Goal: Task Accomplishment & Management: Complete application form

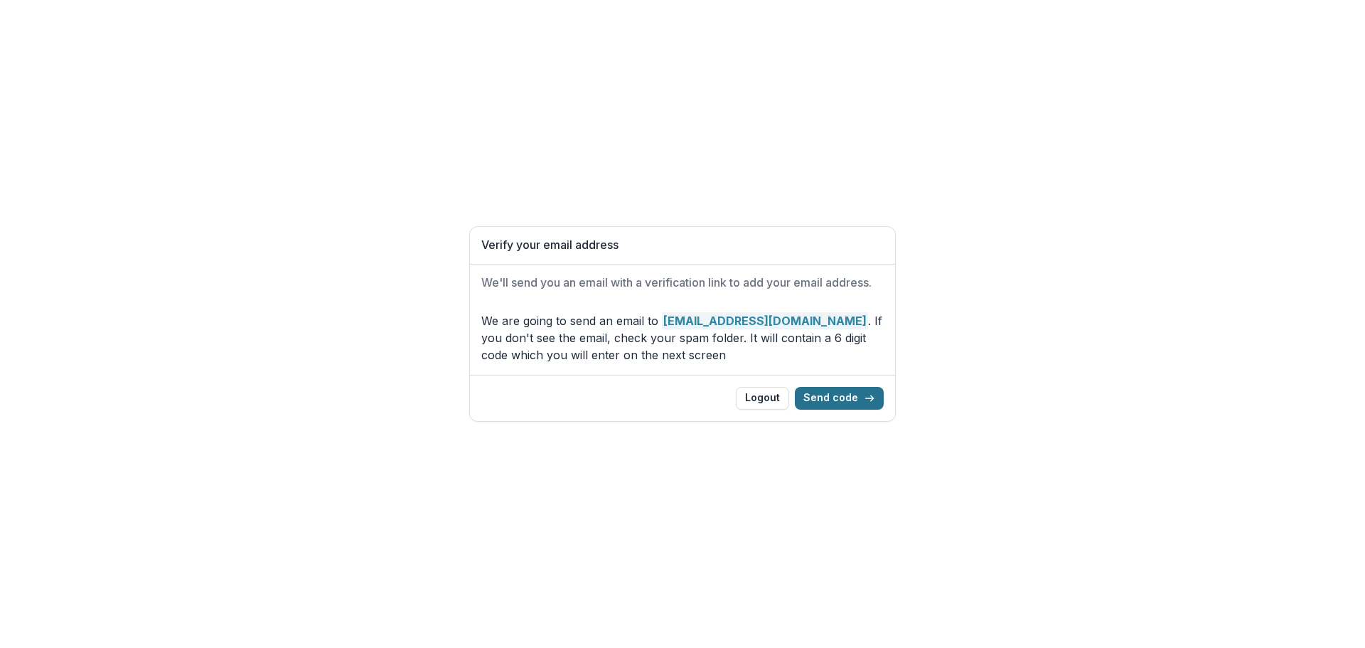
click at [835, 397] on button "Send code" at bounding box center [839, 398] width 89 height 23
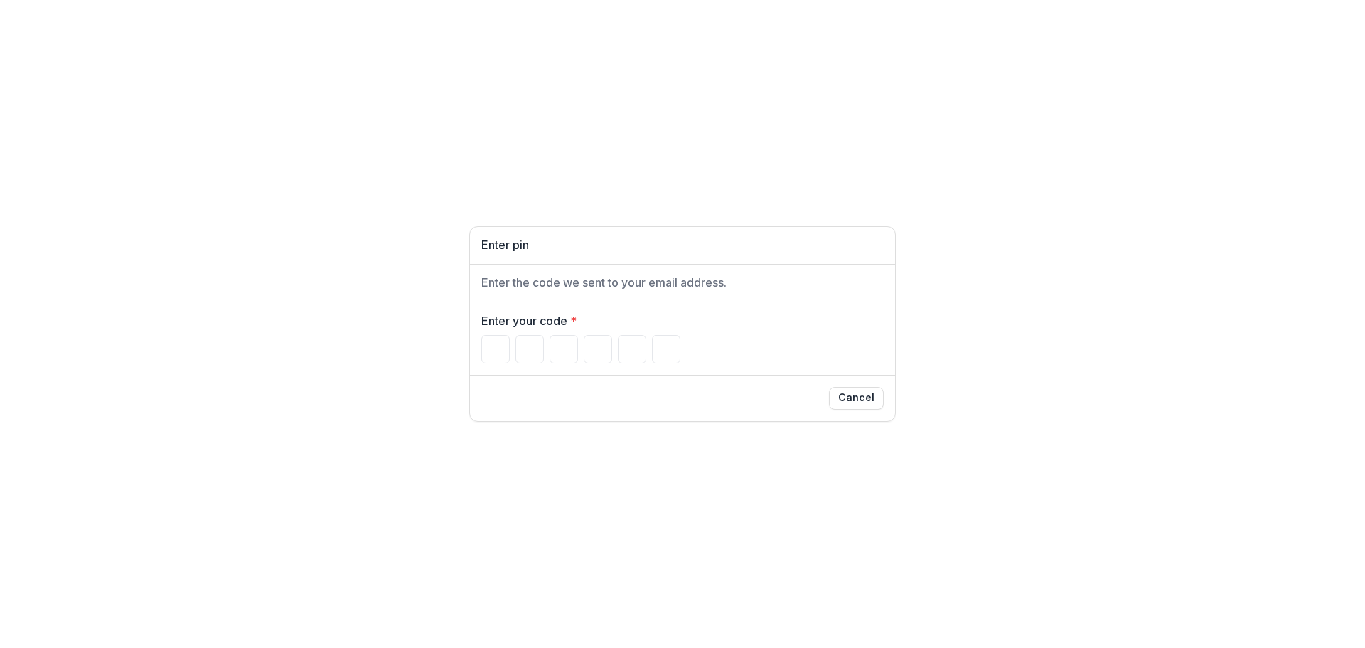
type input "*"
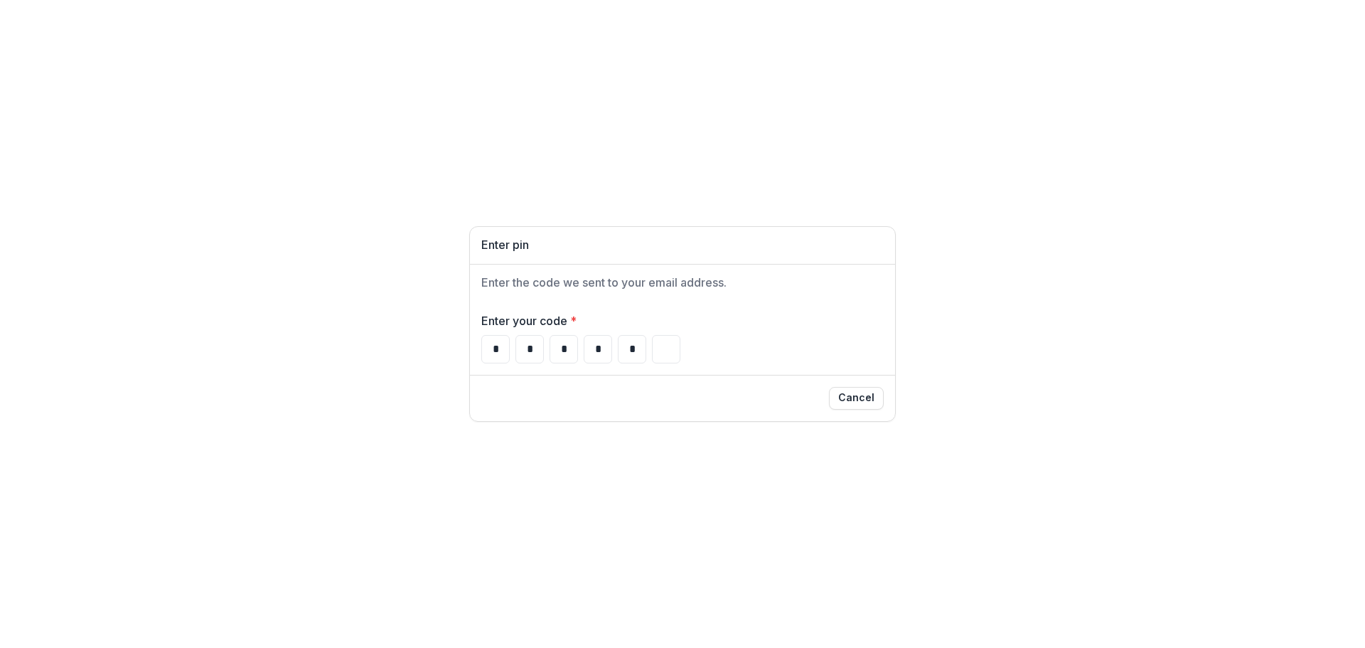
type input "*"
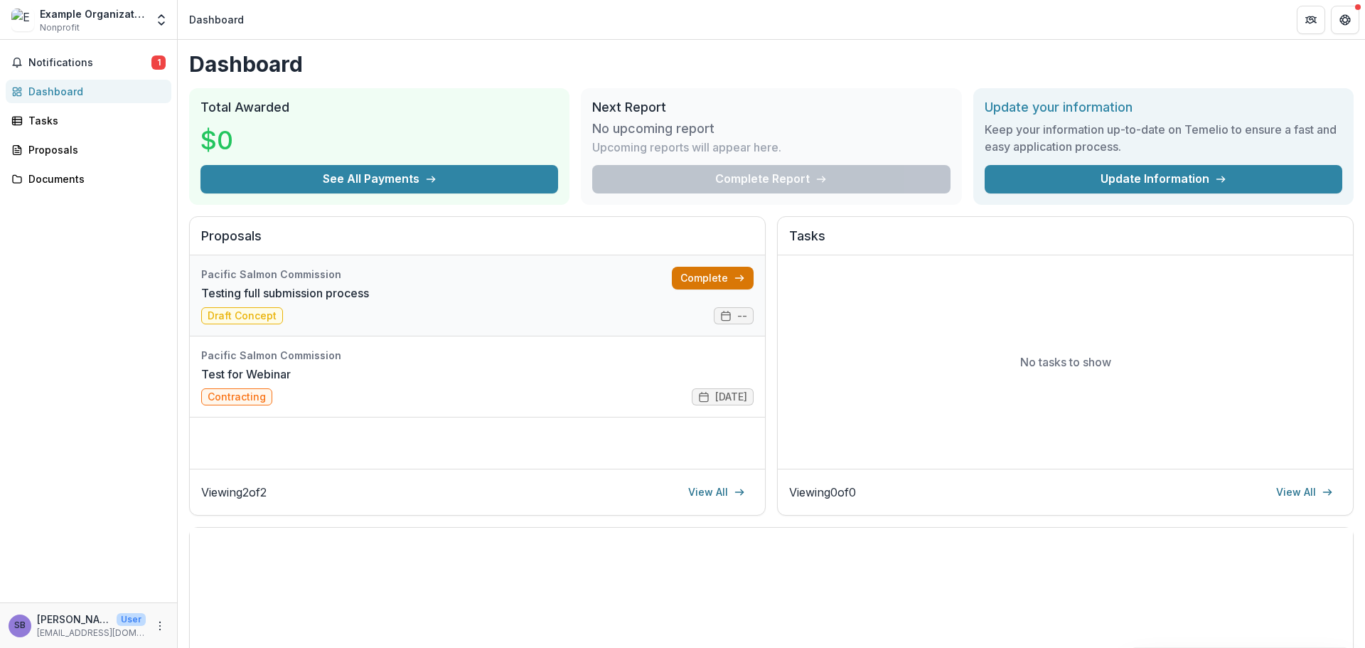
click at [684, 284] on link "Complete" at bounding box center [713, 278] width 82 height 23
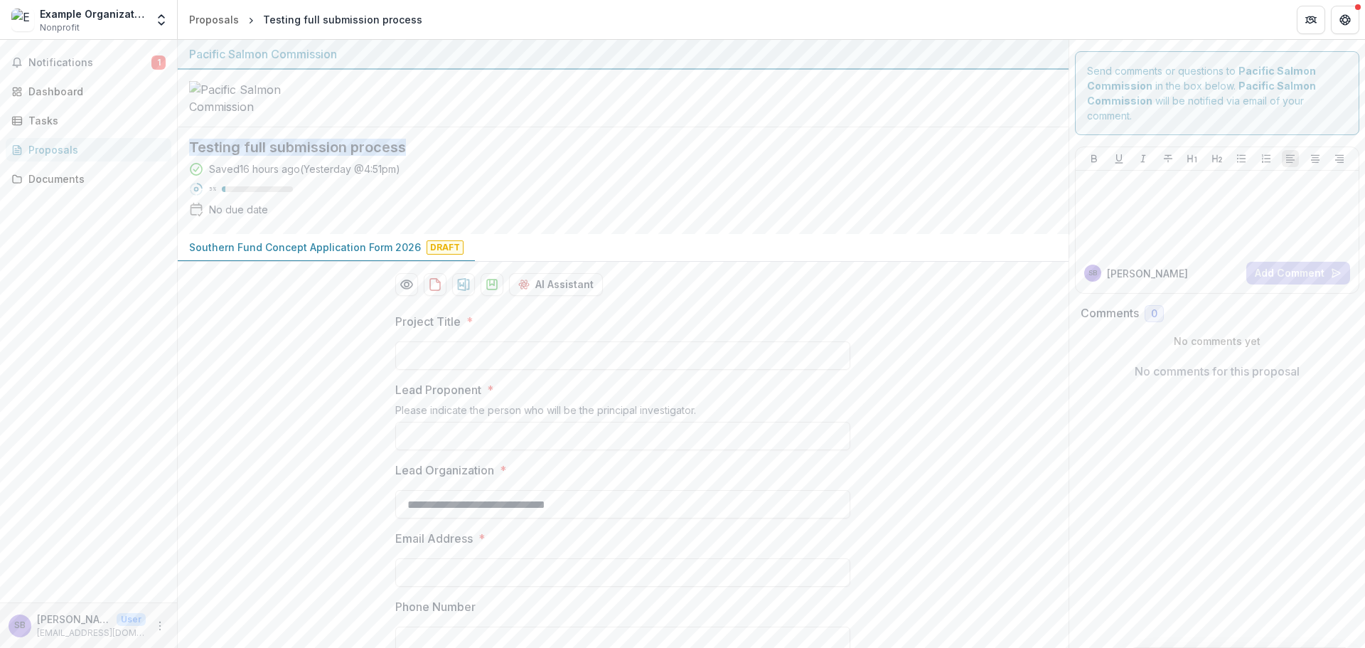
drag, startPoint x: 412, startPoint y: 257, endPoint x: 182, endPoint y: 261, distance: 229.7
click at [182, 234] on div "Testing full submission process Saved 16 hours ago ( Yesterday @ 4:51pm ) 5 % N…" at bounding box center [612, 180] width 868 height 107
copy h2 "Testing full submission process"
click at [433, 370] on input "Project Title *" at bounding box center [622, 355] width 455 height 28
paste input "**********"
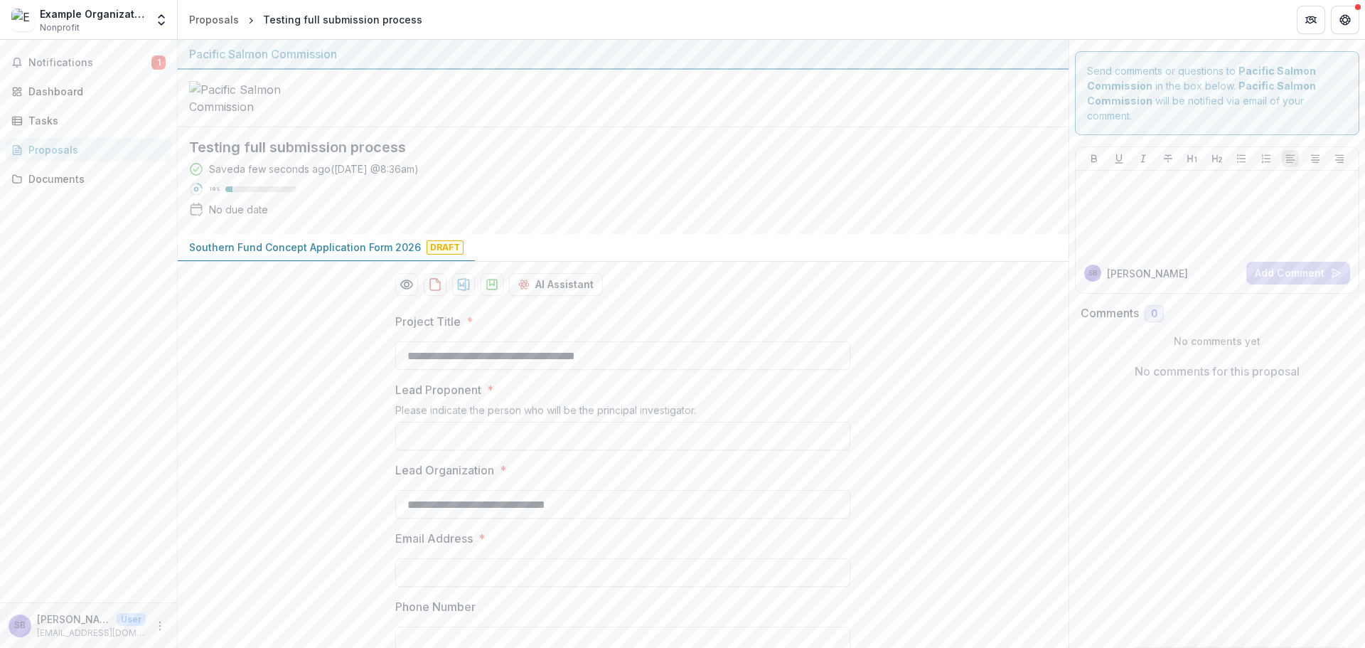
scroll to position [95, 0]
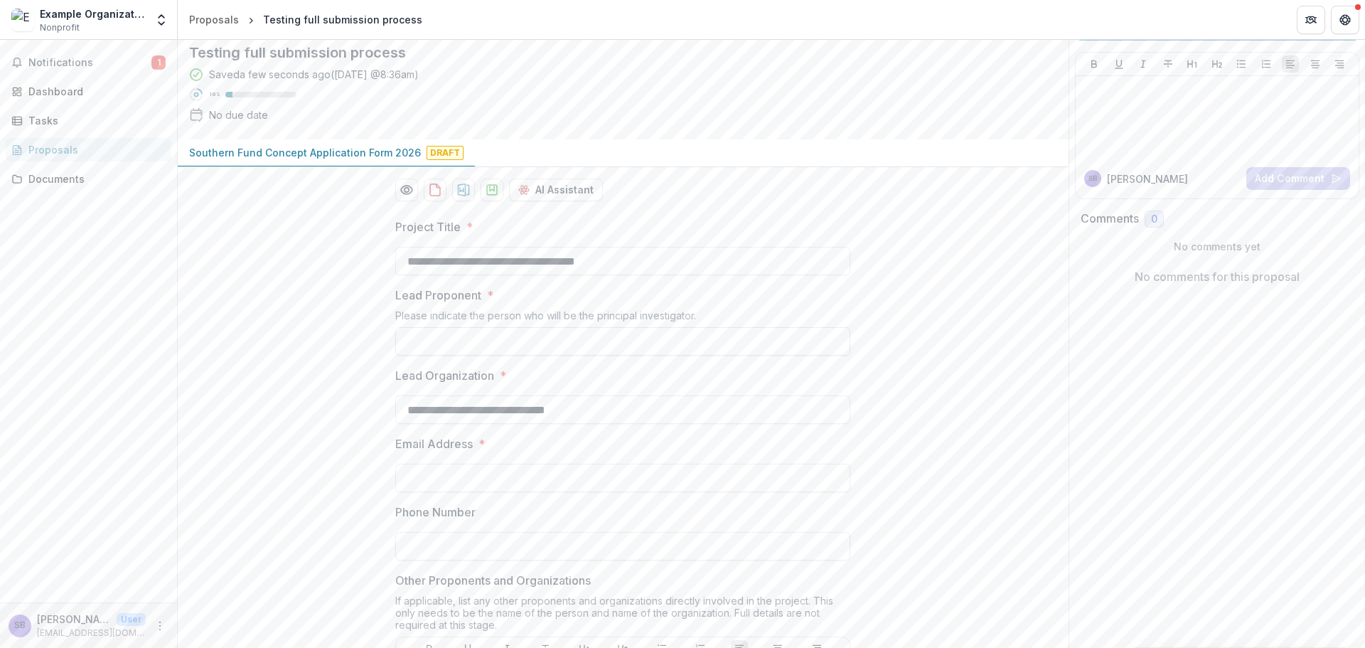
type input "**********"
click at [485, 356] on input "Lead Proponent *" at bounding box center [622, 341] width 455 height 28
type input "**********"
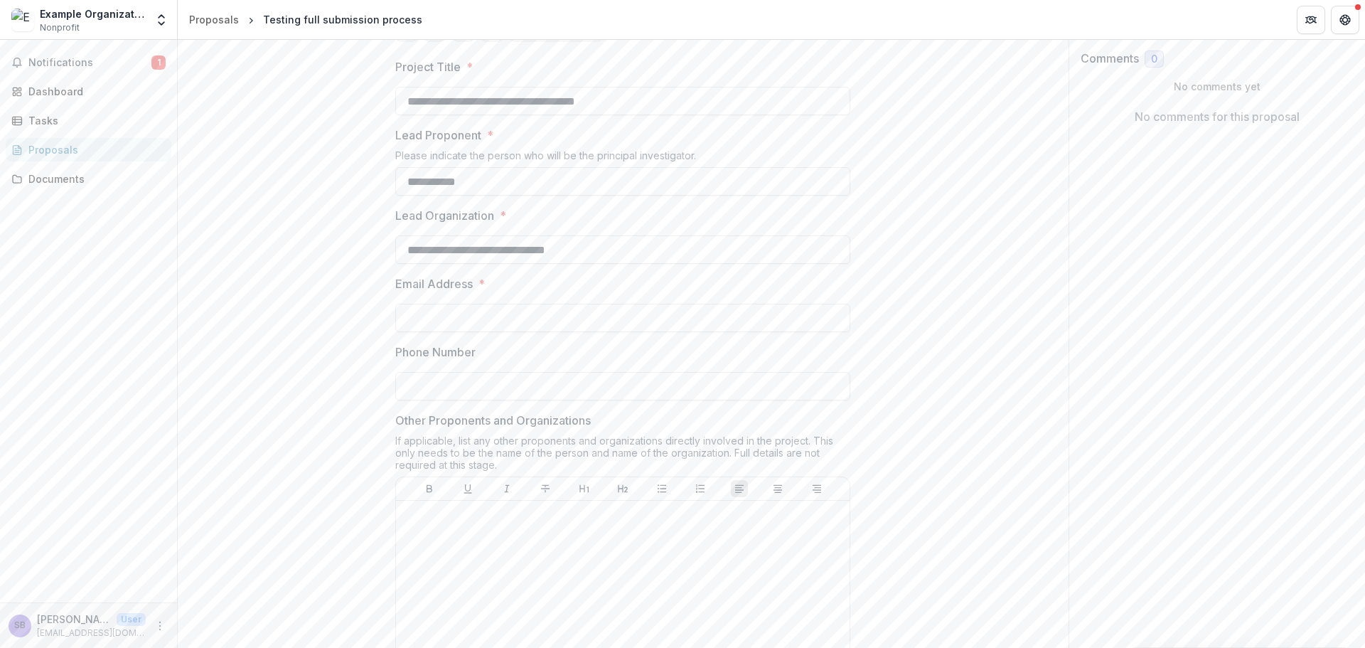
scroll to position [284, 0]
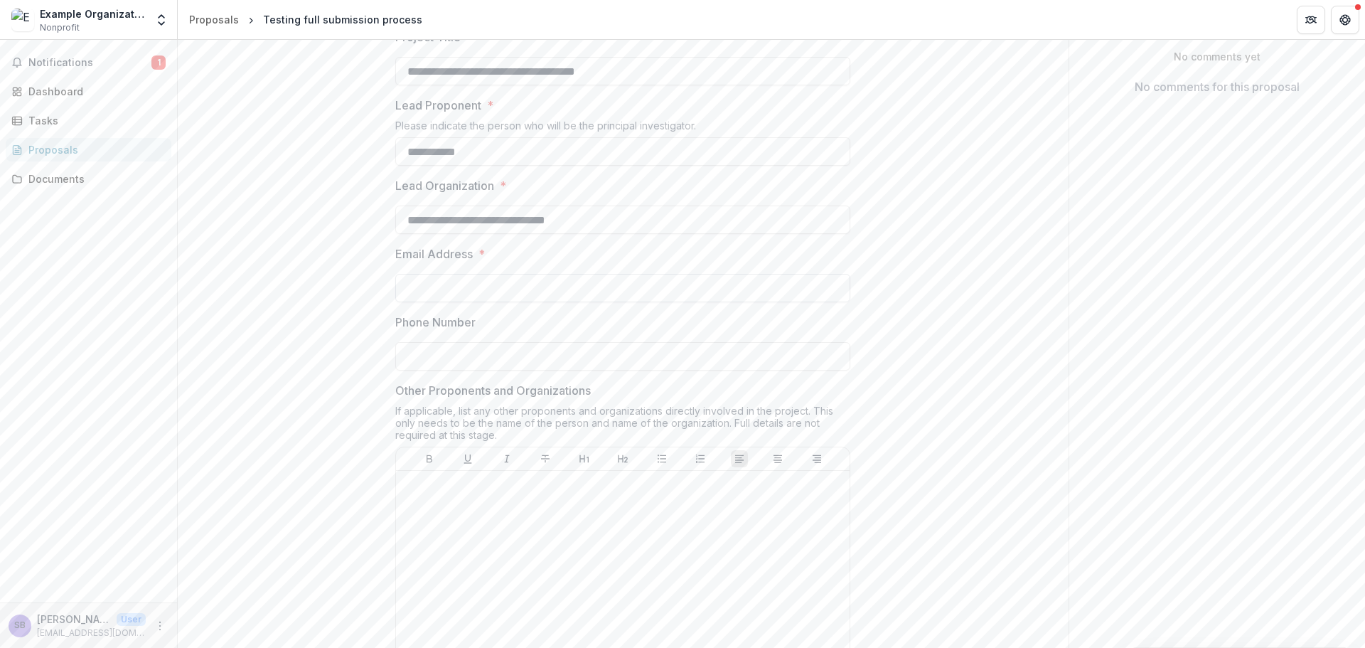
click at [585, 302] on input "Email Address *" at bounding box center [622, 288] width 455 height 28
type input "**********"
click at [673, 370] on input "Phone Number" at bounding box center [622, 356] width 455 height 28
type input "**********"
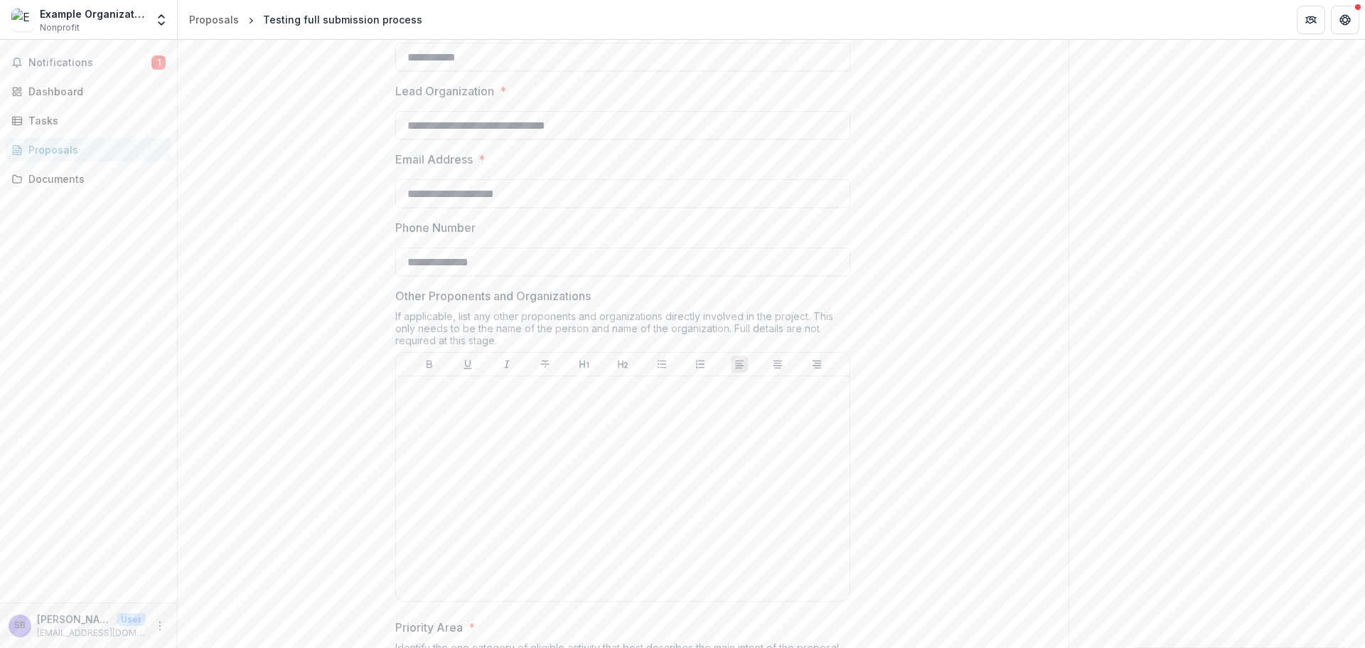
scroll to position [474, 0]
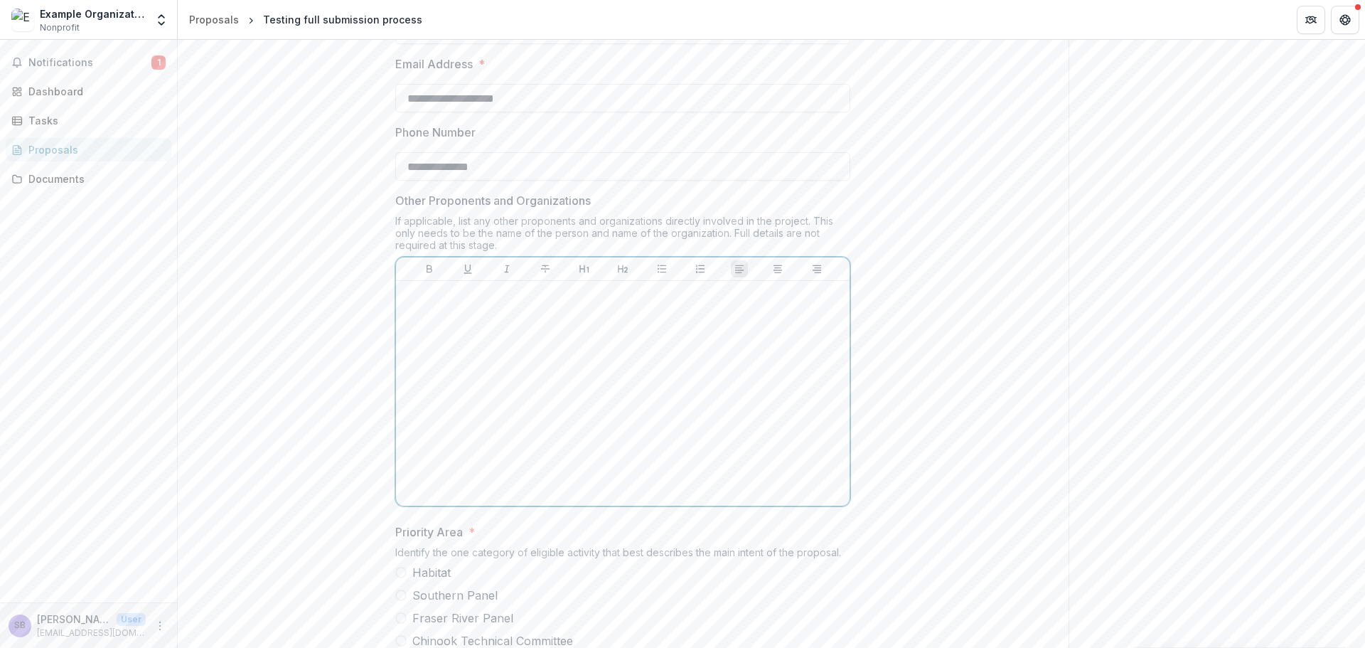
click at [634, 415] on div at bounding box center [623, 393] width 442 height 213
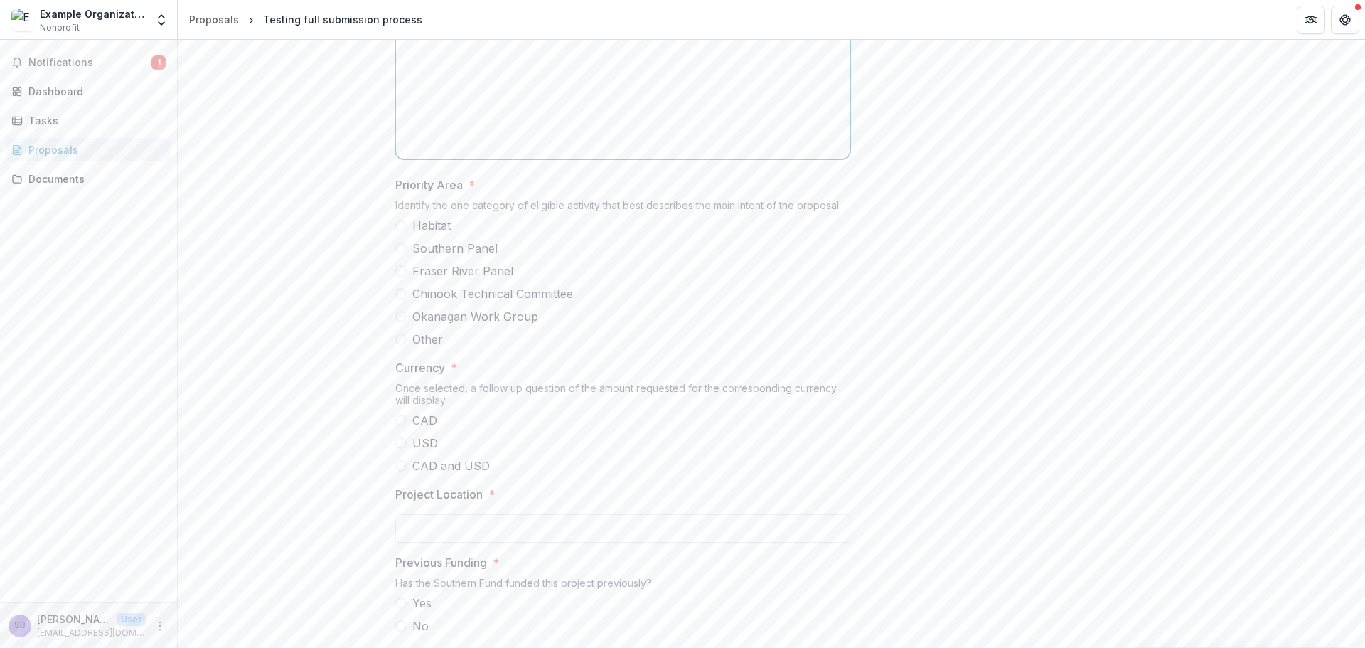
scroll to position [853, 0]
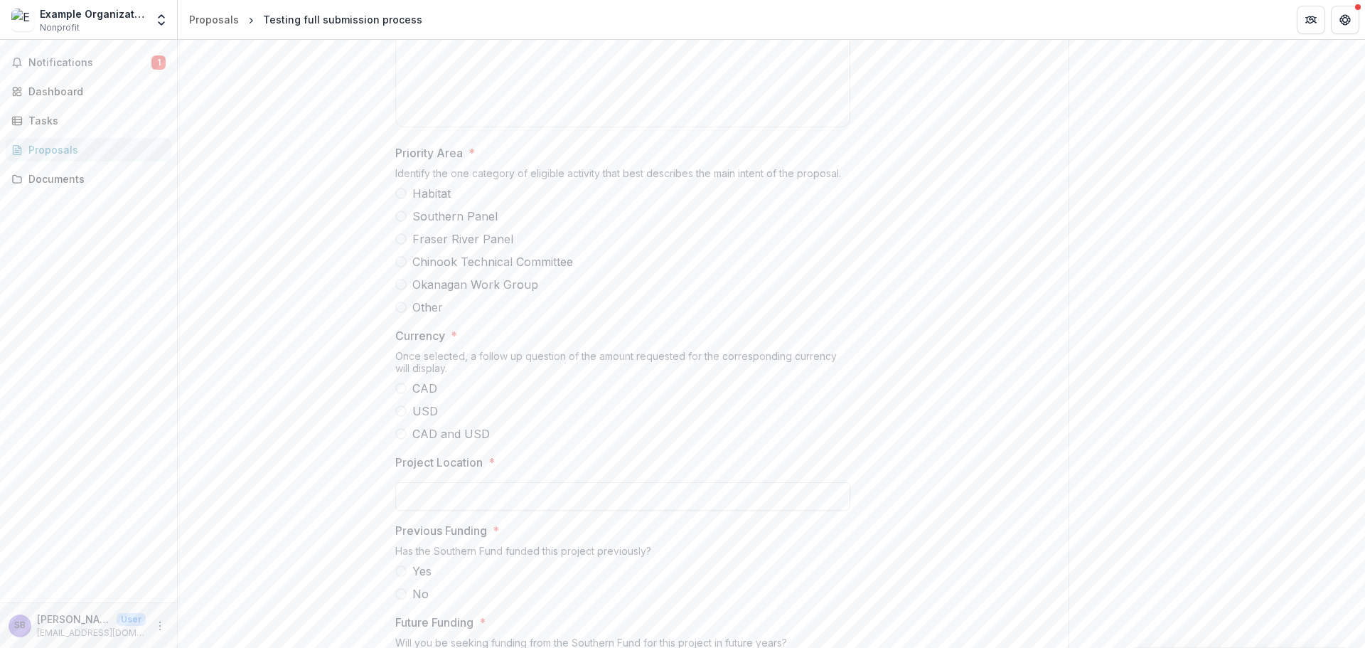
click at [404, 199] on span at bounding box center [400, 193] width 11 height 11
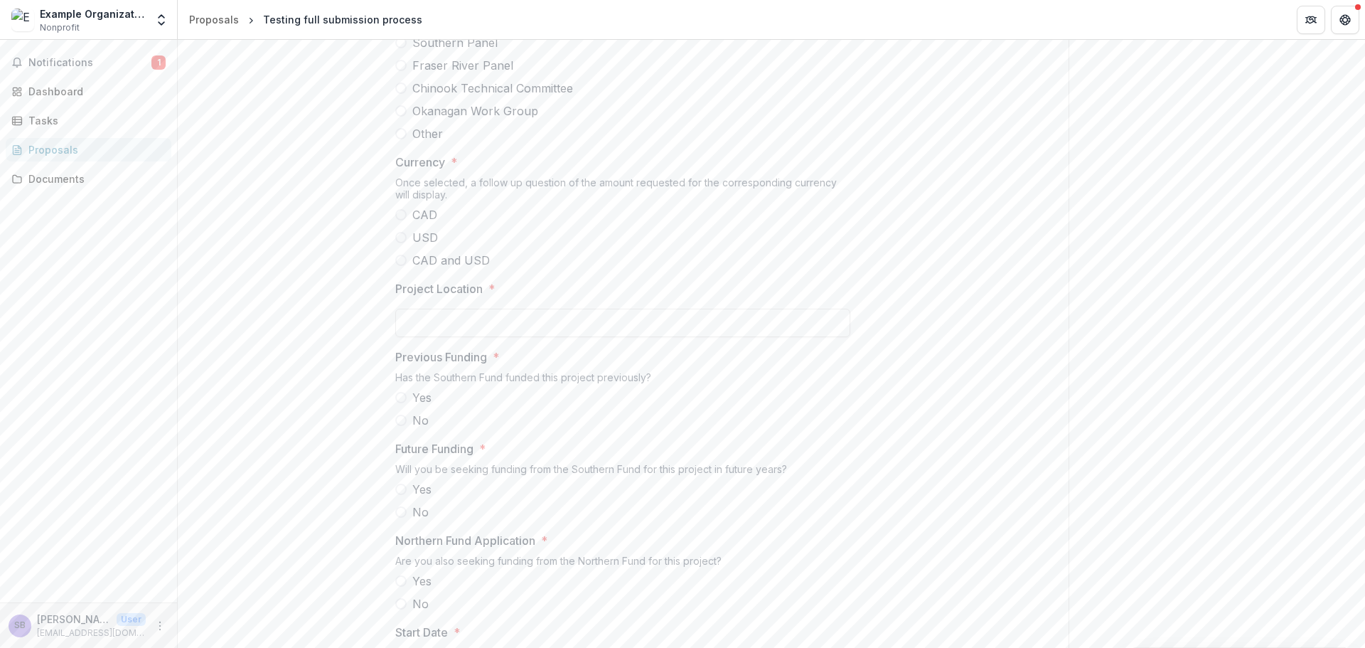
scroll to position [1043, 0]
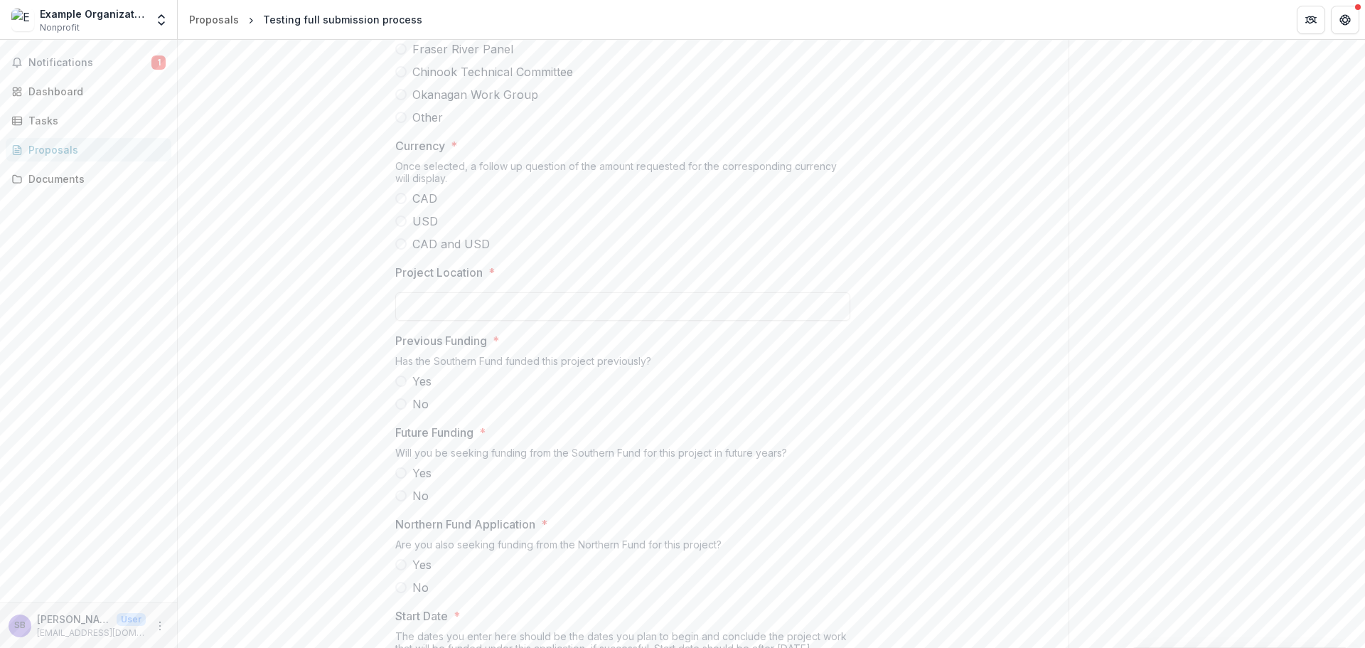
click at [397, 204] on span at bounding box center [400, 198] width 11 height 11
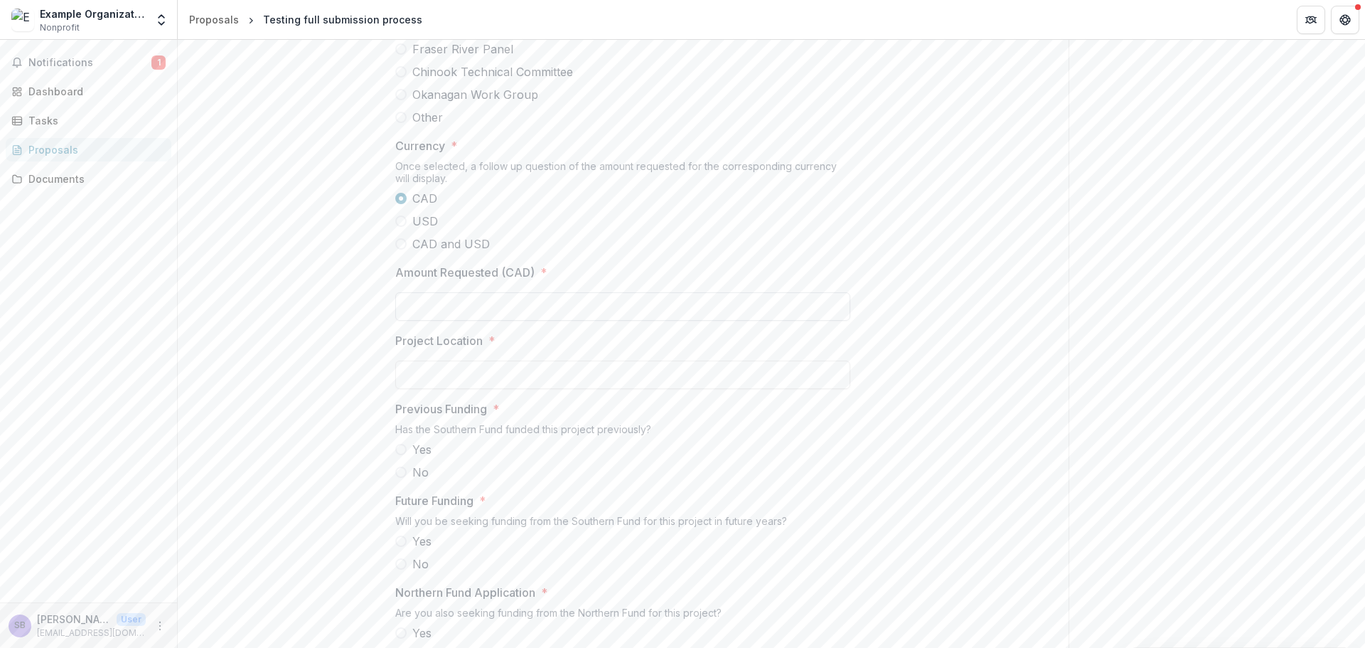
click at [474, 321] on input "Amount Requested (CAD) *" at bounding box center [622, 306] width 455 height 28
type input "*******"
click at [476, 389] on input "Project Location *" at bounding box center [622, 375] width 455 height 28
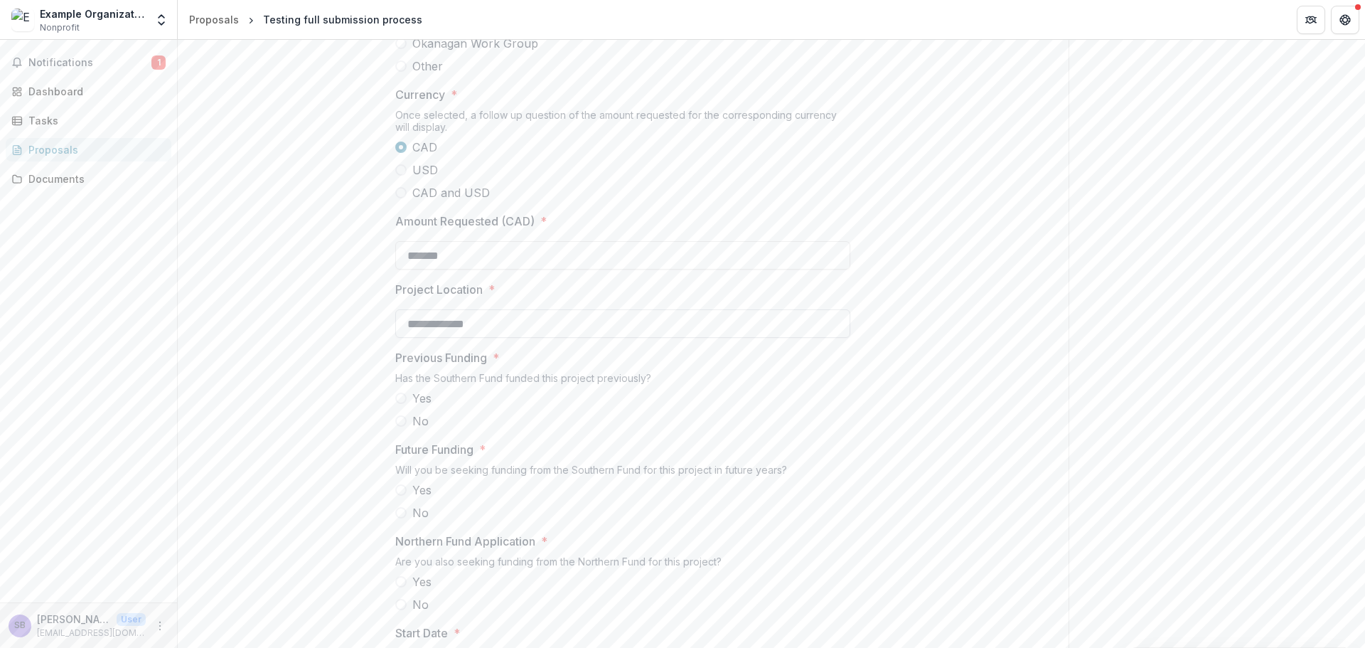
scroll to position [1138, 0]
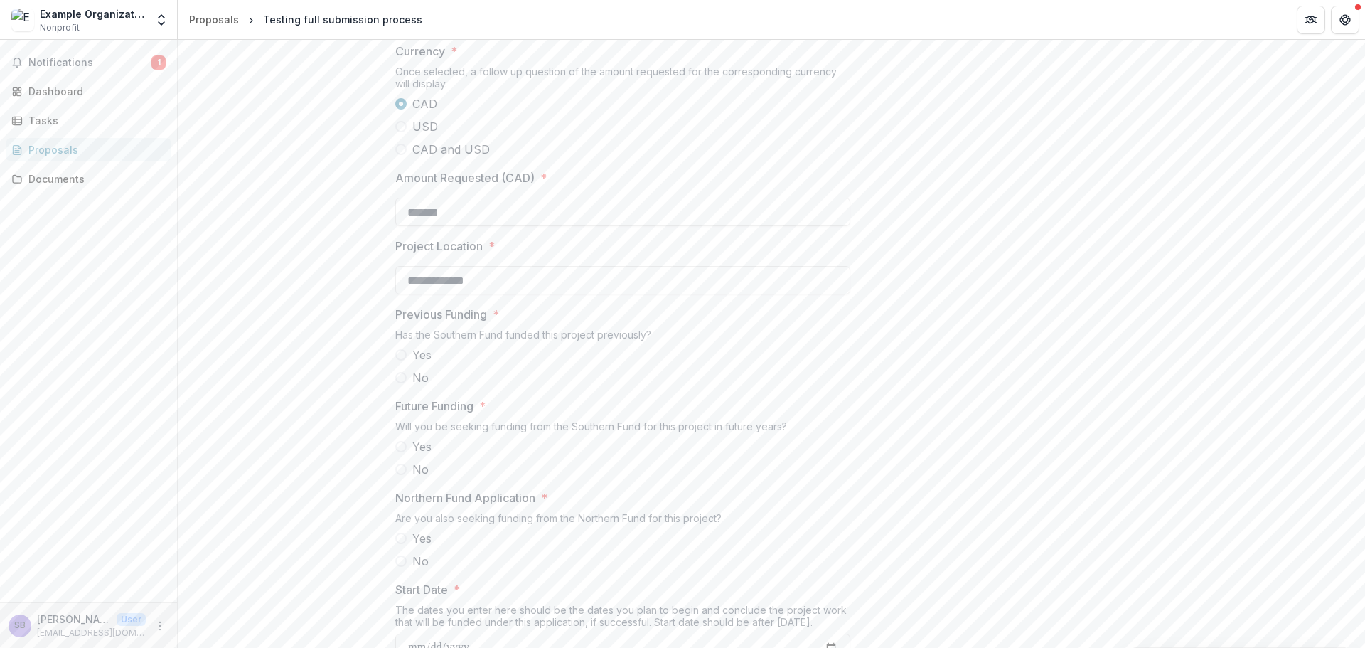
type input "**********"
click at [402, 383] on span at bounding box center [400, 377] width 11 height 11
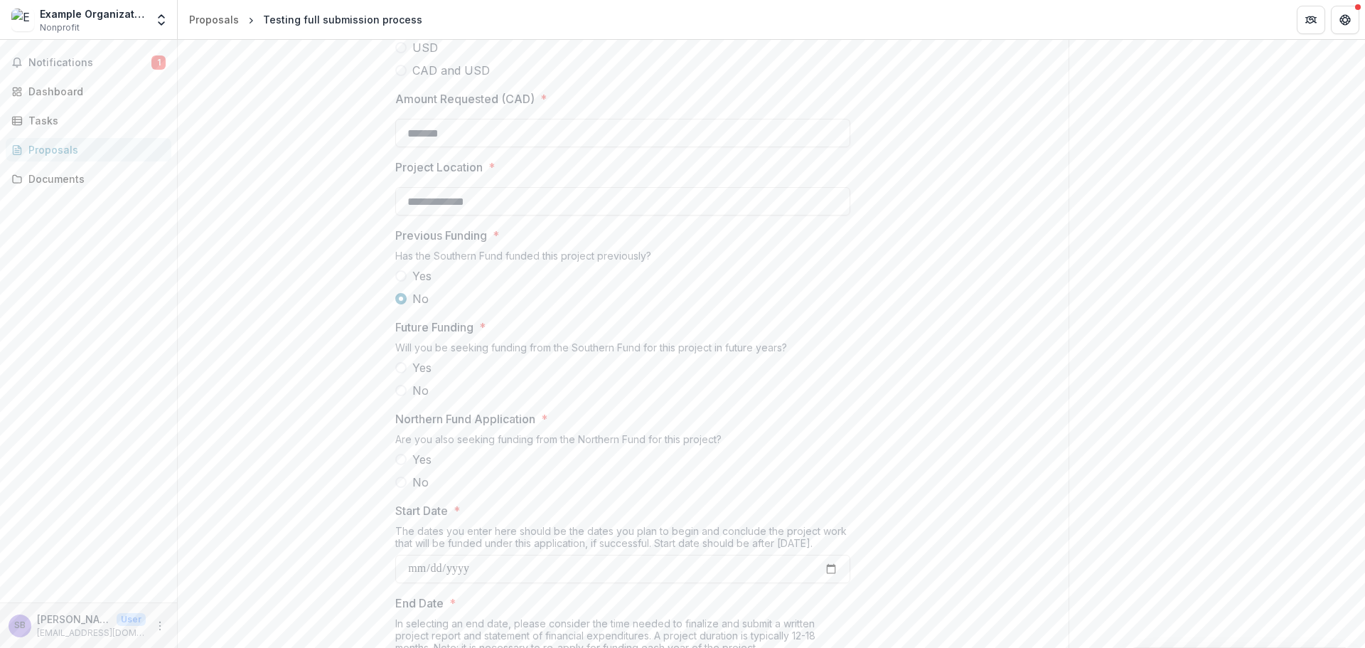
scroll to position [1328, 0]
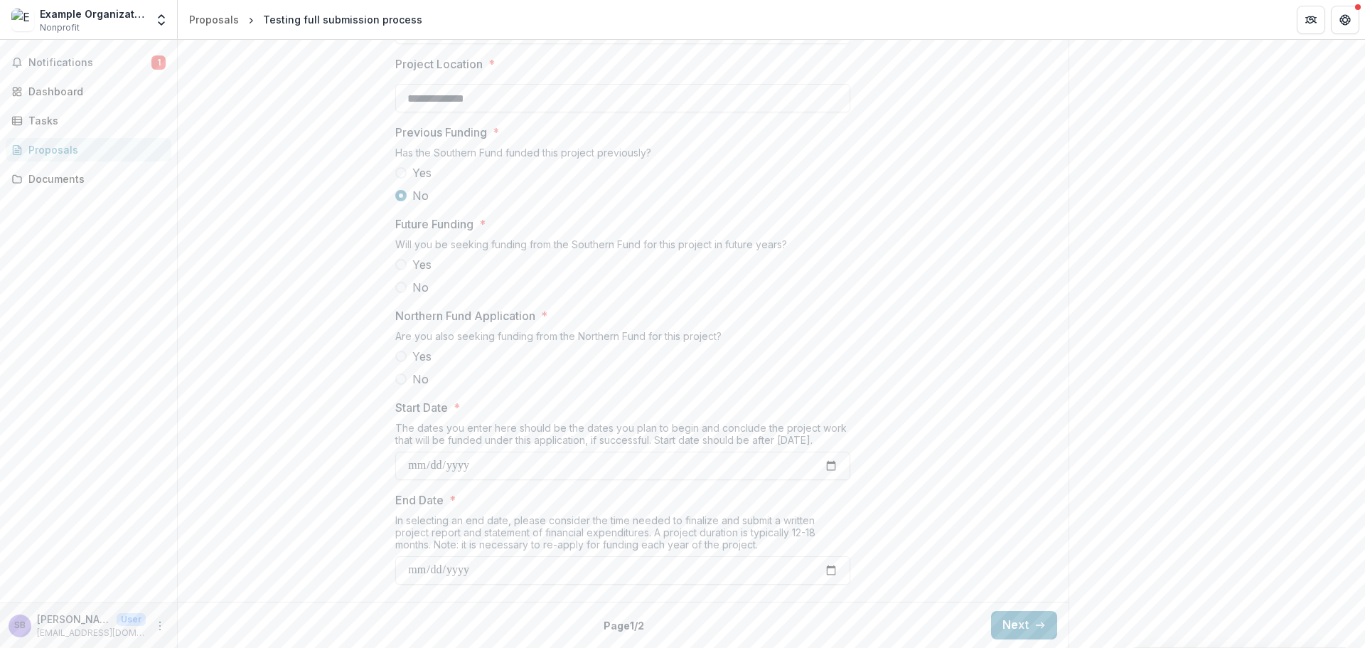
click at [397, 270] on span at bounding box center [400, 264] width 11 height 11
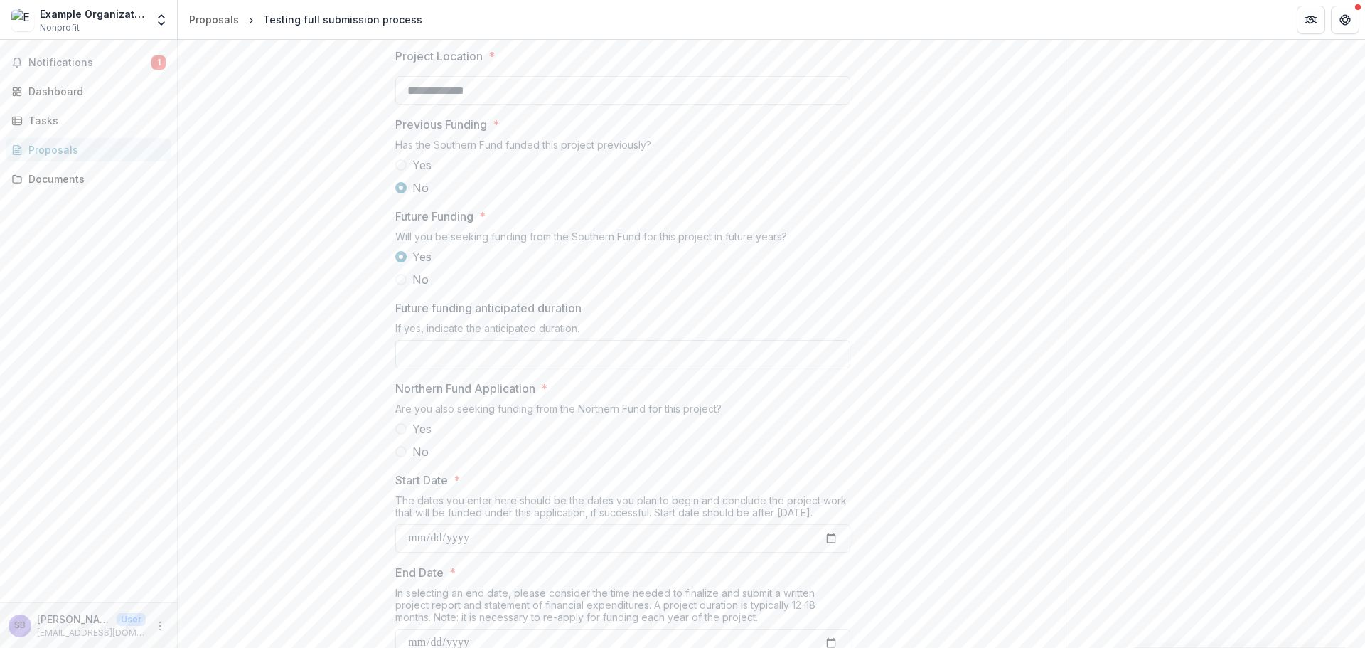
click at [500, 368] on input "Future funding anticipated duration" at bounding box center [622, 354] width 455 height 28
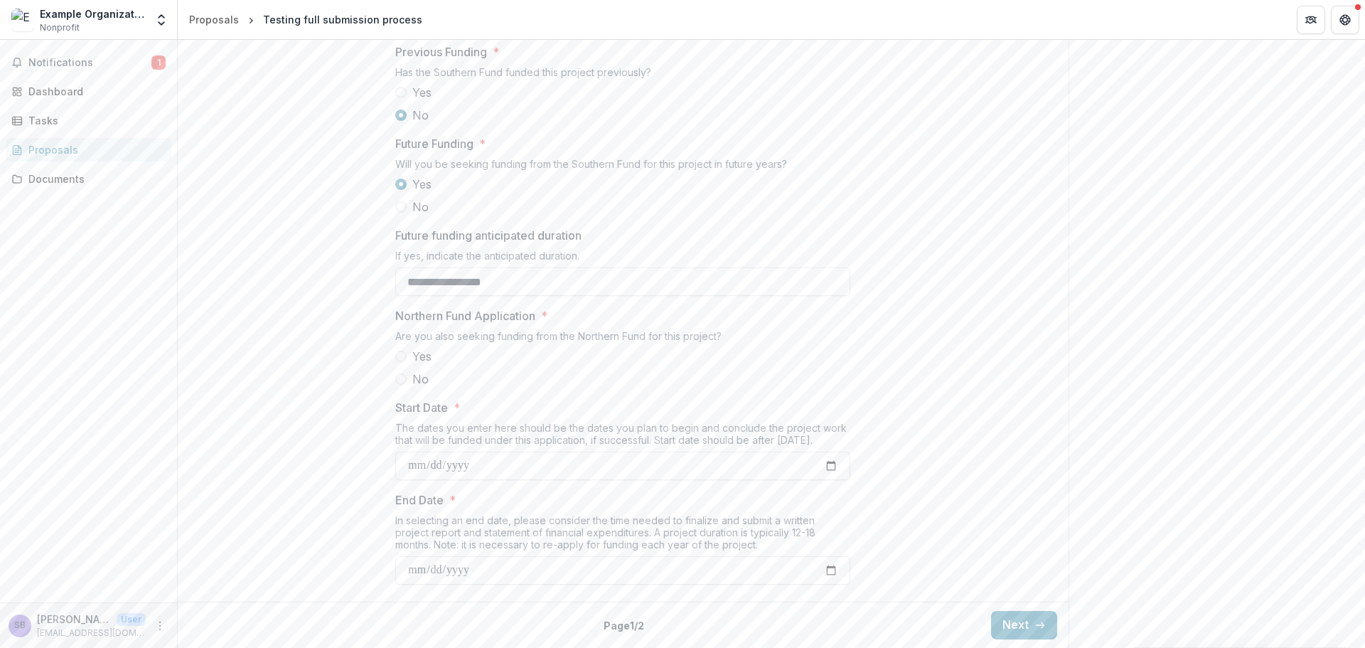
scroll to position [1509, 0]
type input "**********"
click at [402, 379] on span at bounding box center [400, 378] width 11 height 11
click at [832, 473] on input "Start Date *" at bounding box center [622, 466] width 455 height 28
type input "**********"
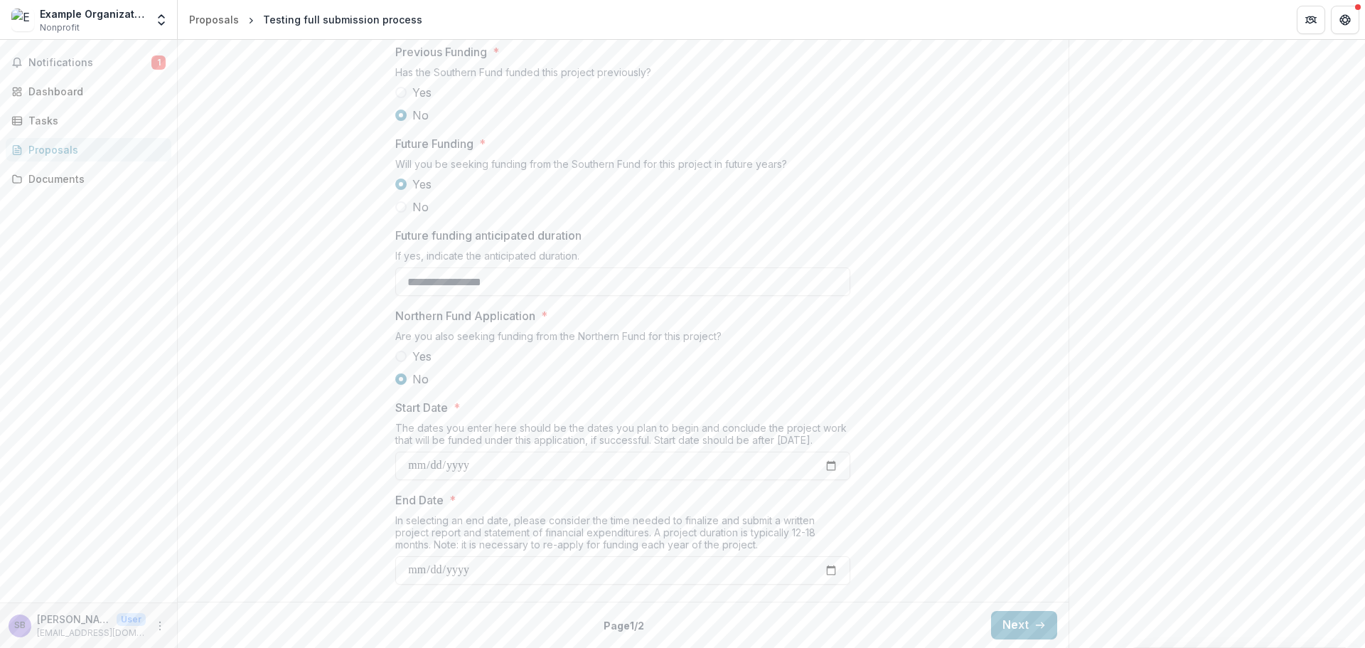
click at [837, 577] on input "End Date *" at bounding box center [622, 570] width 455 height 28
click at [835, 575] on input "End Date *" at bounding box center [622, 570] width 455 height 28
type input "**********"
click at [1025, 617] on button "Next" at bounding box center [1024, 625] width 66 height 28
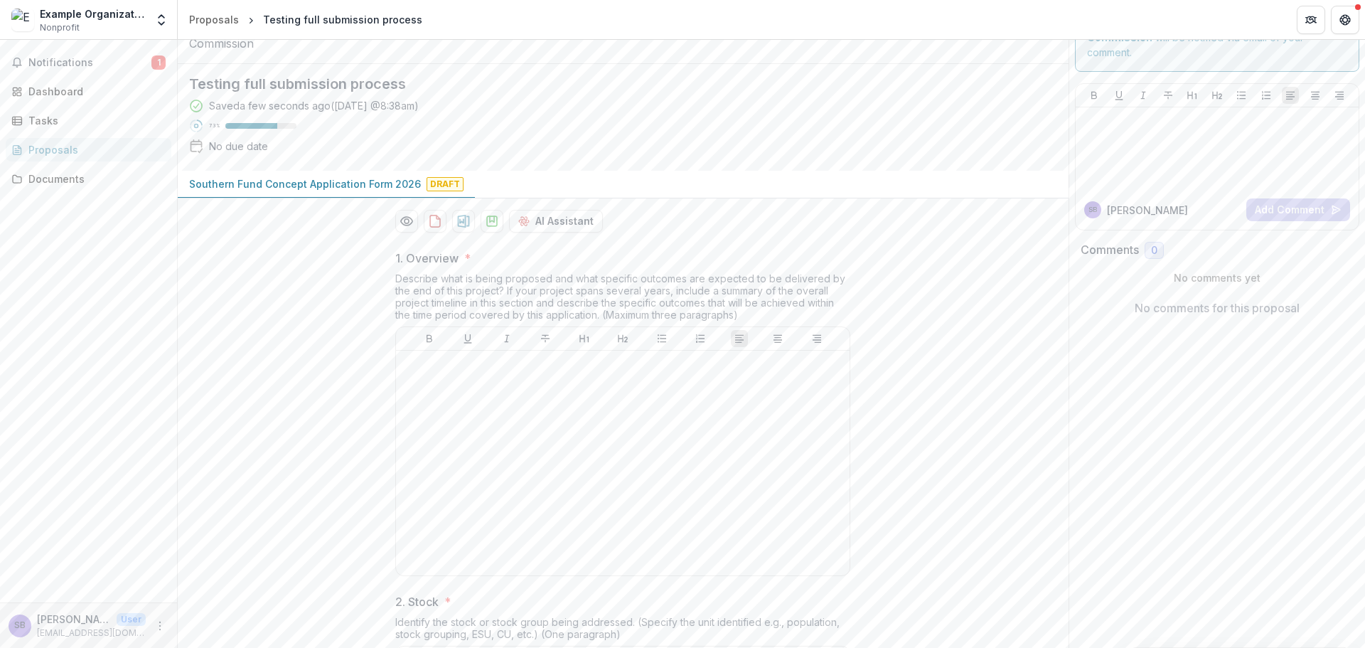
scroll to position [95, 0]
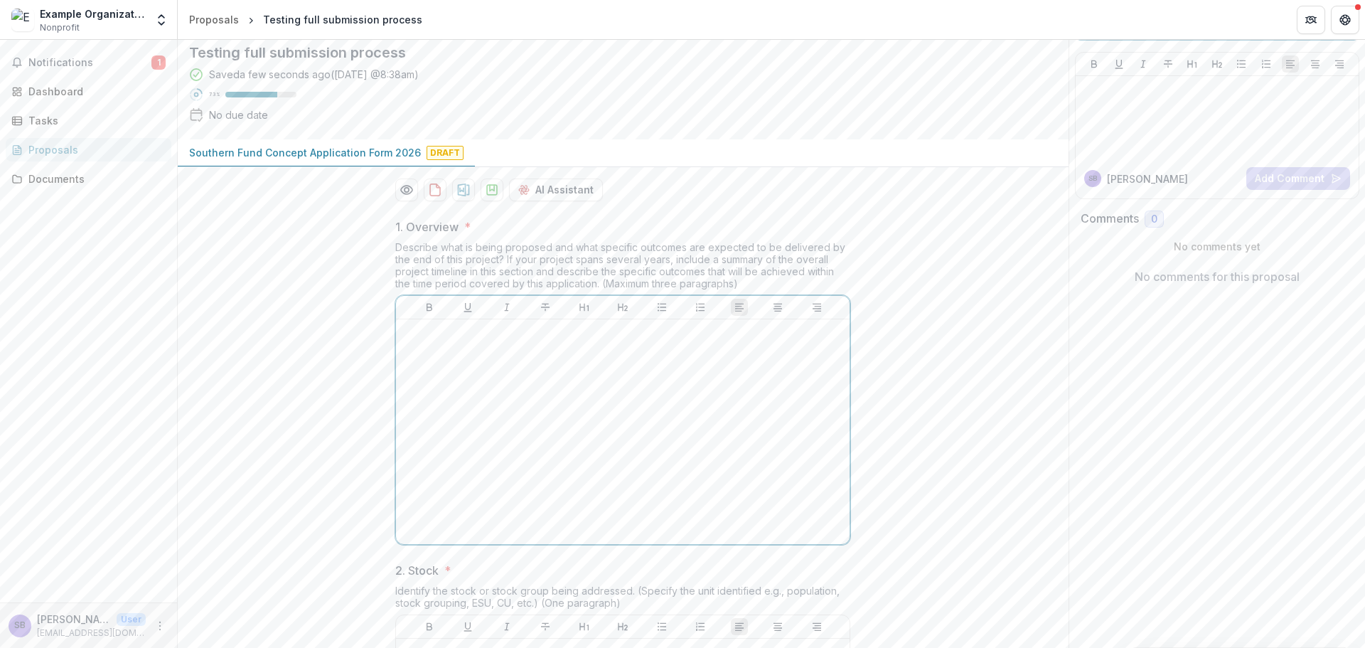
click at [493, 464] on div at bounding box center [623, 431] width 442 height 213
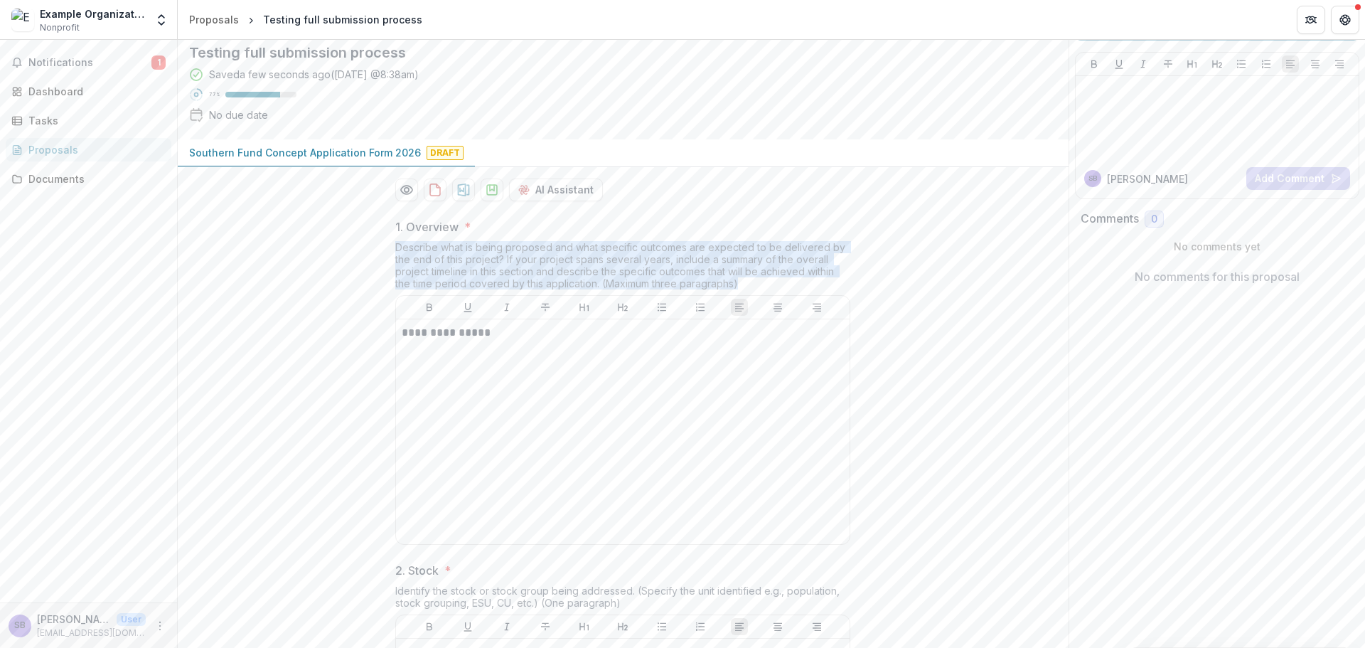
drag, startPoint x: 751, startPoint y: 395, endPoint x: 390, endPoint y: 356, distance: 363.4
copy div "Describe what is being proposed and what specific outcomes are expected to be d…"
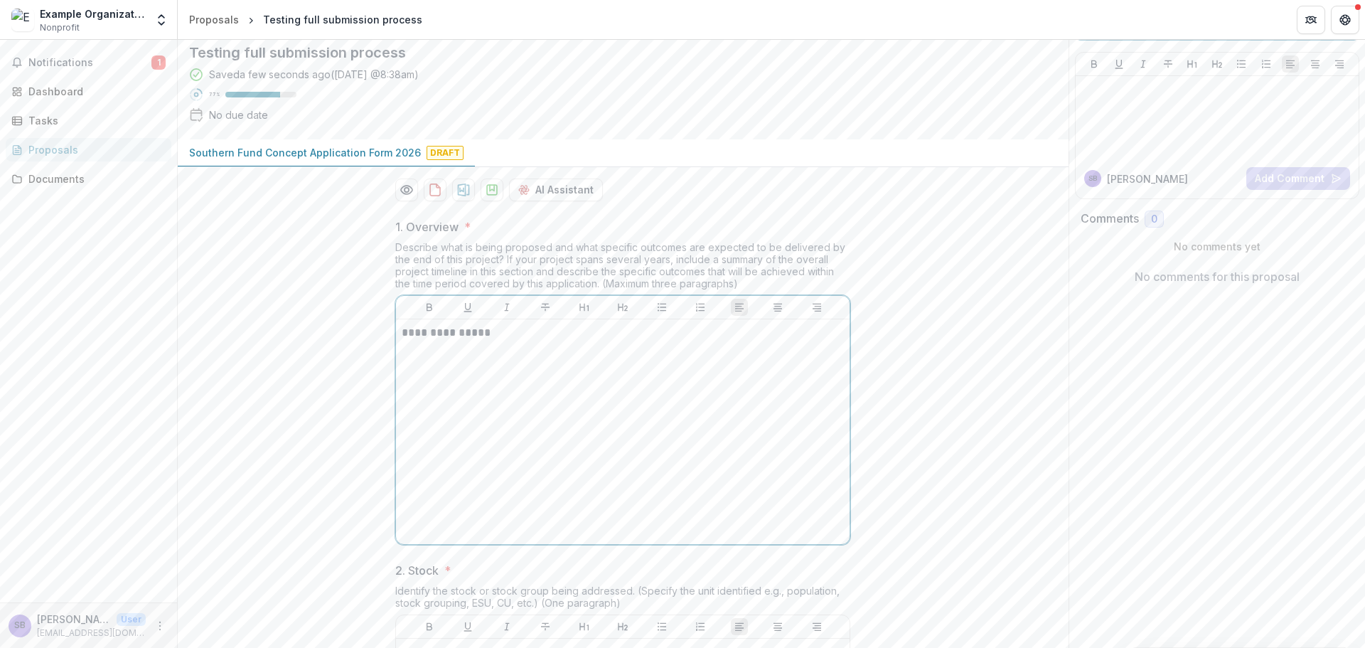
click at [540, 341] on p "**********" at bounding box center [623, 333] width 442 height 16
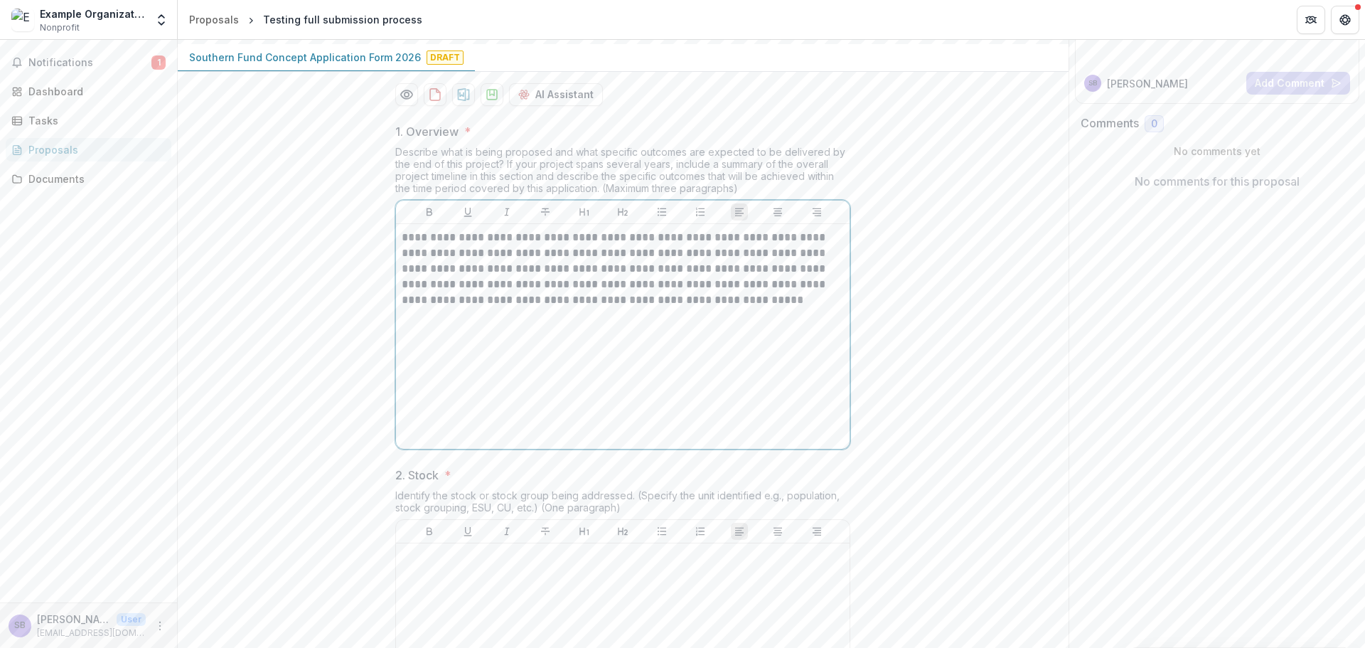
scroll to position [379, 0]
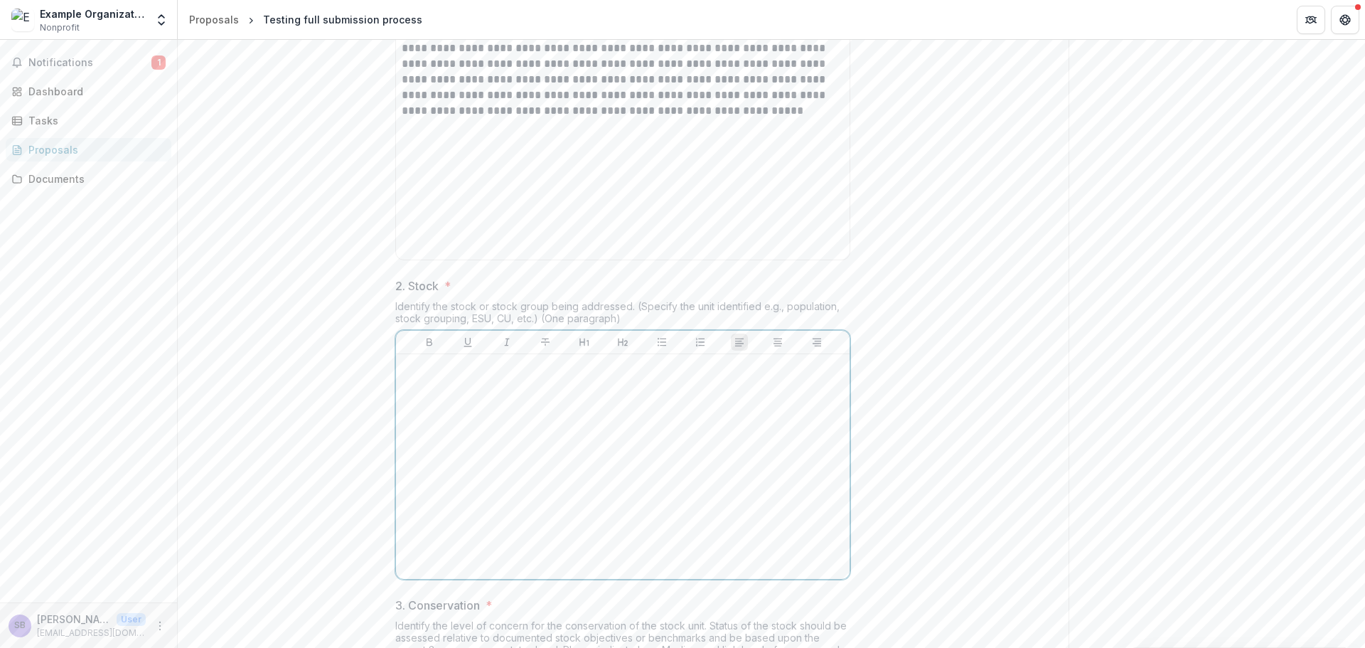
click at [463, 375] on p at bounding box center [623, 368] width 442 height 16
drag, startPoint x: 471, startPoint y: 432, endPoint x: 395, endPoint y: 423, distance: 75.9
click at [395, 330] on div "Identify the stock or stock group being addressed. (Specify the unit identified…" at bounding box center [622, 315] width 455 height 30
click at [568, 330] on div "Identify the stock or stock group being addressed. (Specify the unit identified…" at bounding box center [622, 315] width 455 height 30
drag, startPoint x: 631, startPoint y: 429, endPoint x: 396, endPoint y: 408, distance: 236.3
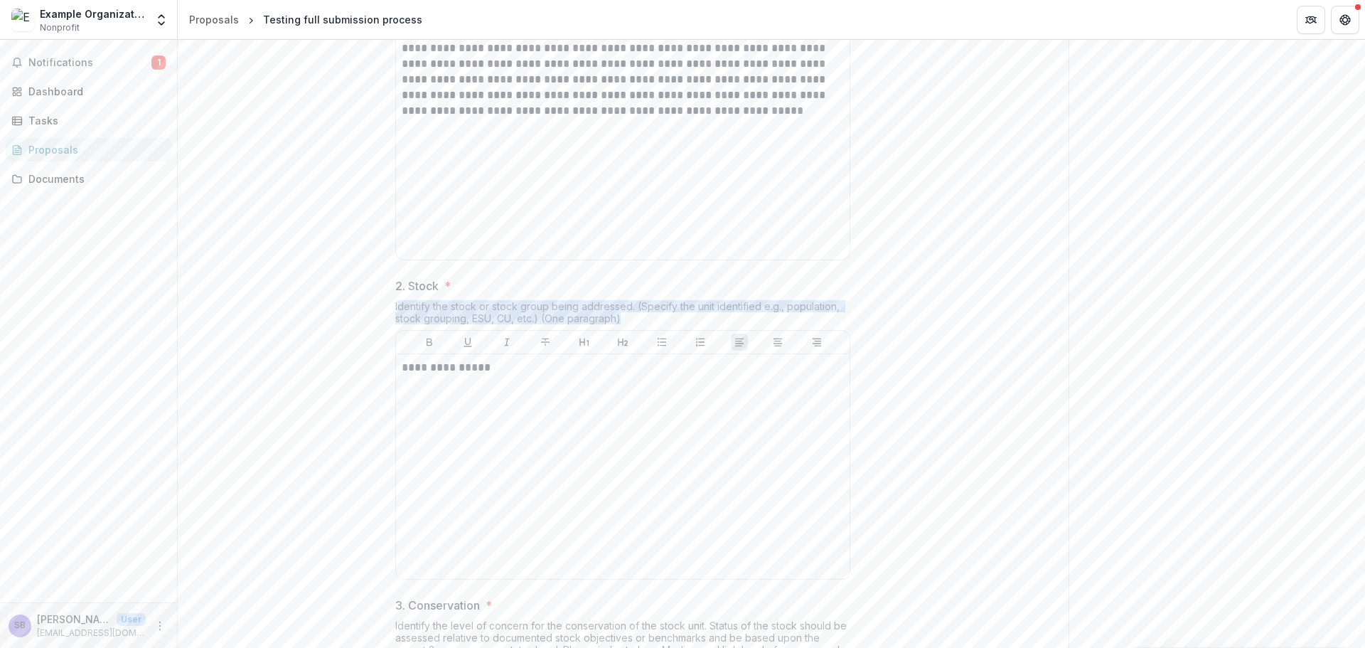
click at [396, 408] on div "**********" at bounding box center [622, 431] width 455 height 308
copy div "Identify the stock or stock group being addressed. (Specify the unit identified…"
click at [521, 375] on p "**********" at bounding box center [623, 368] width 442 height 16
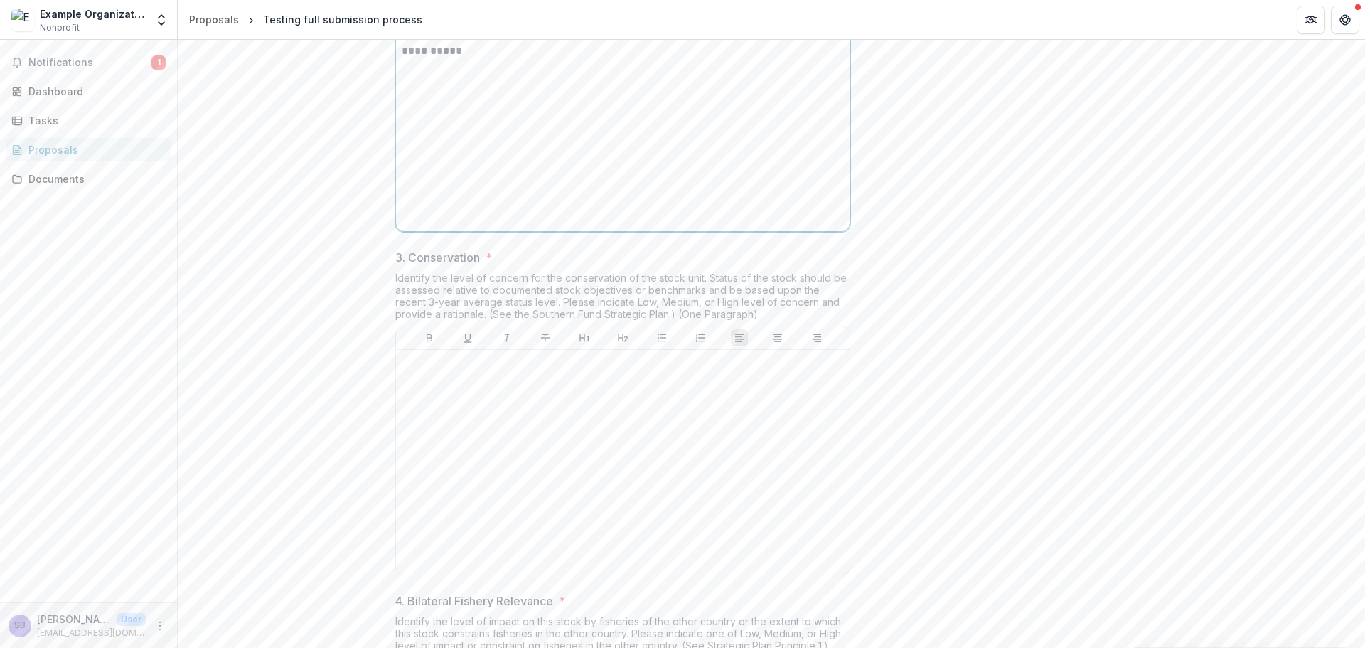
scroll to position [759, 0]
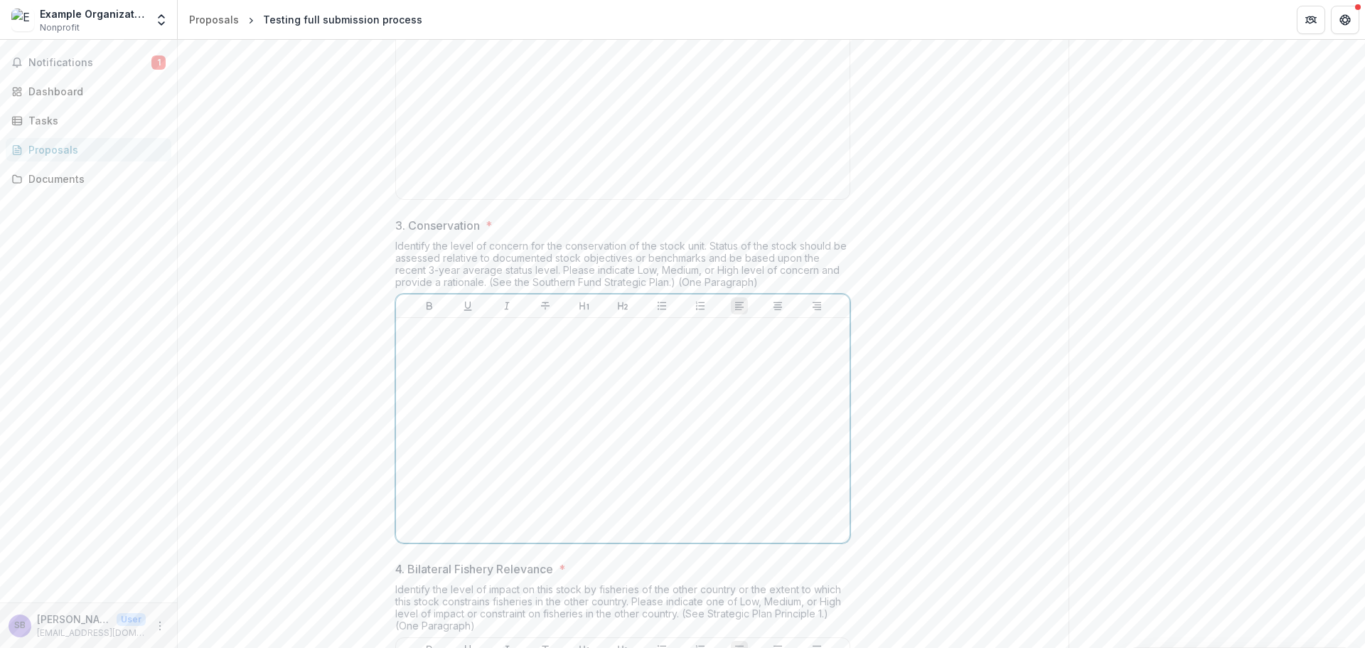
click at [476, 478] on div at bounding box center [623, 430] width 442 height 213
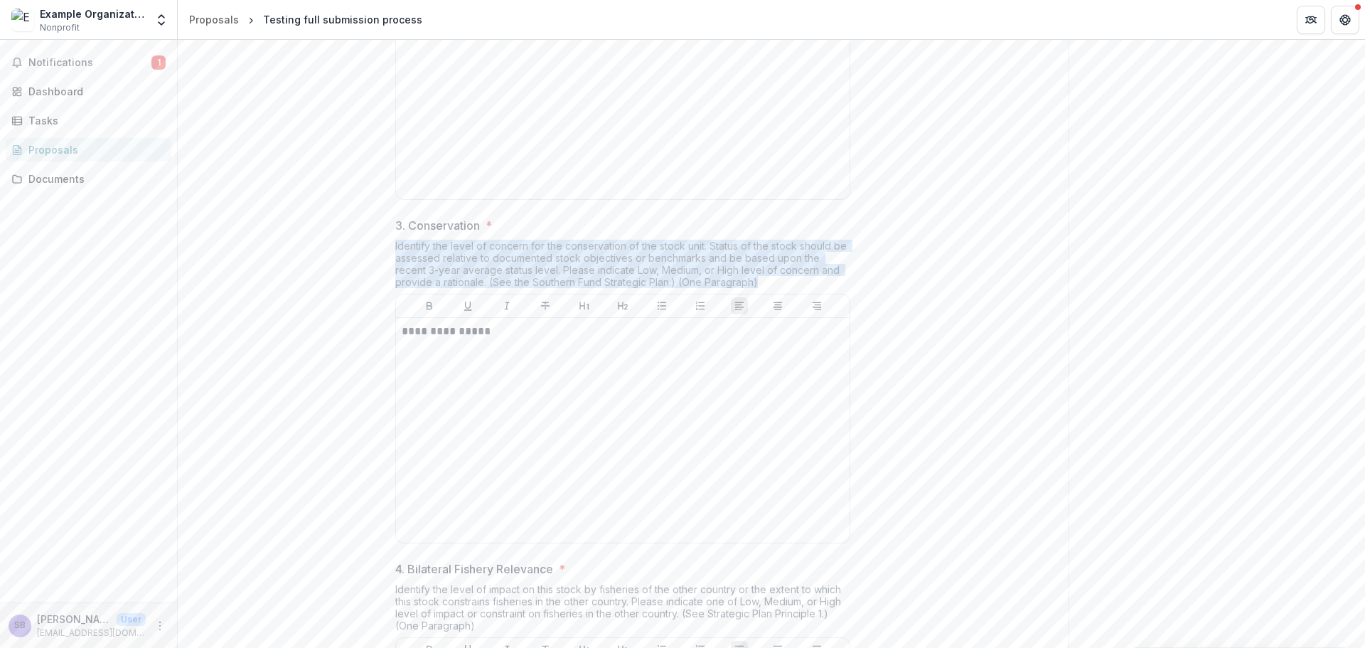
drag, startPoint x: 697, startPoint y: 390, endPoint x: 379, endPoint y: 358, distance: 319.5
copy div "Identify the level of concern for the conservation of the stock unit. Status of…"
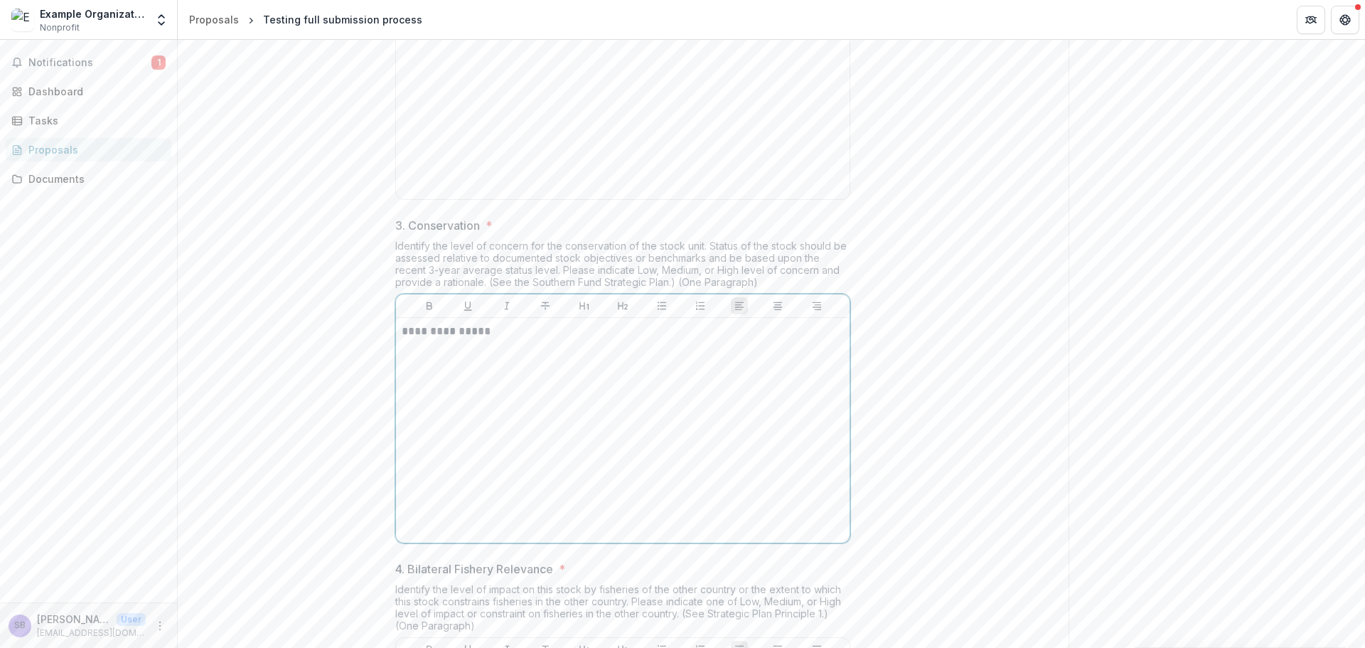
click at [491, 339] on p "**********" at bounding box center [623, 332] width 442 height 16
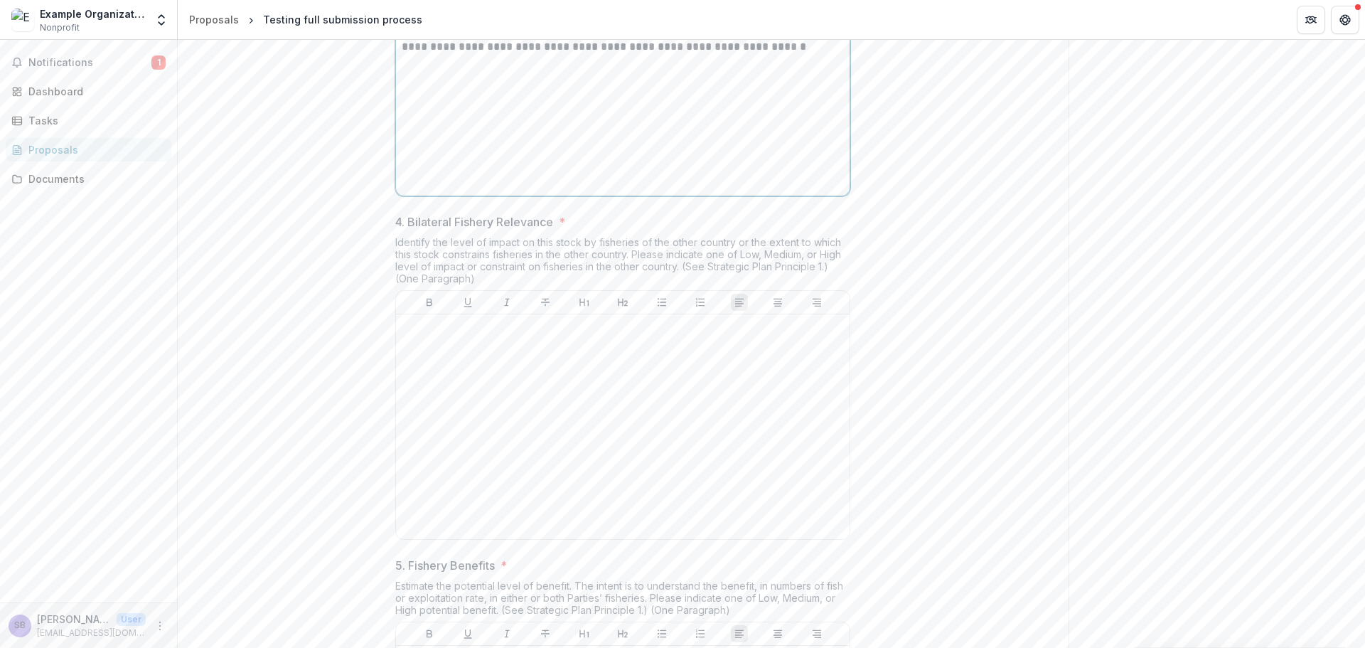
scroll to position [1138, 0]
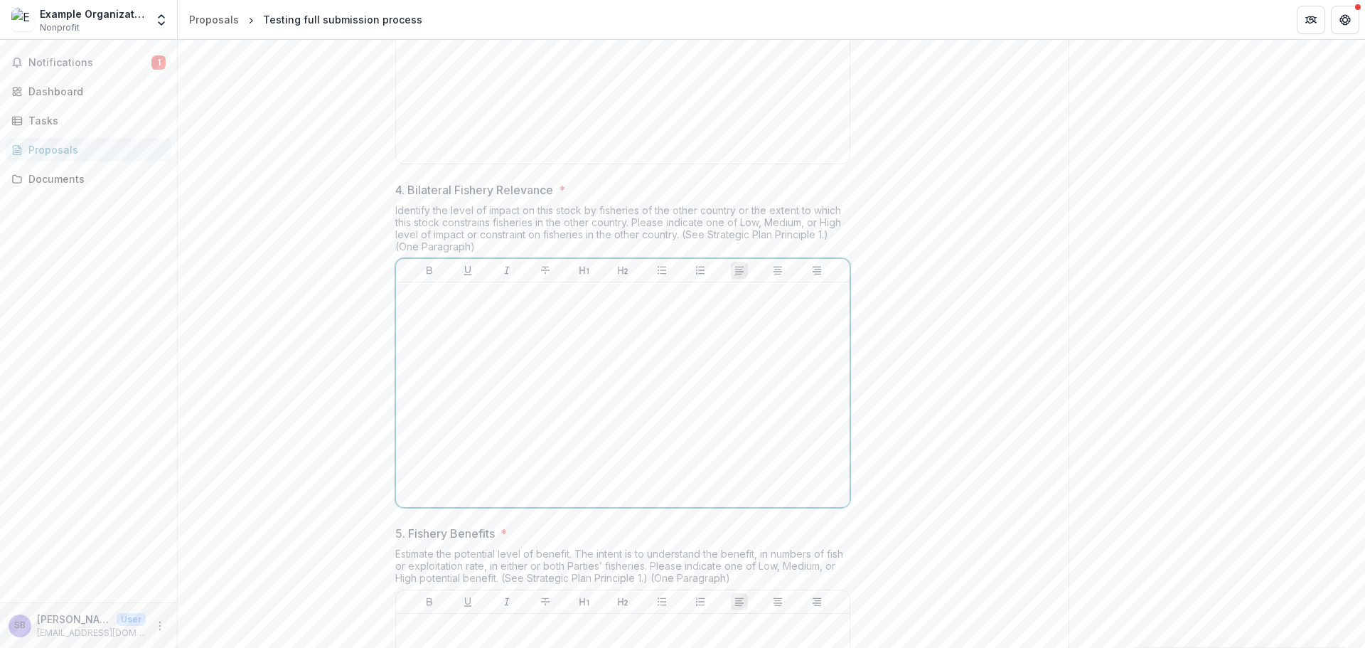
click at [514, 420] on div at bounding box center [623, 394] width 442 height 213
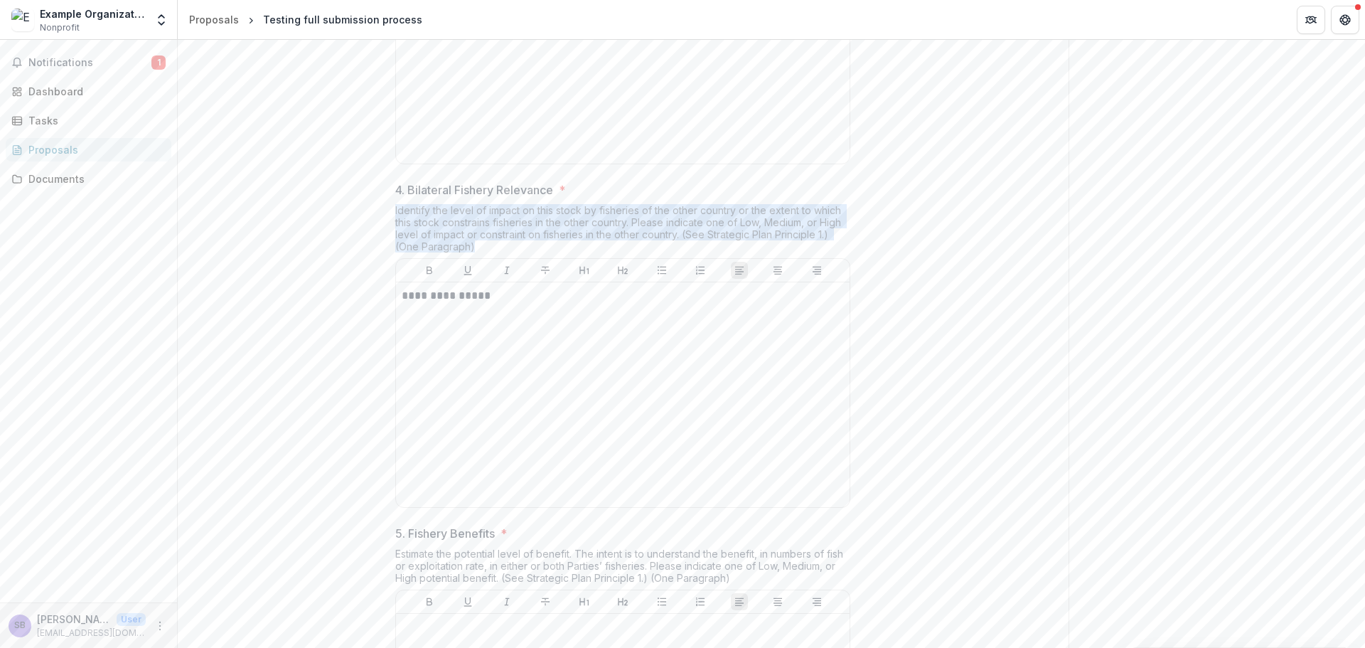
drag, startPoint x: 481, startPoint y: 361, endPoint x: 388, endPoint y: 324, distance: 101.1
click at [388, 324] on div "**********" at bounding box center [623, 284] width 478 height 2241
copy div "Identify the level of impact on this stock by fisheries of the other country or…"
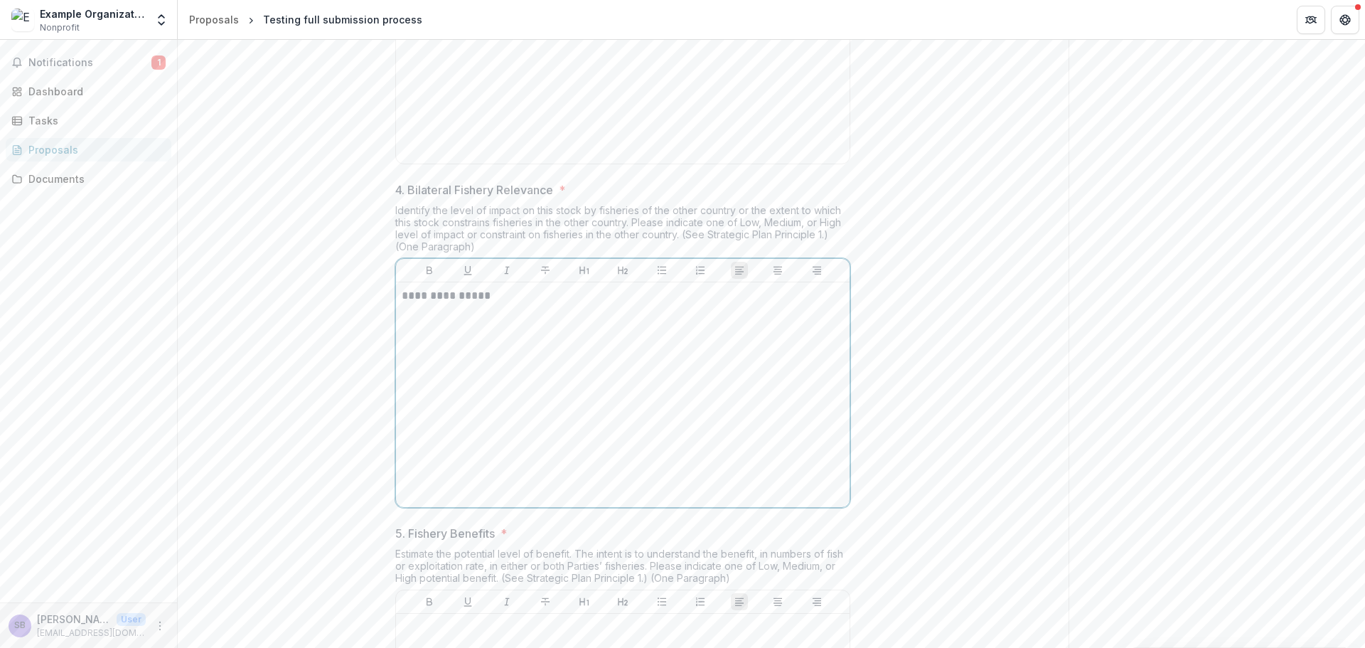
click at [514, 304] on p "**********" at bounding box center [623, 296] width 442 height 16
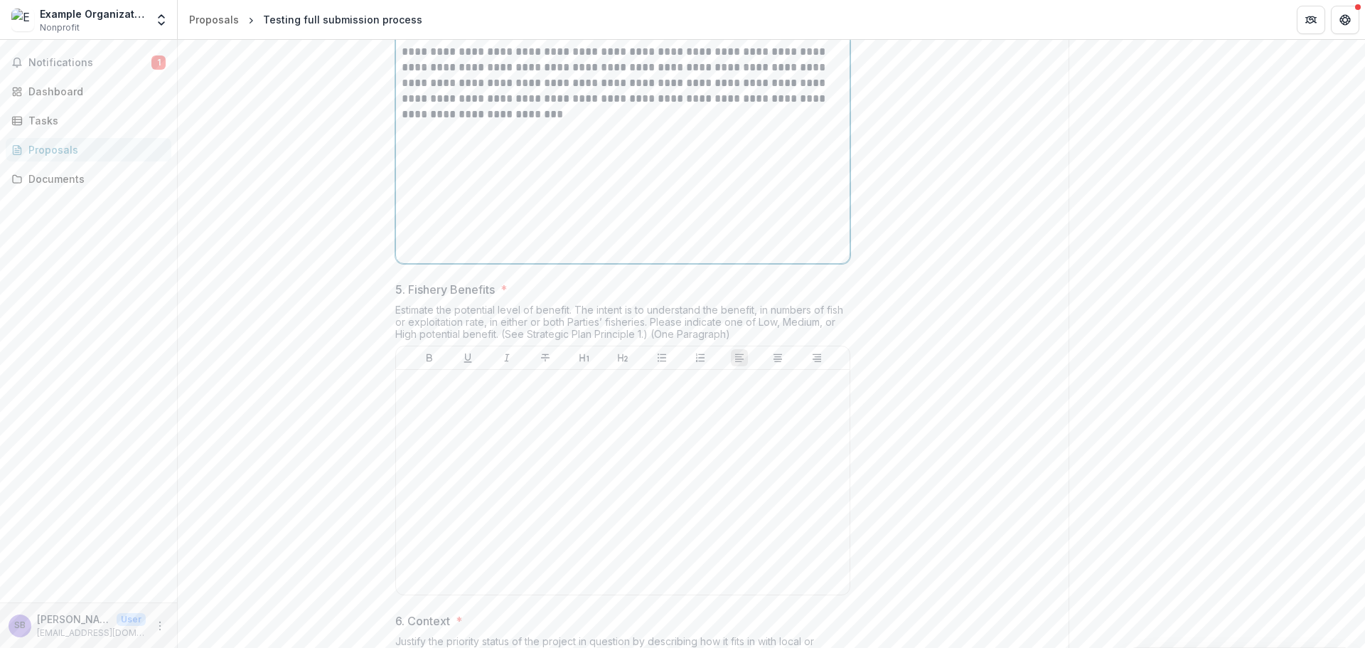
scroll to position [1422, 0]
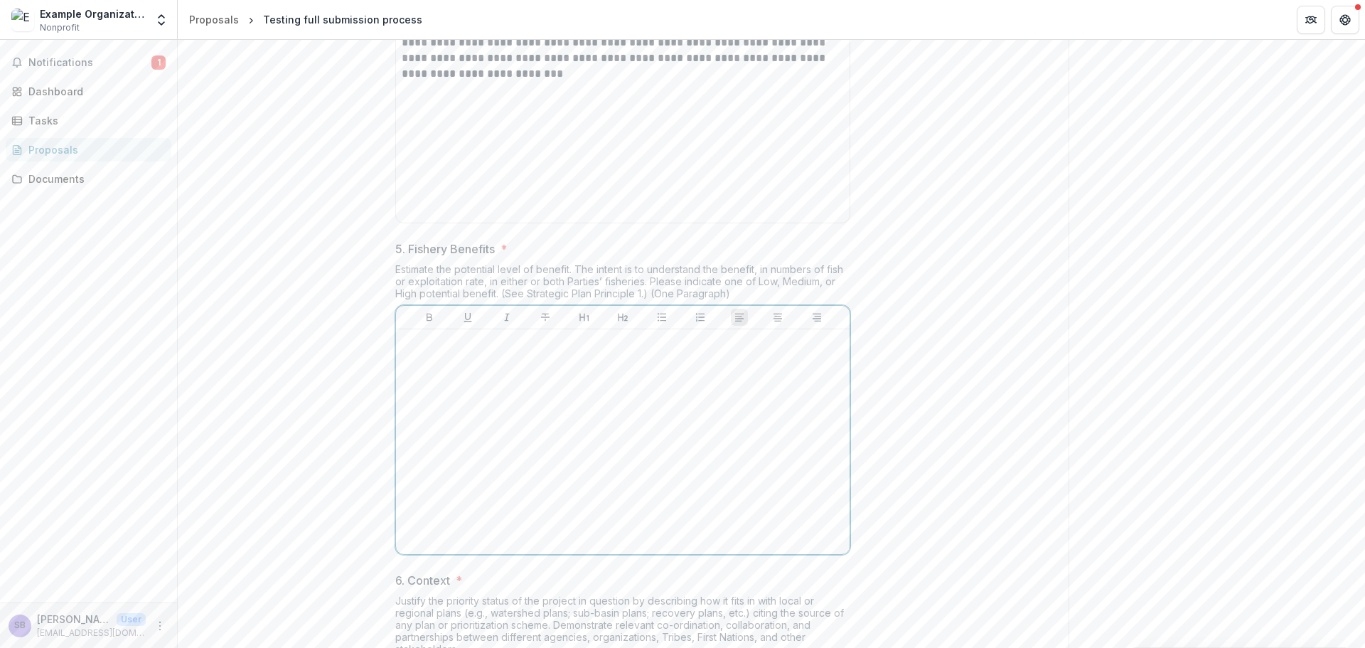
click at [515, 471] on div at bounding box center [623, 441] width 442 height 213
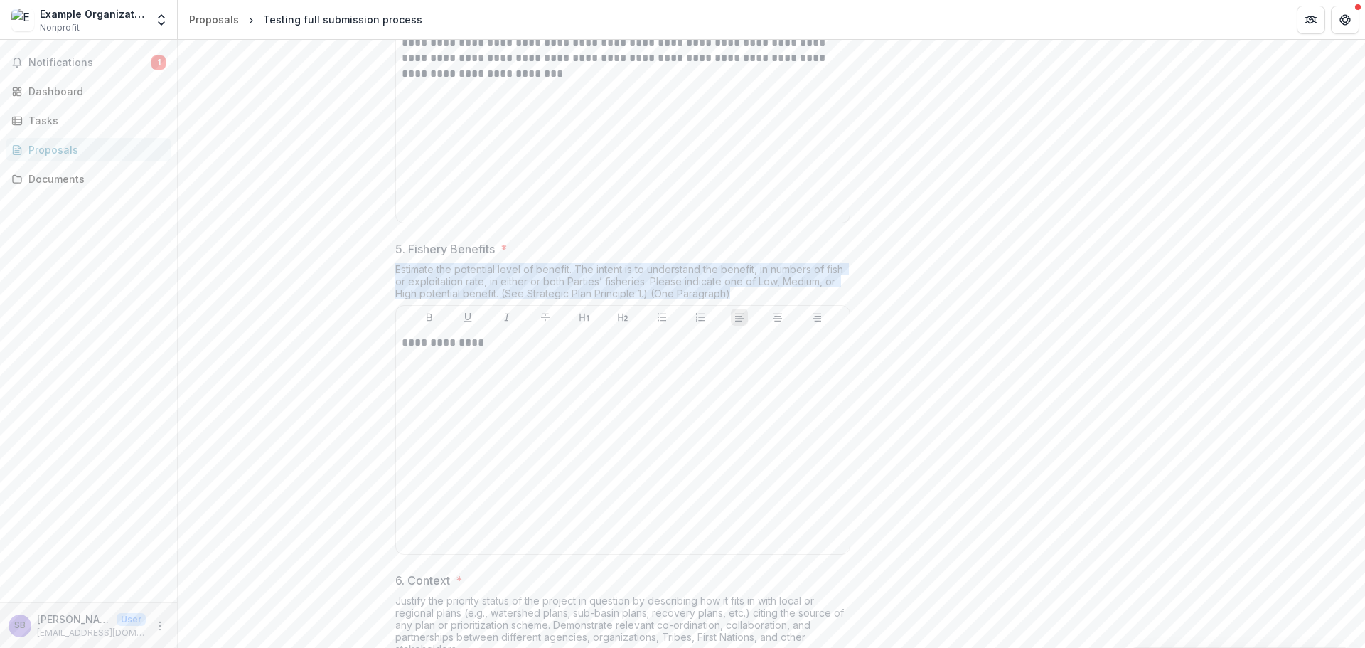
drag, startPoint x: 732, startPoint y: 402, endPoint x: 391, endPoint y: 383, distance: 341.1
click at [391, 383] on div "**********" at bounding box center [623, -1] width 478 height 2241
copy div "Estimate the potential level of benefit. The intent is to understand the benefi…"
click at [535, 351] on p "**********" at bounding box center [623, 343] width 442 height 16
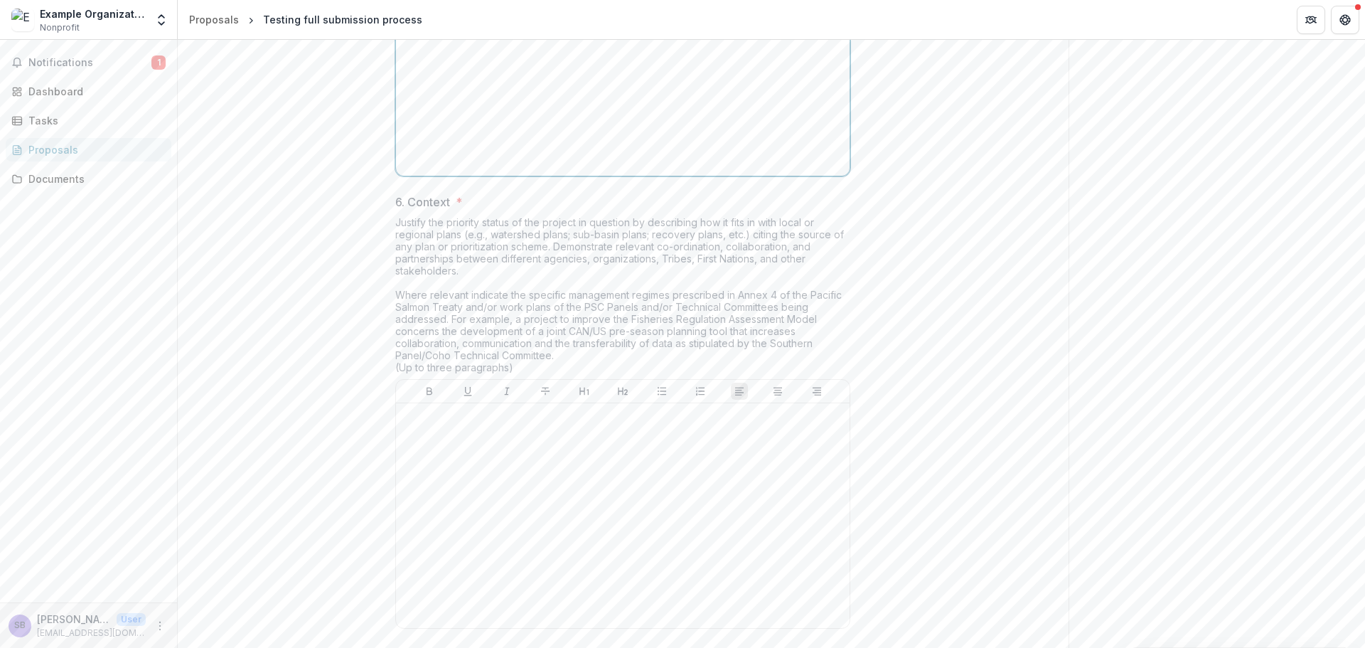
scroll to position [1801, 0]
click at [511, 424] on p at bounding box center [623, 416] width 442 height 16
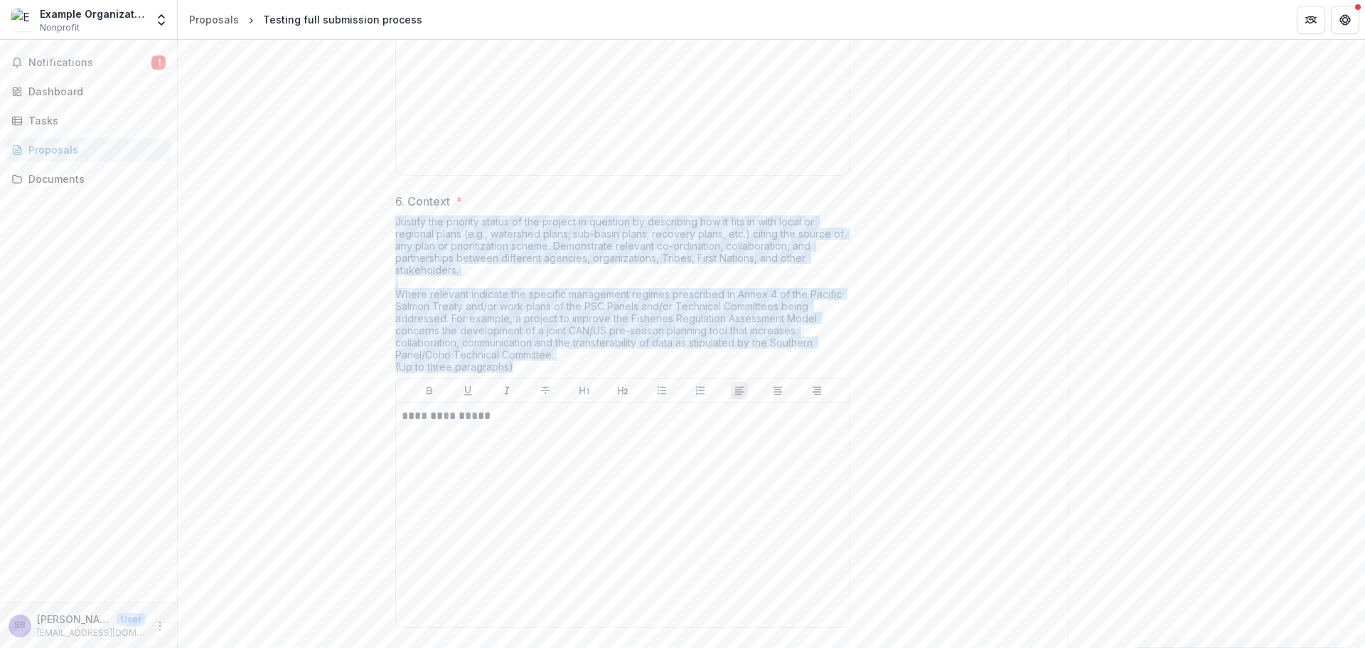
drag, startPoint x: 512, startPoint y: 476, endPoint x: 385, endPoint y: 333, distance: 191.4
copy div "Justify the priority status of the project in question by describing how it fit…"
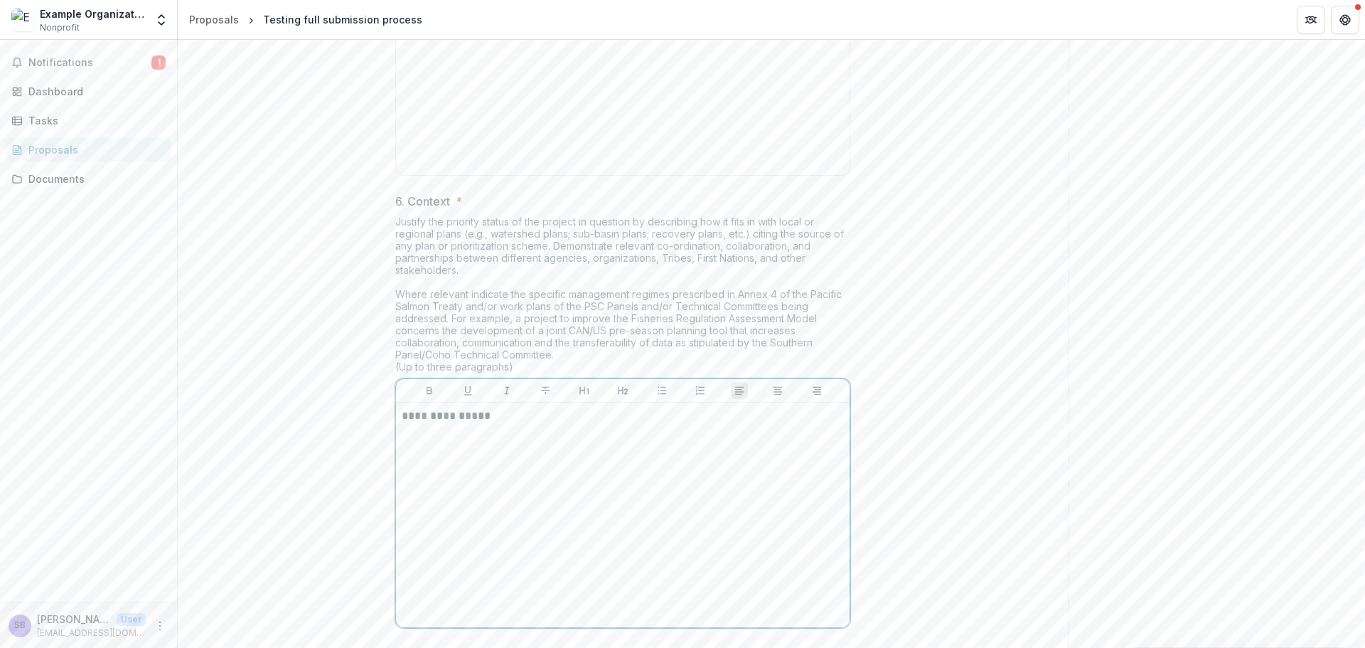
click at [565, 544] on div "**********" at bounding box center [623, 514] width 442 height 213
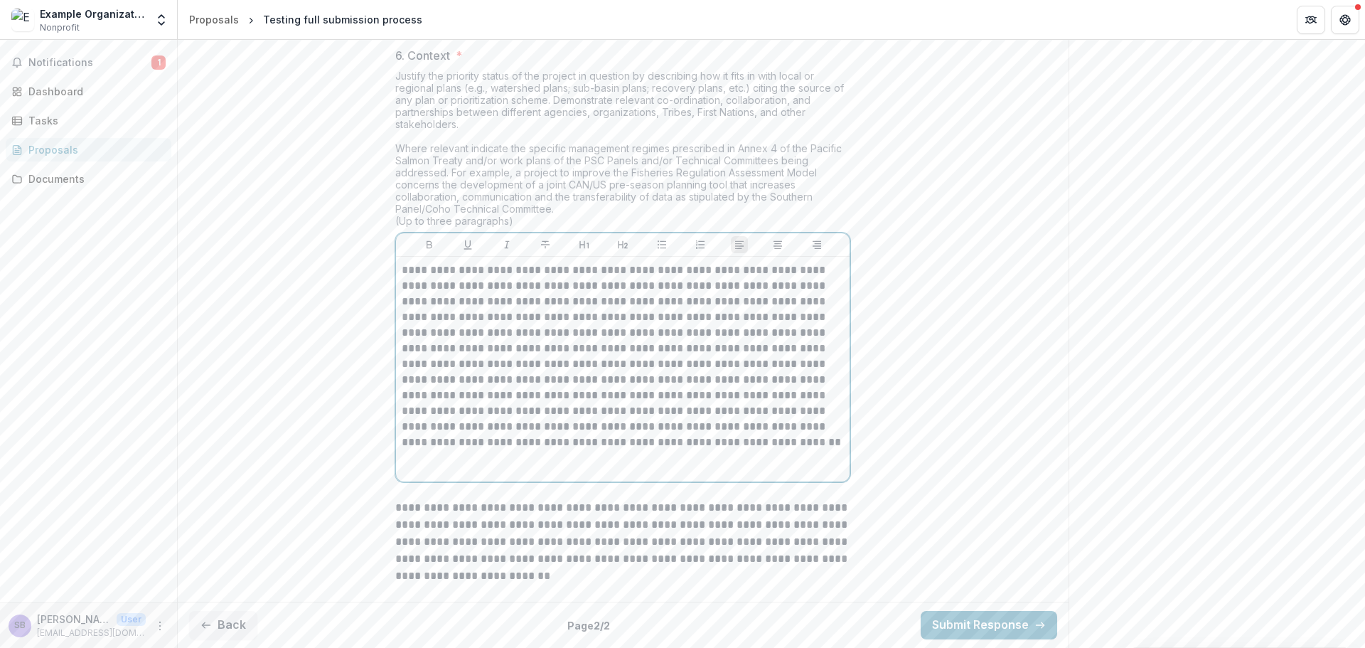
scroll to position [2056, 0]
click at [974, 628] on button "Submit Response" at bounding box center [989, 625] width 137 height 28
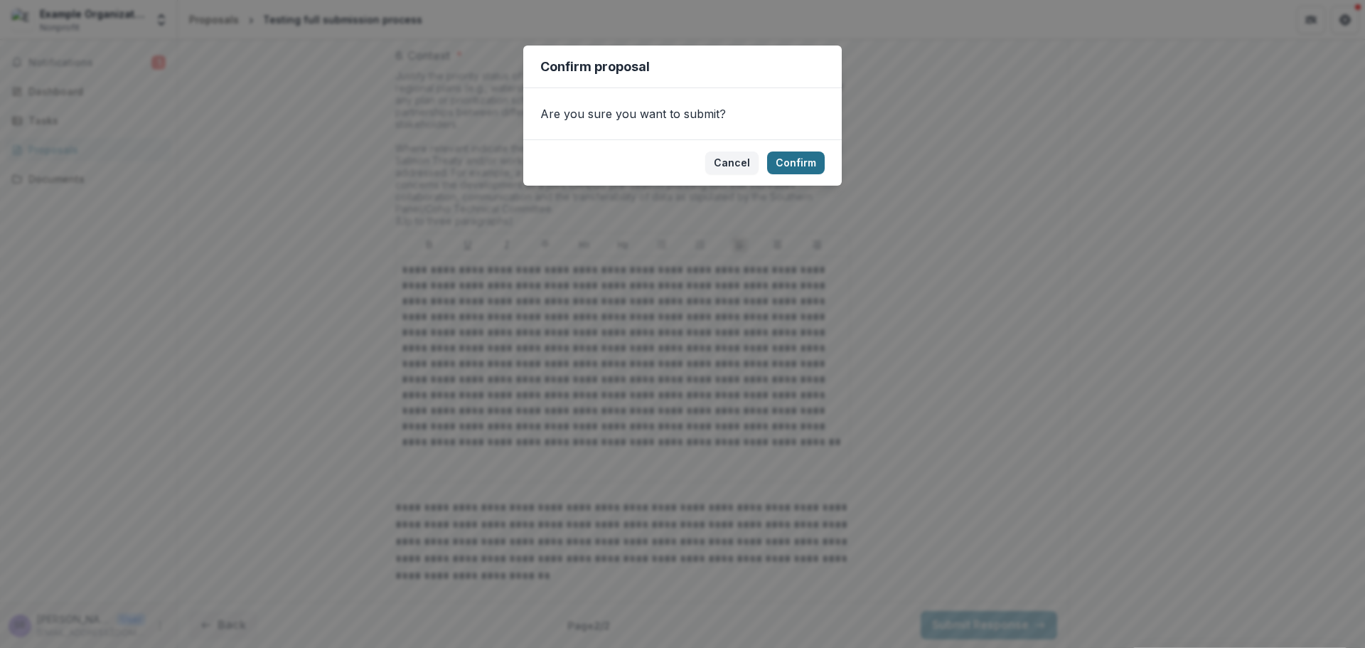
click at [794, 169] on button "Confirm" at bounding box center [796, 162] width 58 height 23
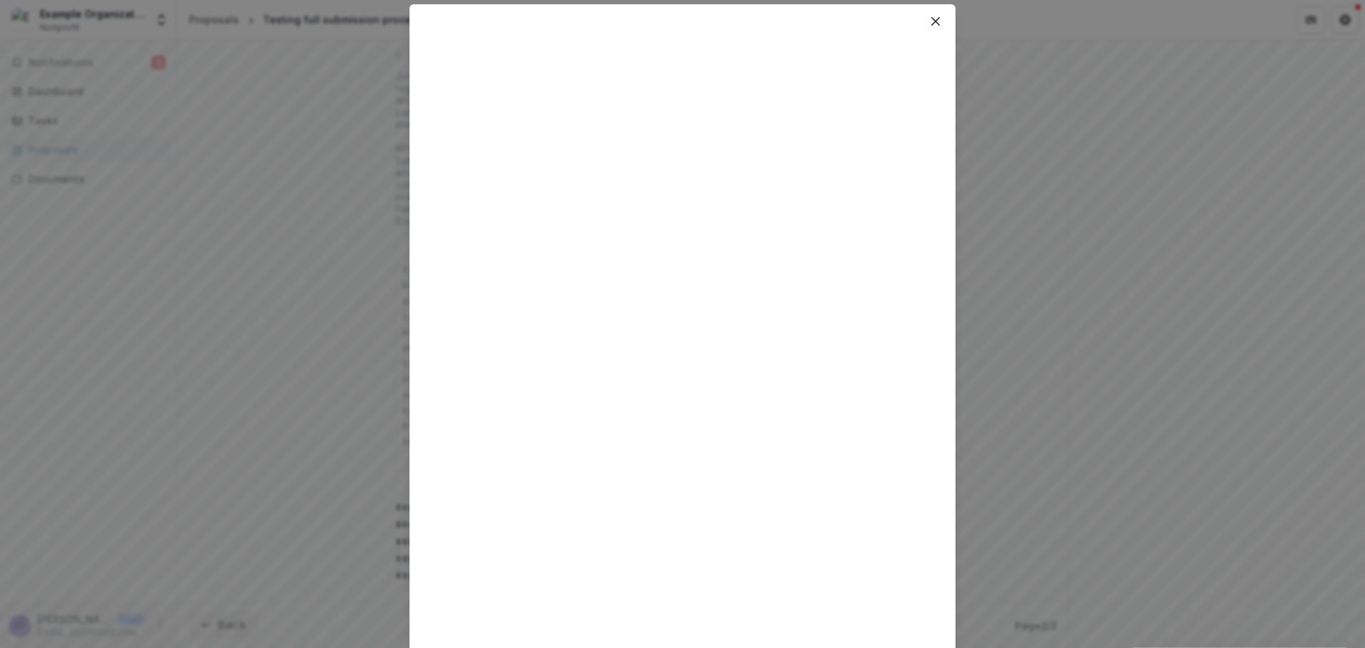
scroll to position [0, 0]
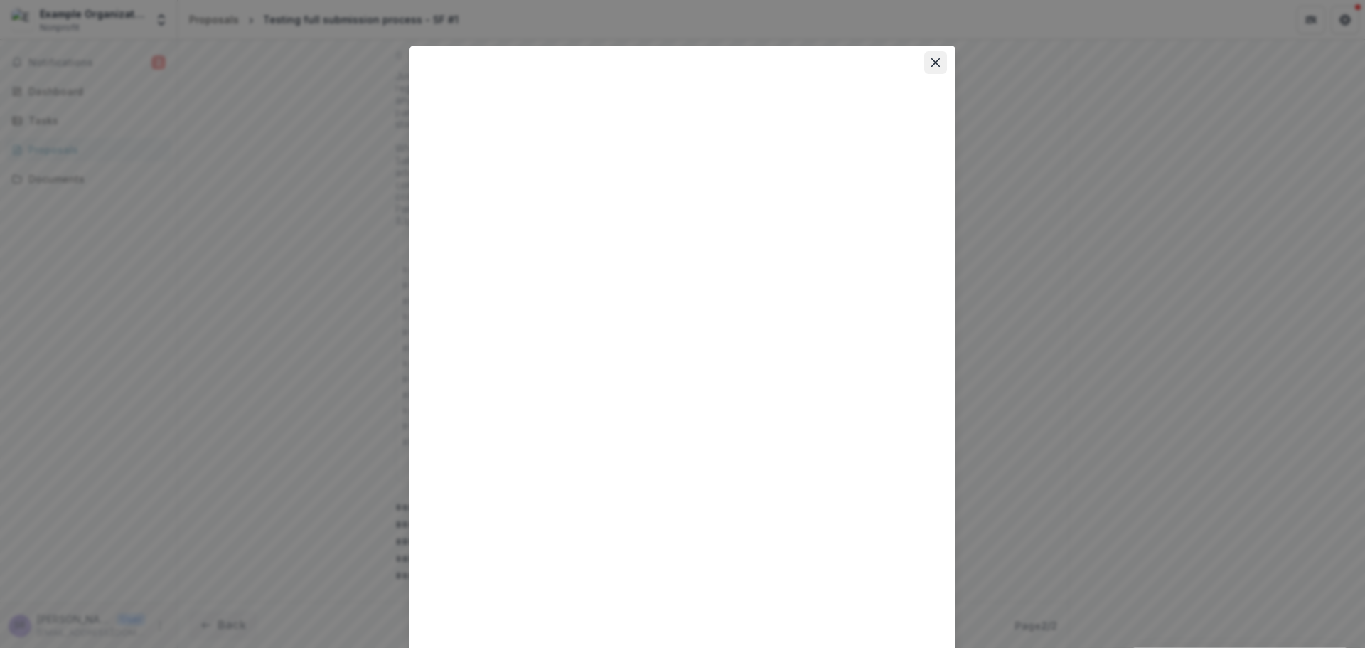
click at [931, 60] on icon "Close" at bounding box center [935, 62] width 9 height 9
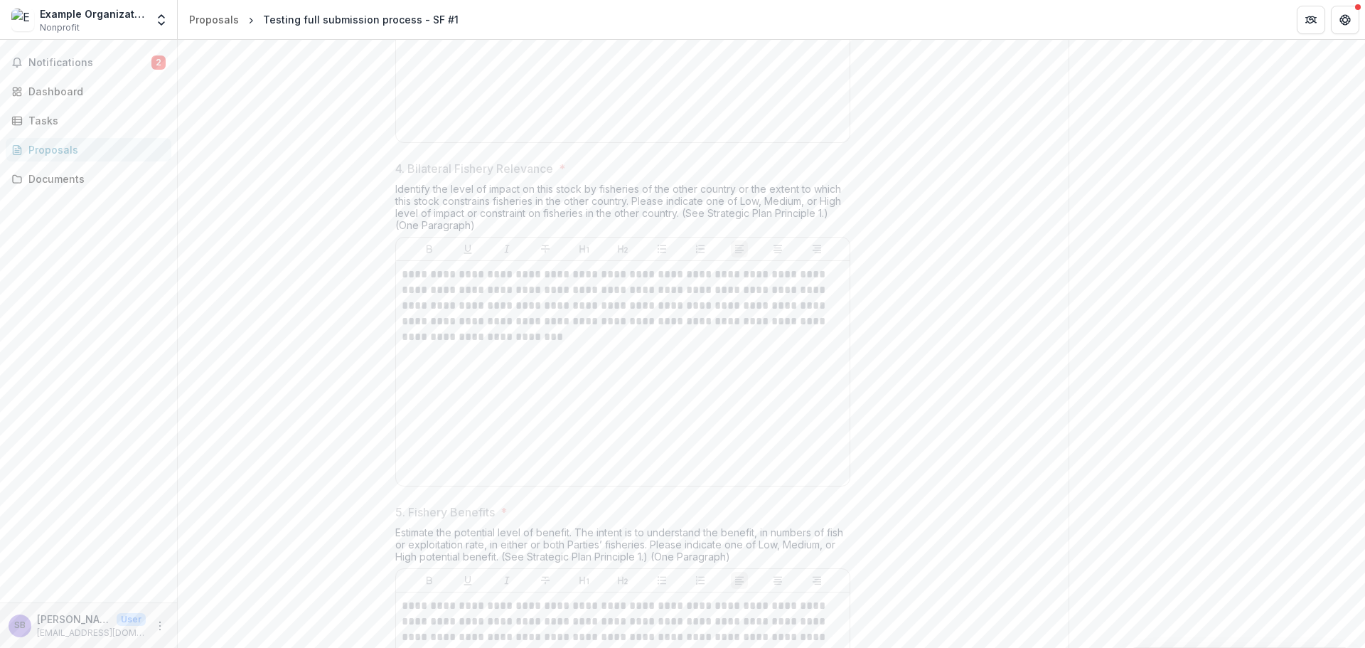
scroll to position [963, 0]
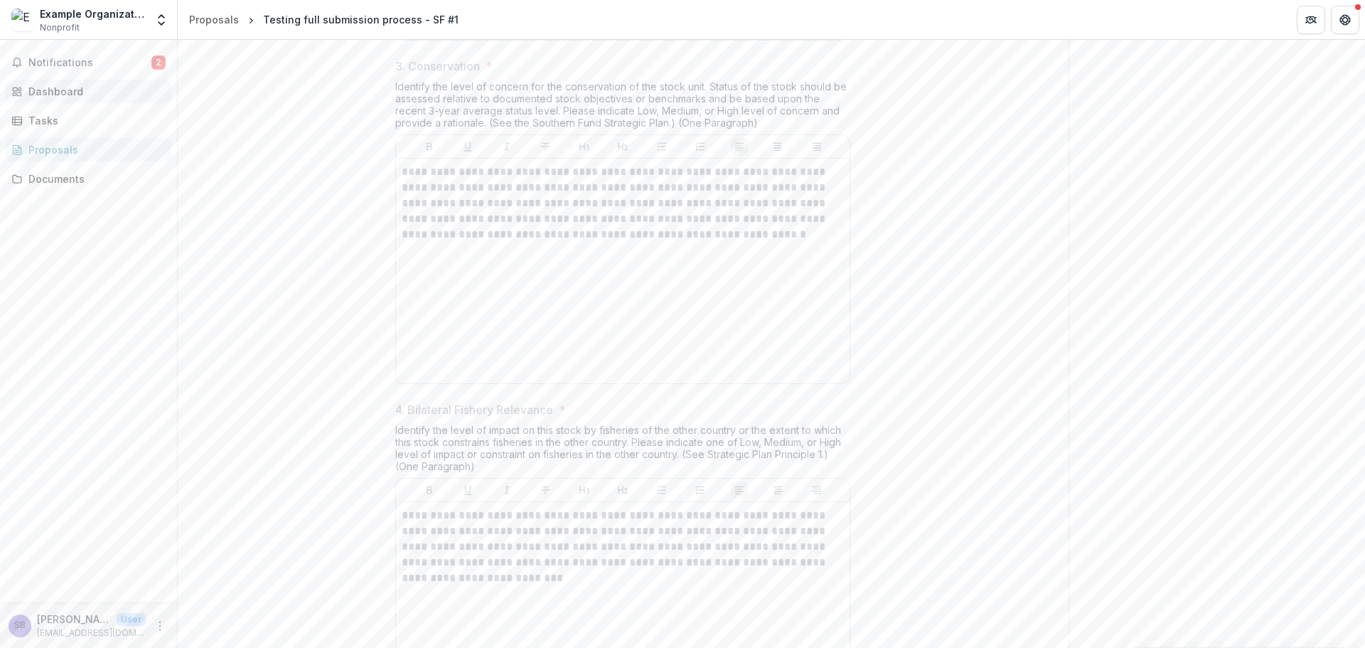
click at [96, 83] on link "Dashboard" at bounding box center [89, 91] width 166 height 23
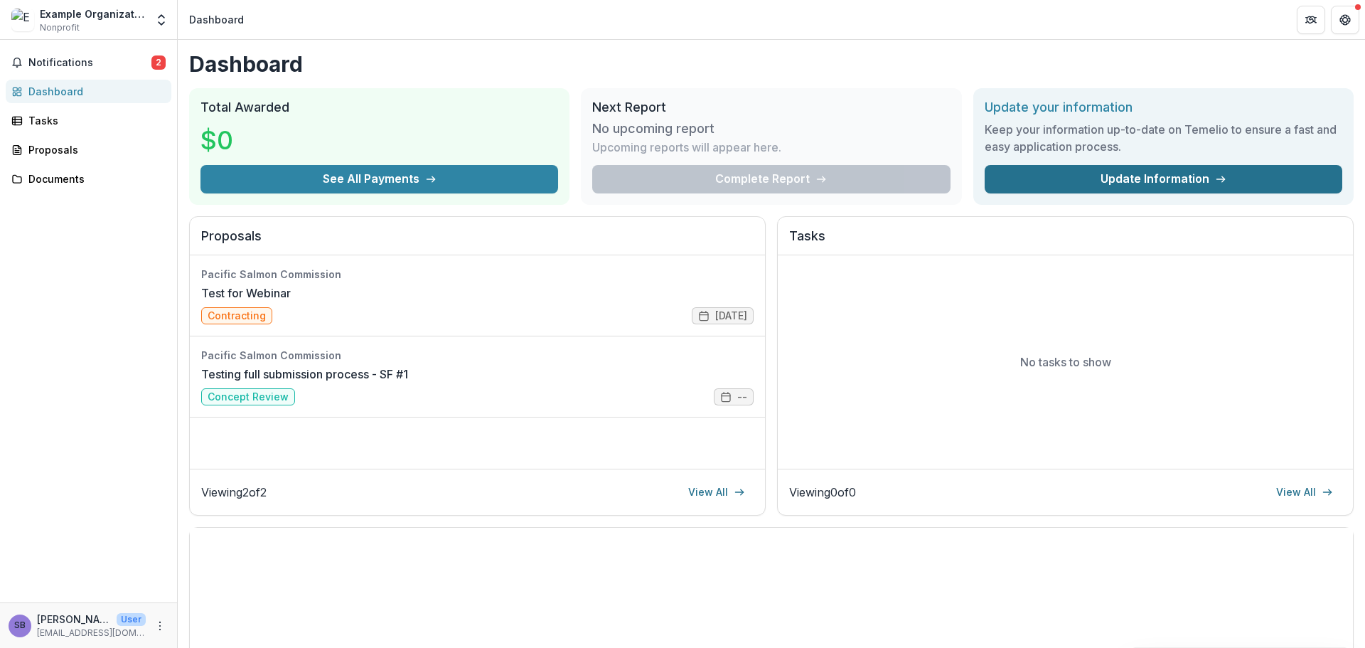
click at [1146, 174] on link "Update Information" at bounding box center [1164, 179] width 358 height 28
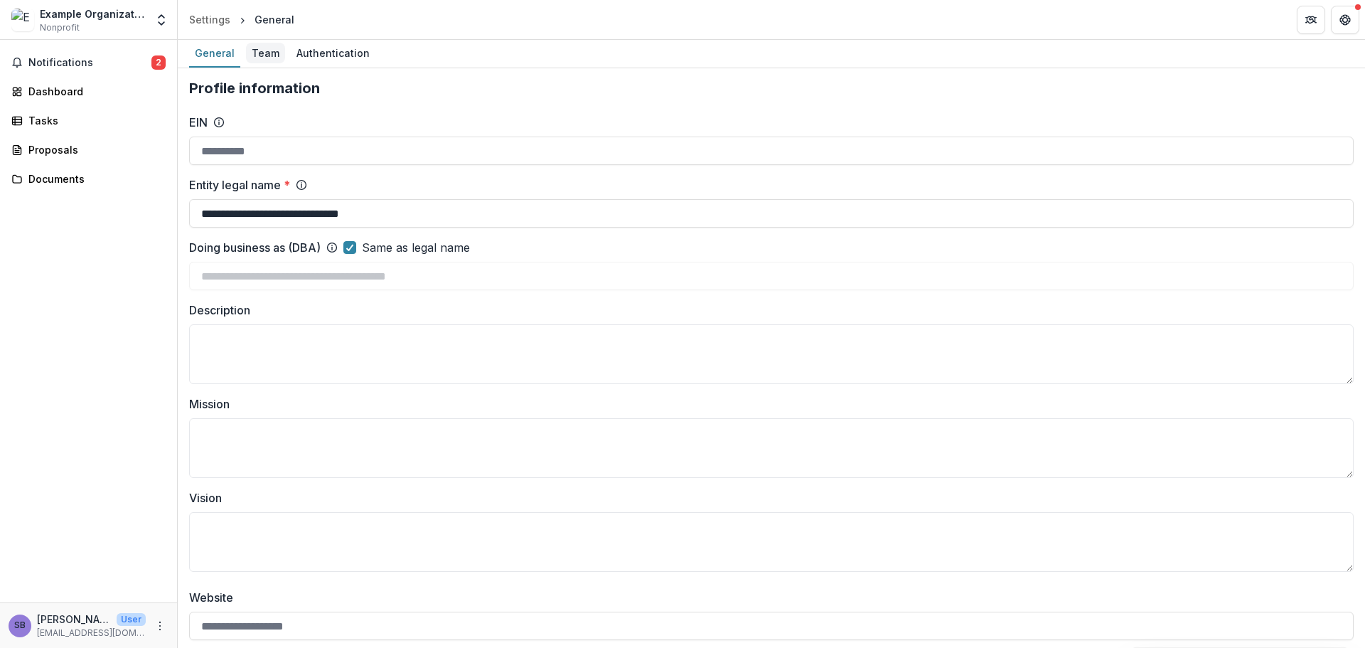
click at [269, 56] on div "Team" at bounding box center [265, 53] width 39 height 21
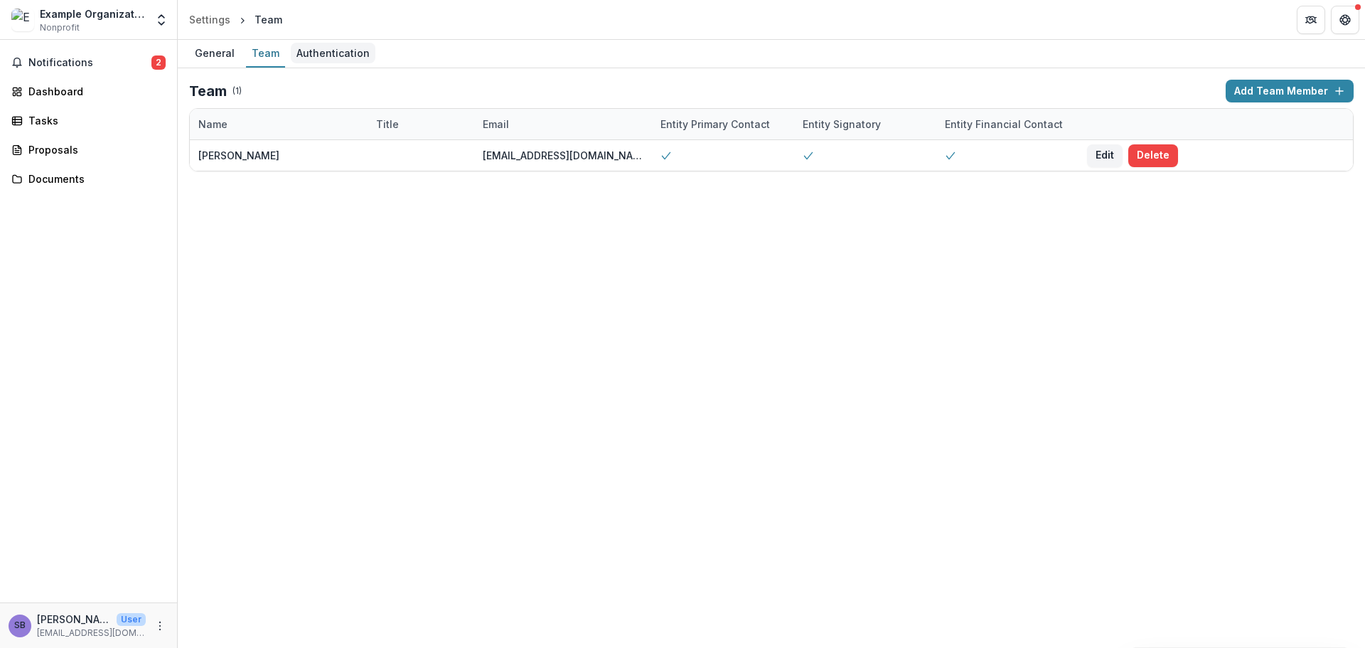
click at [320, 53] on div "Authentication" at bounding box center [333, 53] width 85 height 21
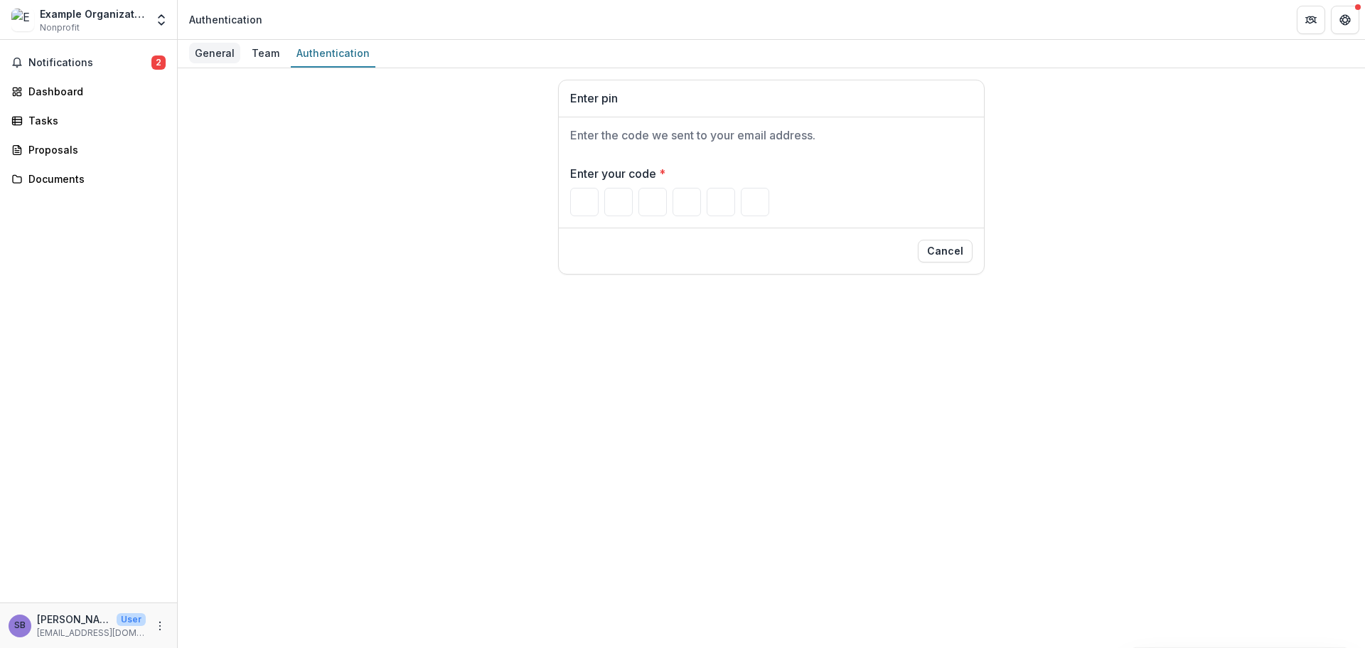
click at [221, 58] on div "General" at bounding box center [214, 53] width 51 height 21
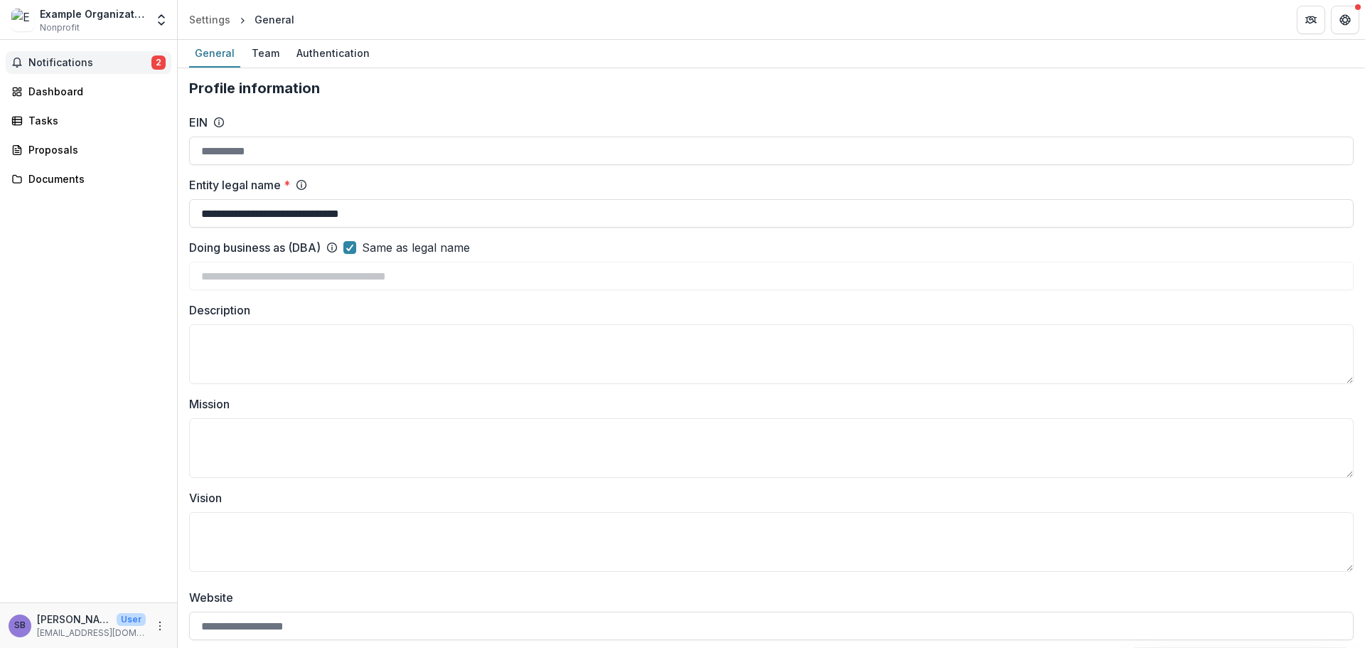
click at [89, 60] on span "Notifications" at bounding box center [89, 63] width 123 height 12
click at [535, 52] on div "General Team Authentication" at bounding box center [771, 54] width 1187 height 28
click at [105, 60] on span "Notifications" at bounding box center [89, 63] width 123 height 12
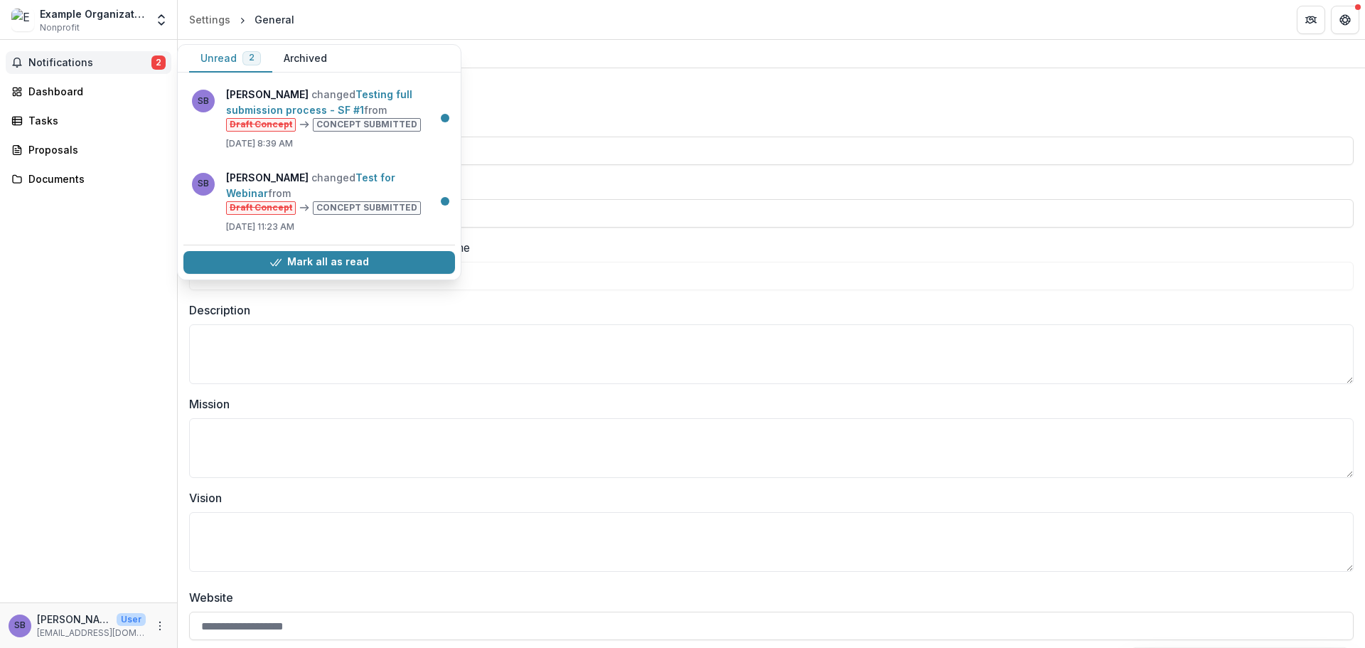
click at [105, 70] on button "Notifications 2" at bounding box center [89, 62] width 166 height 23
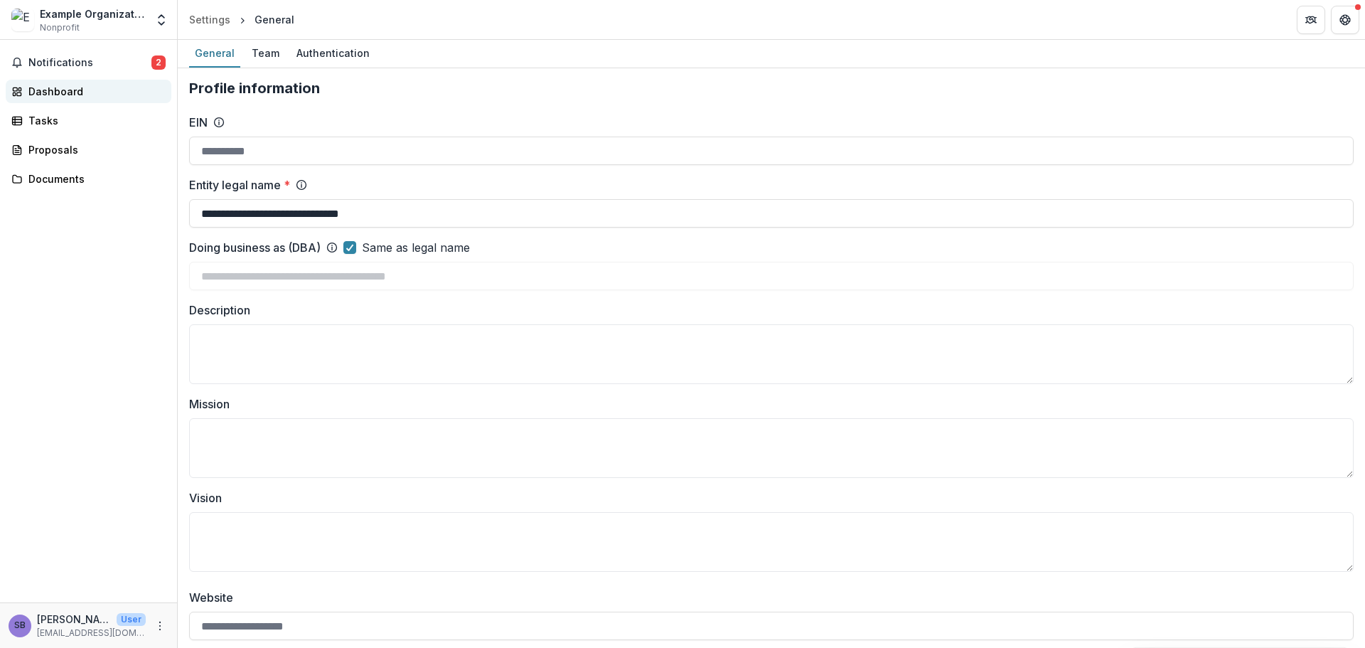
click at [98, 97] on div "Dashboard" at bounding box center [94, 91] width 132 height 15
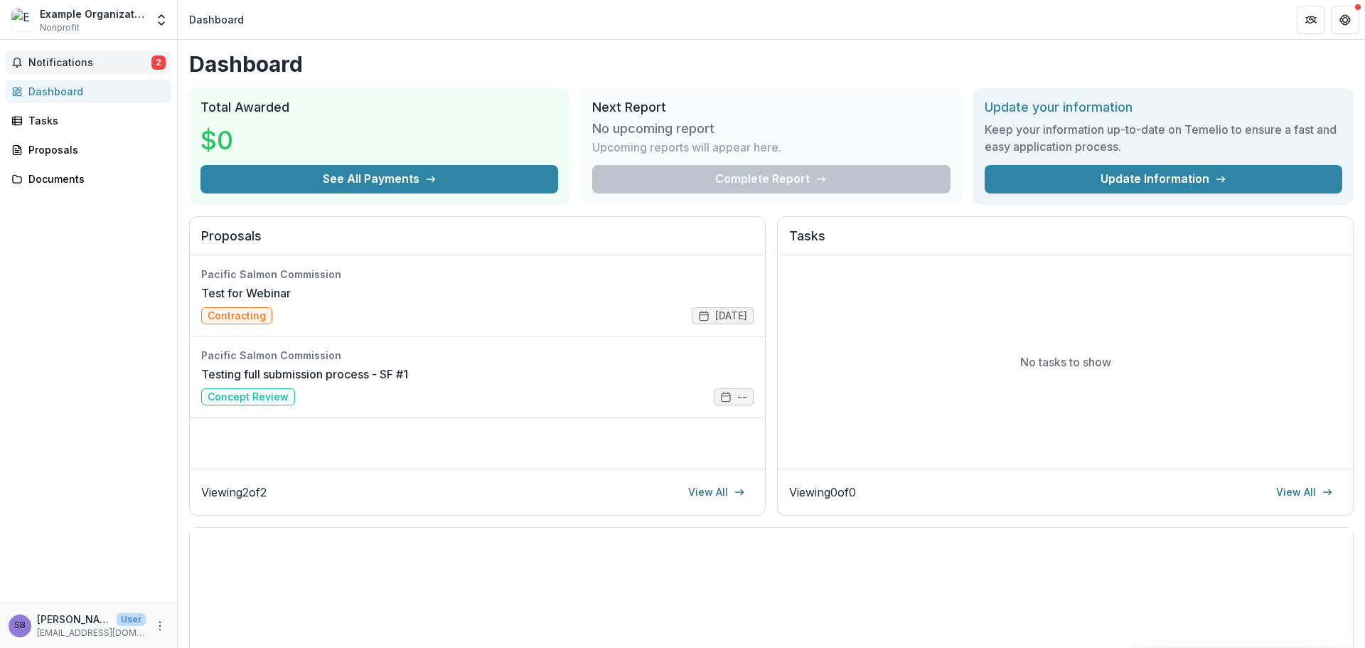
click at [98, 64] on span "Notifications" at bounding box center [89, 63] width 123 height 12
click at [599, 235] on h2 "Proposals" at bounding box center [477, 241] width 552 height 27
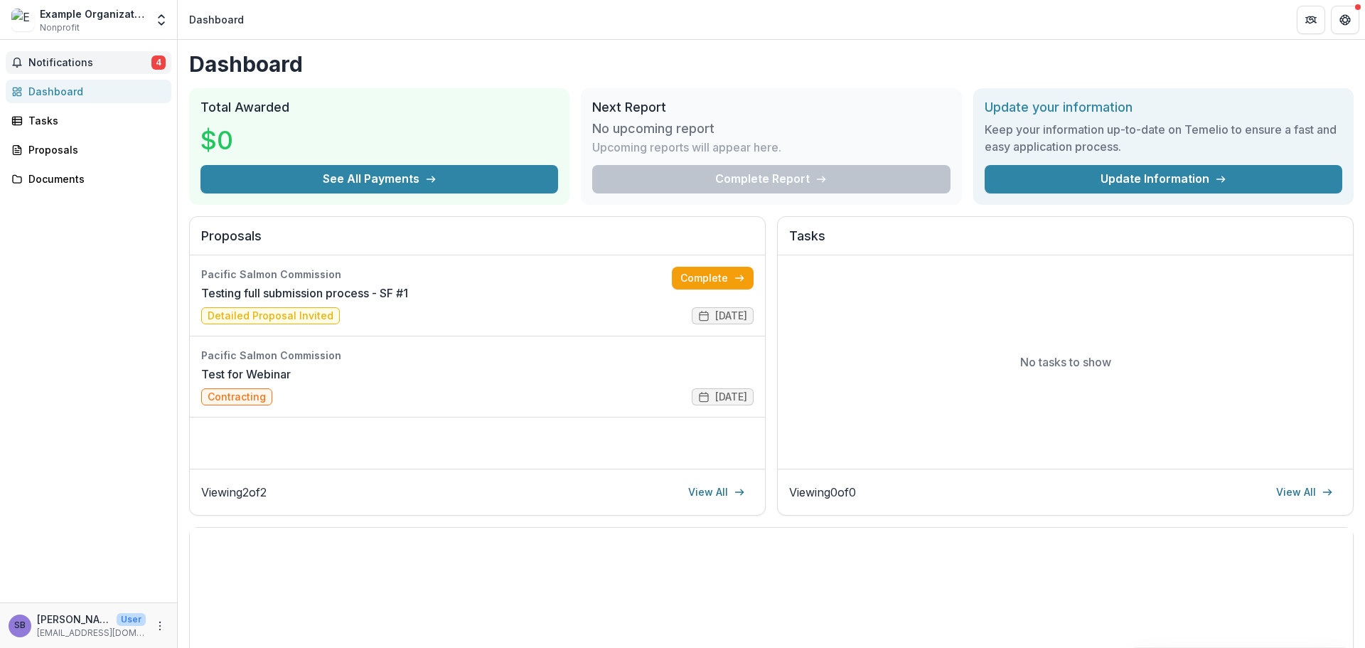
click at [110, 65] on span "Notifications" at bounding box center [89, 63] width 123 height 12
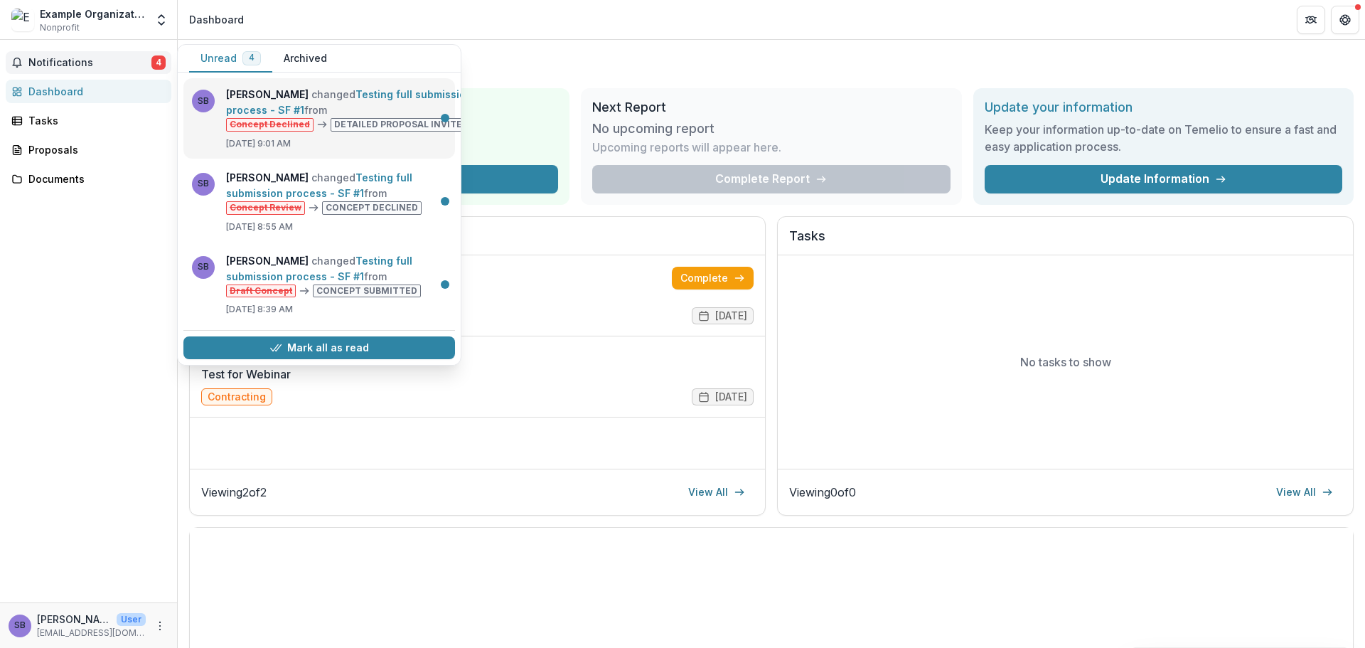
click at [335, 100] on link "Testing full submission process - SF #1" at bounding box center [349, 102] width 246 height 28
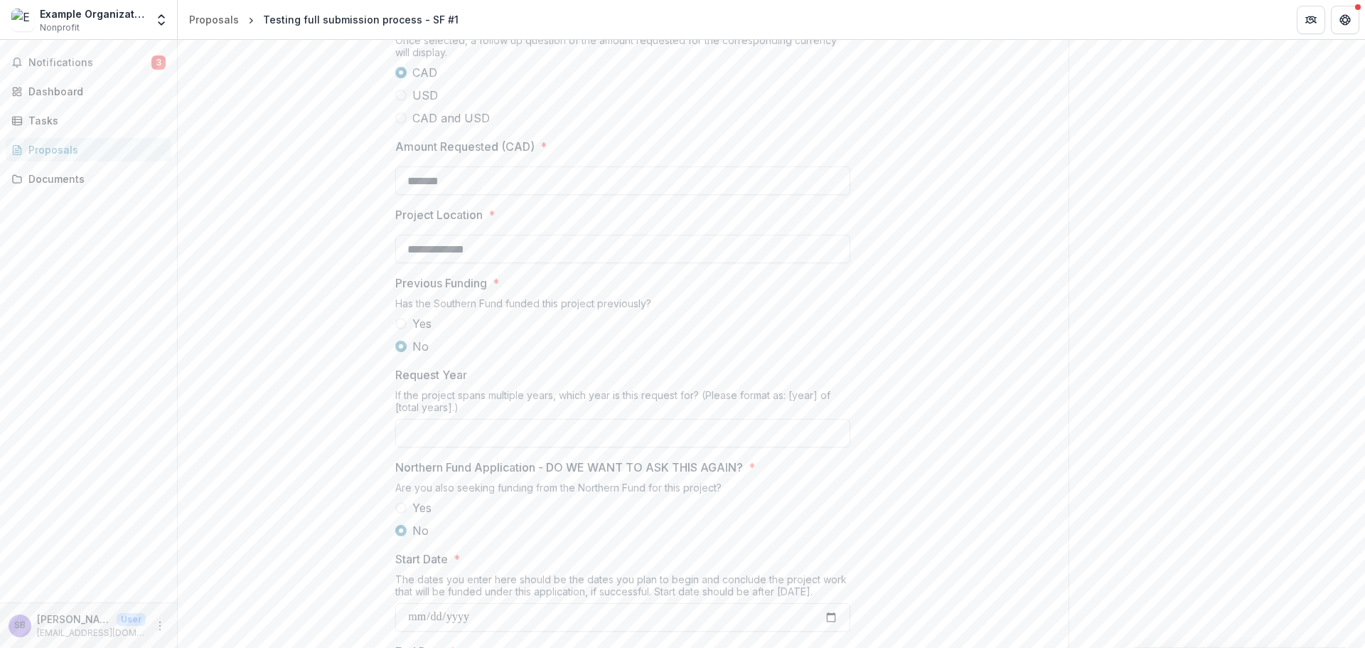
scroll to position [1232, 0]
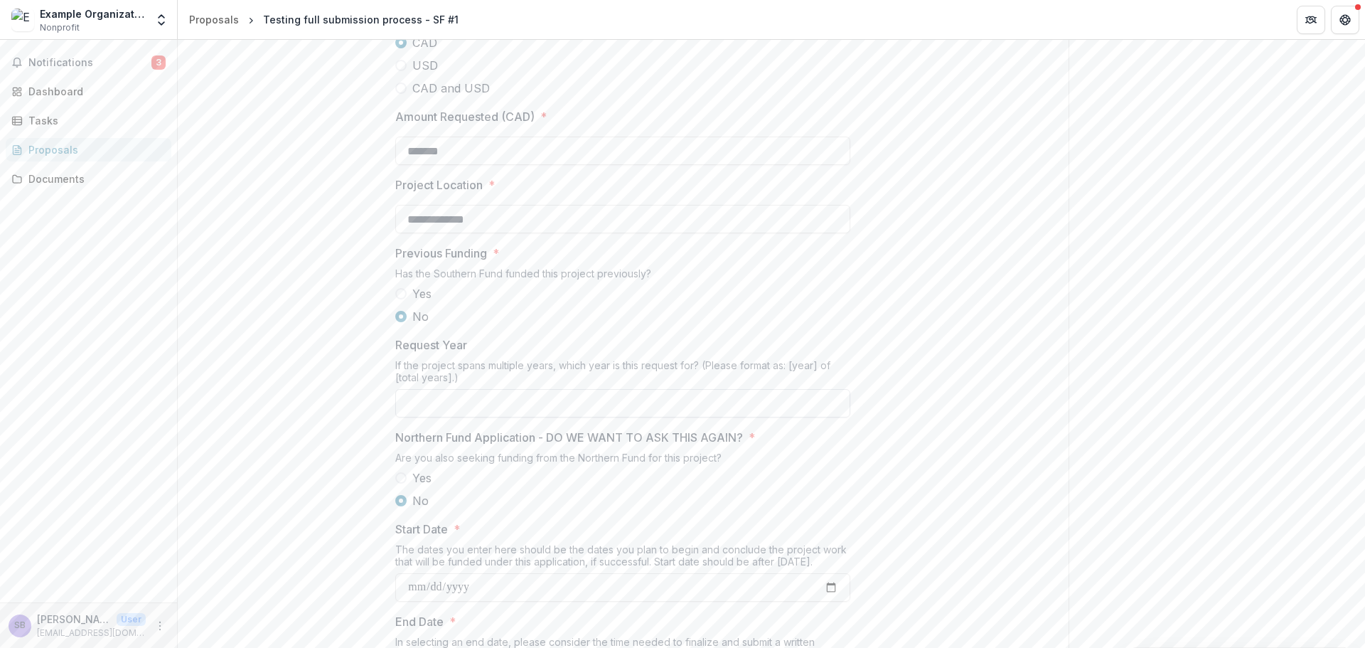
click at [657, 417] on input "Request Year" at bounding box center [622, 403] width 455 height 28
type input "******"
click at [848, 325] on div "Yes No" at bounding box center [622, 305] width 455 height 40
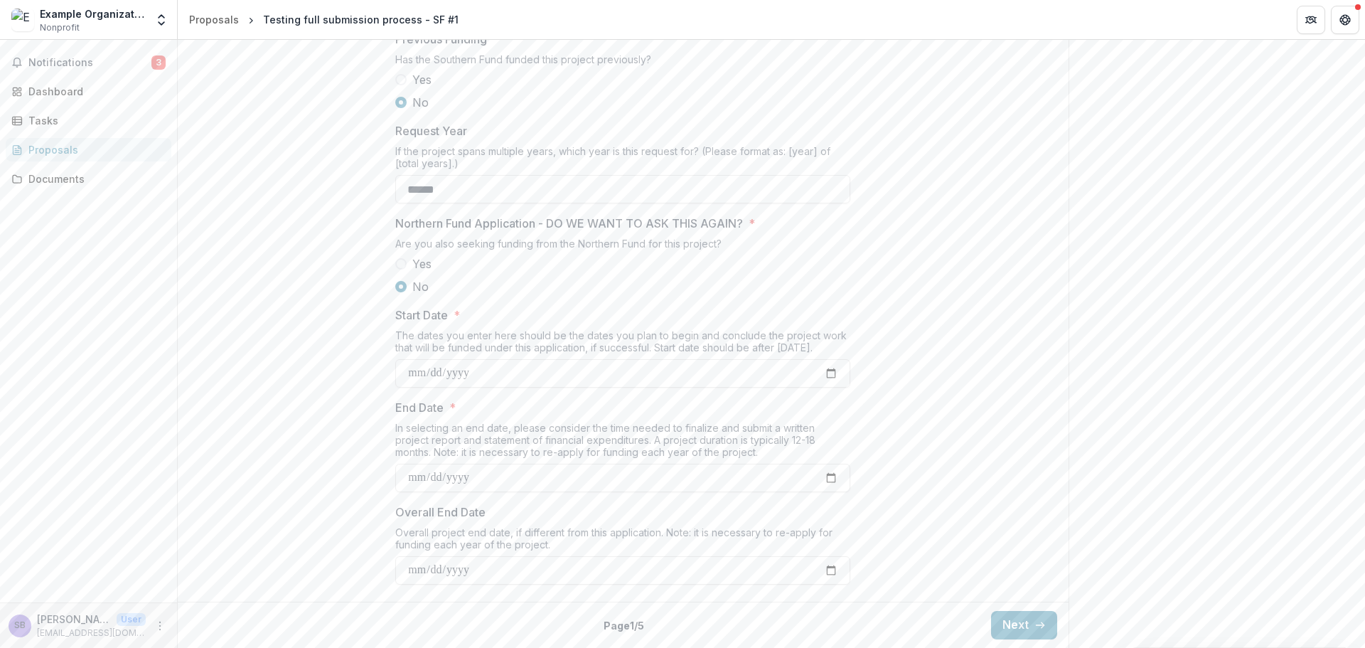
scroll to position [1555, 0]
click at [828, 573] on input "Overall End Date" at bounding box center [622, 570] width 455 height 28
type input "**********"
click at [1005, 629] on button "Next" at bounding box center [1024, 625] width 66 height 28
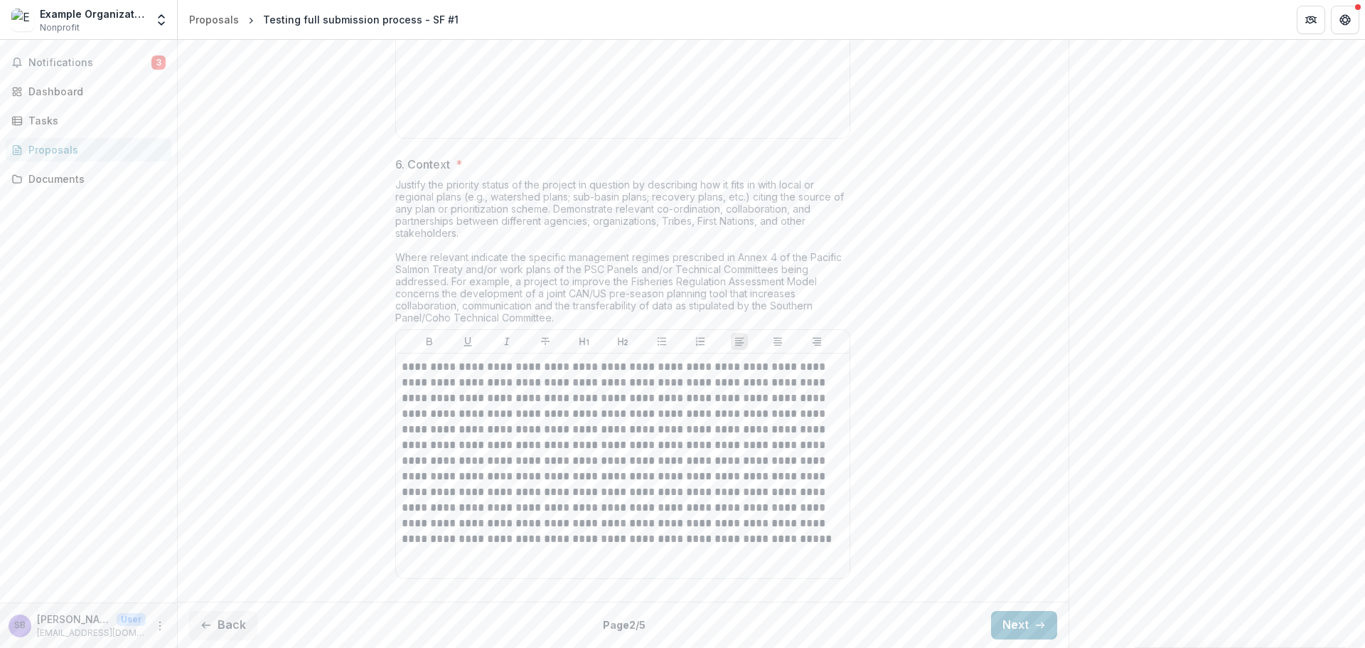
scroll to position [2019, 0]
click at [1035, 629] on icon "button" at bounding box center [1040, 624] width 11 height 11
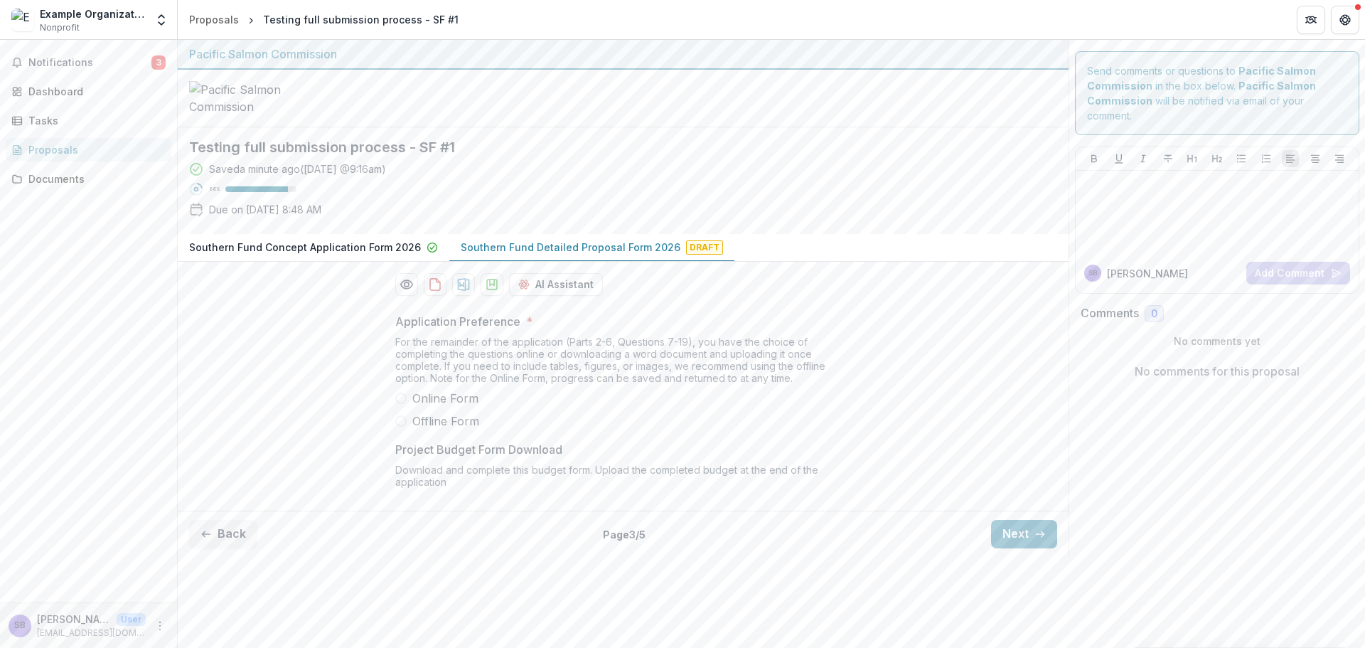
scroll to position [18, 0]
click at [938, 262] on div "Southern Fund Concept Application Form 2026 Southern Fund Detailed Proposal For…" at bounding box center [623, 248] width 891 height 28
click at [429, 407] on span "Online Form" at bounding box center [445, 398] width 66 height 17
click at [1002, 548] on button "Next" at bounding box center [1024, 534] width 66 height 28
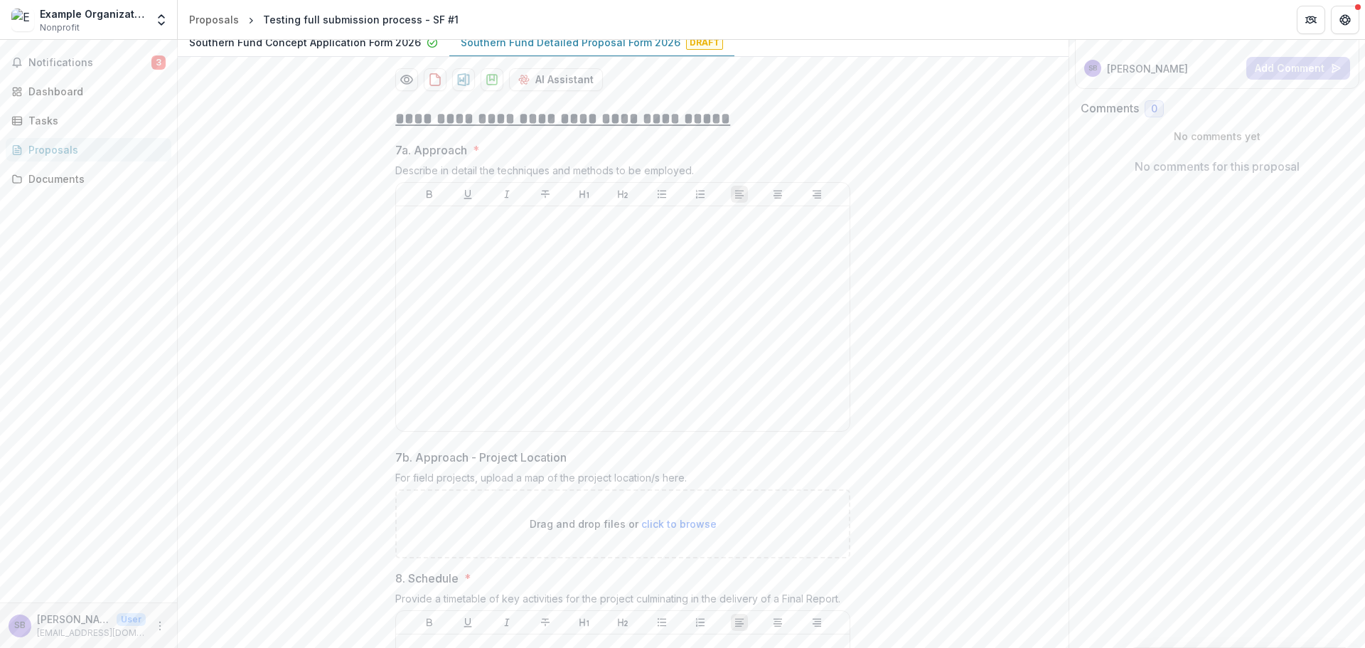
scroll to position [208, 0]
drag, startPoint x: 693, startPoint y: 277, endPoint x: 361, endPoint y: 252, distance: 333.0
copy div "7a. Approach * Describe in detail the techniques and methods to be employed."
click at [479, 337] on div at bounding box center [623, 315] width 442 height 213
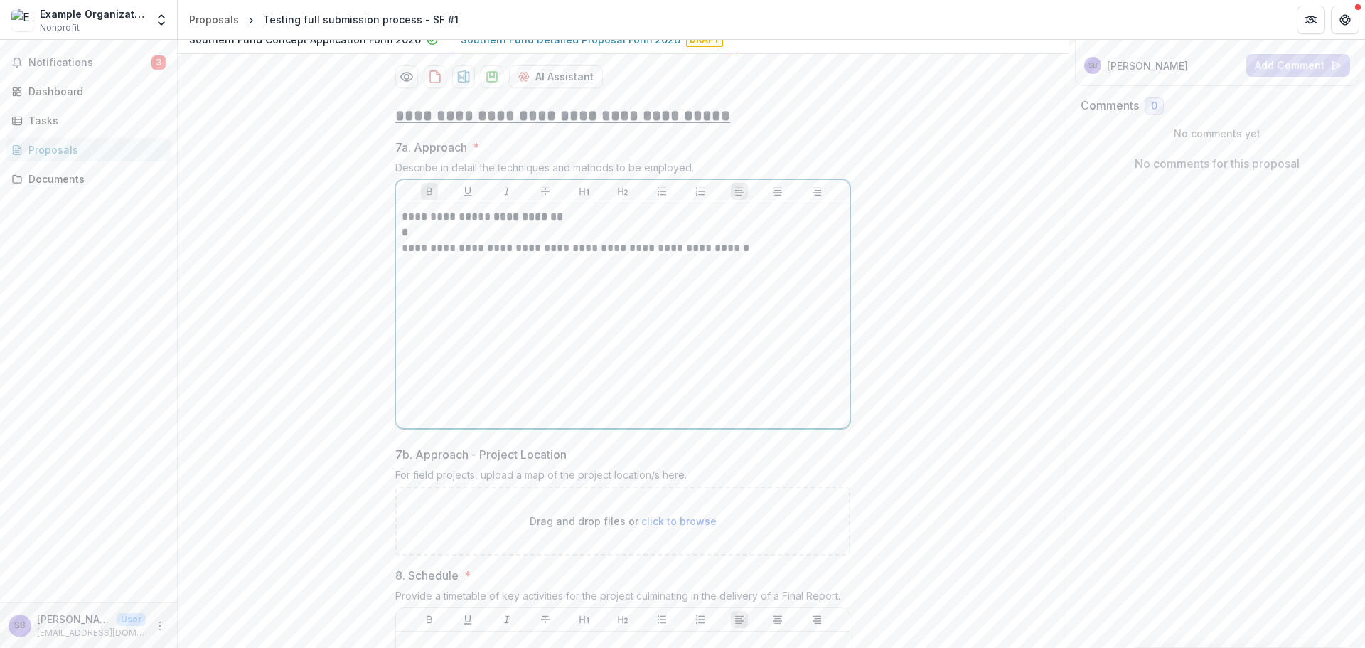
click at [479, 240] on p "*" at bounding box center [623, 233] width 442 height 16
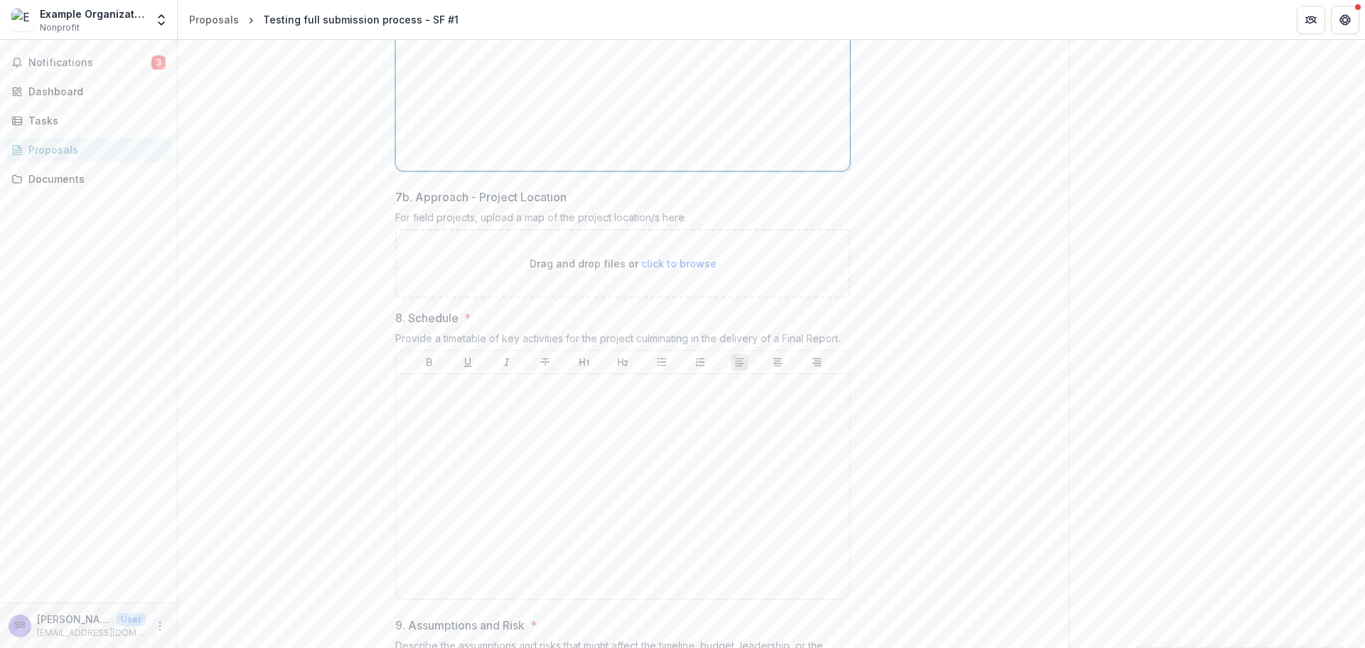
scroll to position [492, 0]
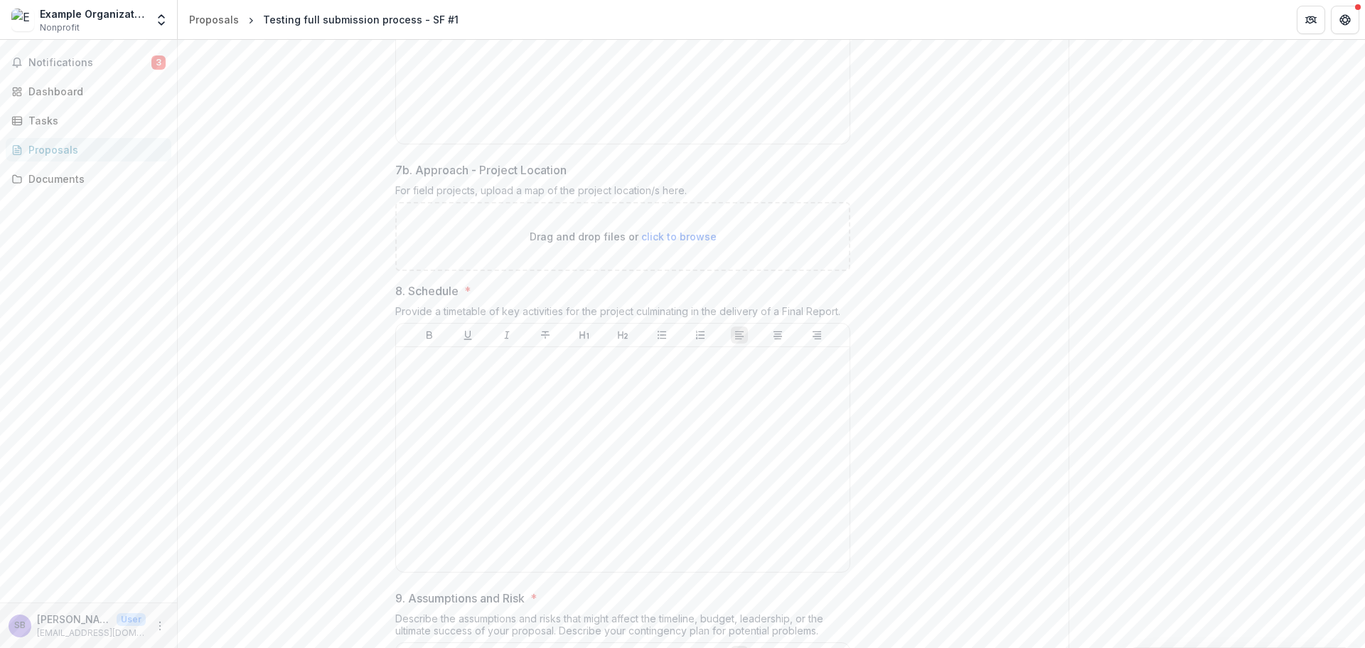
click at [703, 242] on span "click to browse" at bounding box center [678, 236] width 75 height 12
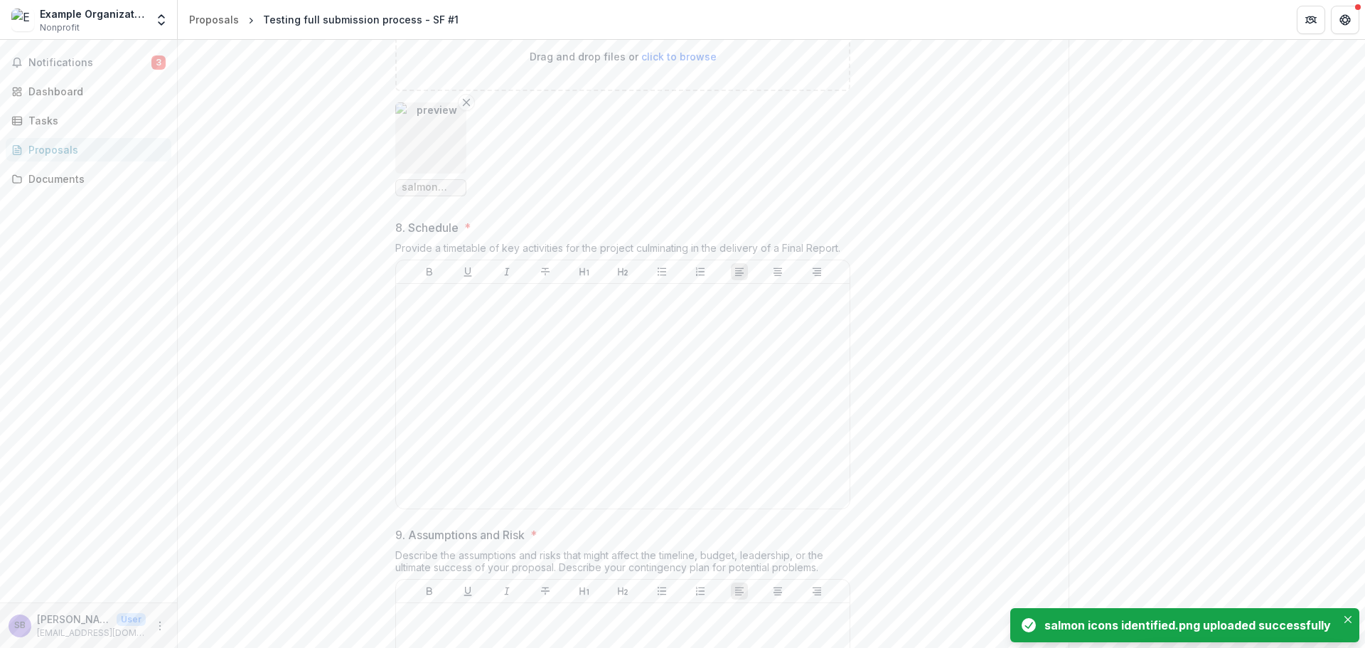
scroll to position [681, 0]
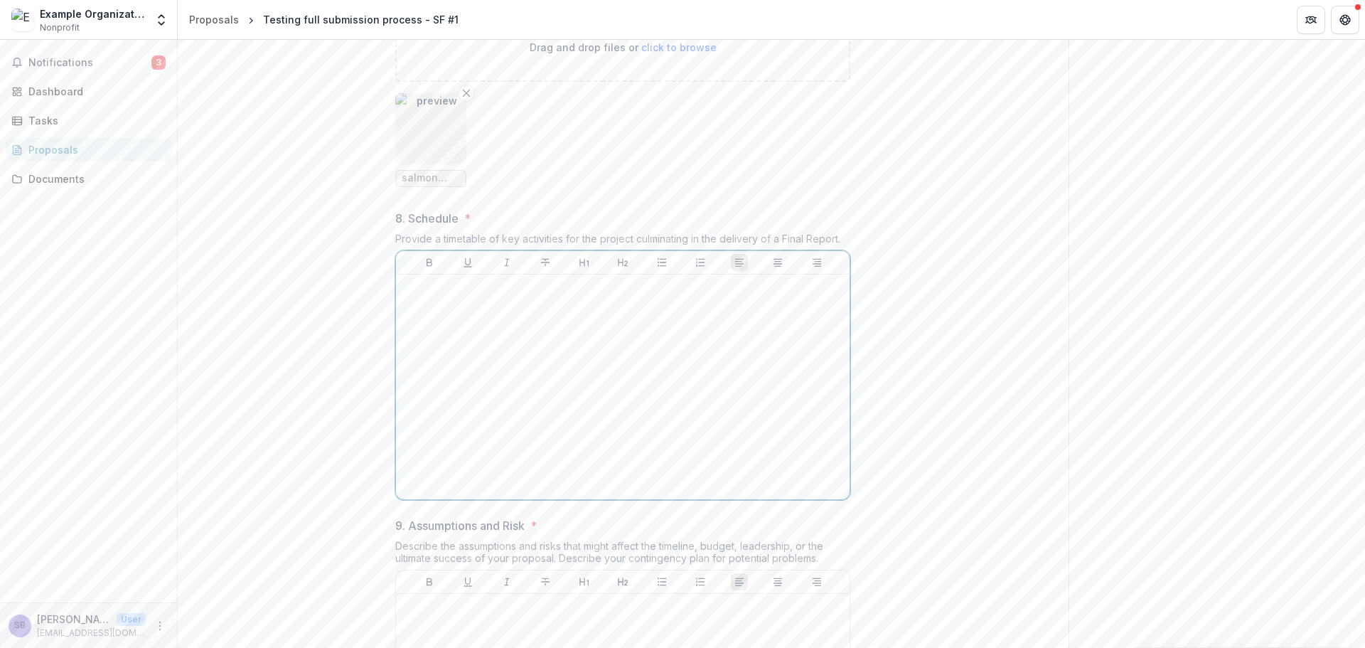
click at [493, 406] on div at bounding box center [623, 386] width 442 height 213
drag, startPoint x: 811, startPoint y: 351, endPoint x: 378, endPoint y: 320, distance: 434.2
copy div "8. Schedule * Provide a timetable of key activities for the project culminating…"
click at [519, 296] on p "**********" at bounding box center [623, 288] width 442 height 16
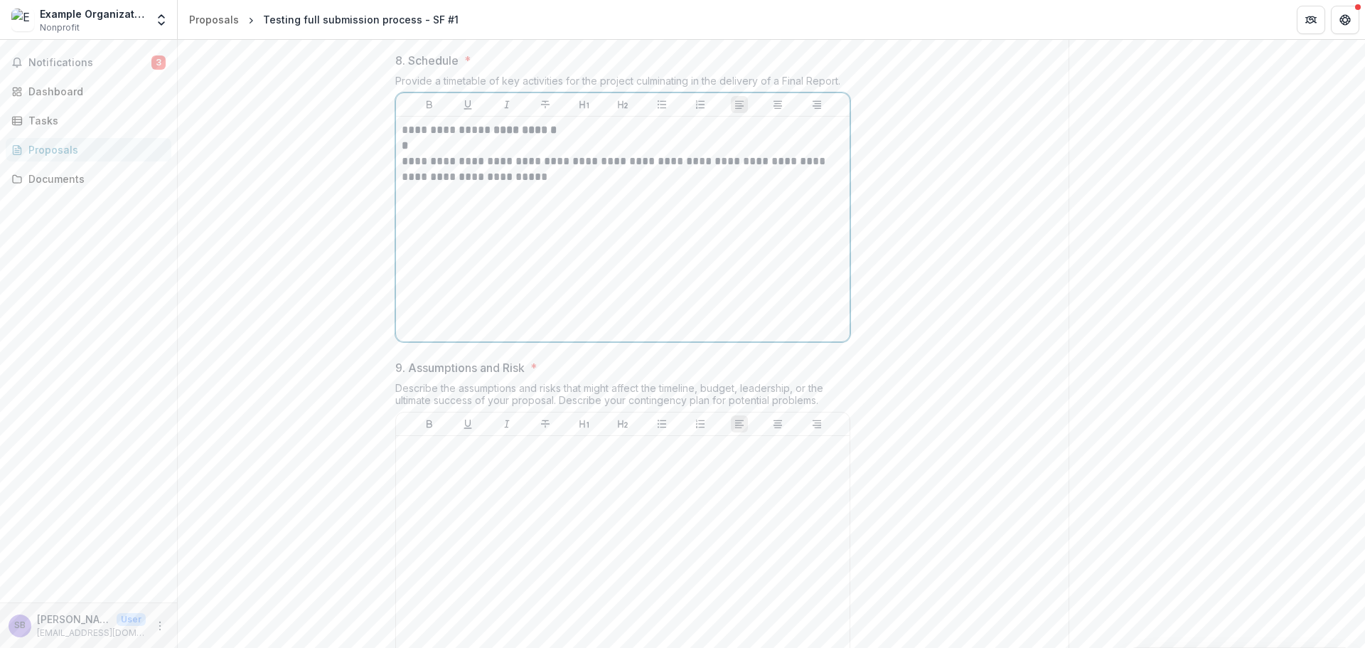
scroll to position [871, 0]
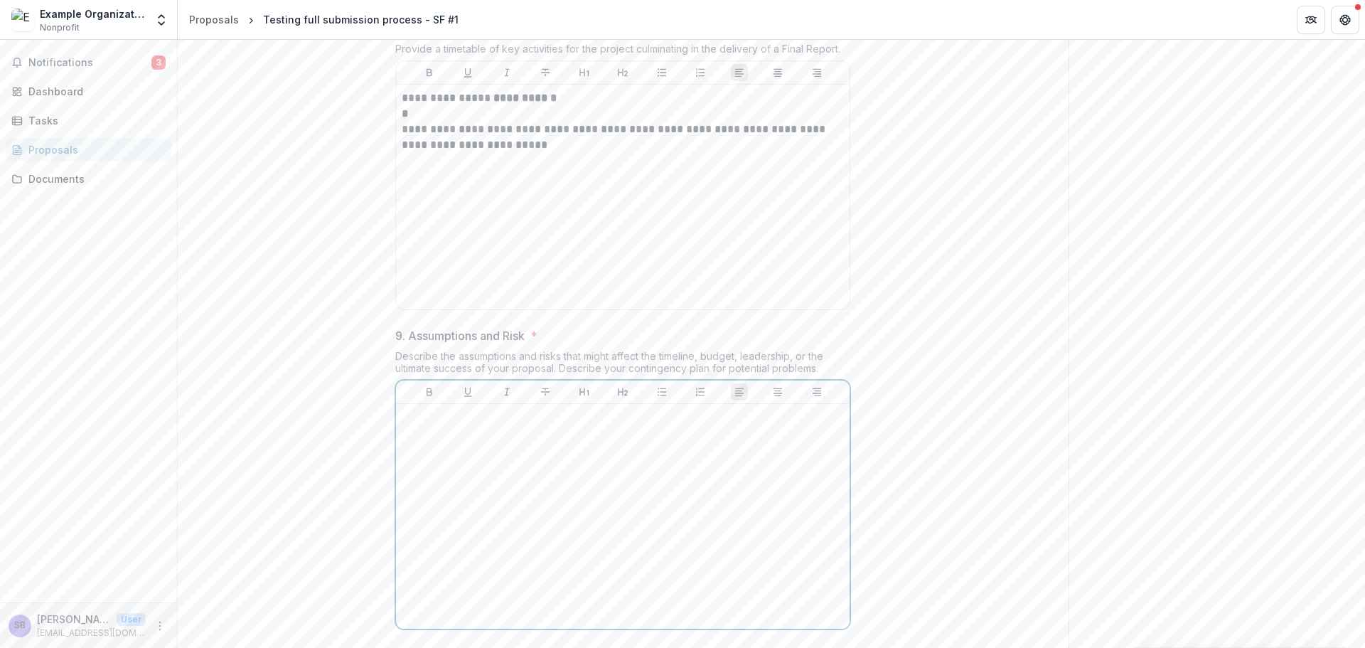
click at [539, 546] on div at bounding box center [623, 516] width 442 height 213
drag, startPoint x: 821, startPoint y: 482, endPoint x: 387, endPoint y: 466, distance: 434.7
copy div "Describe the assumptions and risks that might affect the timeline, budget, lead…"
click at [543, 425] on p "**********" at bounding box center [623, 418] width 442 height 16
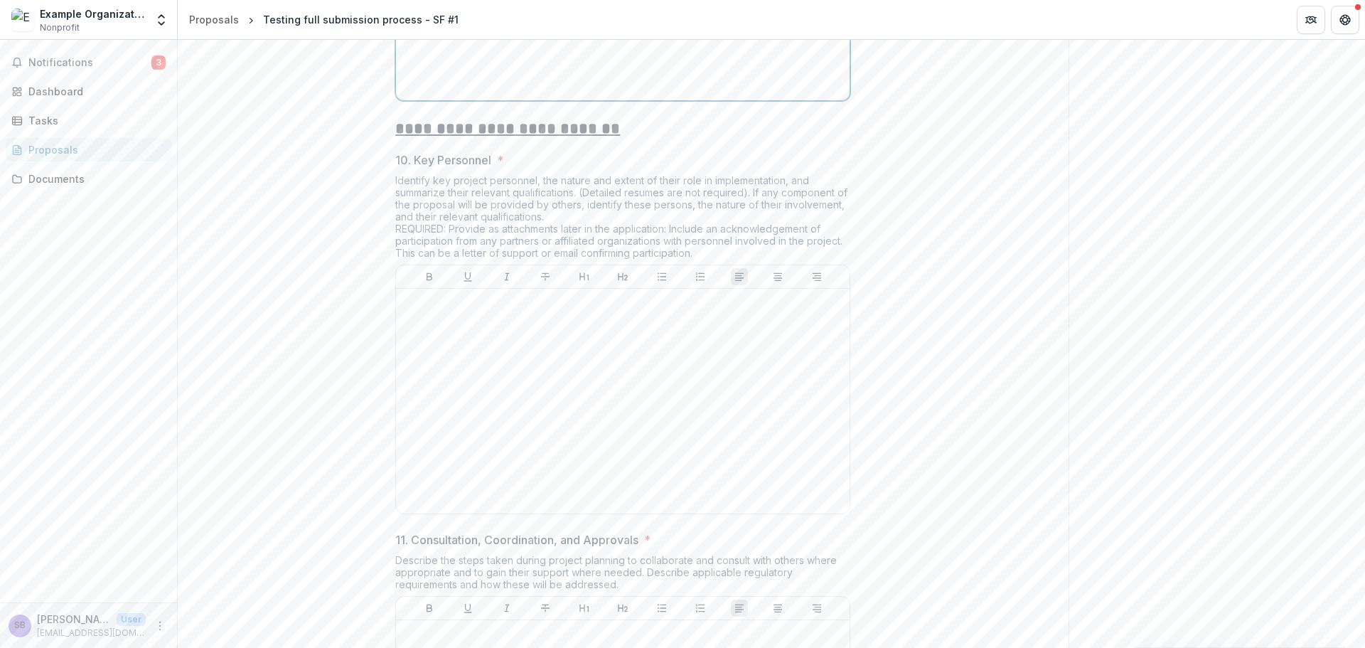
scroll to position [1440, 0]
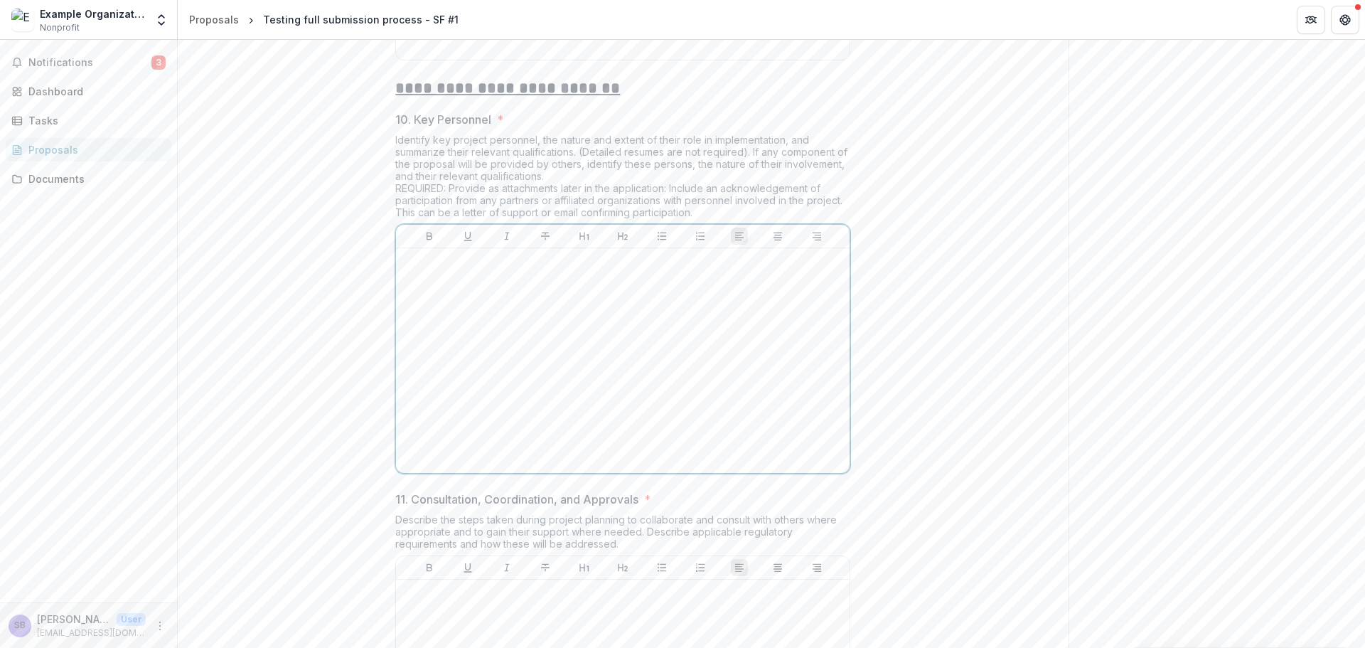
click at [565, 403] on div at bounding box center [623, 360] width 442 height 213
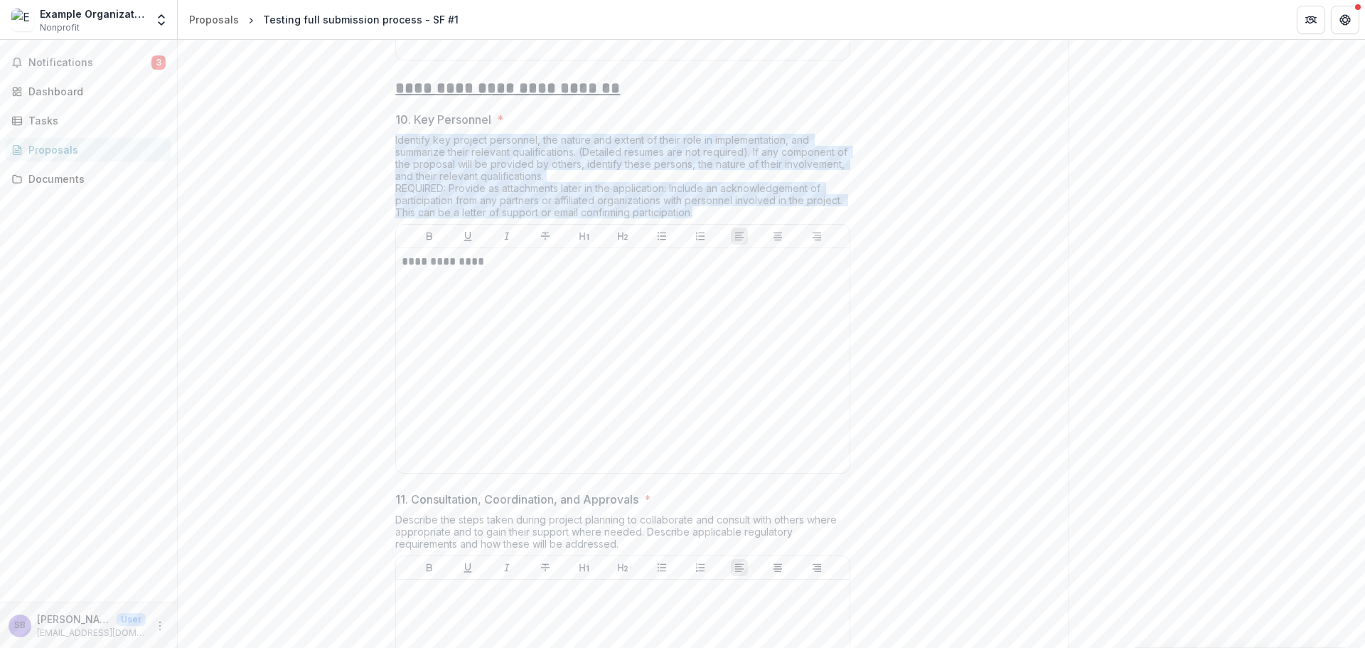
drag, startPoint x: 671, startPoint y: 321, endPoint x: 378, endPoint y: 251, distance: 301.8
copy div "Identify key project personnel, the nature and extent of their role in implemen…"
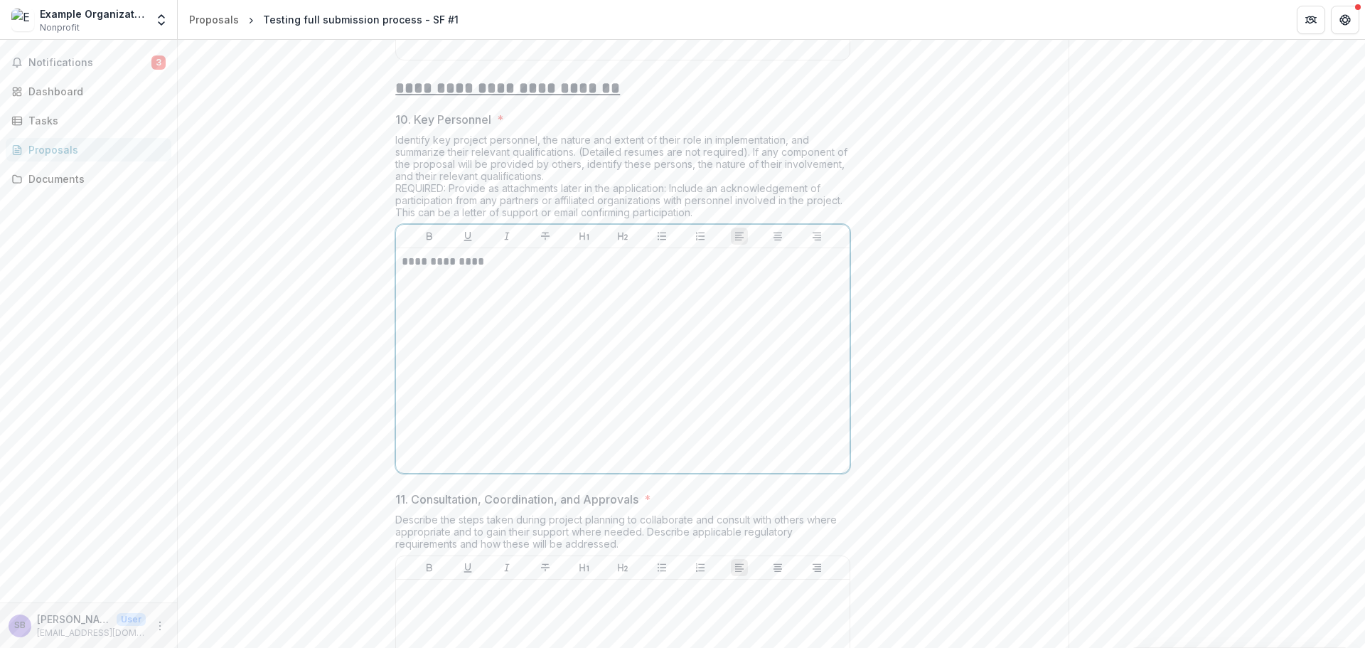
click at [505, 269] on p "**********" at bounding box center [623, 262] width 442 height 16
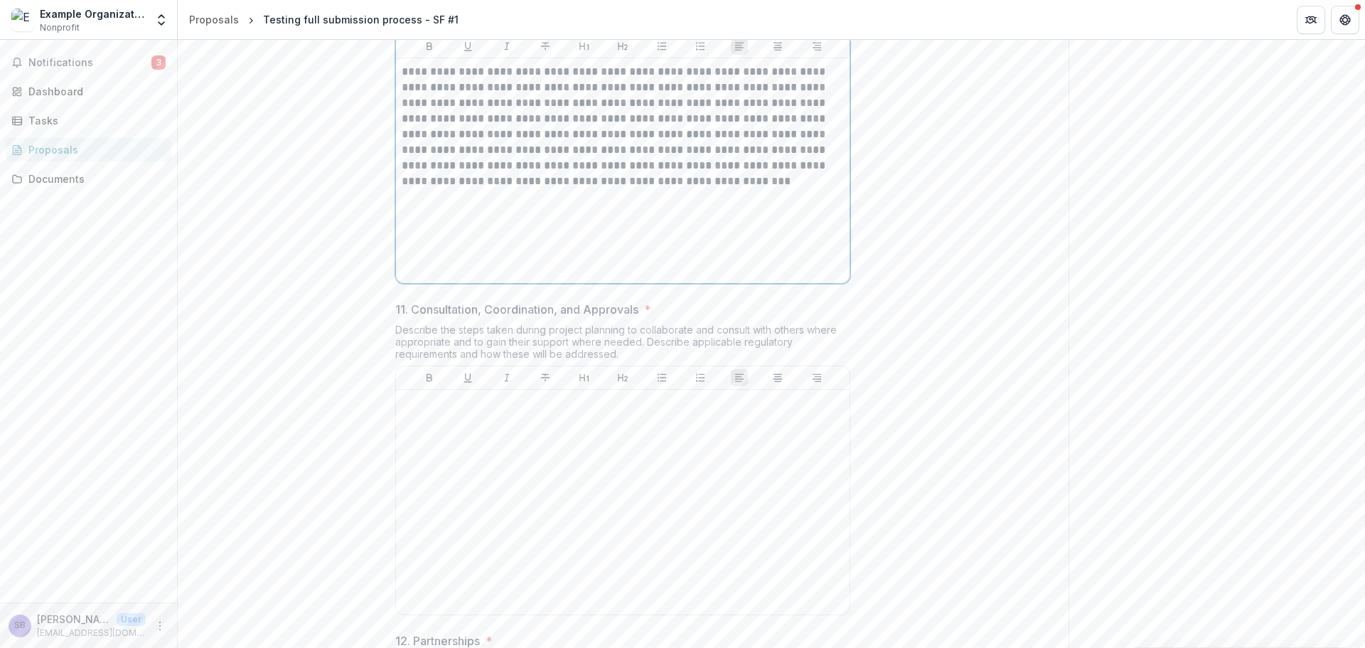
scroll to position [1724, 0]
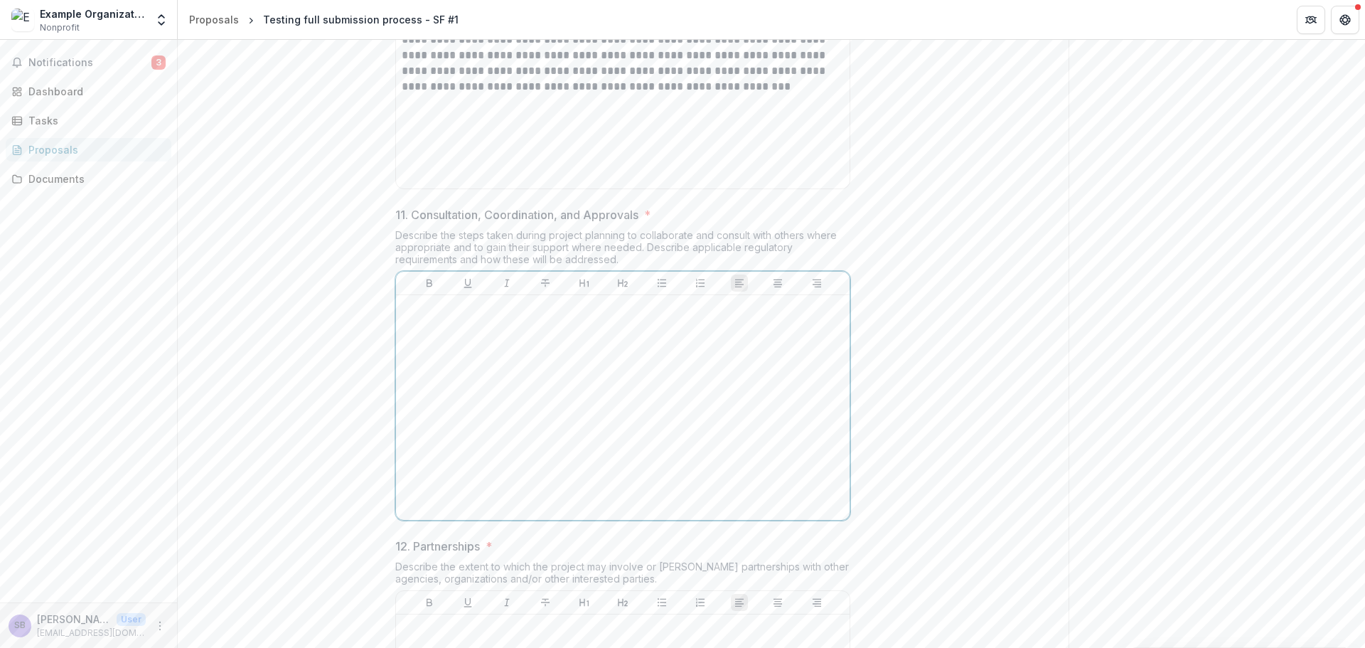
click at [533, 316] on p at bounding box center [623, 309] width 442 height 16
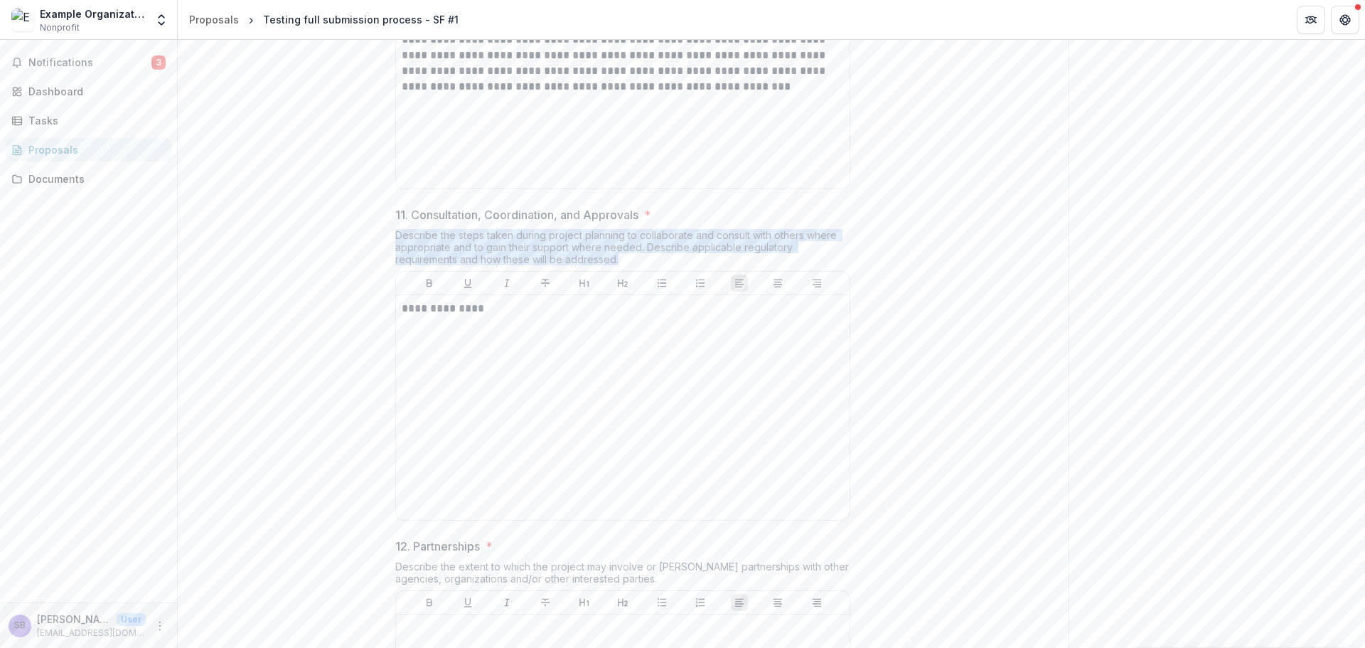
drag, startPoint x: 621, startPoint y: 370, endPoint x: 388, endPoint y: 344, distance: 234.7
copy div "Describe the steps taken during project planning to collaborate and consult wit…"
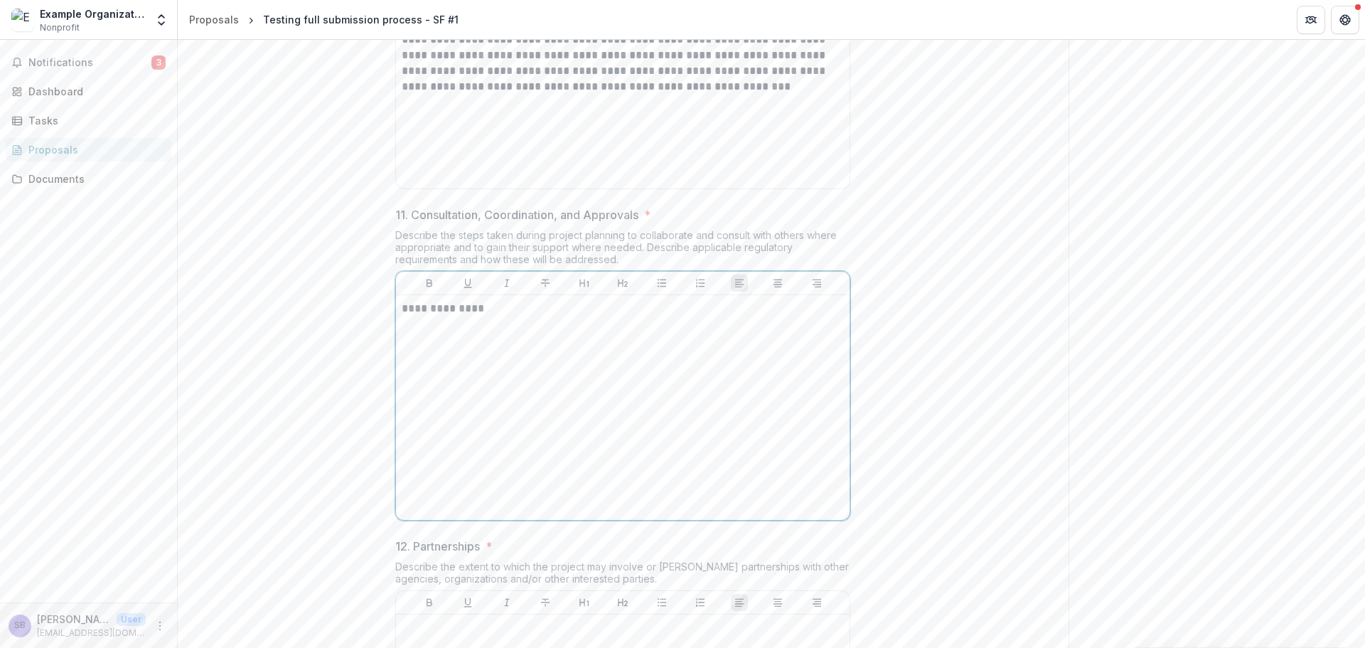
click at [489, 316] on p "**********" at bounding box center [623, 309] width 442 height 16
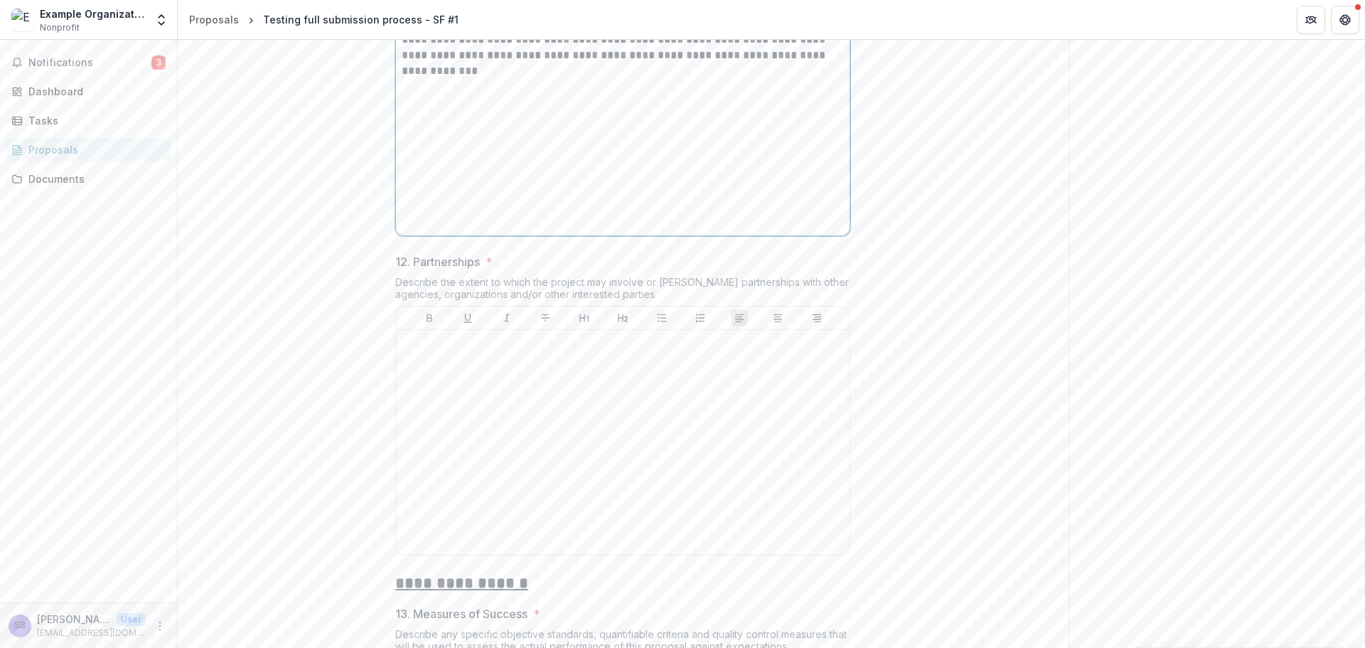
scroll to position [2103, 0]
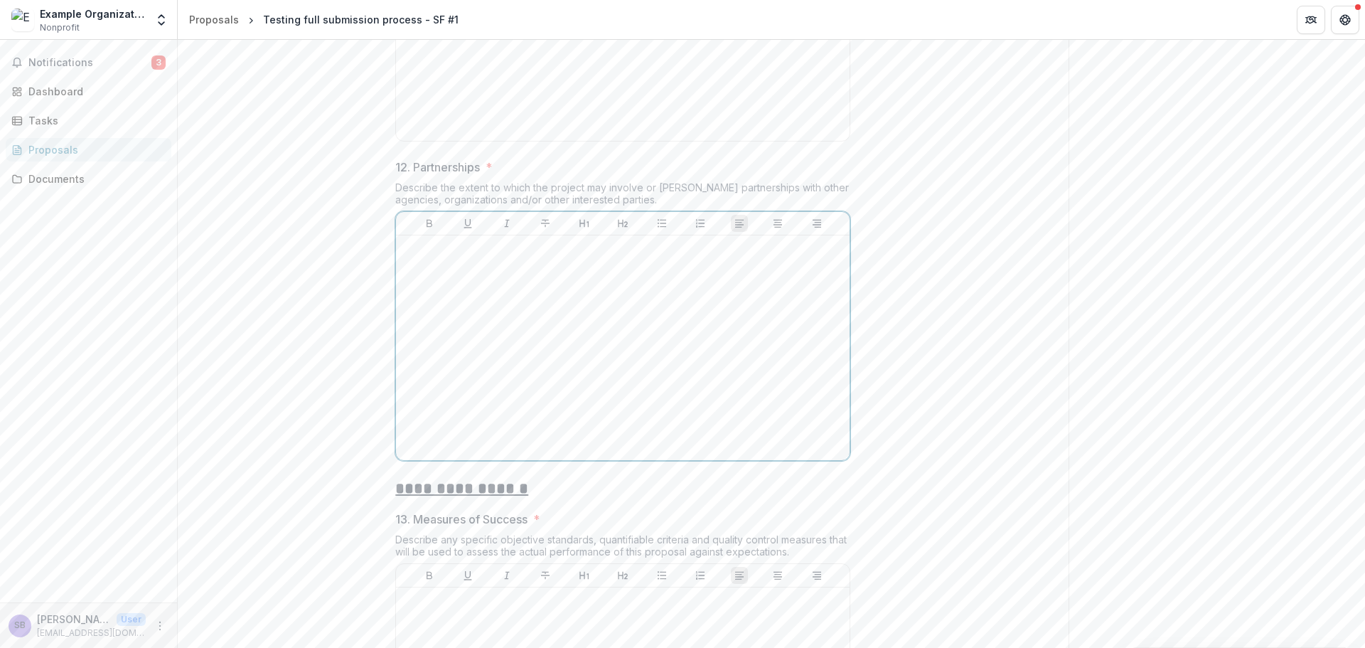
click at [518, 257] on p at bounding box center [623, 249] width 442 height 16
drag, startPoint x: 620, startPoint y: 312, endPoint x: 362, endPoint y: 296, distance: 258.6
click at [362, 296] on div "**********" at bounding box center [623, 353] width 891 height 4310
copy div "Describe the extent to which the project may involve or [PERSON_NAME] partnersh…"
click at [484, 257] on p "**********" at bounding box center [623, 249] width 442 height 16
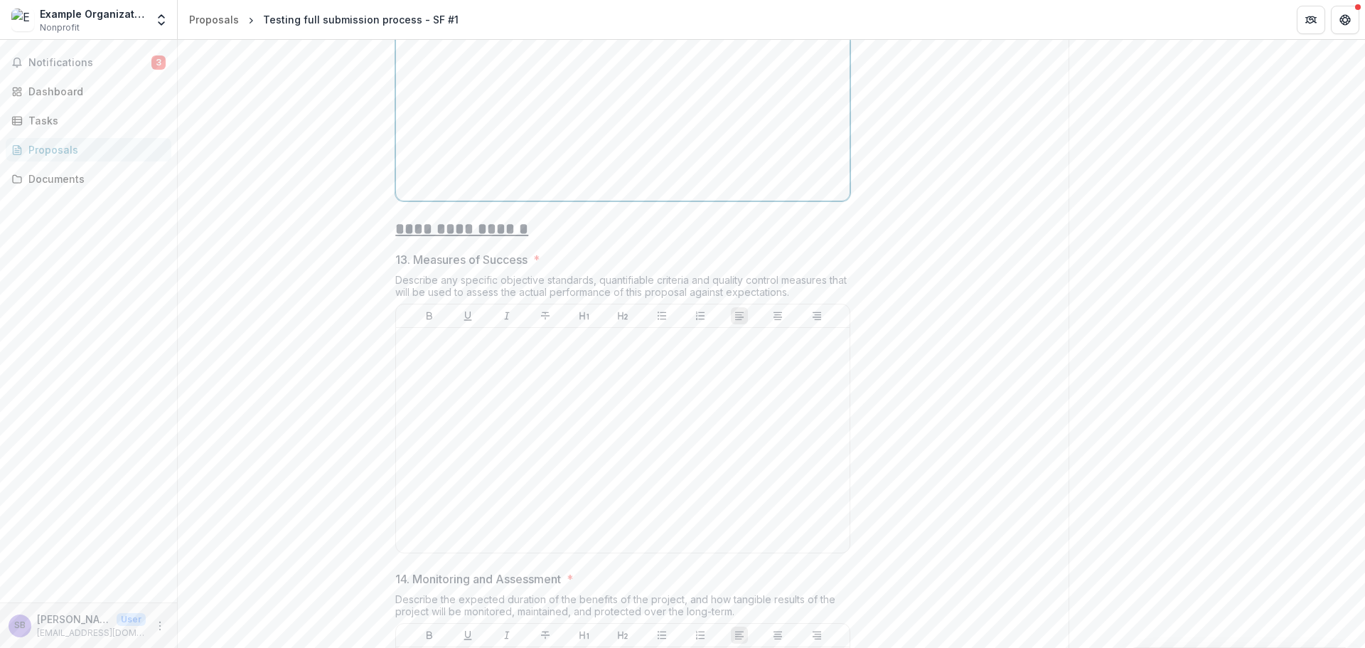
scroll to position [2388, 0]
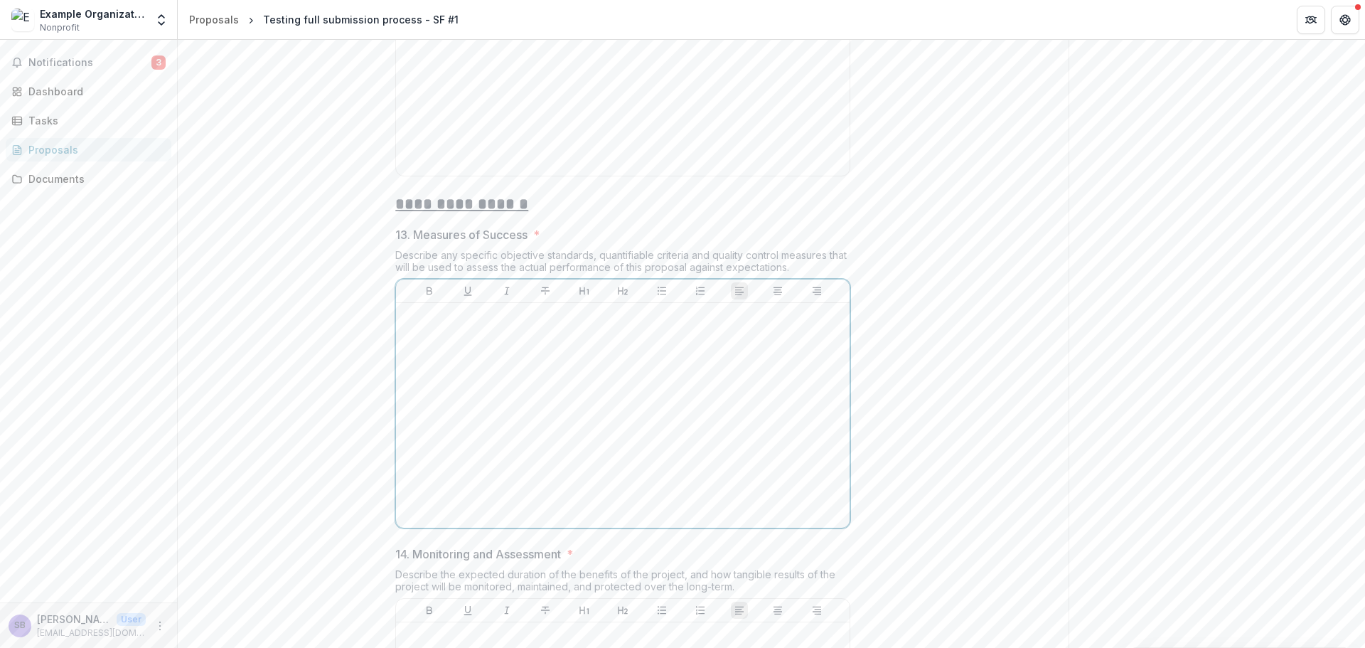
click at [439, 439] on div at bounding box center [623, 415] width 442 height 213
drag, startPoint x: 797, startPoint y: 380, endPoint x: 395, endPoint y: 363, distance: 402.1
click at [395, 279] on div "Describe any specific objective standards, quantifiable criteria and quality co…" at bounding box center [622, 264] width 455 height 30
copy div "Describe any specific objective standards, quantifiable criteria and quality co…"
click at [491, 324] on p "**********" at bounding box center [623, 317] width 442 height 16
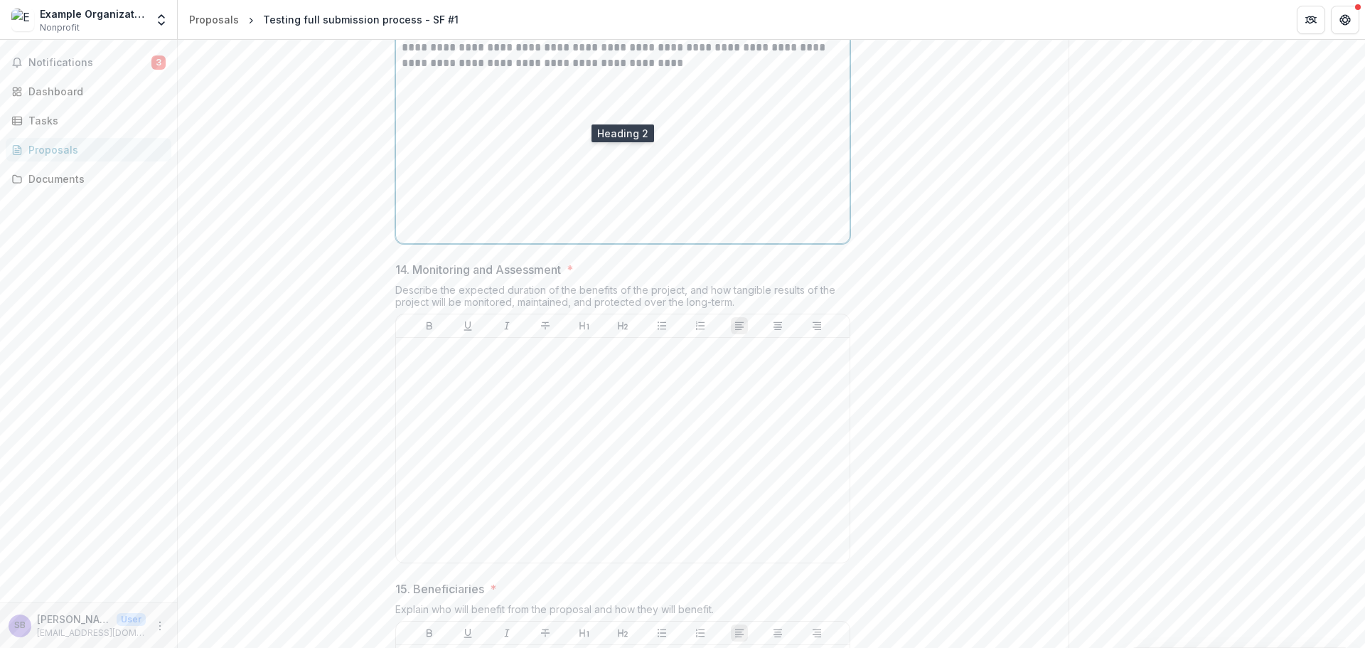
scroll to position [2767, 0]
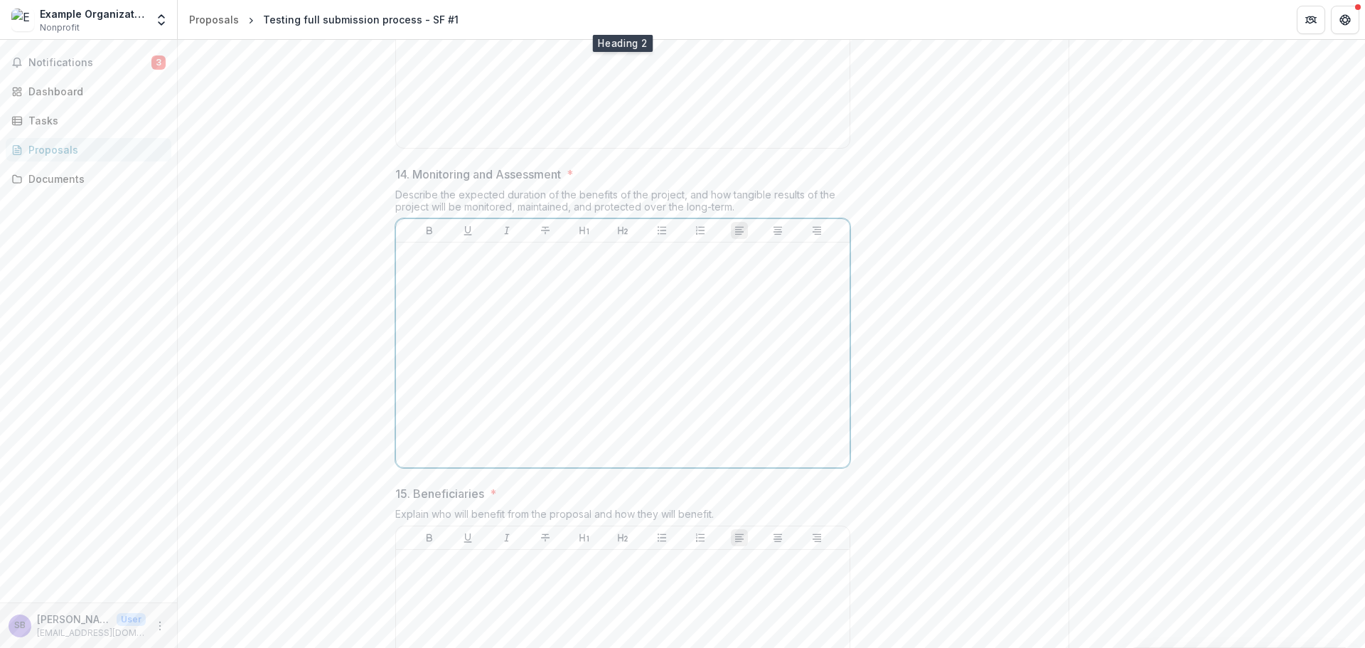
click at [588, 390] on div at bounding box center [623, 354] width 442 height 213
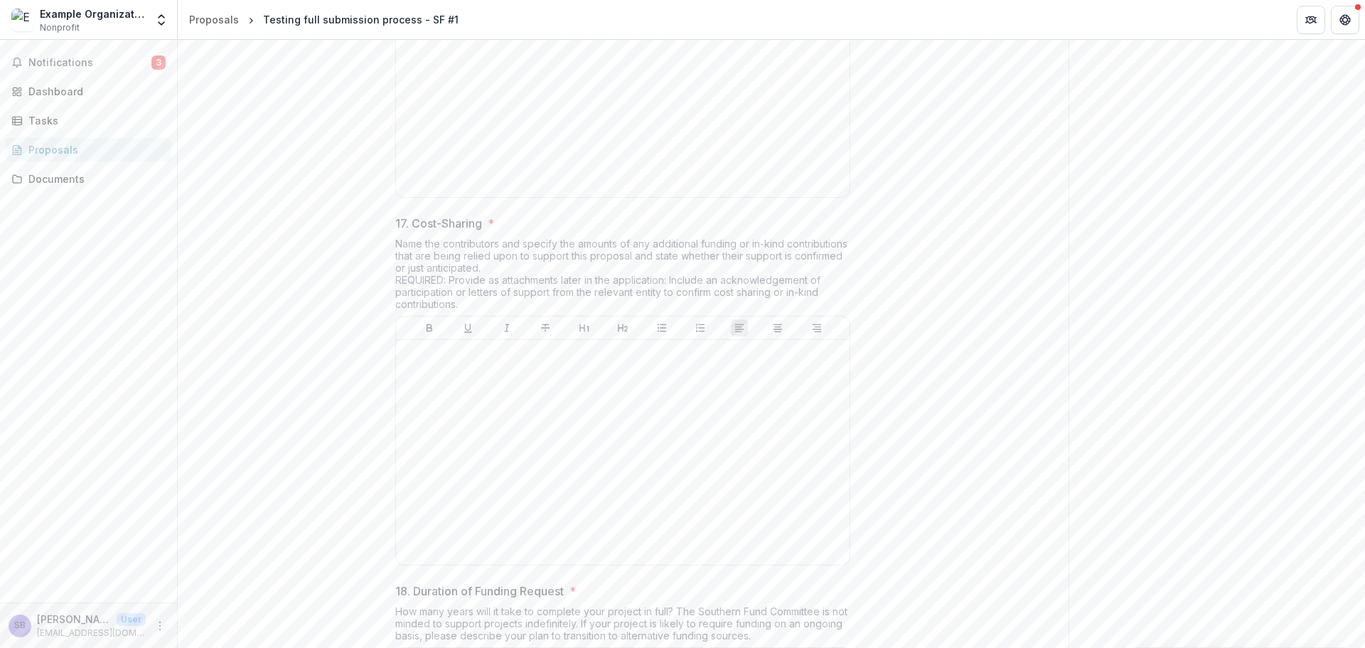
scroll to position [4124, 0]
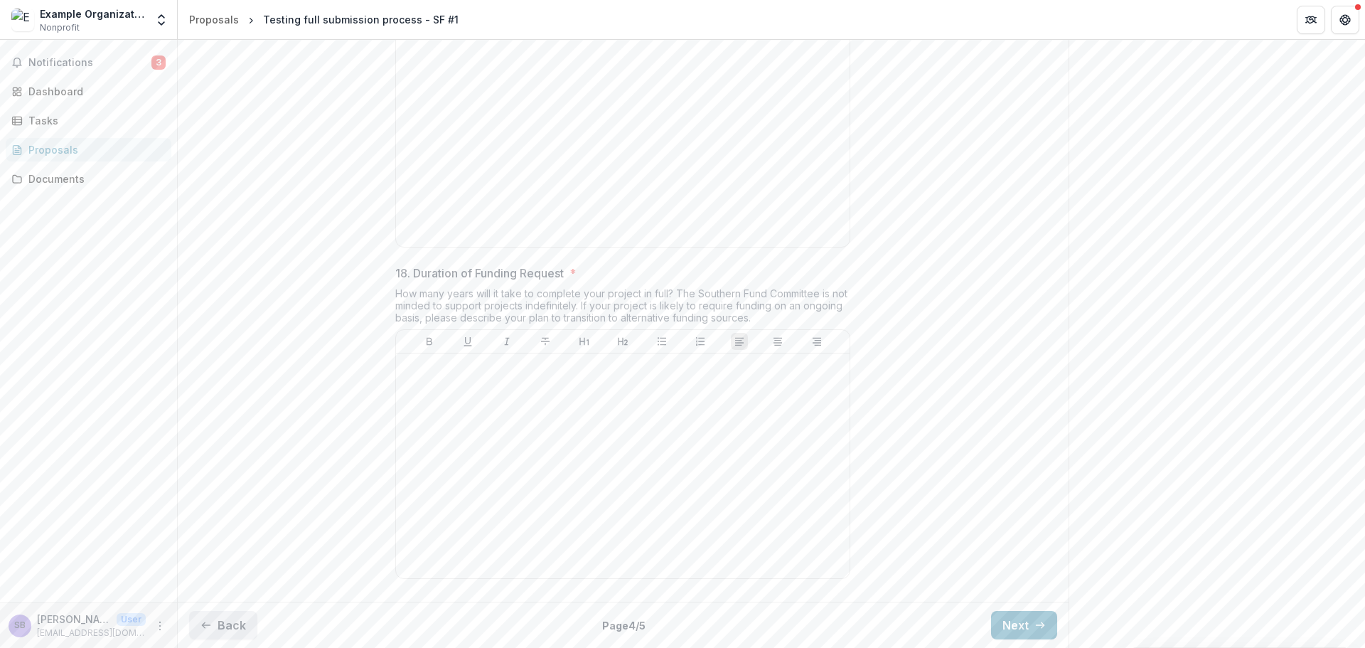
click at [224, 624] on button "Back" at bounding box center [223, 625] width 68 height 28
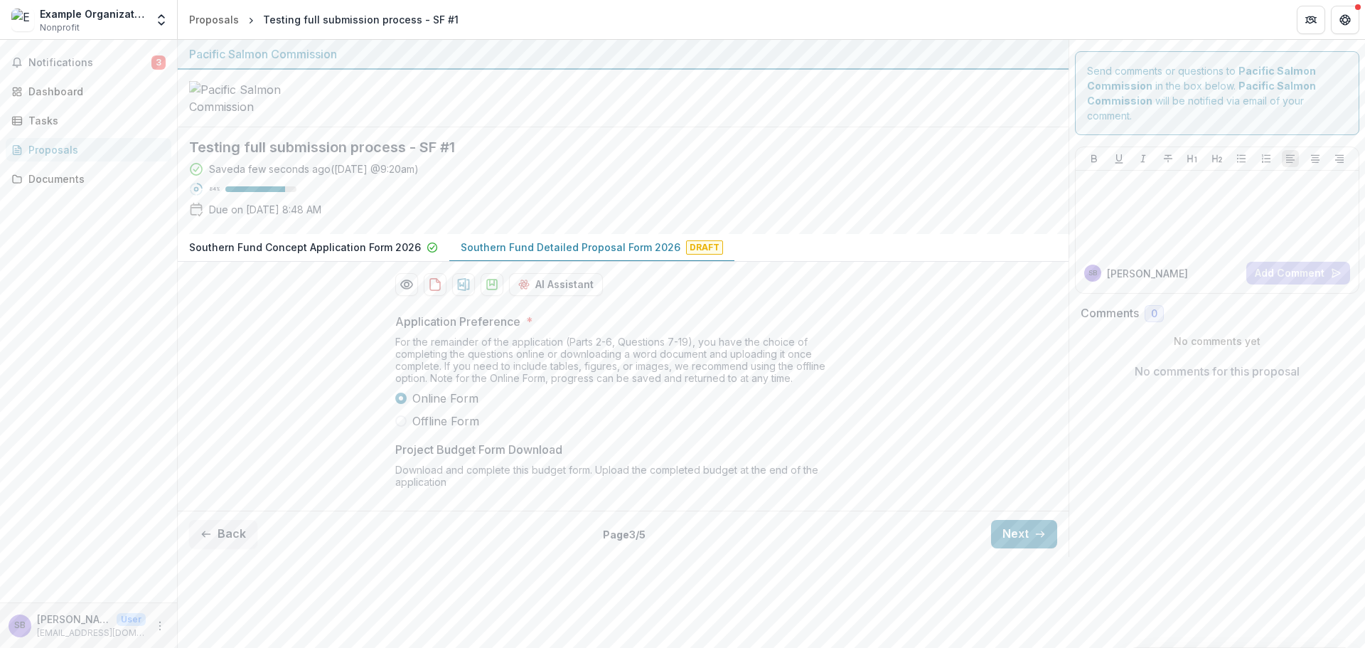
scroll to position [18, 0]
click at [993, 548] on button "Next" at bounding box center [1024, 534] width 66 height 28
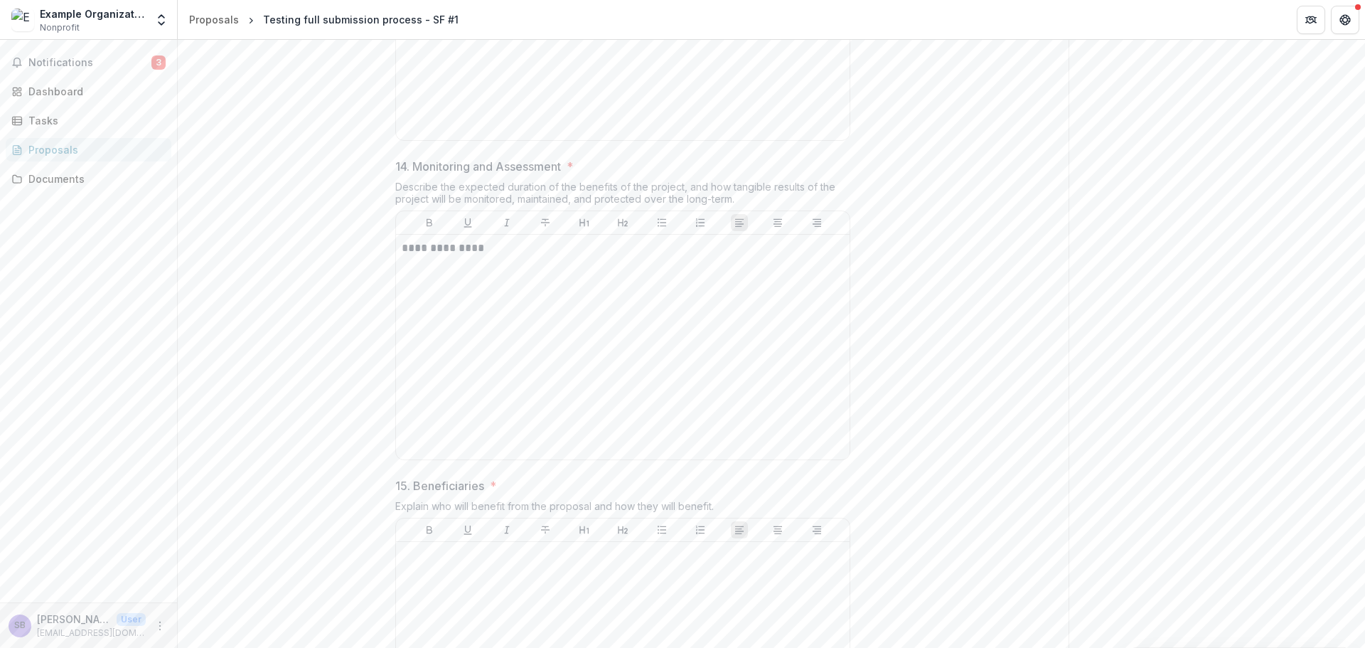
scroll to position [2767, 0]
click at [592, 264] on p "**********" at bounding box center [623, 256] width 442 height 16
click at [584, 264] on p "**********" at bounding box center [623, 256] width 442 height 16
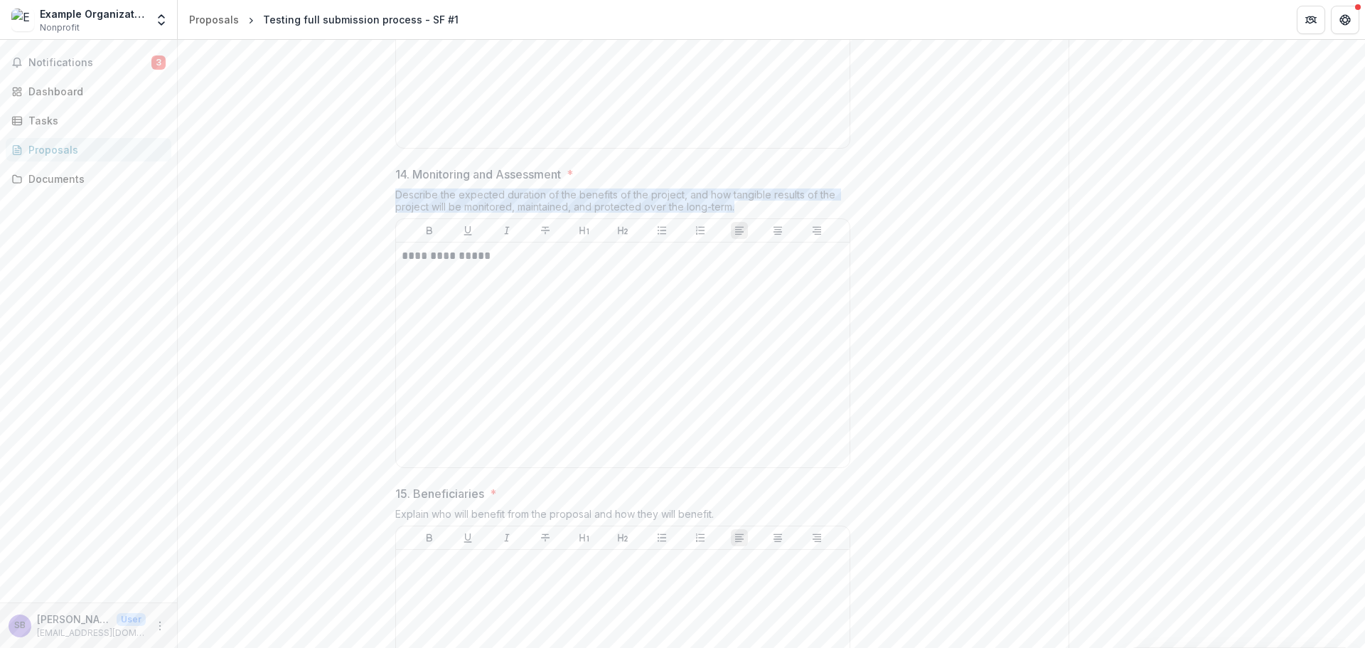
drag, startPoint x: 505, startPoint y: 327, endPoint x: 389, endPoint y: 309, distance: 117.4
copy div "Describe the expected duration of the benefits of the project, and how tangible…"
click at [531, 264] on p "**********" at bounding box center [623, 256] width 442 height 16
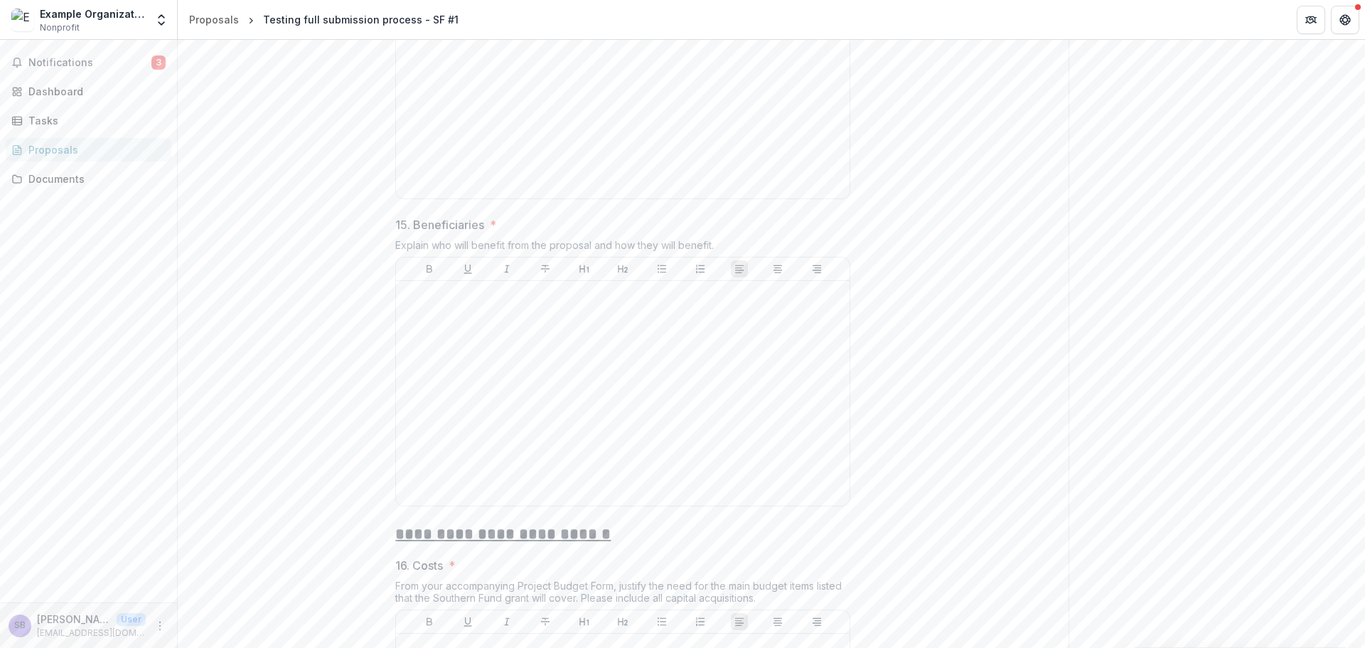
scroll to position [3146, 0]
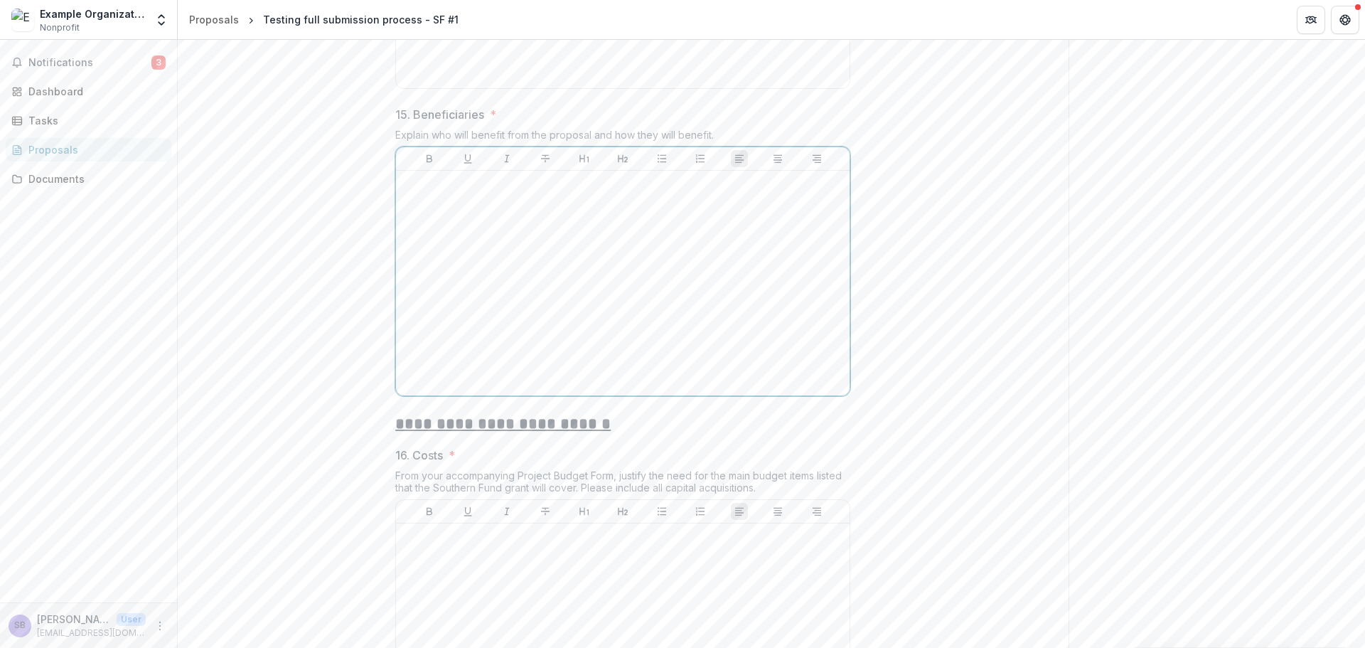
click at [613, 341] on div at bounding box center [623, 282] width 442 height 213
drag, startPoint x: 710, startPoint y: 245, endPoint x: 339, endPoint y: 248, distance: 370.5
copy div "Explain who will benefit from the proposal and how they will benefit."
click at [539, 309] on div "**********" at bounding box center [623, 282] width 442 height 213
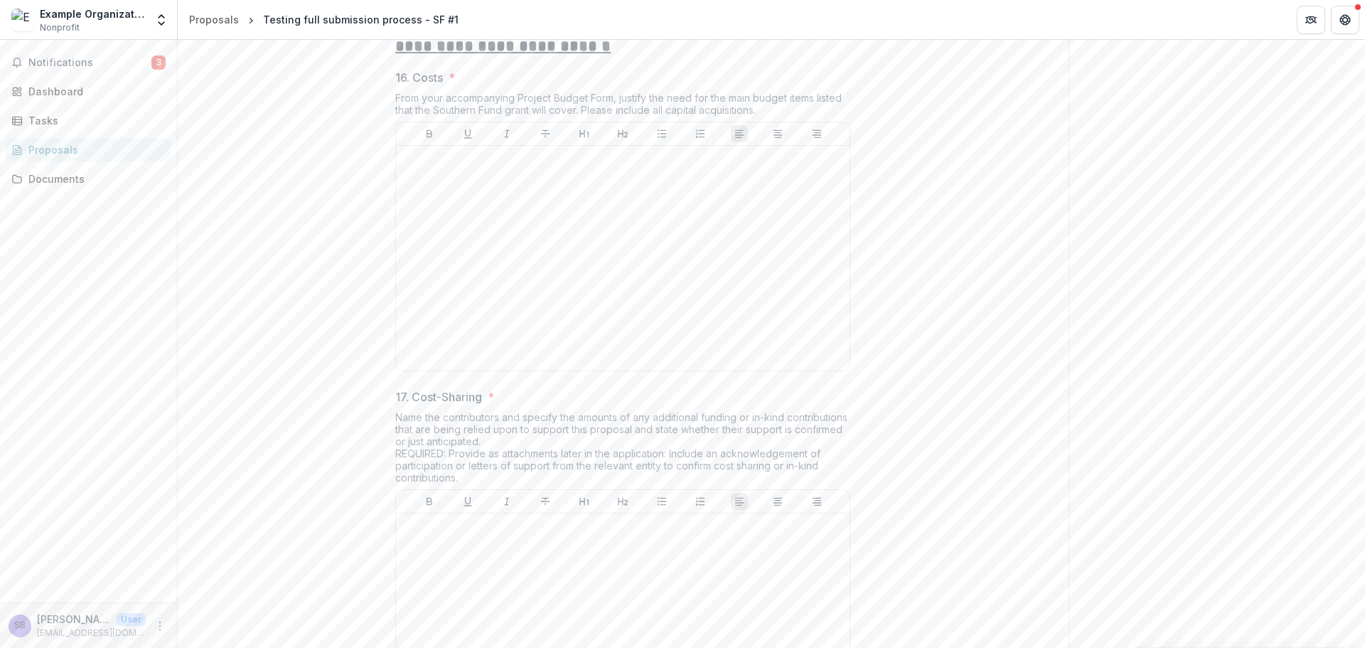
scroll to position [3525, 0]
click at [514, 288] on div at bounding box center [623, 256] width 442 height 213
drag, startPoint x: 766, startPoint y: 217, endPoint x: 386, endPoint y: 201, distance: 380.0
copy div "From your accompanying Project Budget Form, justify the need for the main budge…"
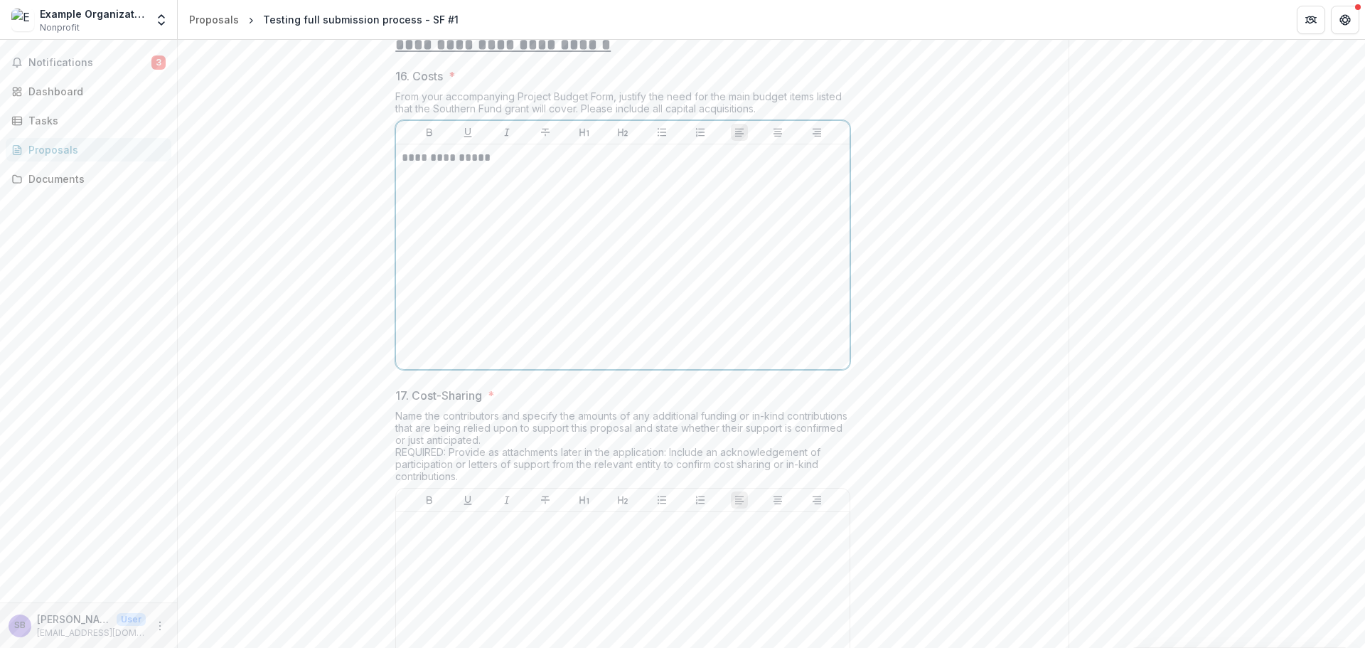
click at [501, 166] on p "**********" at bounding box center [623, 158] width 442 height 16
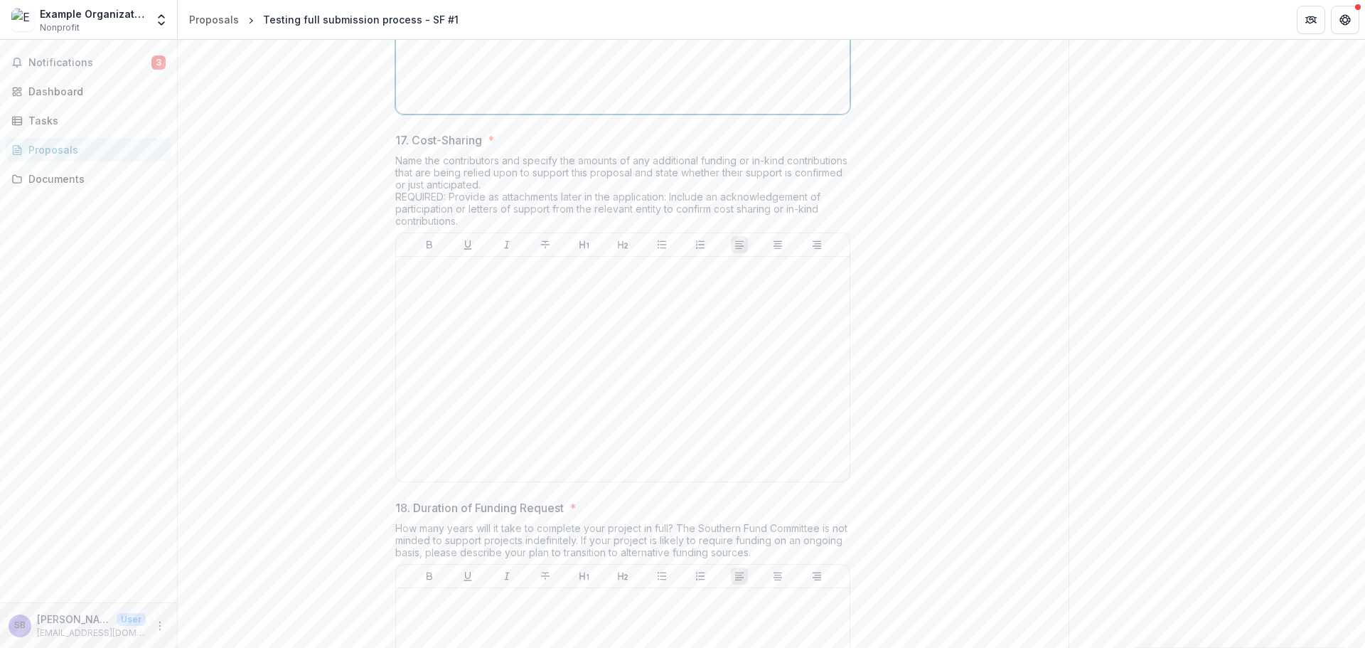
scroll to position [3905, 0]
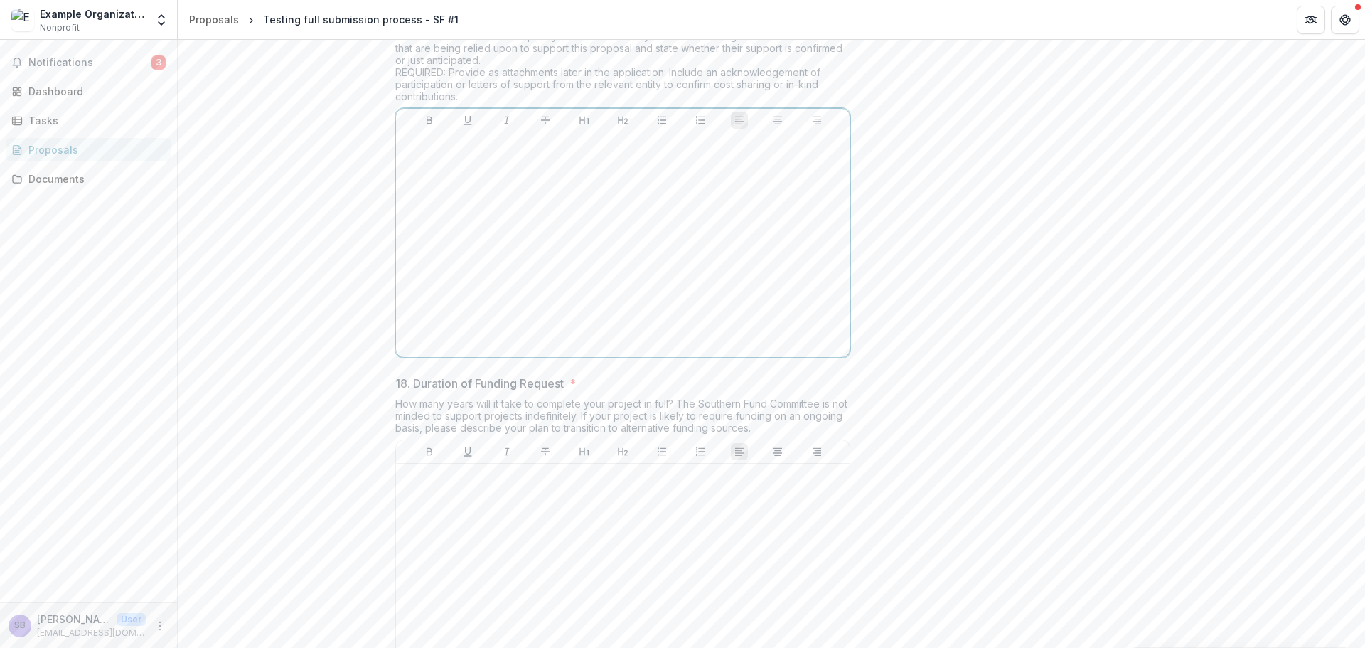
click at [532, 272] on div at bounding box center [623, 244] width 442 height 213
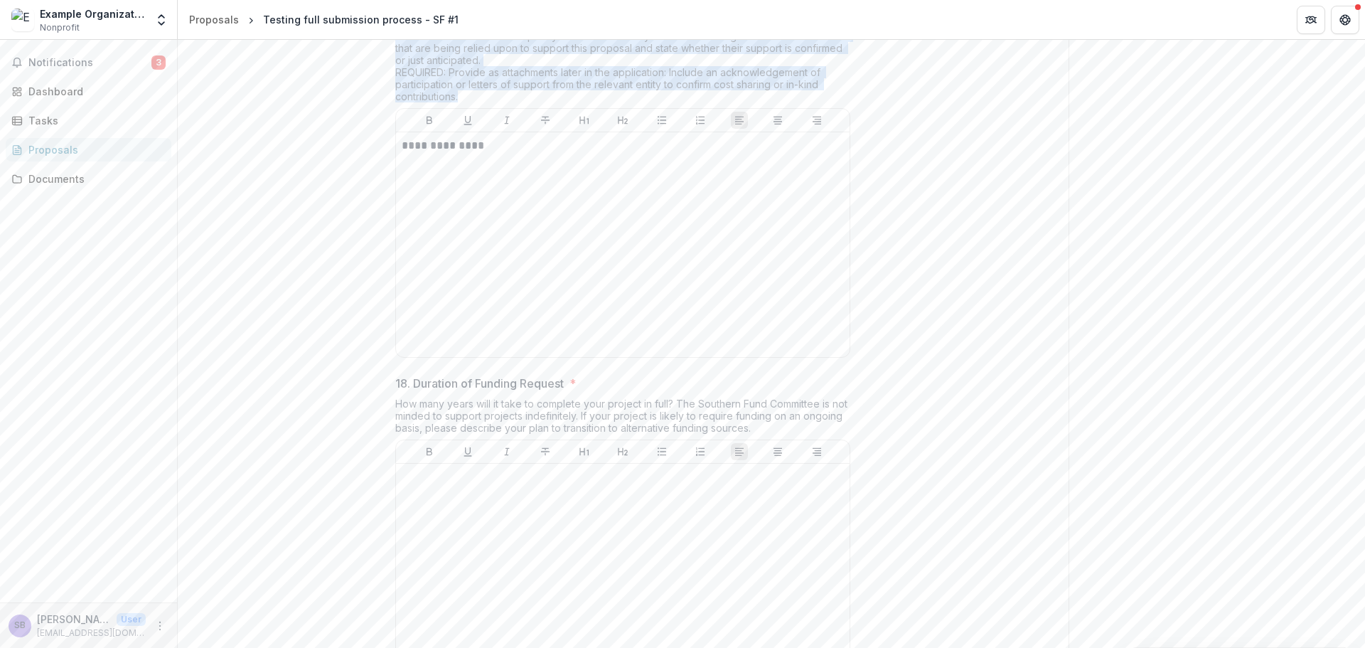
drag, startPoint x: 452, startPoint y: 203, endPoint x: 383, endPoint y: 144, distance: 90.9
click at [519, 154] on p "**********" at bounding box center [623, 146] width 442 height 16
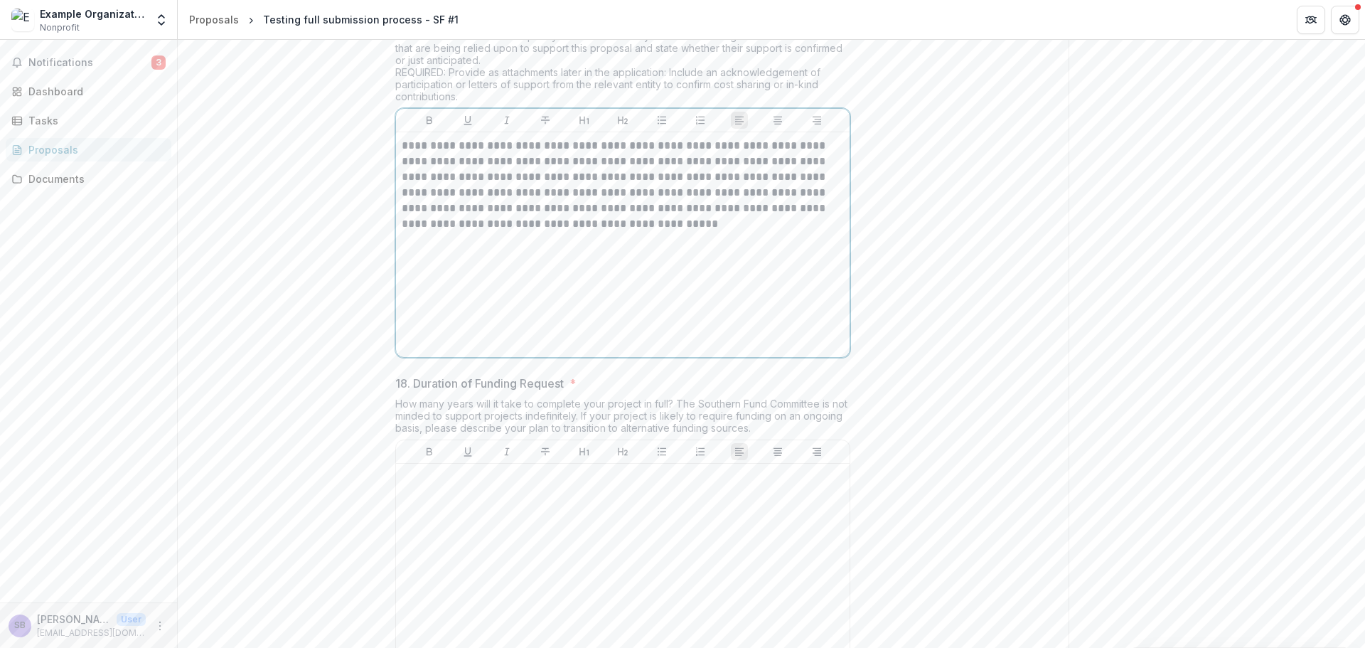
scroll to position [4124, 0]
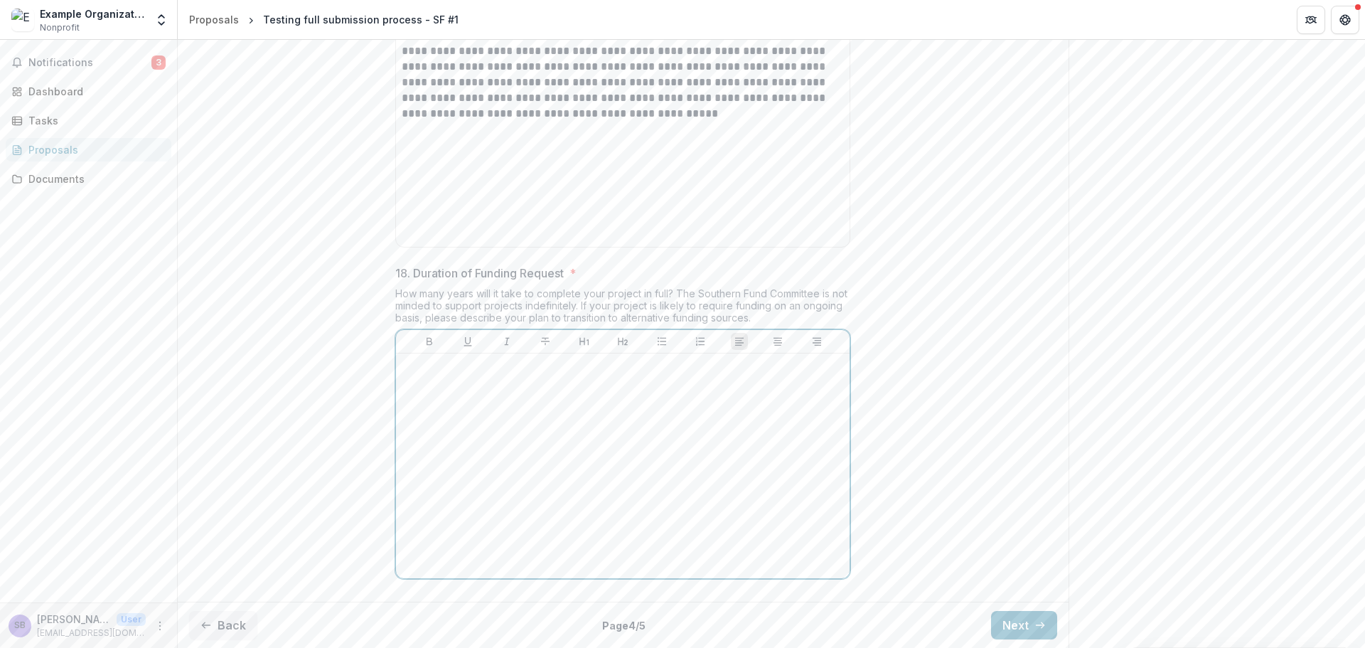
click at [531, 401] on div at bounding box center [623, 465] width 442 height 213
drag, startPoint x: 617, startPoint y: 318, endPoint x: 384, endPoint y: 292, distance: 234.6
click at [549, 367] on p "**********" at bounding box center [623, 367] width 442 height 16
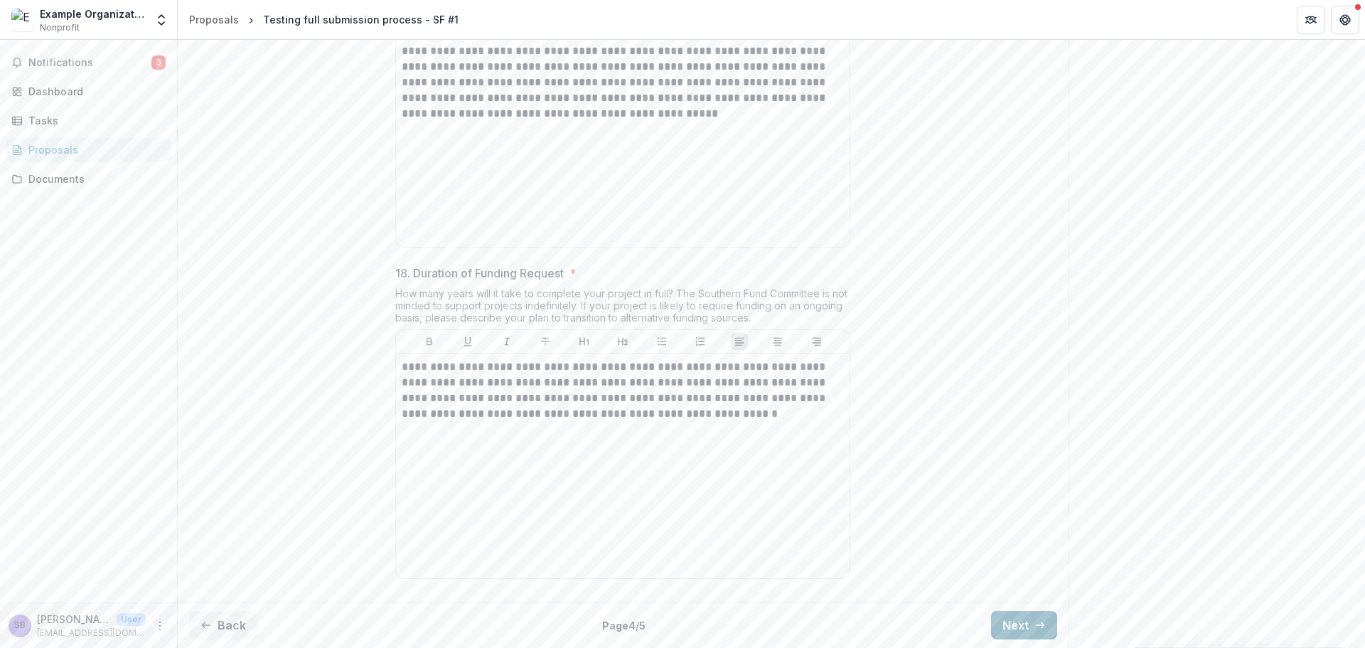
click at [1016, 621] on button "Next" at bounding box center [1024, 625] width 66 height 28
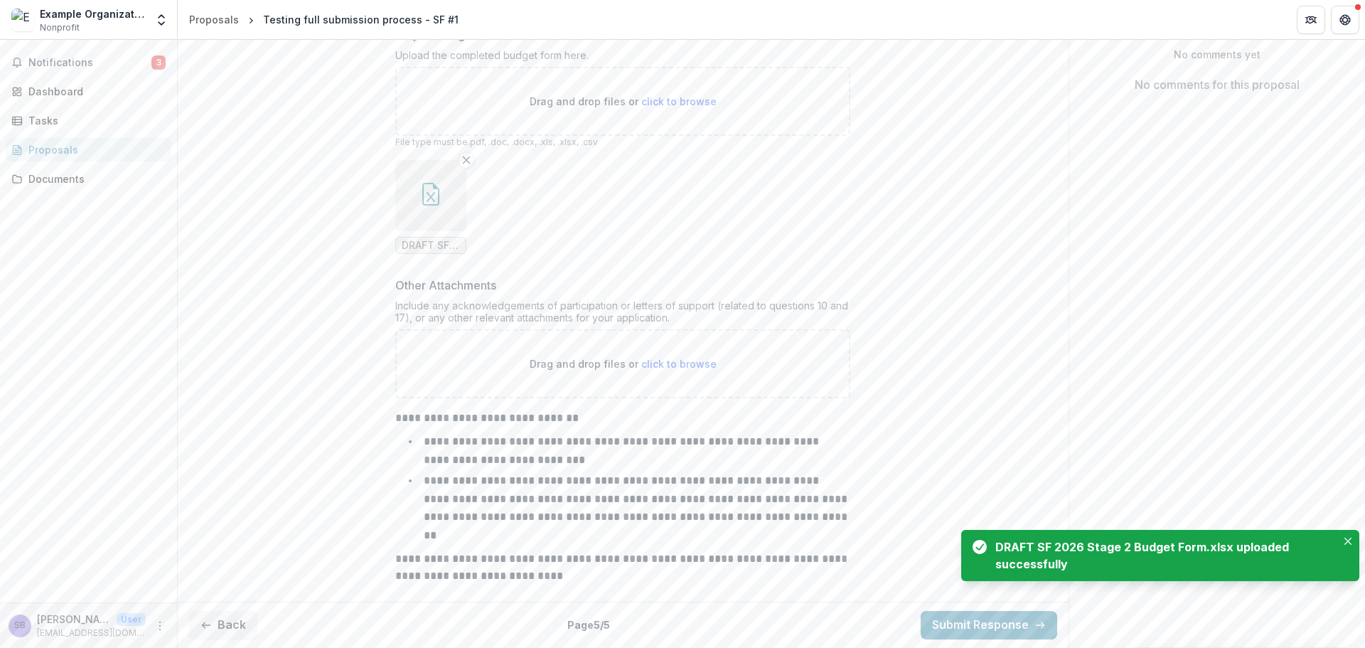
scroll to position [493, 0]
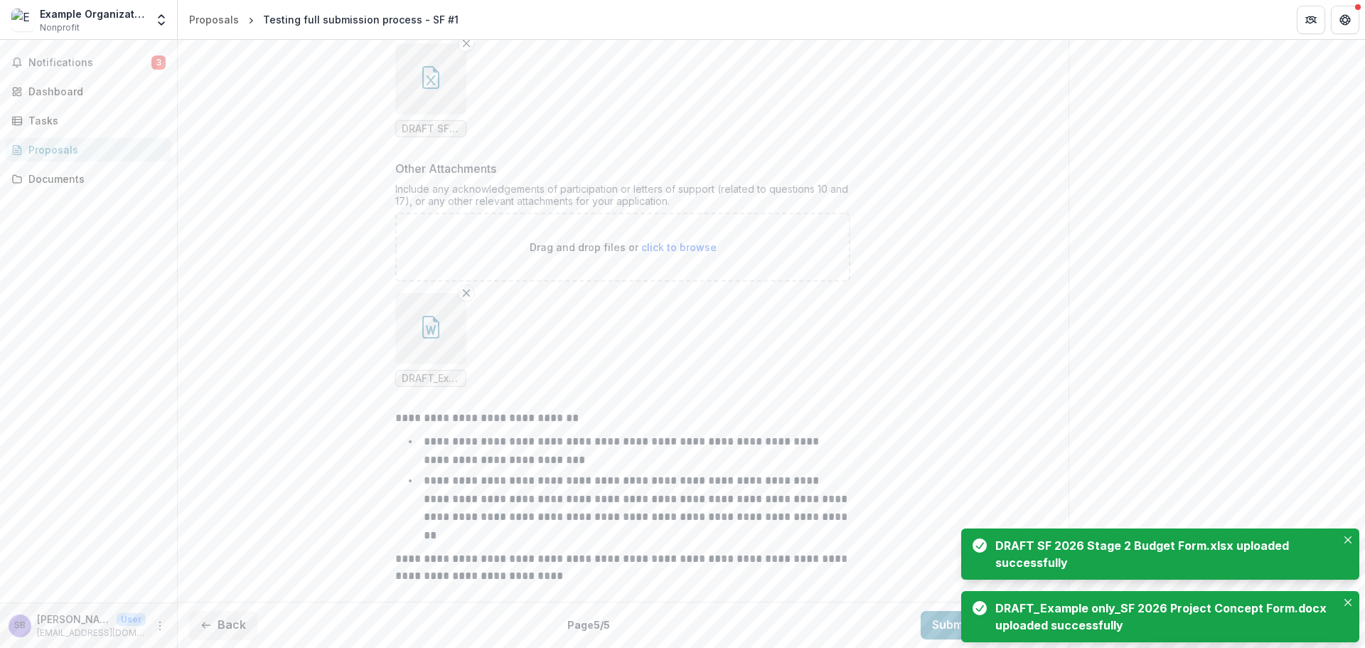
click at [995, 429] on div "**********" at bounding box center [623, 247] width 891 height 698
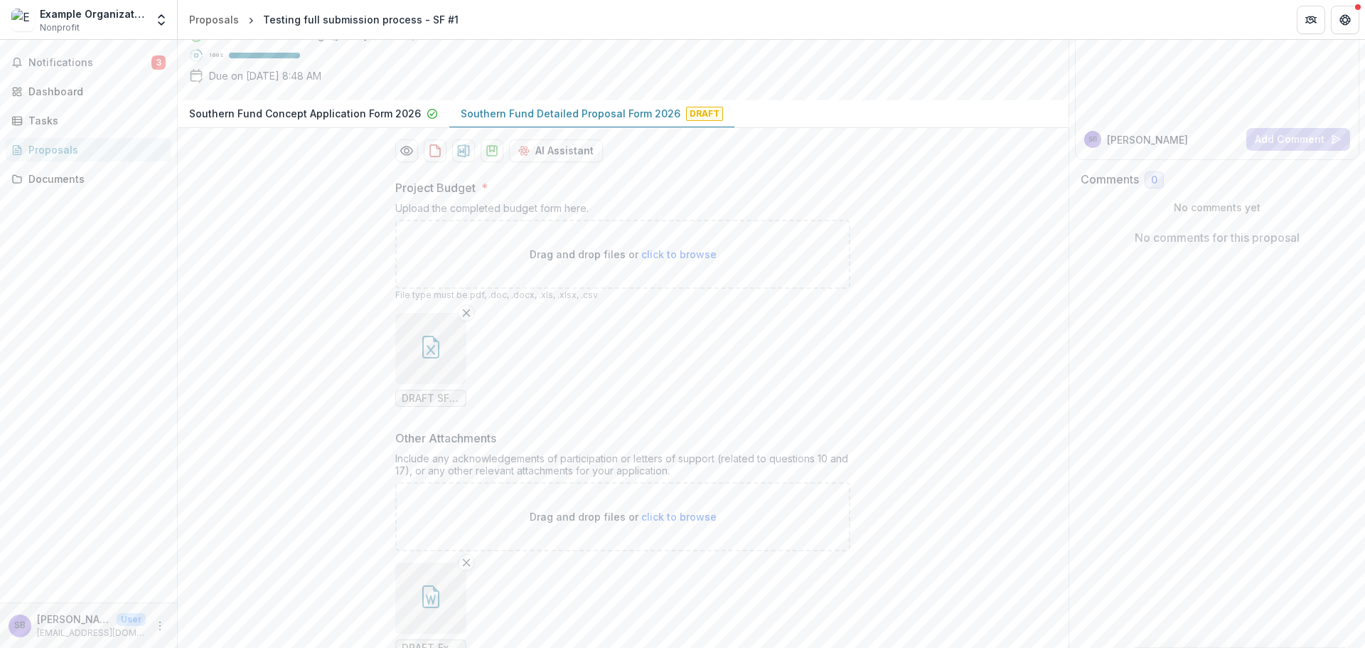
scroll to position [0, 0]
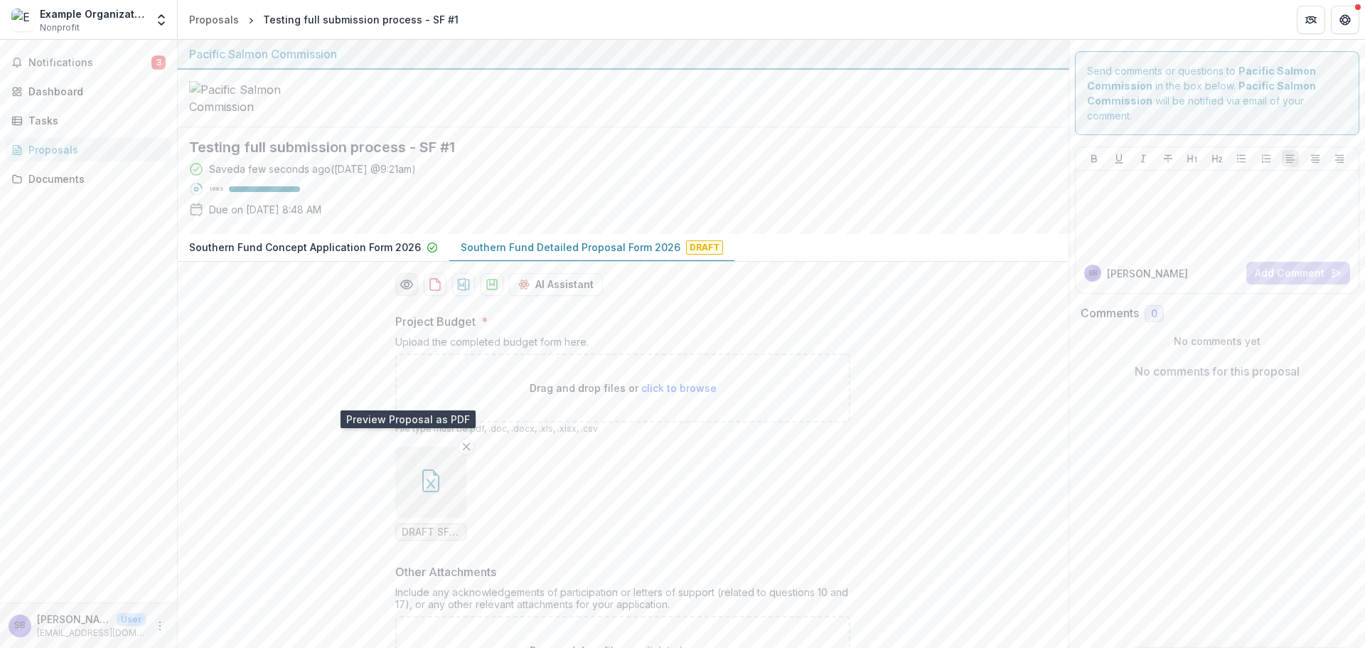
click at [411, 292] on icon "Preview 38fa9c08-6261-4dac-9731-a636e1dcbe22-3.pdf" at bounding box center [407, 284] width 14 height 14
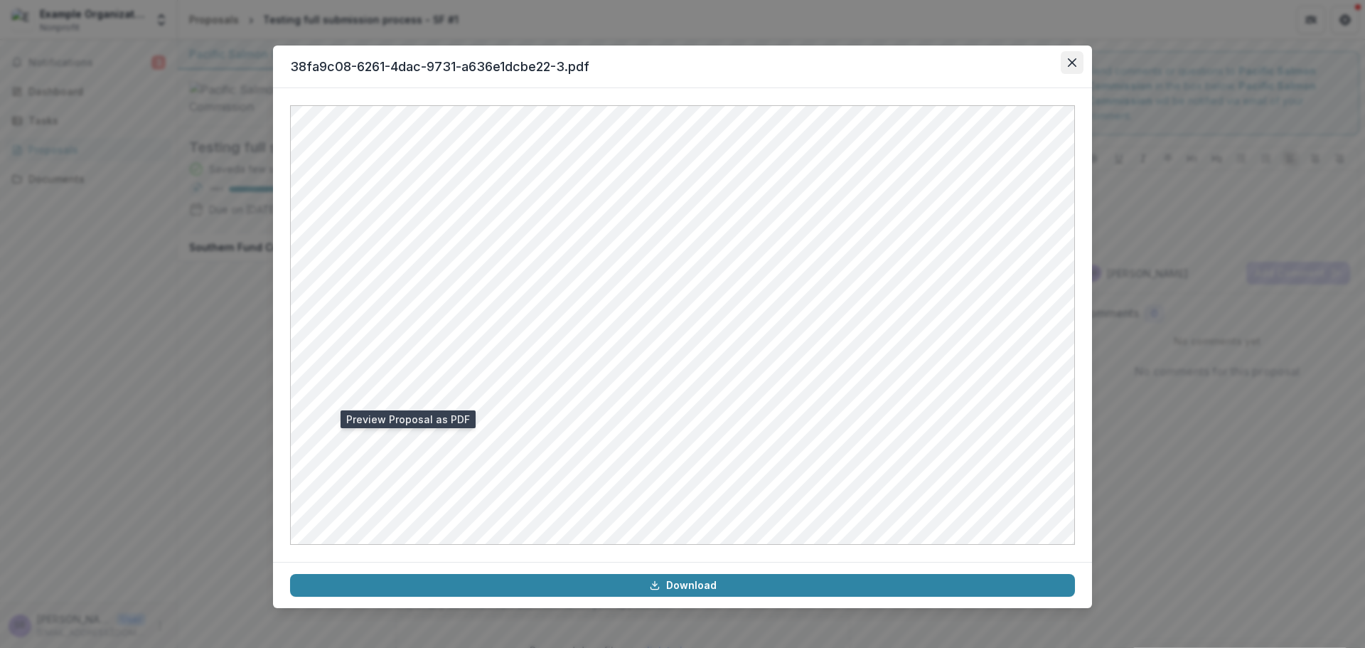
click at [1073, 60] on icon "Close" at bounding box center [1072, 62] width 9 height 9
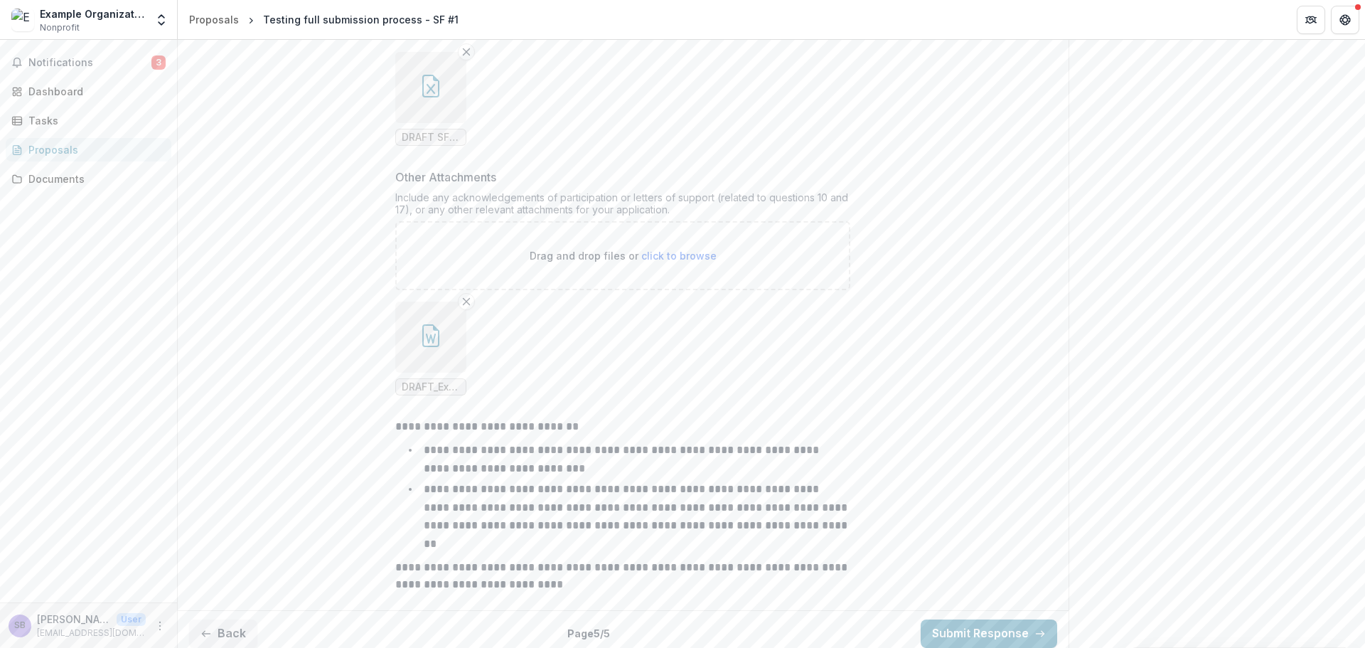
scroll to position [493, 0]
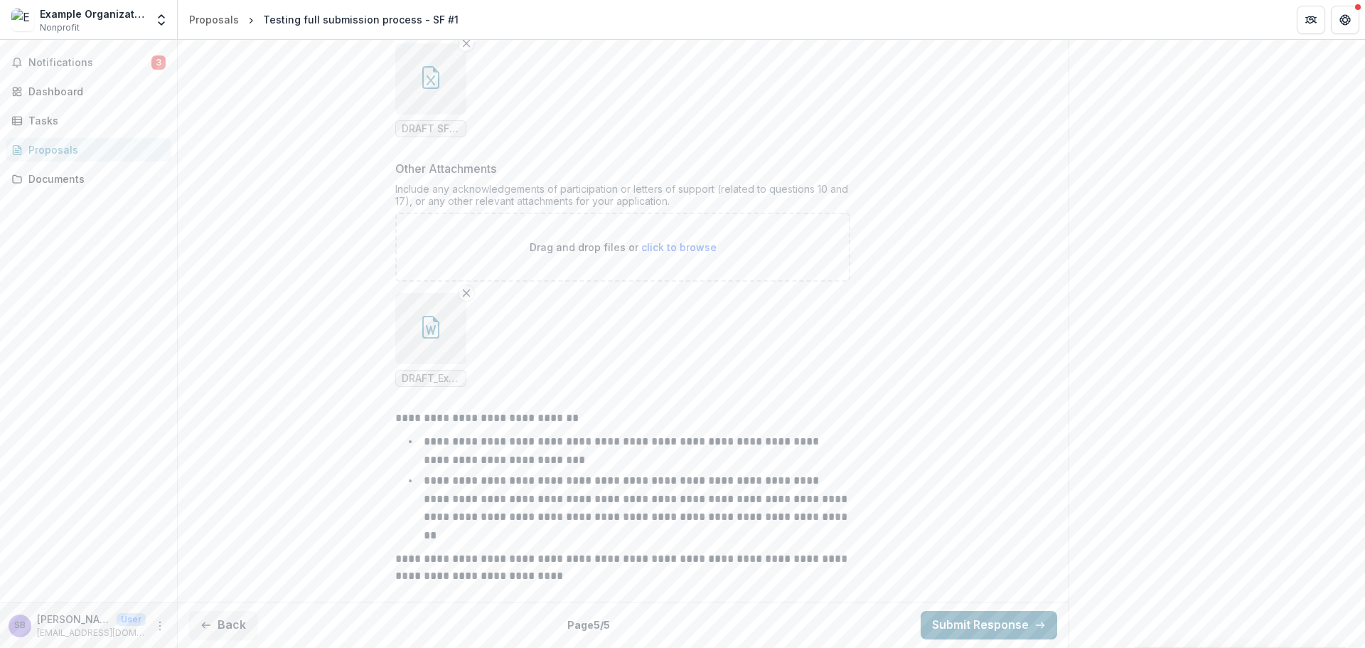
click at [946, 612] on button "Submit Response" at bounding box center [989, 625] width 137 height 28
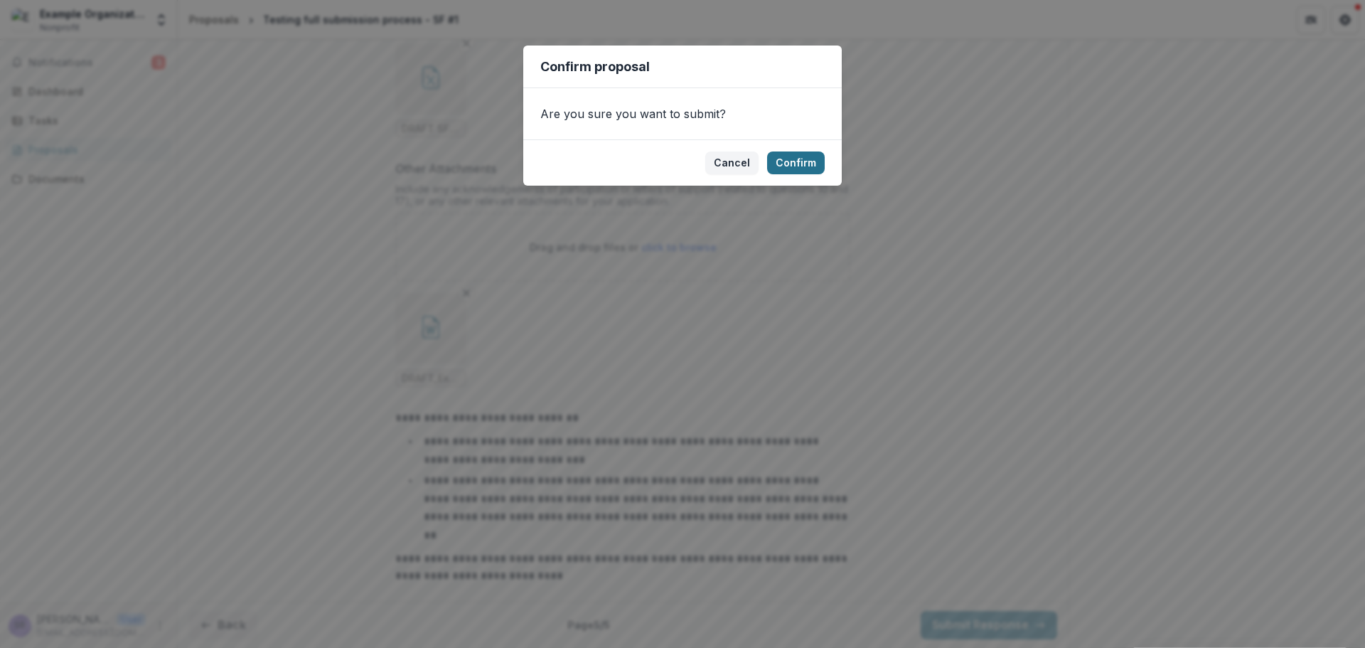
click at [786, 160] on button "Confirm" at bounding box center [796, 162] width 58 height 23
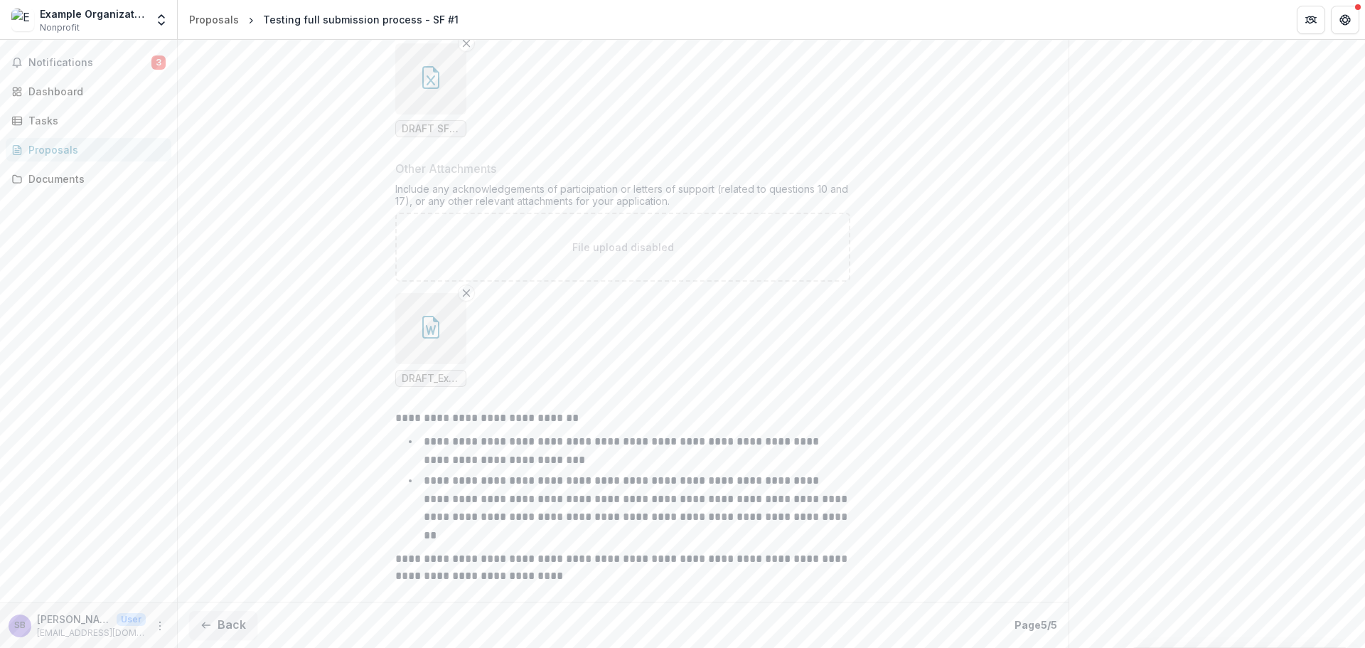
scroll to position [539, 0]
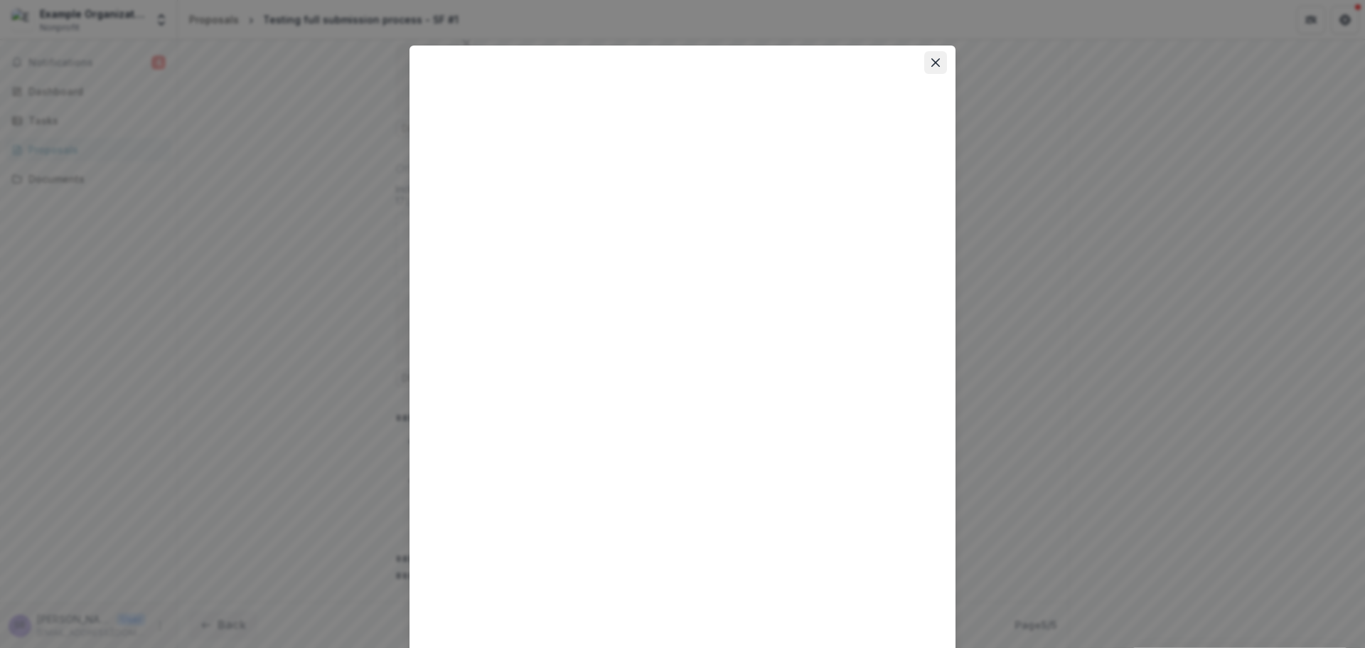
click at [937, 58] on icon "Close" at bounding box center [935, 62] width 9 height 9
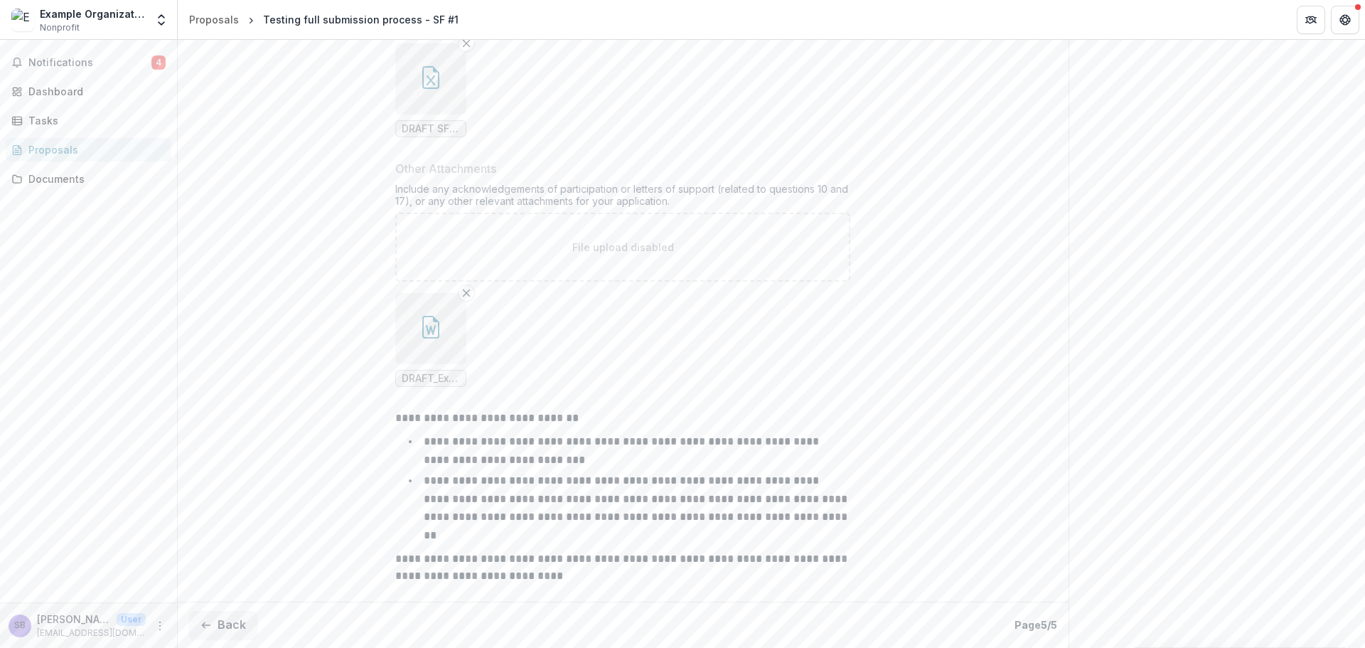
scroll to position [0, 0]
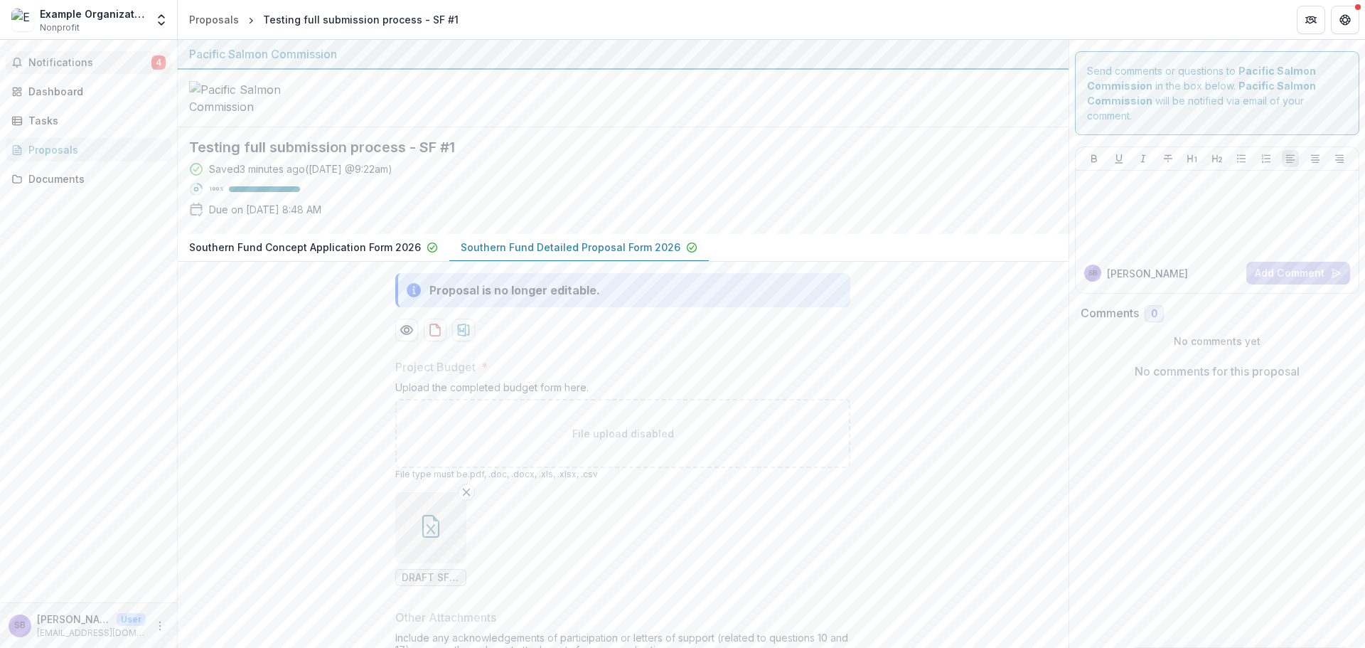
click at [93, 60] on span "Notifications" at bounding box center [89, 63] width 123 height 12
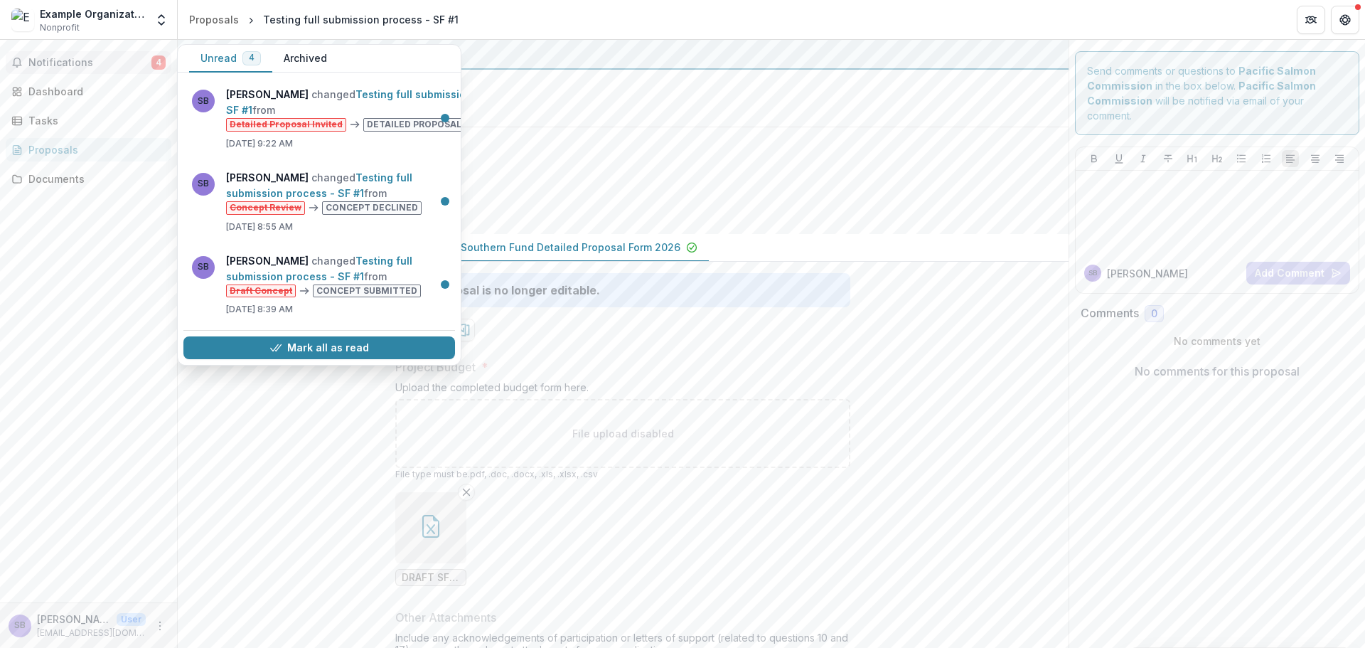
click at [279, 60] on button "Archived" at bounding box center [305, 59] width 66 height 28
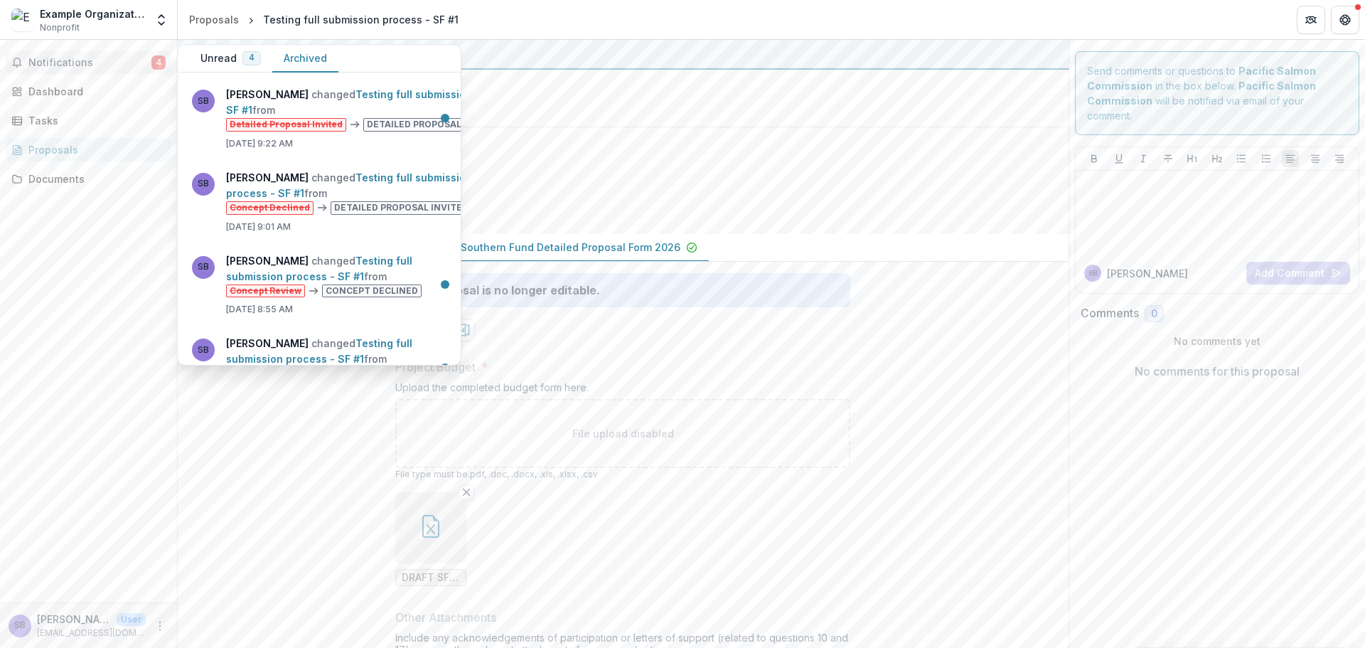
click at [92, 63] on span "Notifications" at bounding box center [89, 63] width 123 height 12
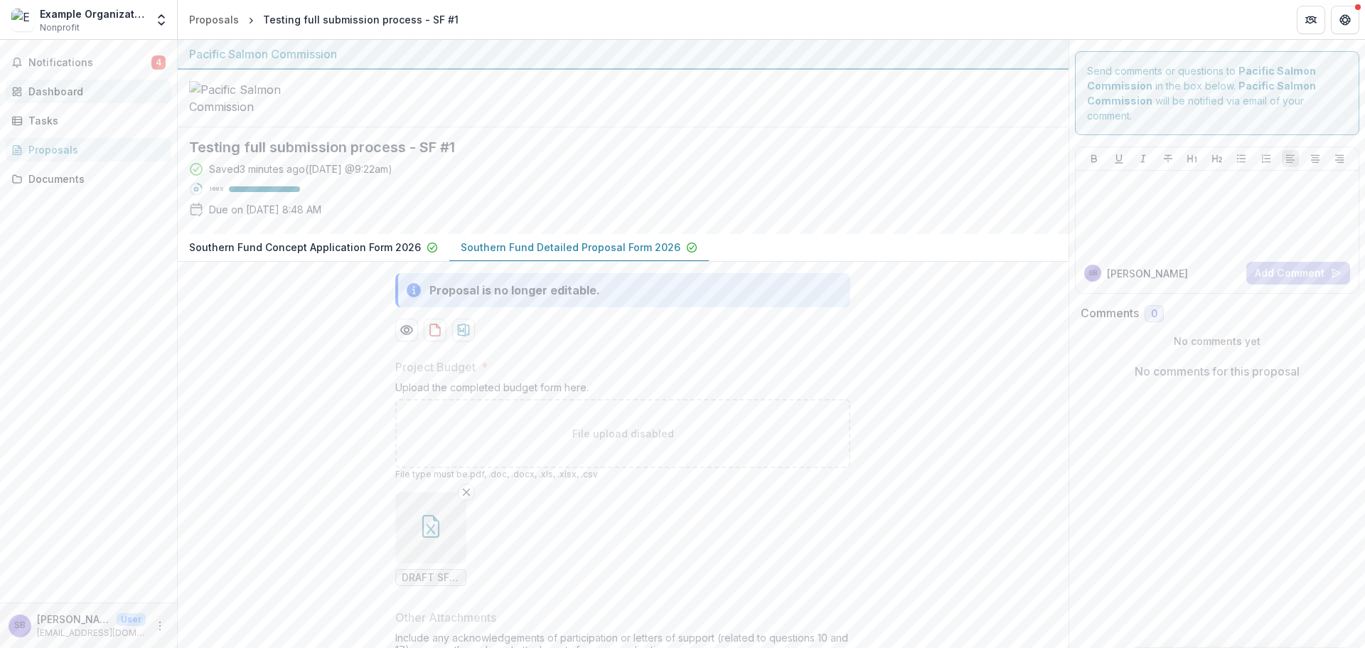
click at [88, 90] on div "Dashboard" at bounding box center [94, 91] width 132 height 15
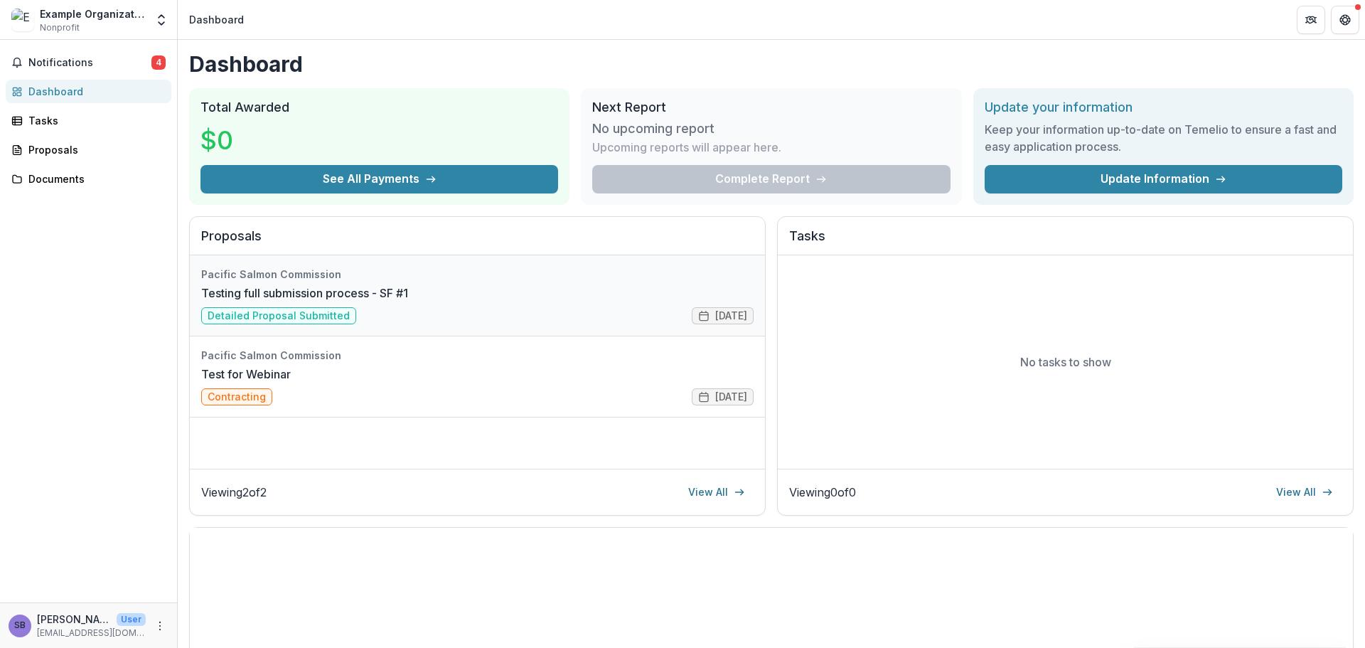
click at [375, 298] on link "Testing full submission process - SF #1" at bounding box center [304, 292] width 207 height 17
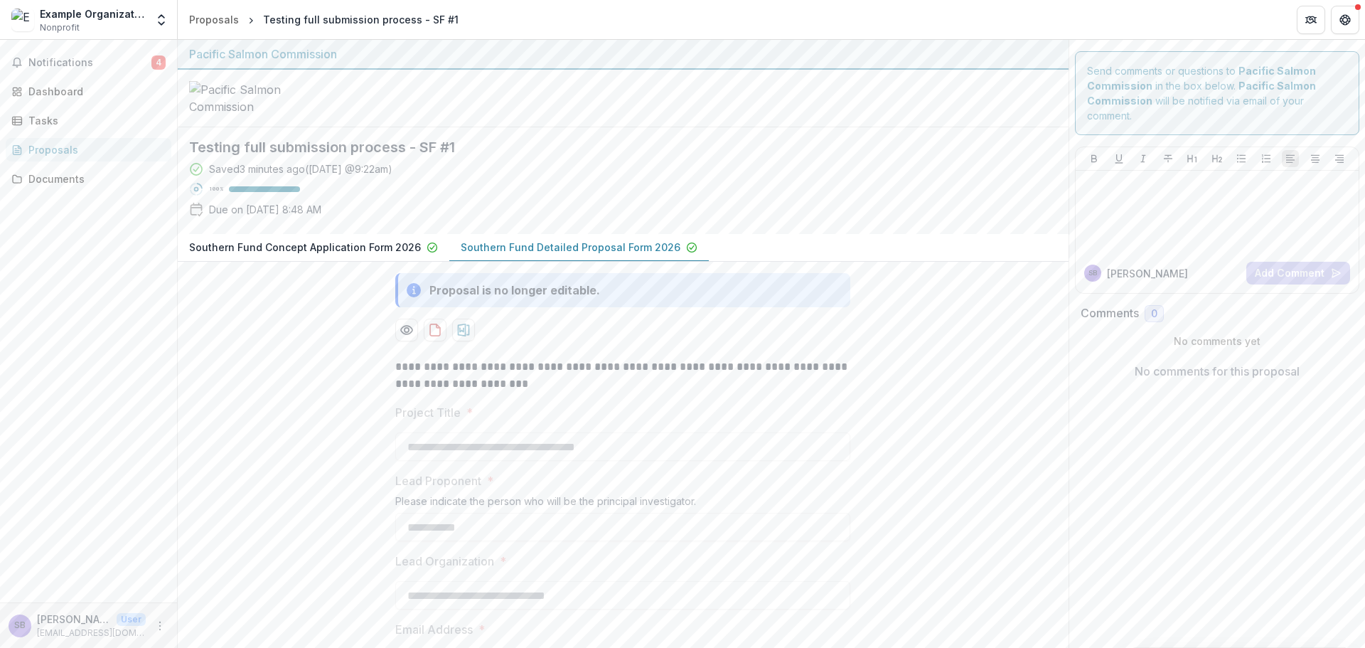
click at [354, 255] on p "Southern Fund Concept Application Form 2026" at bounding box center [305, 247] width 232 height 15
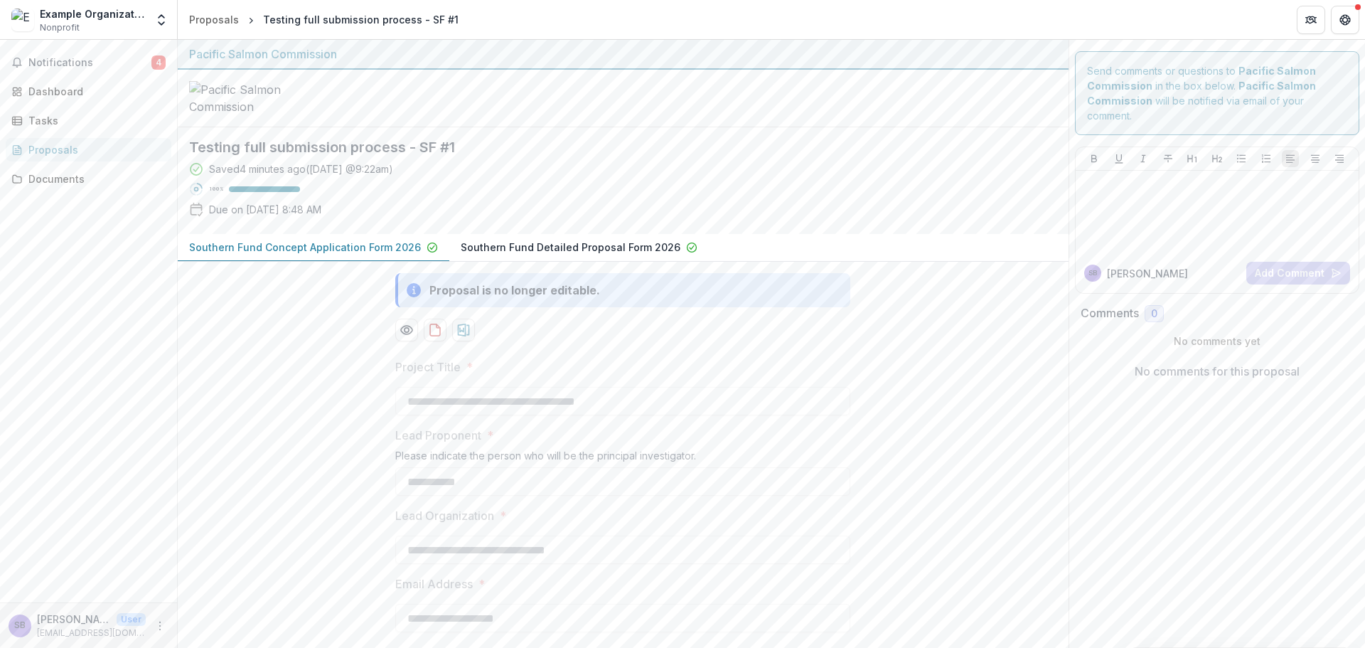
scroll to position [95, 0]
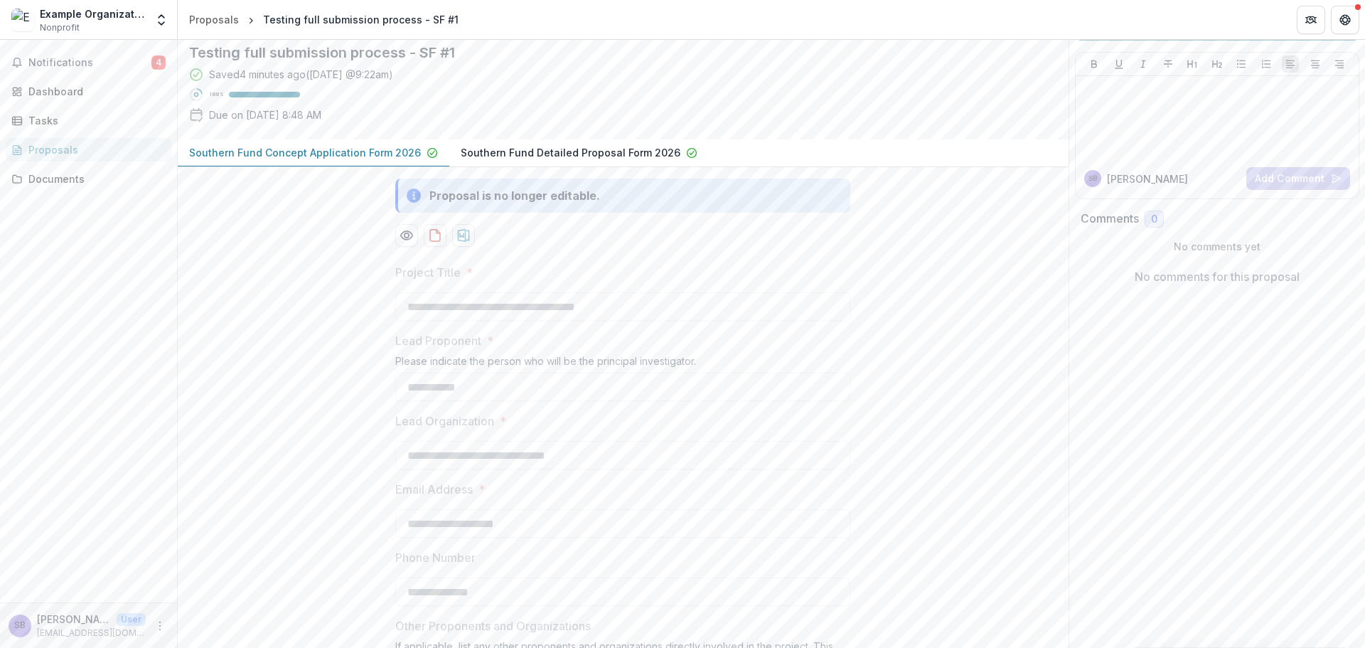
click at [602, 167] on button "Southern Fund Detailed Proposal Form 2026" at bounding box center [579, 153] width 260 height 28
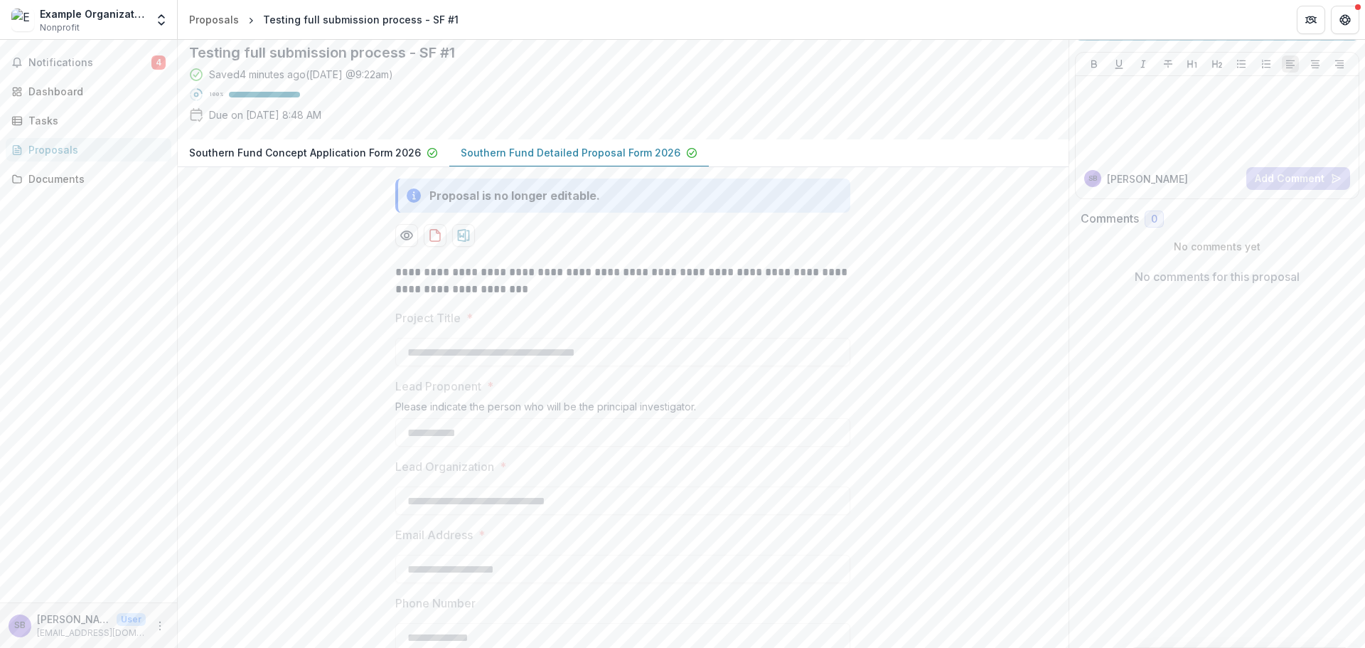
click at [301, 160] on p "Southern Fund Concept Application Form 2026" at bounding box center [305, 152] width 232 height 15
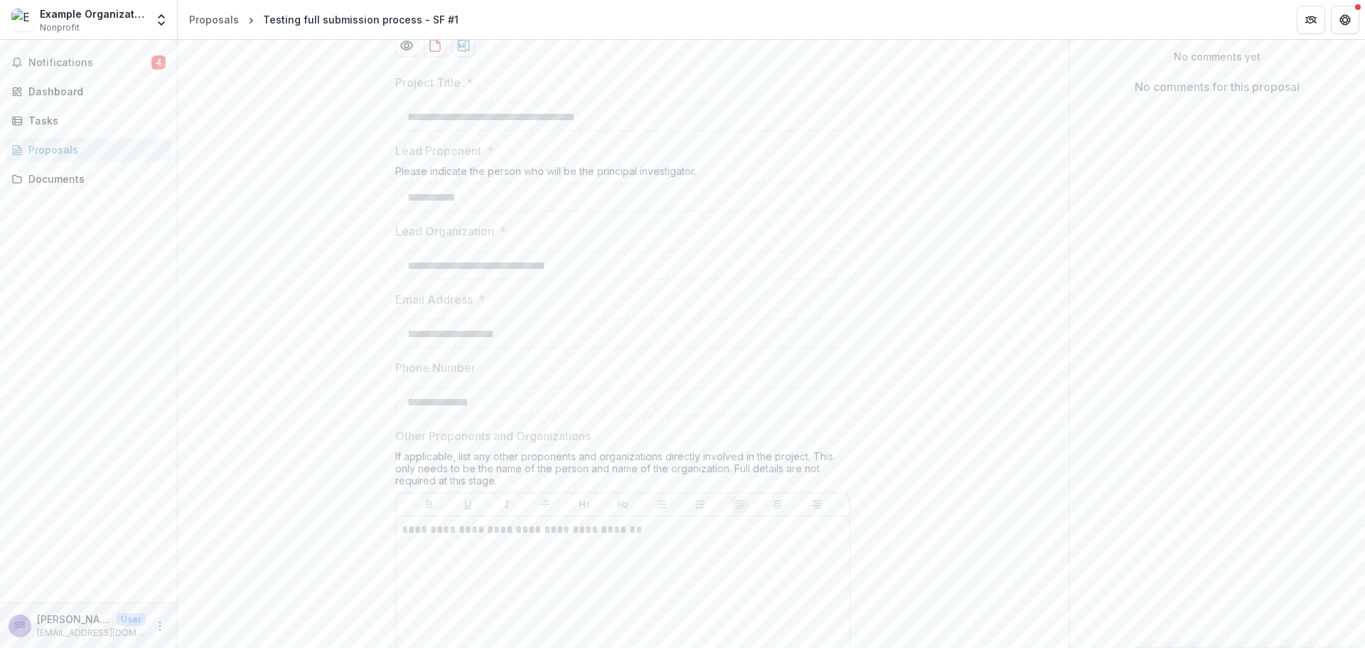
scroll to position [0, 0]
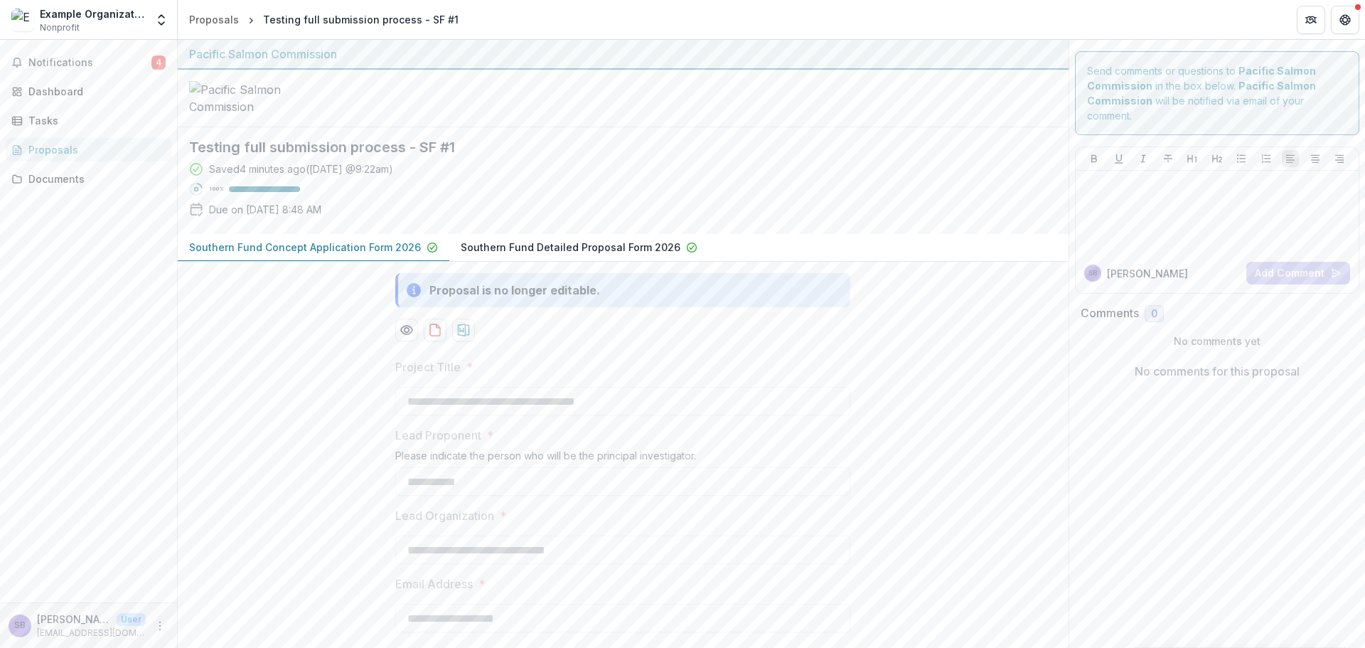
click at [606, 255] on p "Southern Fund Detailed Proposal Form 2026" at bounding box center [571, 247] width 220 height 15
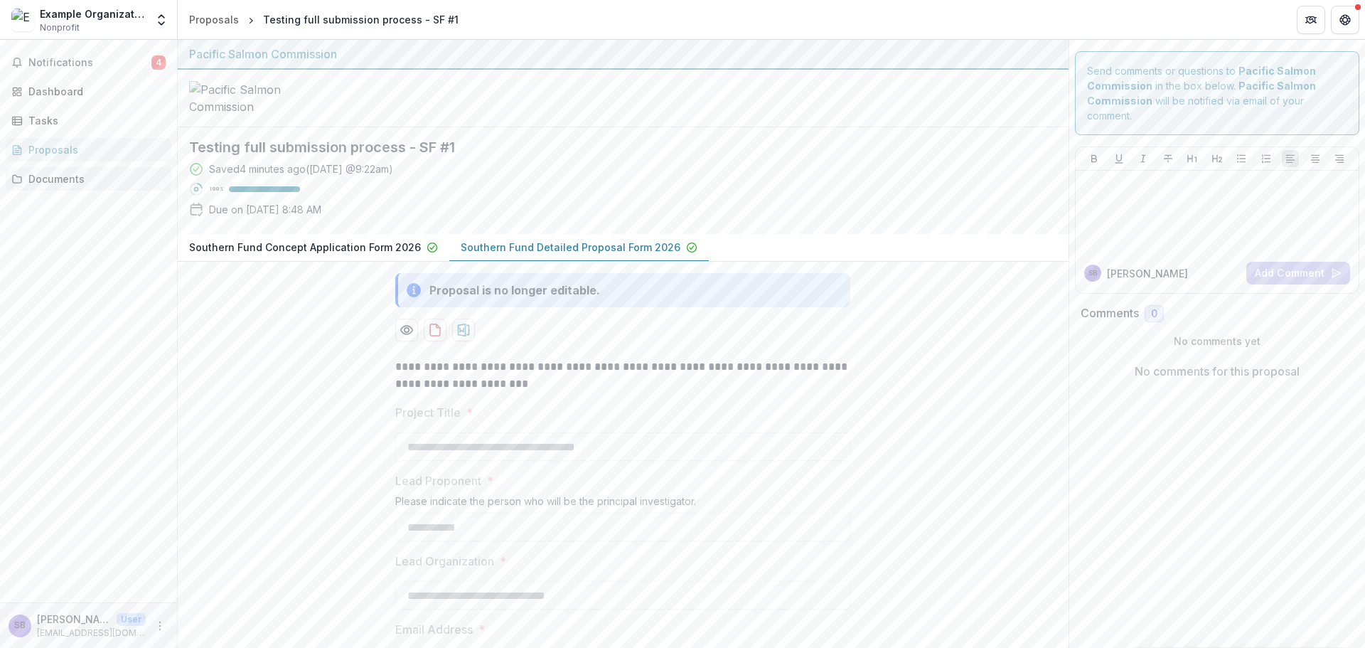
click at [64, 175] on div "Documents" at bounding box center [94, 178] width 132 height 15
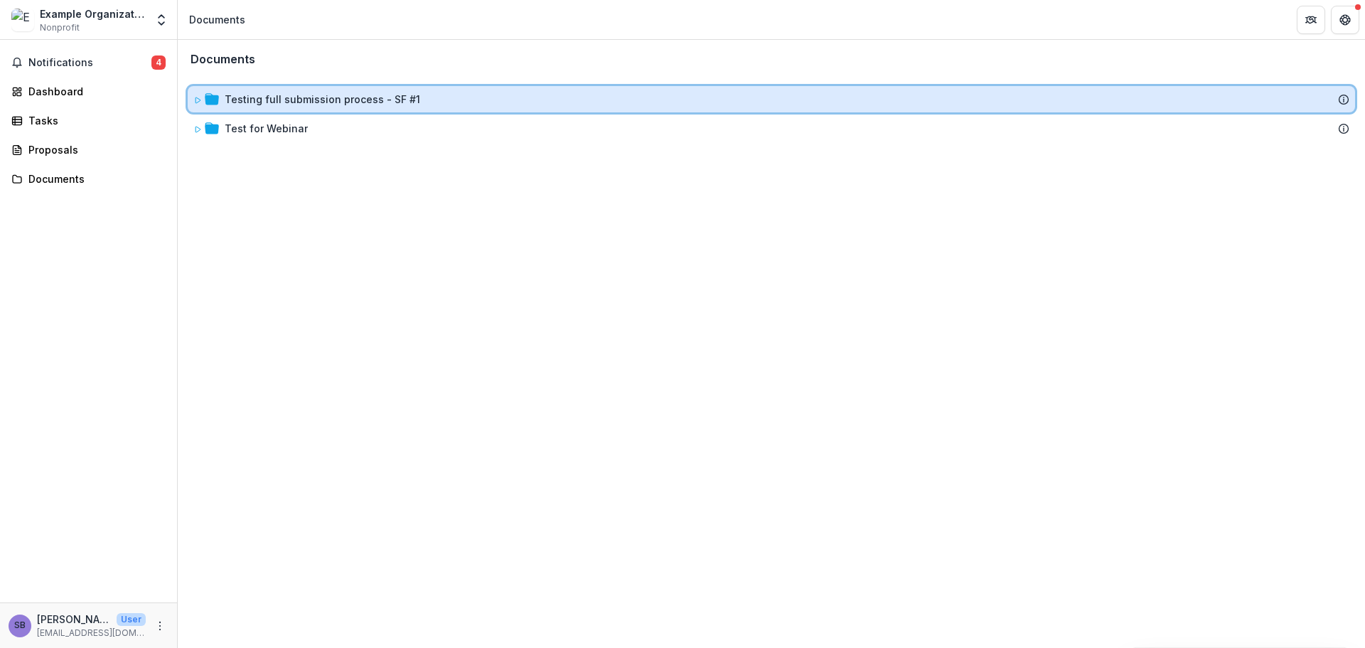
click at [191, 95] on div "Testing full submission process - SF #1" at bounding box center [772, 99] width 1168 height 26
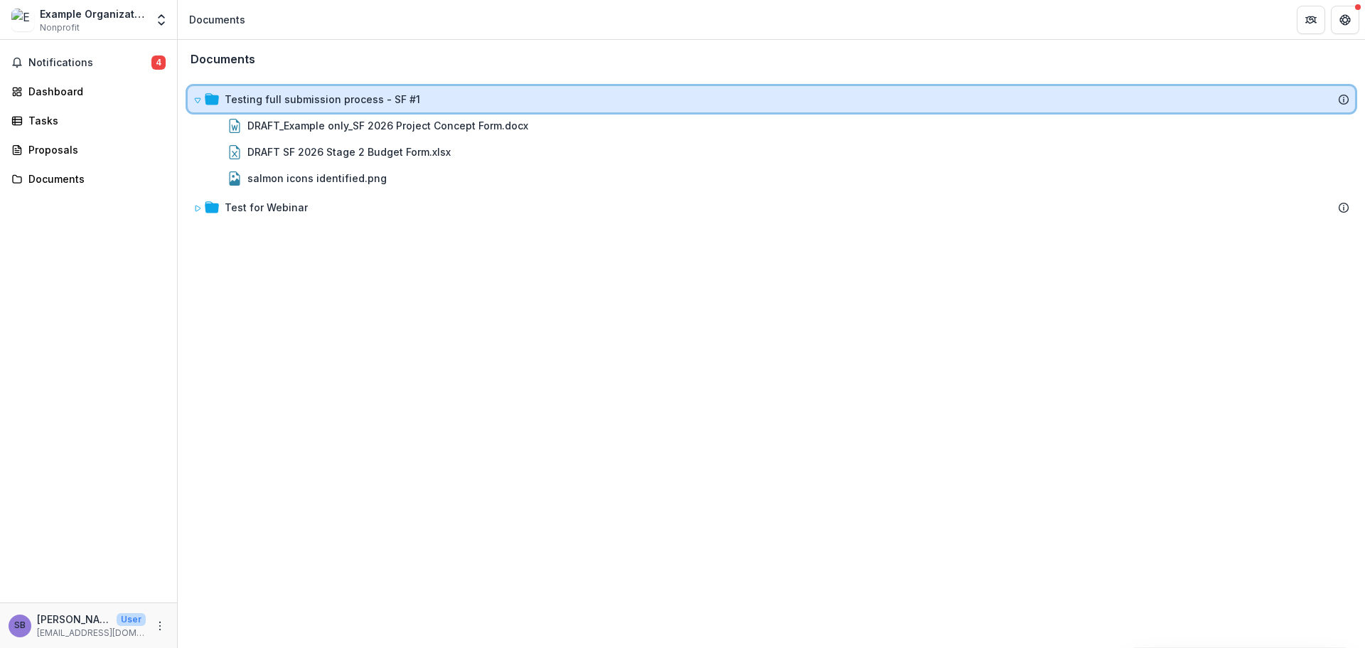
click at [193, 98] on icon at bounding box center [197, 100] width 9 height 9
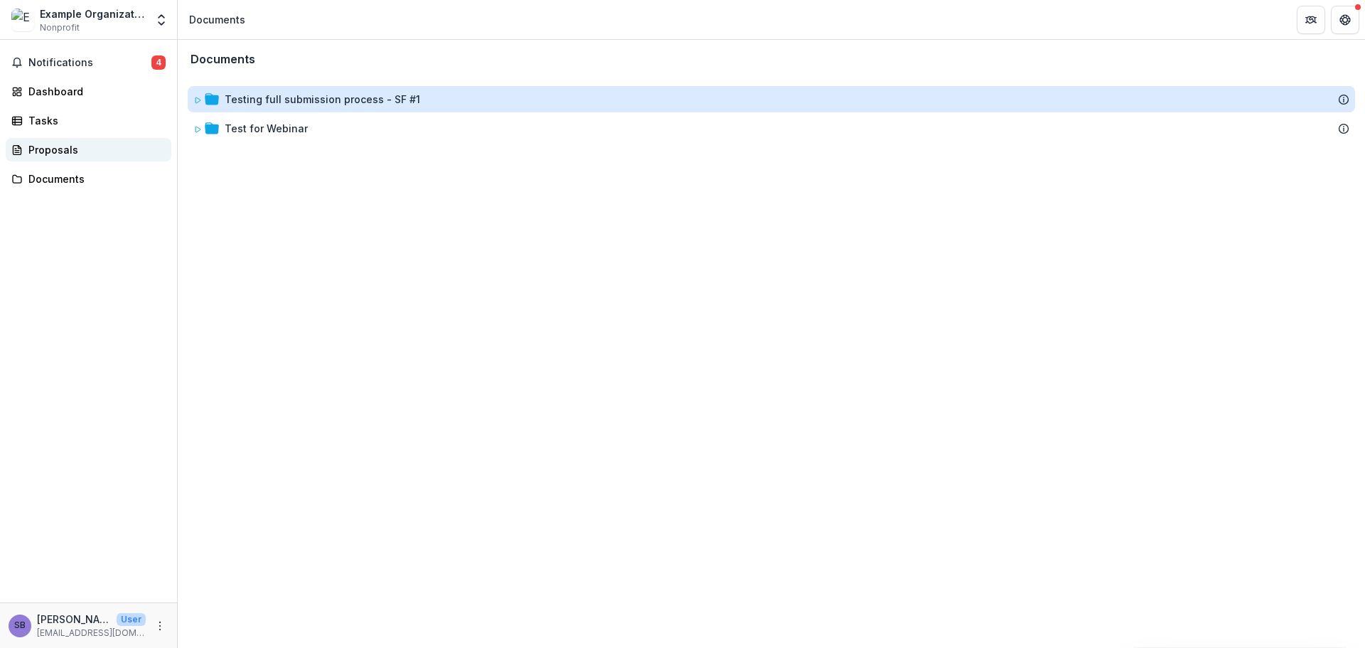
click at [117, 153] on div "Proposals" at bounding box center [94, 149] width 132 height 15
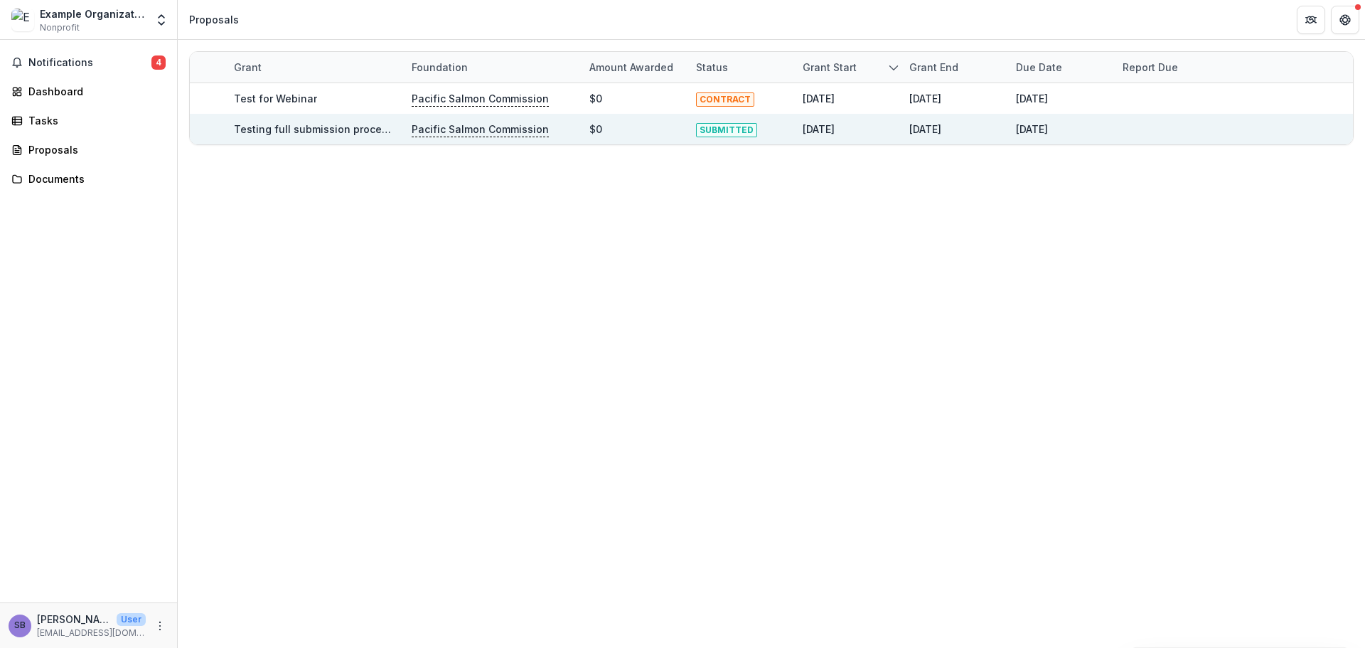
click at [454, 132] on p "Pacific Salmon Commission" at bounding box center [480, 130] width 137 height 16
click at [331, 138] on div "Testing full submission process - SF #1" at bounding box center [314, 129] width 161 height 31
click at [324, 128] on link "Testing full submission process - SF #1" at bounding box center [332, 129] width 196 height 12
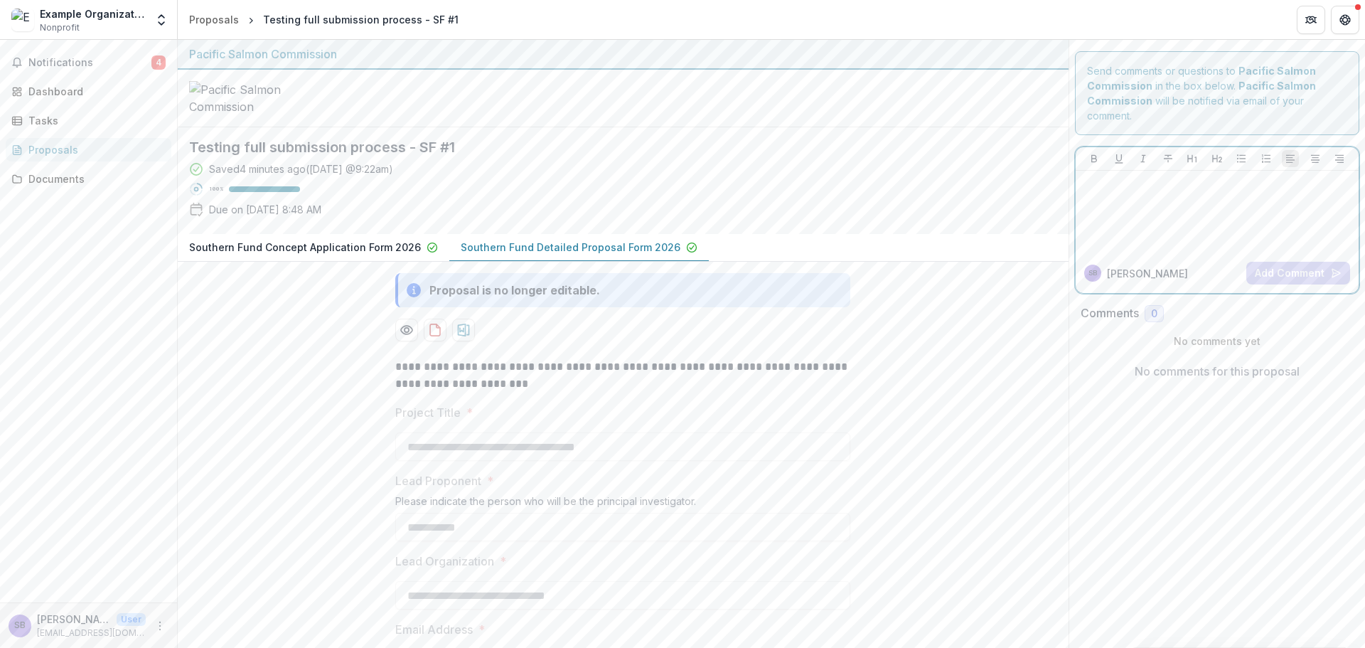
click at [1138, 202] on div at bounding box center [1218, 211] width 272 height 71
click at [1273, 272] on button "Add Comment" at bounding box center [1299, 273] width 104 height 23
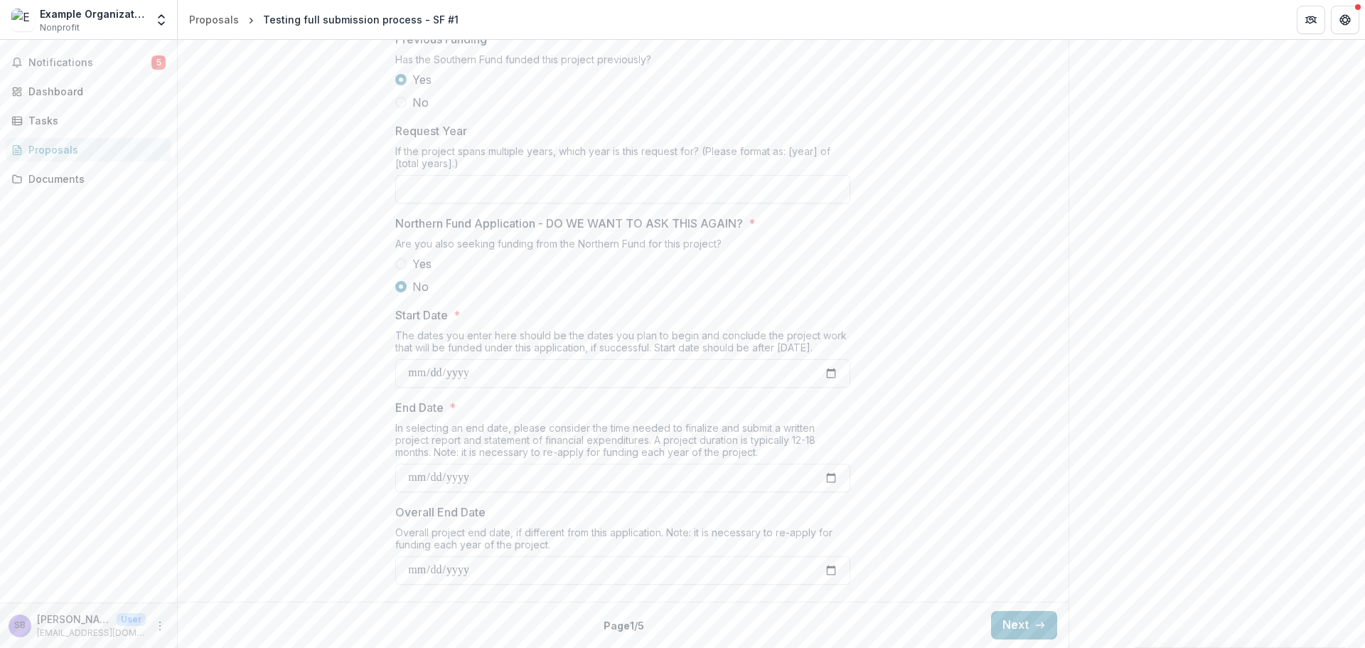
scroll to position [1555, 0]
click at [833, 575] on input "Overall End Date" at bounding box center [622, 570] width 455 height 28
type input "**********"
click at [1023, 630] on button "Next" at bounding box center [1024, 625] width 66 height 28
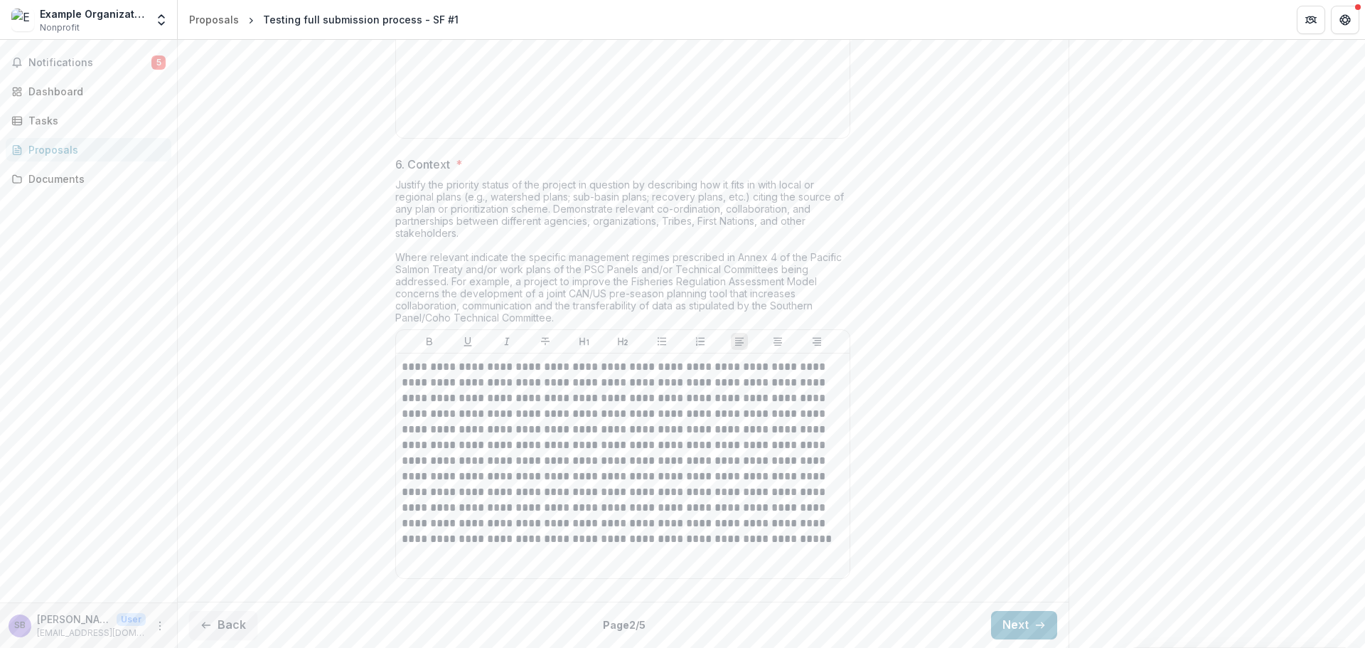
scroll to position [2019, 0]
click at [1024, 626] on button "Next" at bounding box center [1024, 625] width 66 height 28
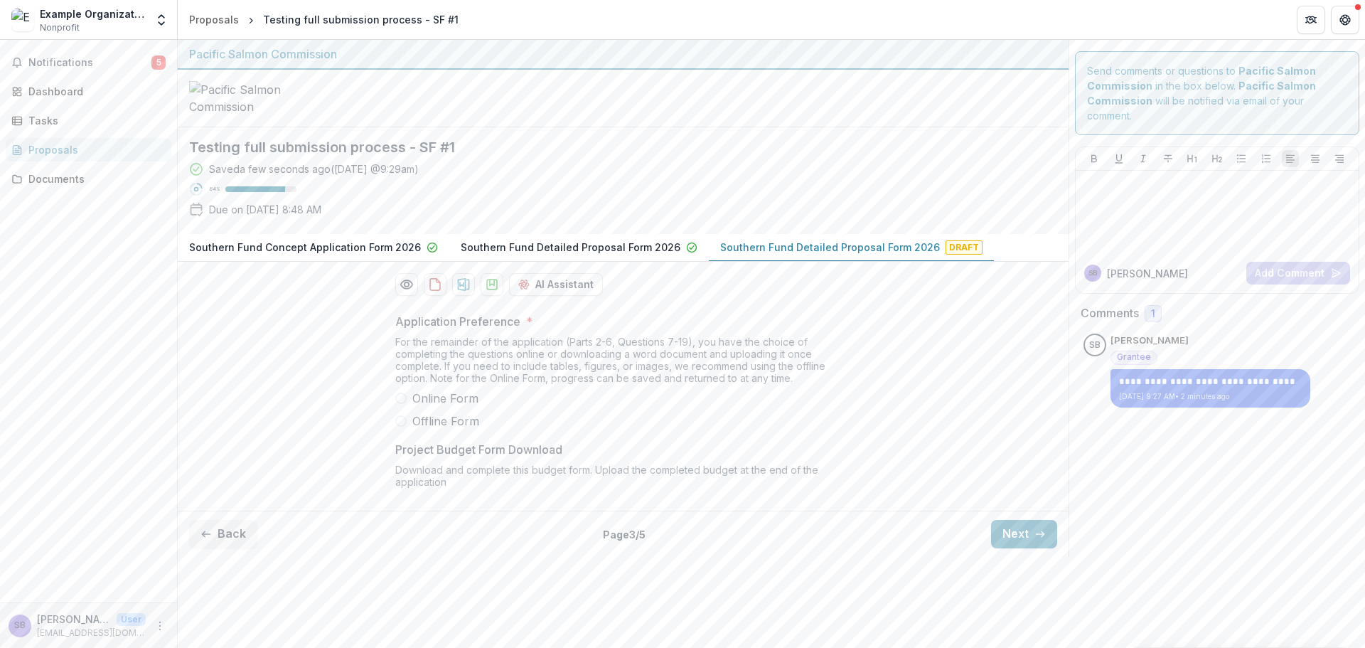
click at [459, 407] on span "Online Form" at bounding box center [445, 398] width 66 height 17
click at [1017, 548] on button "Next" at bounding box center [1024, 534] width 66 height 28
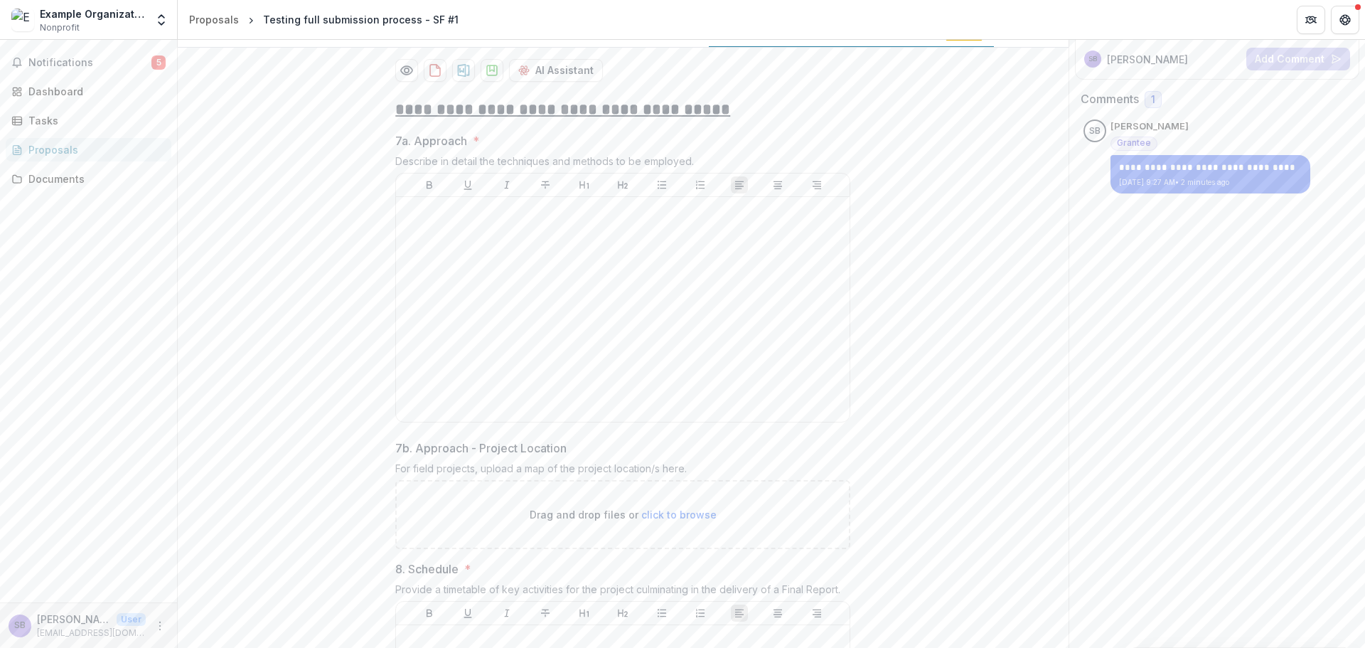
scroll to position [190, 0]
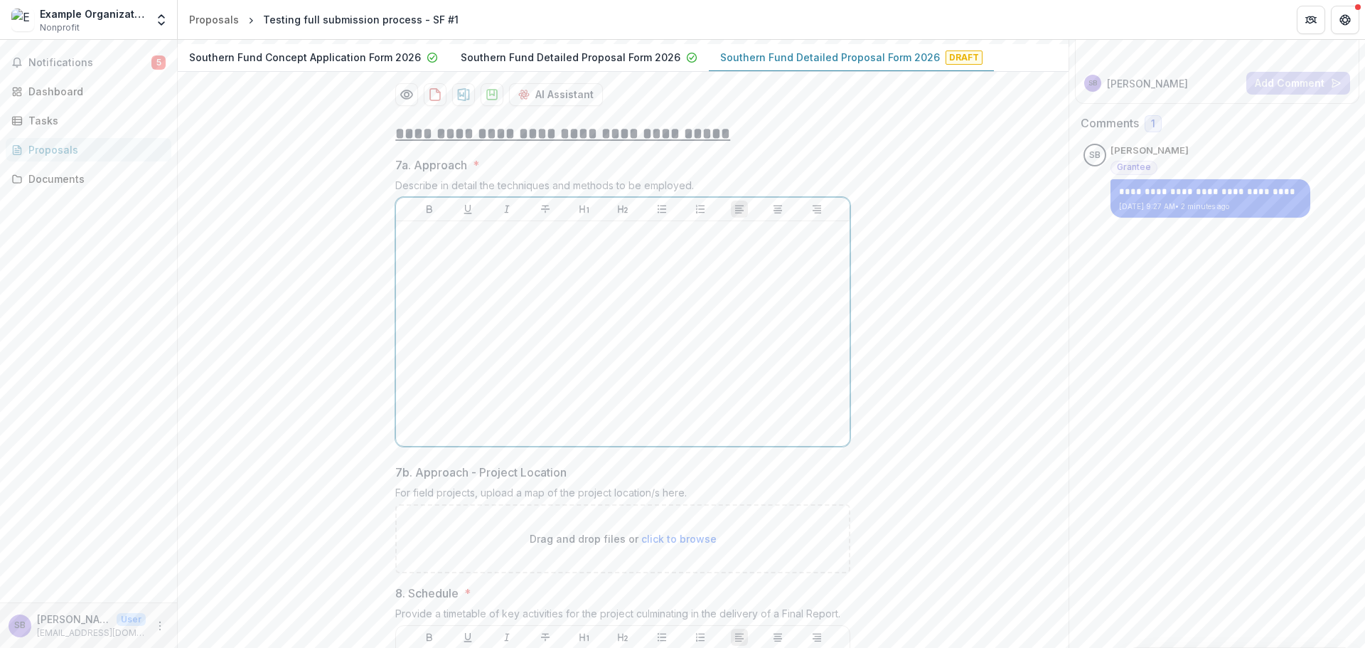
click at [636, 375] on div at bounding box center [623, 333] width 442 height 213
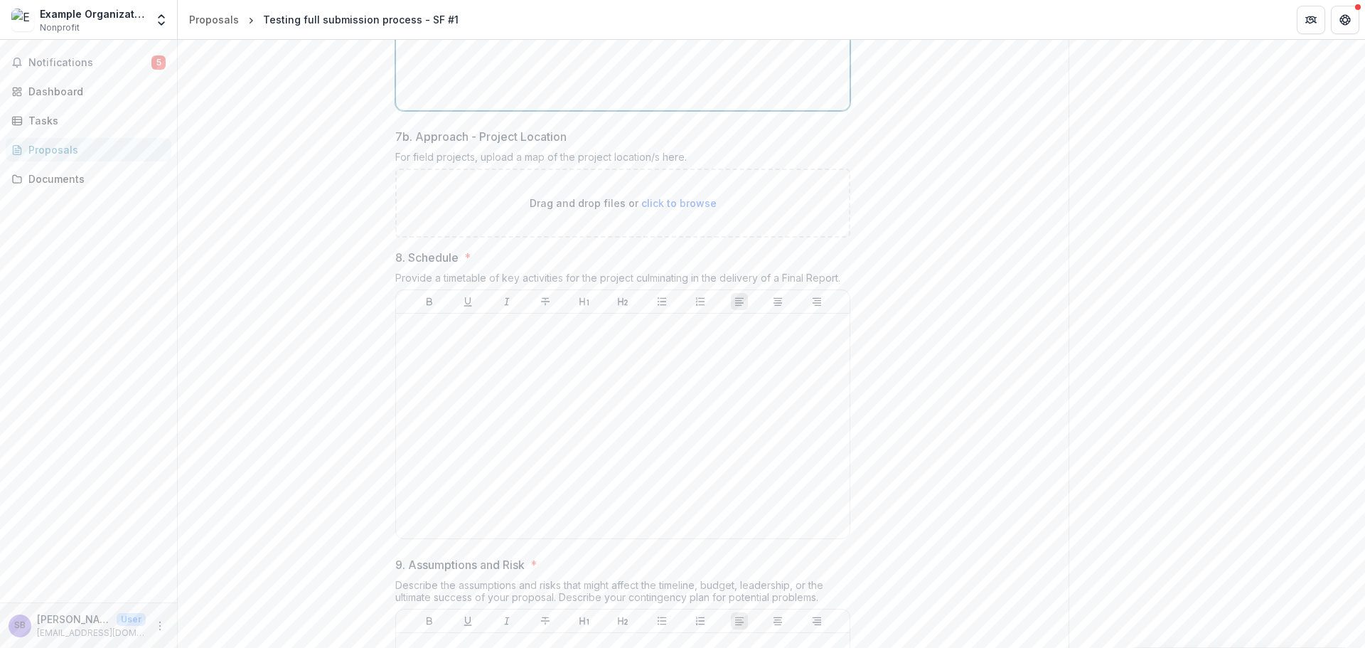
scroll to position [569, 0]
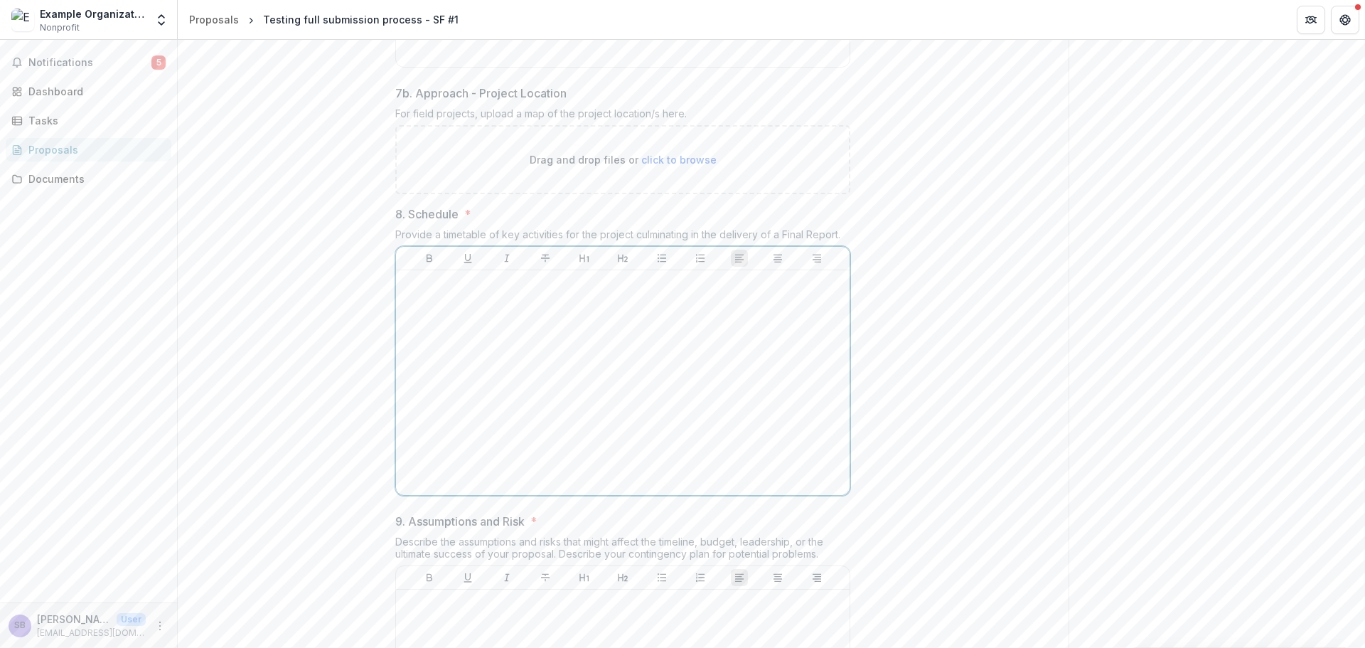
click at [661, 448] on div at bounding box center [623, 382] width 442 height 213
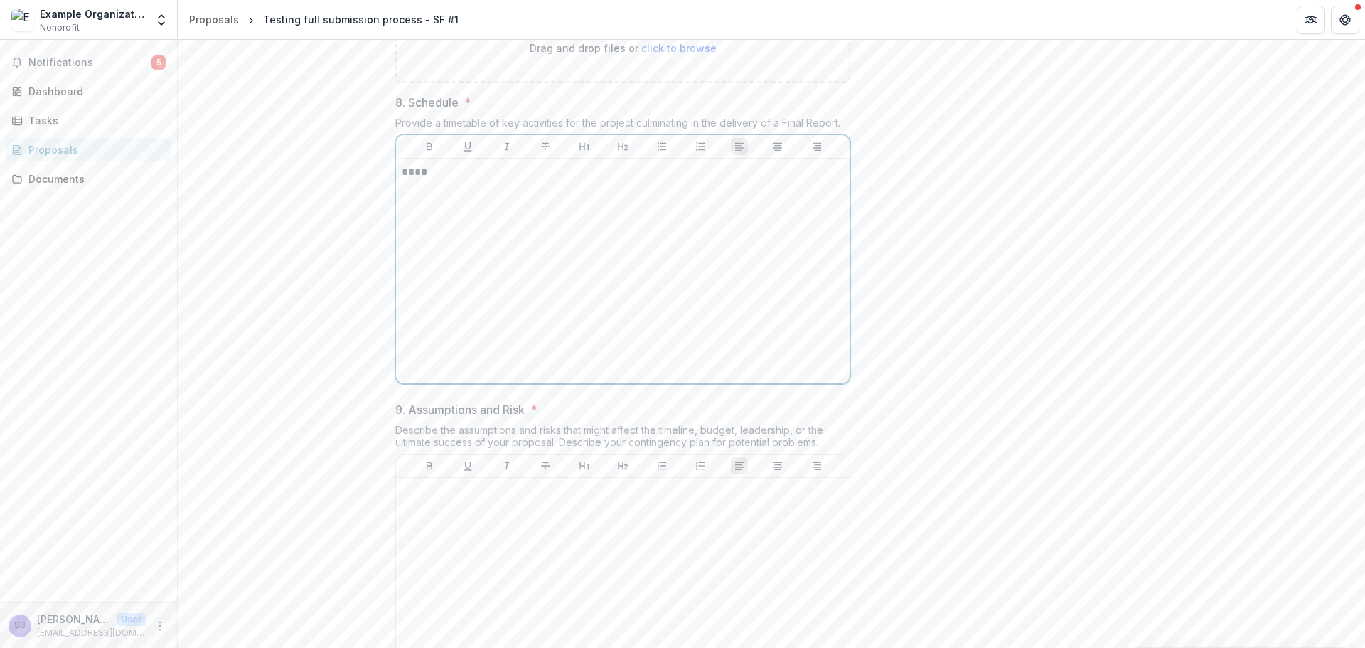
scroll to position [759, 0]
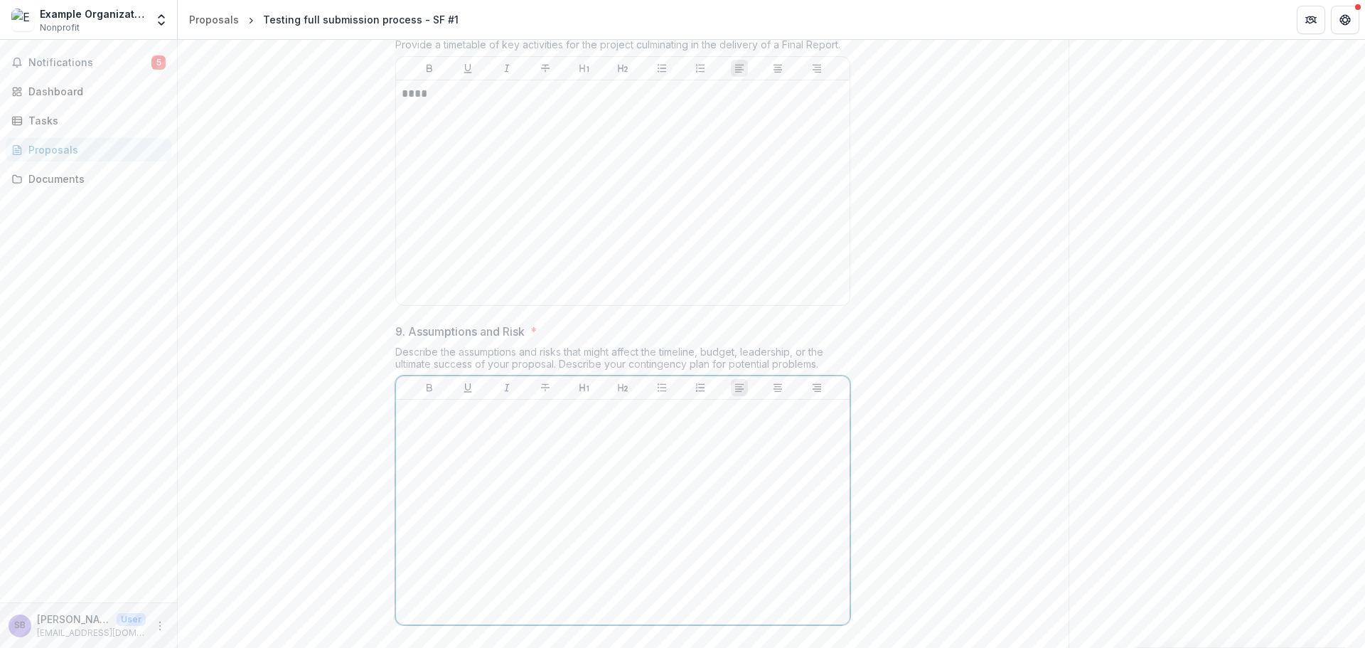
click at [589, 551] on div at bounding box center [623, 511] width 442 height 213
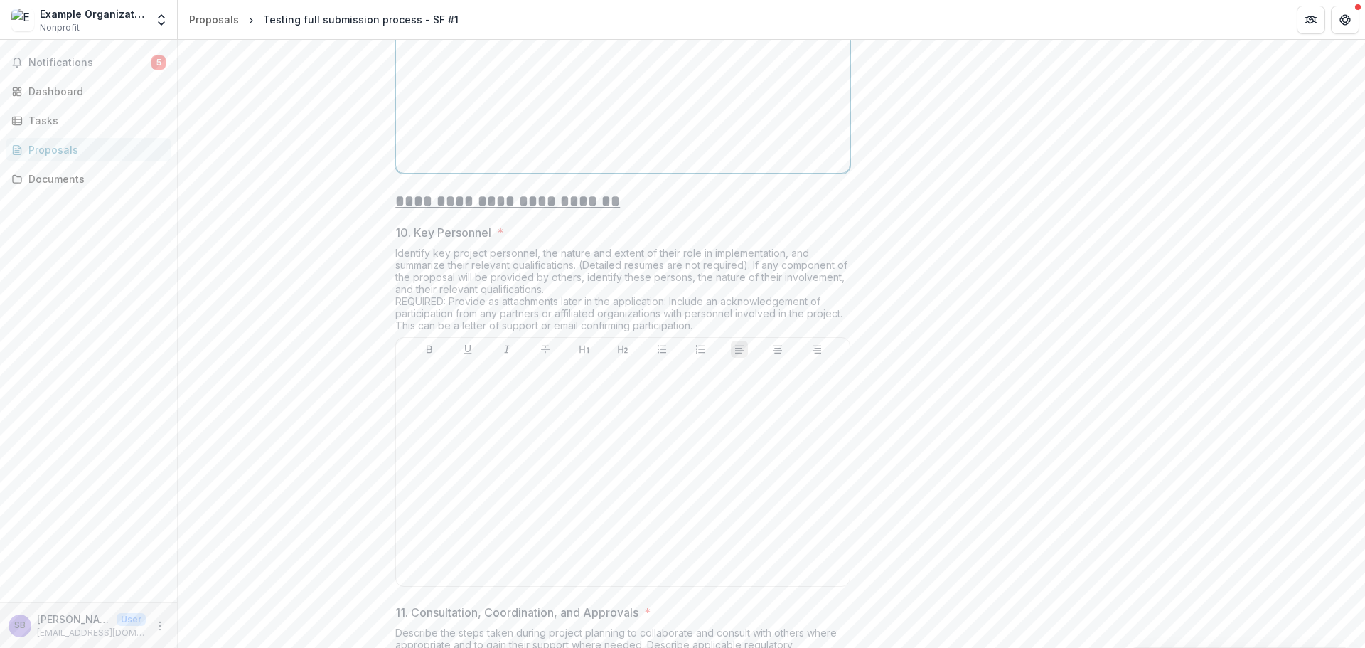
scroll to position [1232, 0]
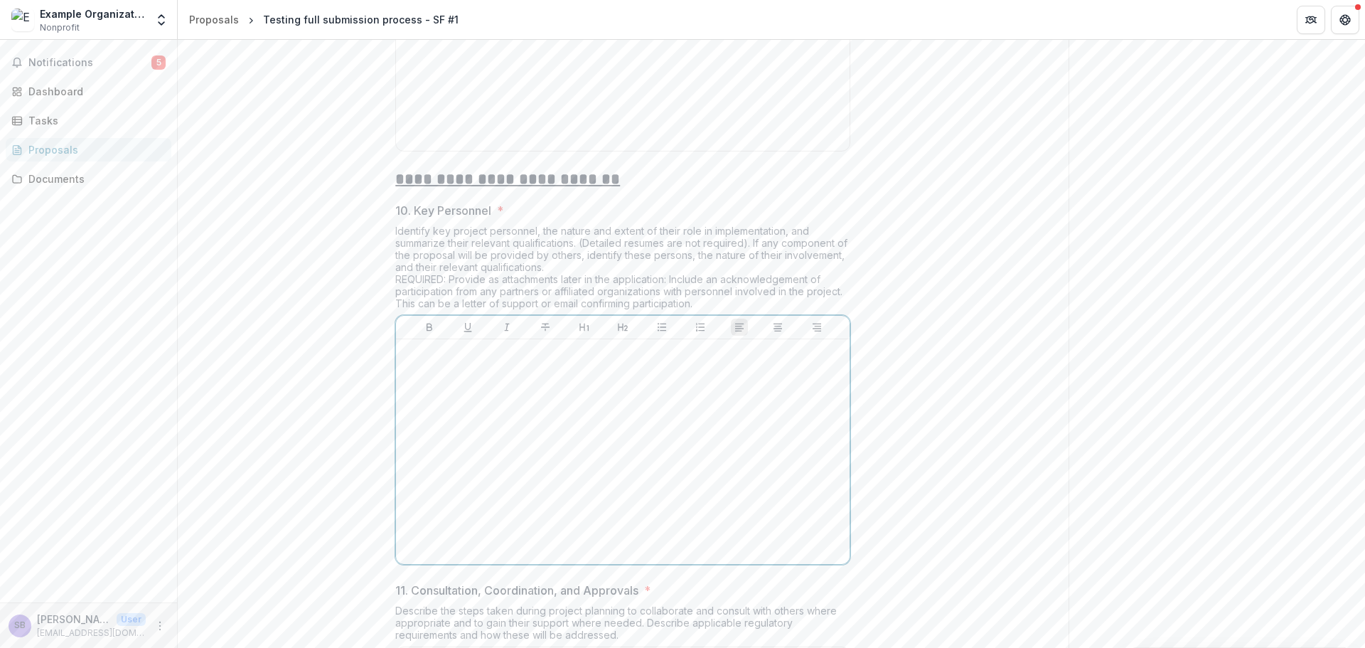
click at [544, 508] on div at bounding box center [623, 451] width 442 height 213
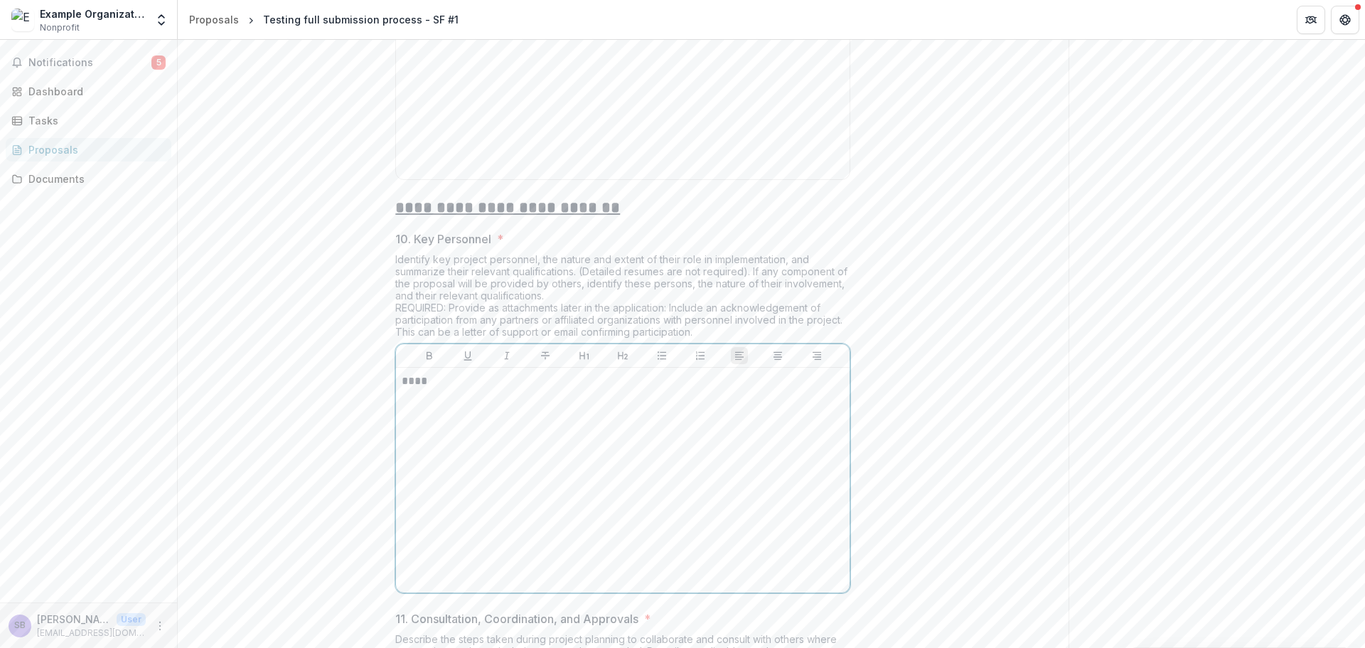
scroll to position [1517, 0]
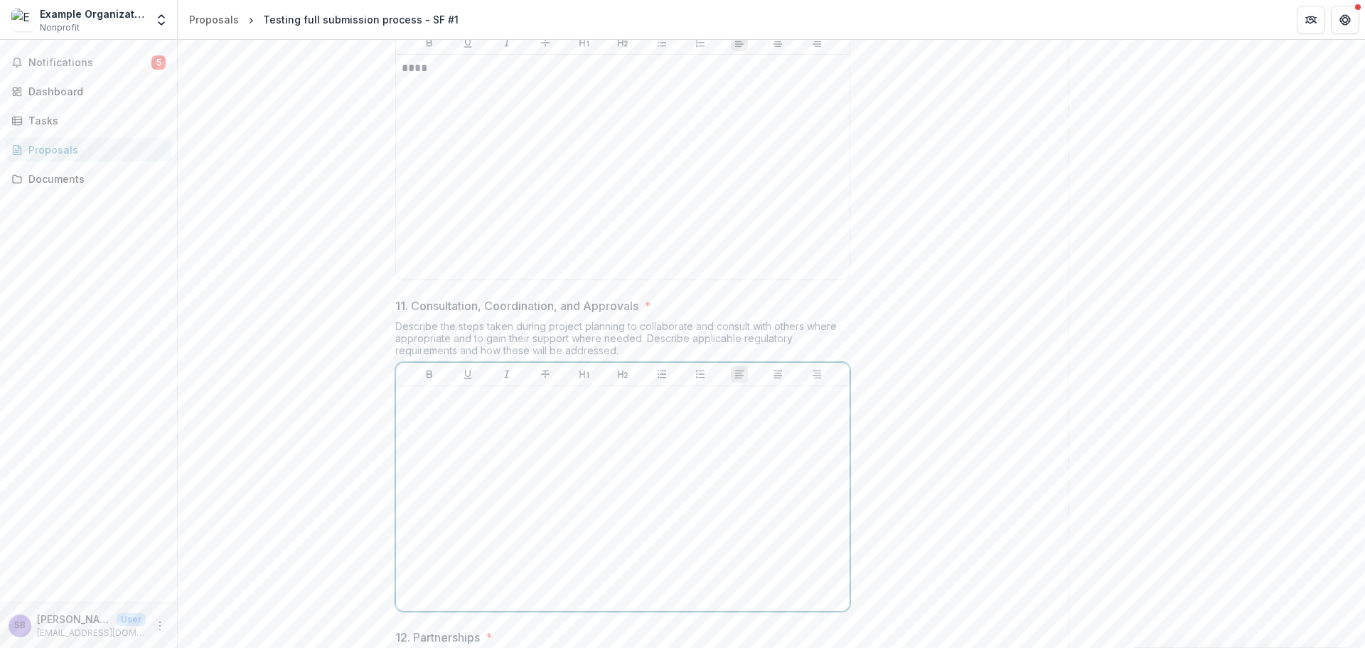
click at [544, 407] on p at bounding box center [623, 400] width 442 height 16
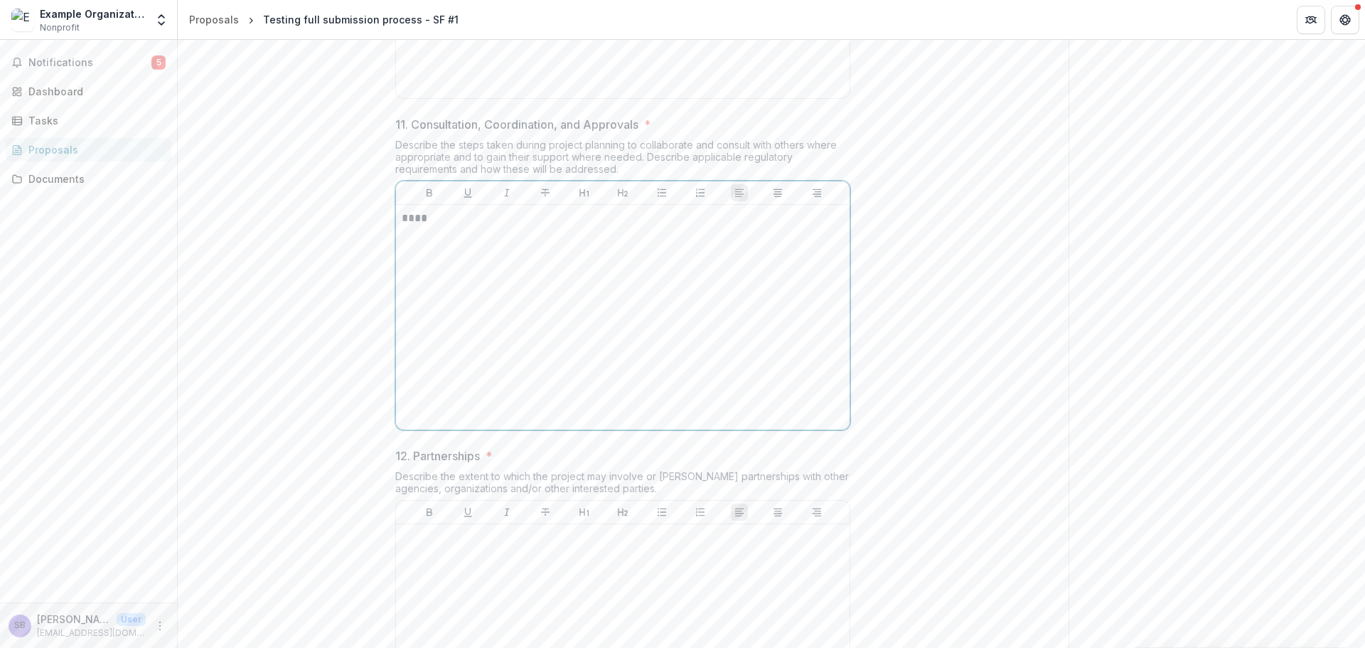
scroll to position [1896, 0]
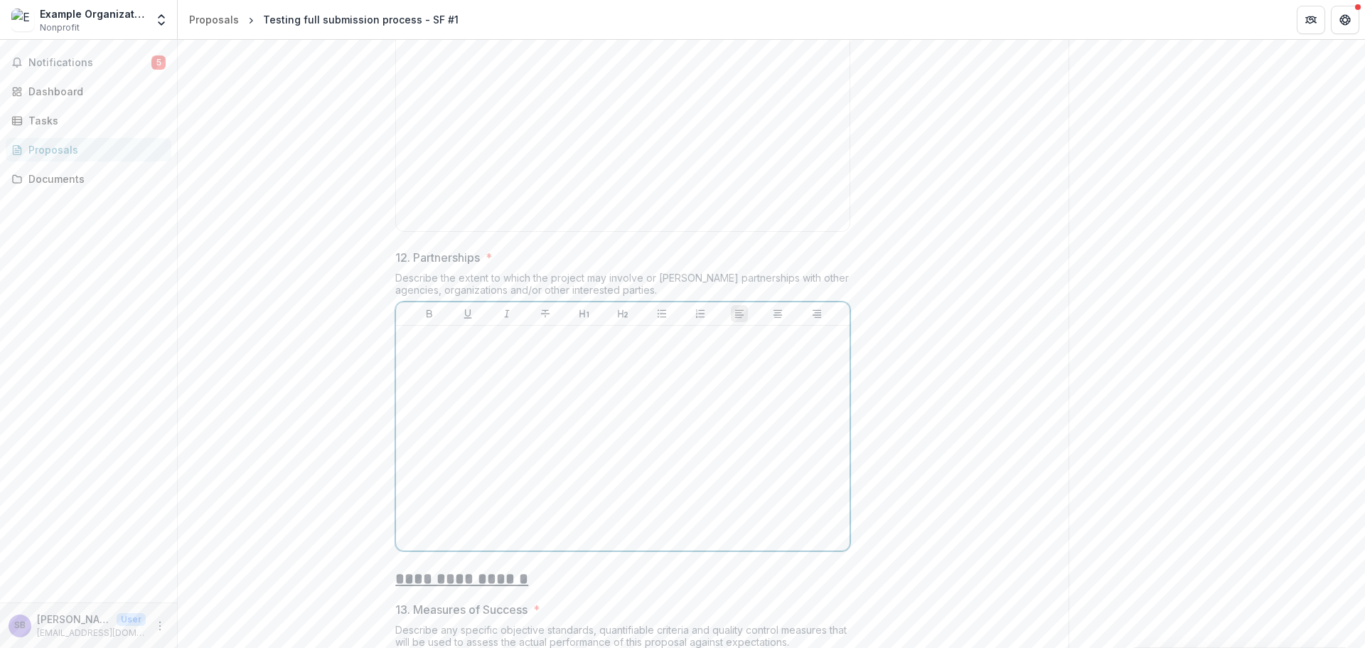
click at [543, 491] on div at bounding box center [623, 437] width 442 height 213
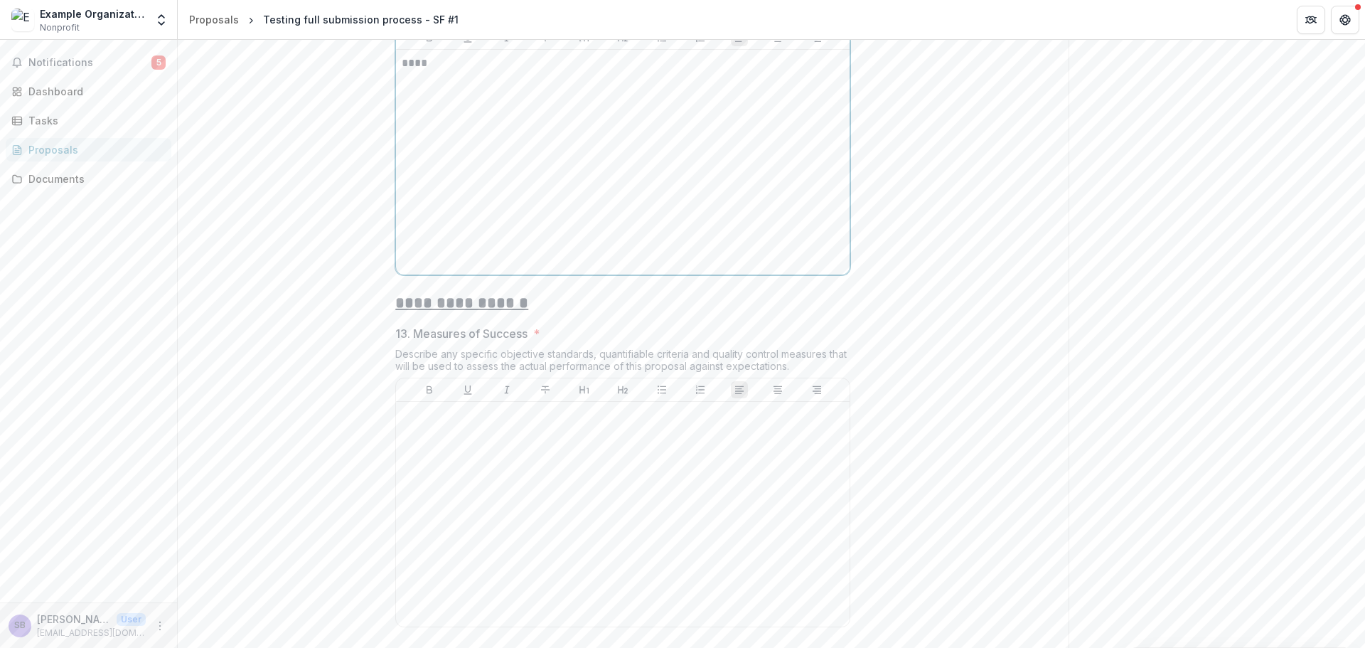
scroll to position [2465, 0]
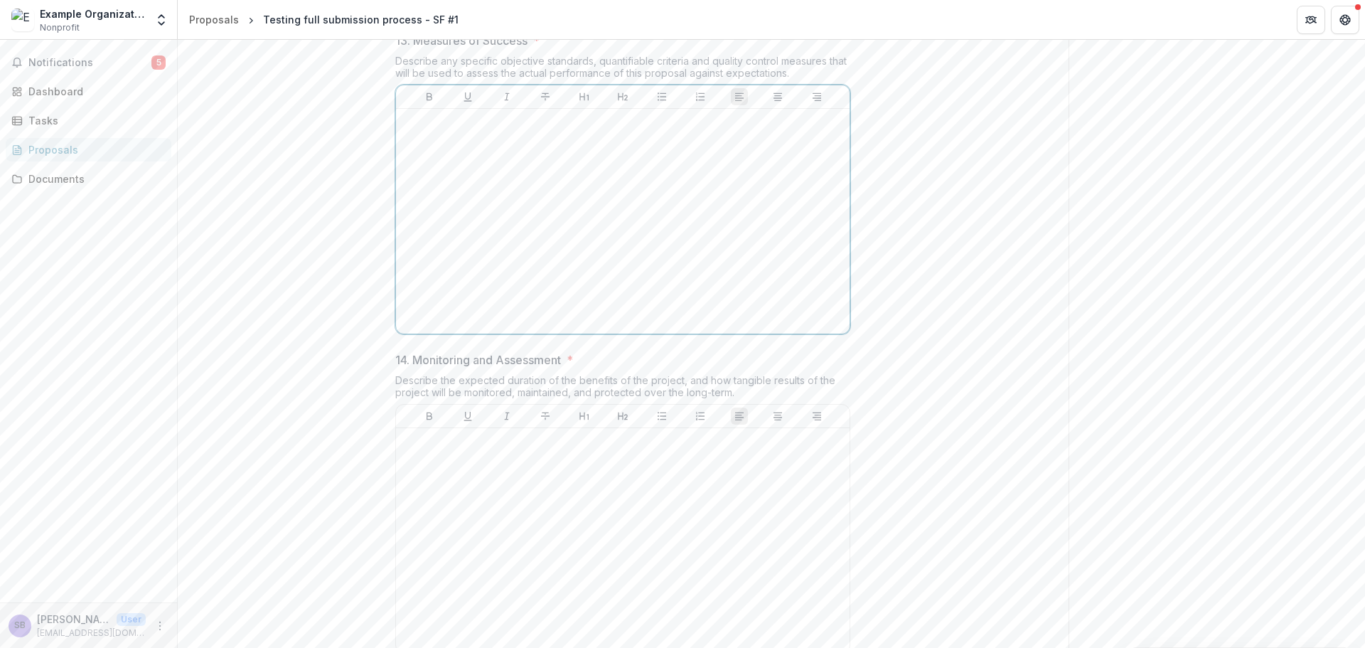
click at [495, 320] on div at bounding box center [623, 220] width 442 height 213
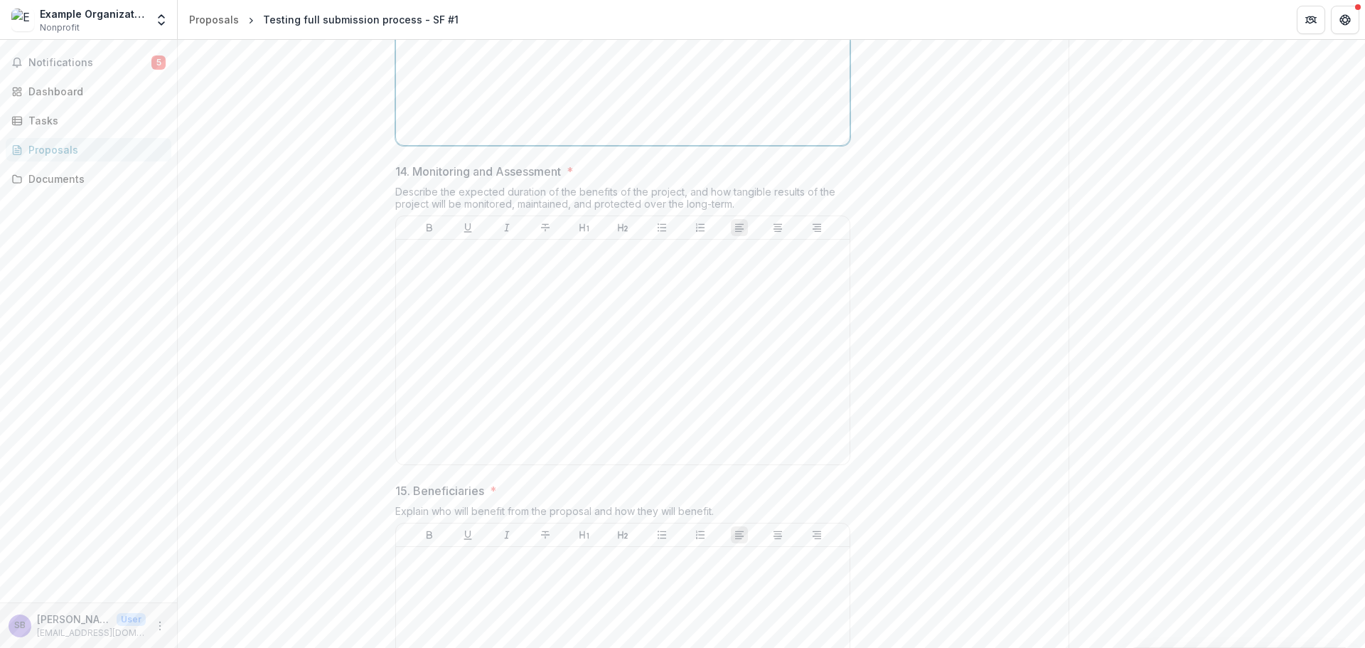
scroll to position [2654, 0]
click at [488, 389] on div at bounding box center [623, 351] width 442 height 213
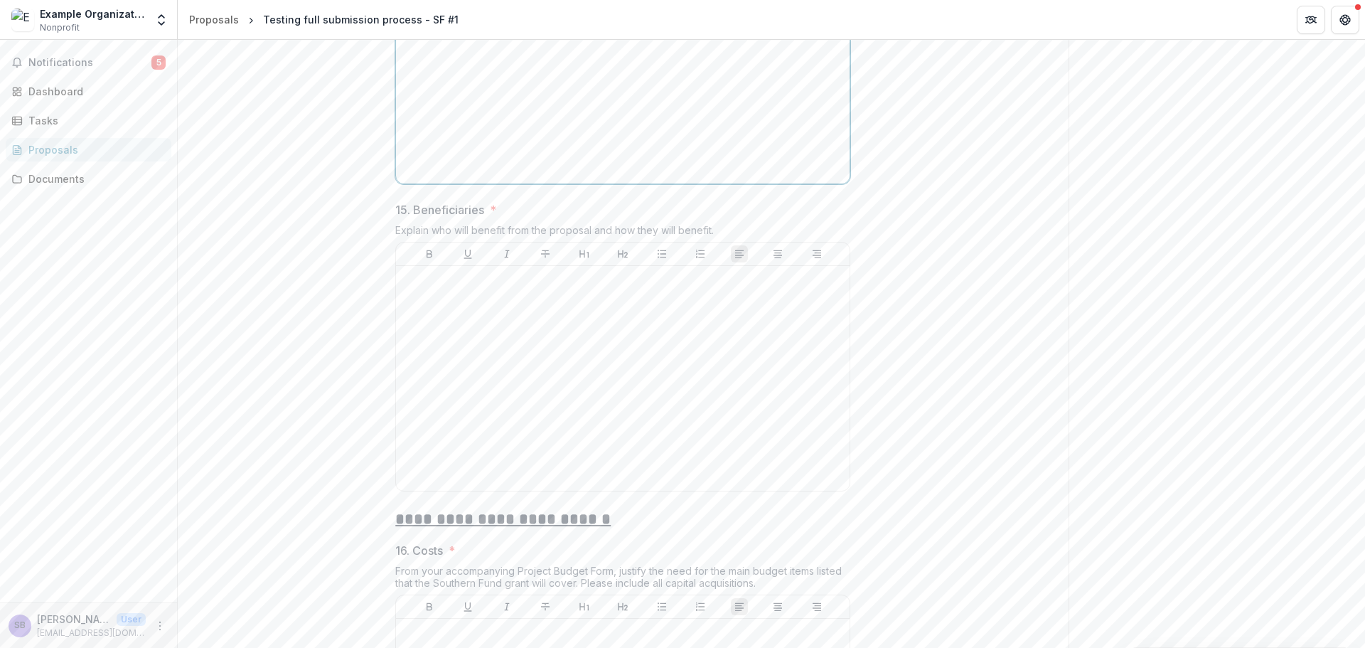
scroll to position [2939, 0]
click at [486, 401] on div at bounding box center [623, 373] width 442 height 213
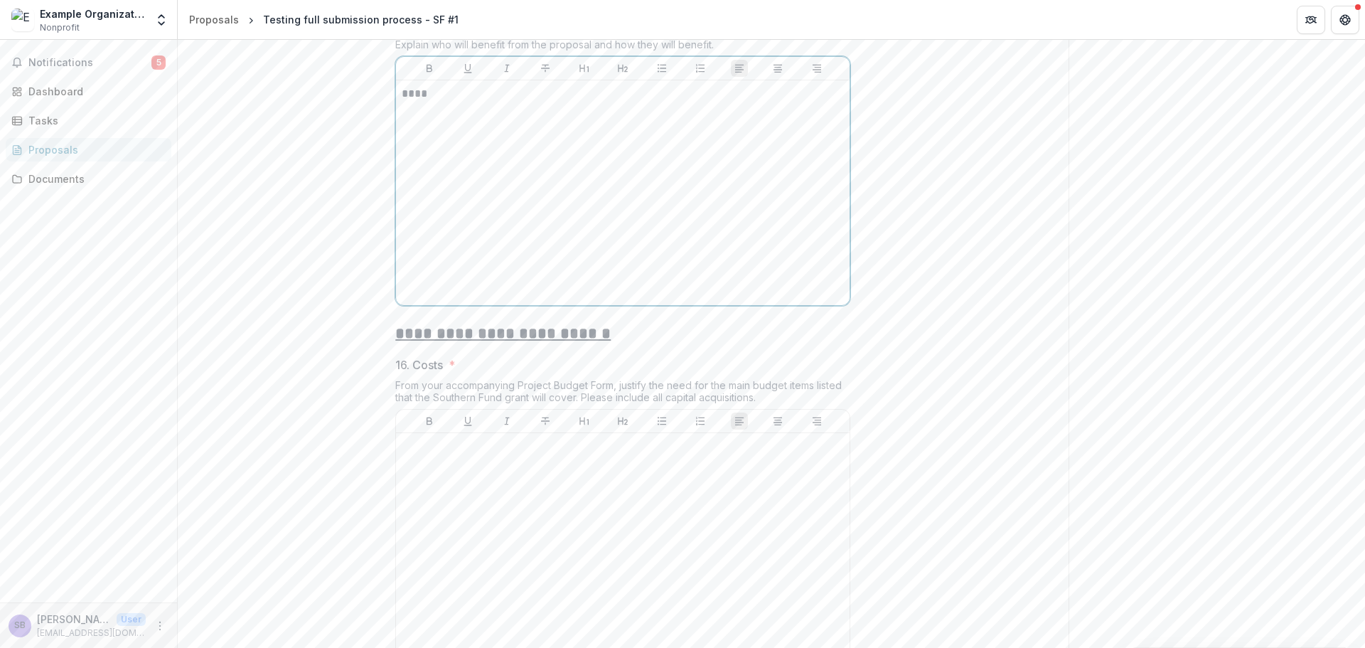
scroll to position [3319, 0]
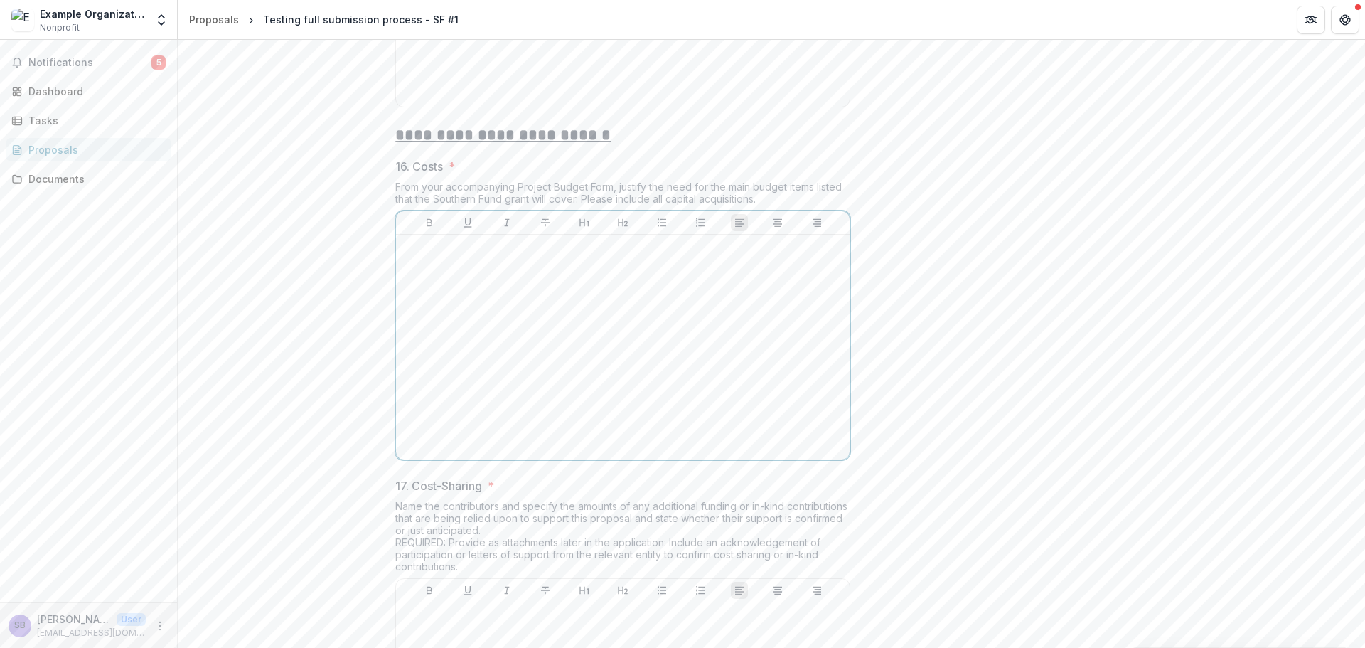
click at [484, 401] on div at bounding box center [623, 346] width 442 height 213
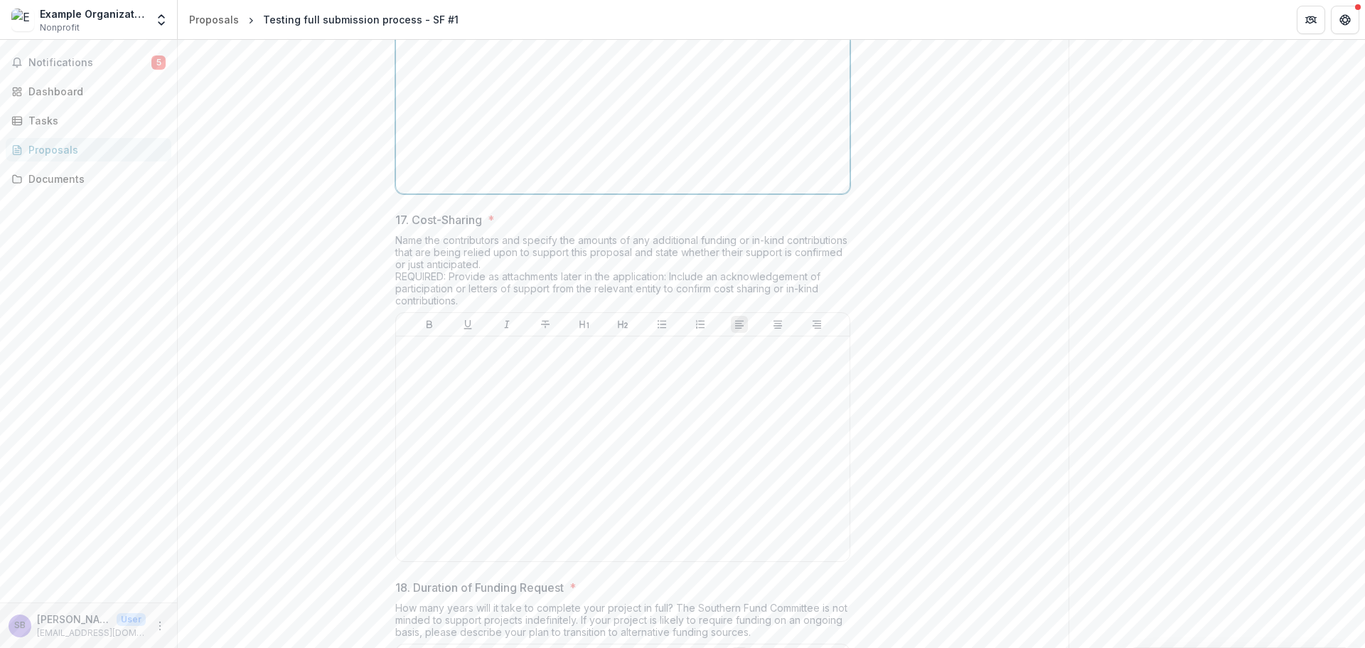
scroll to position [3698, 0]
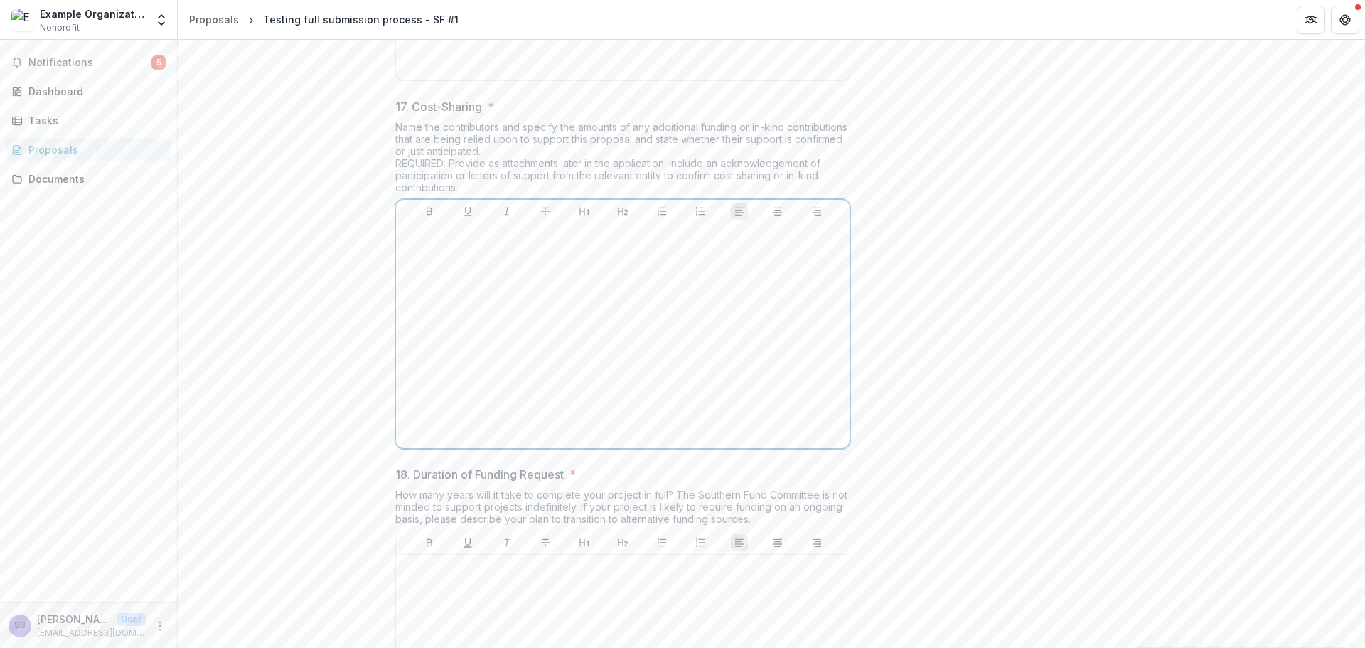
click at [465, 412] on div at bounding box center [623, 335] width 442 height 213
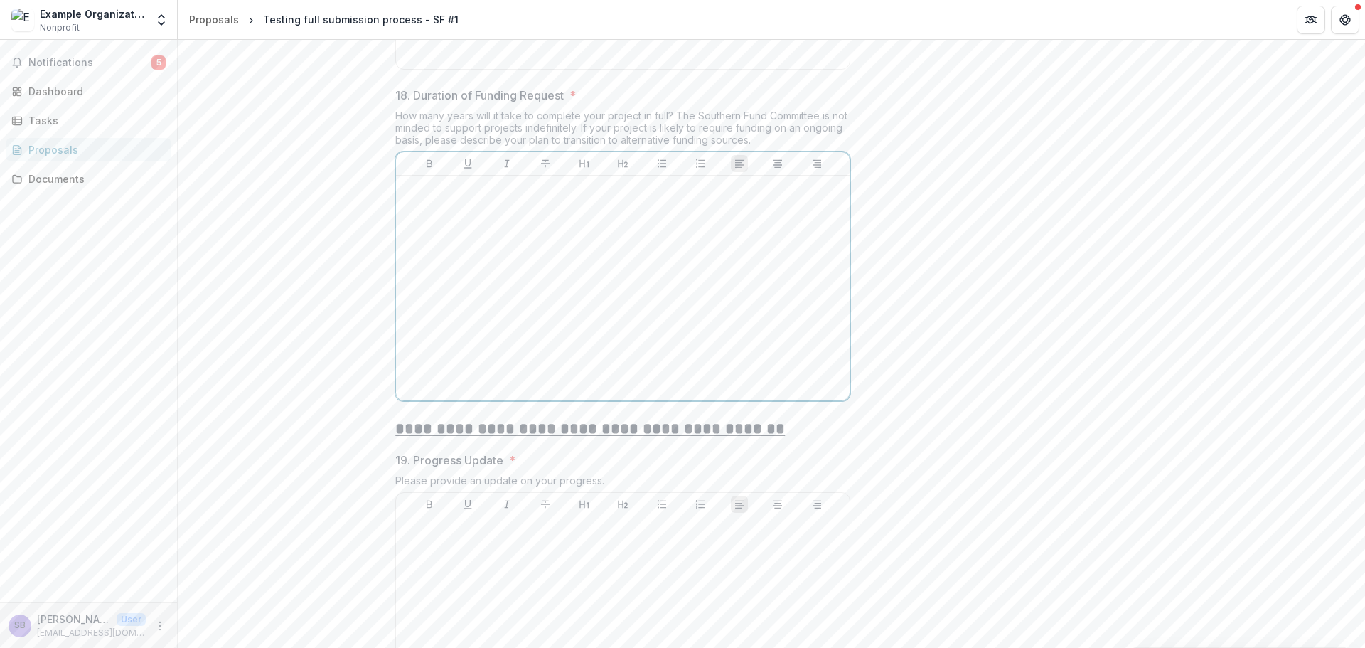
click at [465, 395] on div at bounding box center [623, 287] width 442 height 213
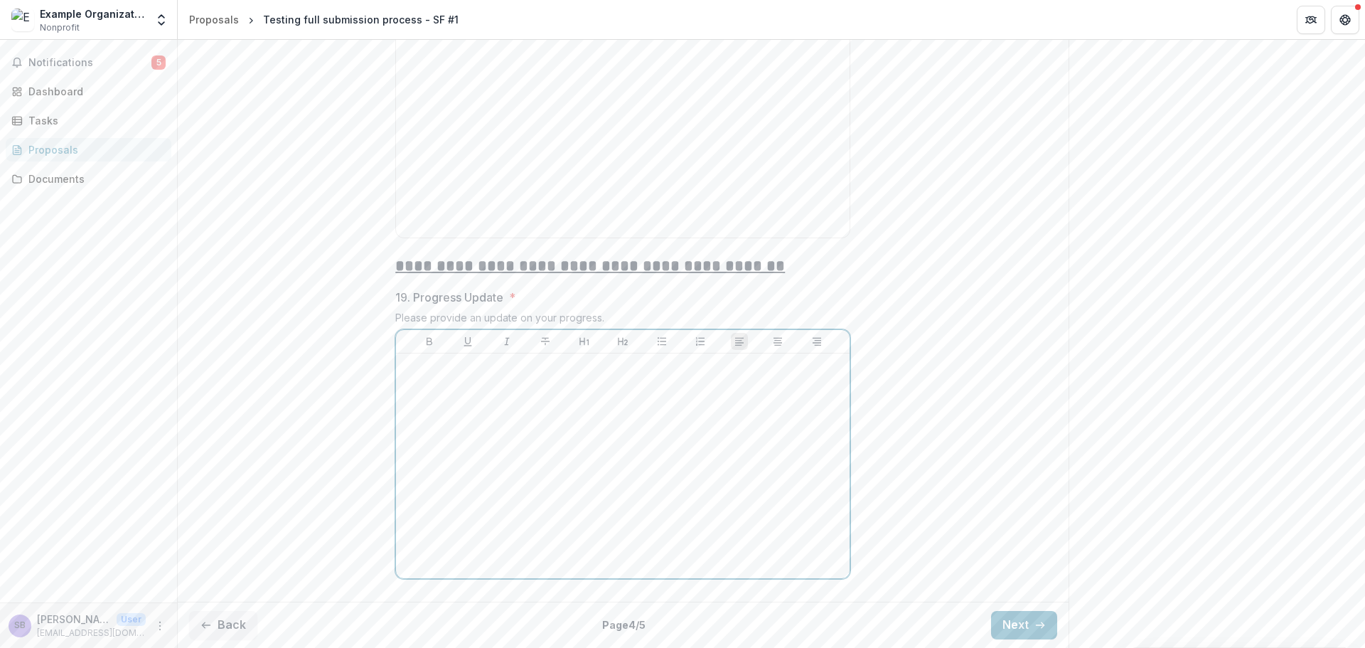
click at [465, 412] on div at bounding box center [623, 465] width 442 height 213
click at [1035, 624] on icon "button" at bounding box center [1040, 624] width 11 height 11
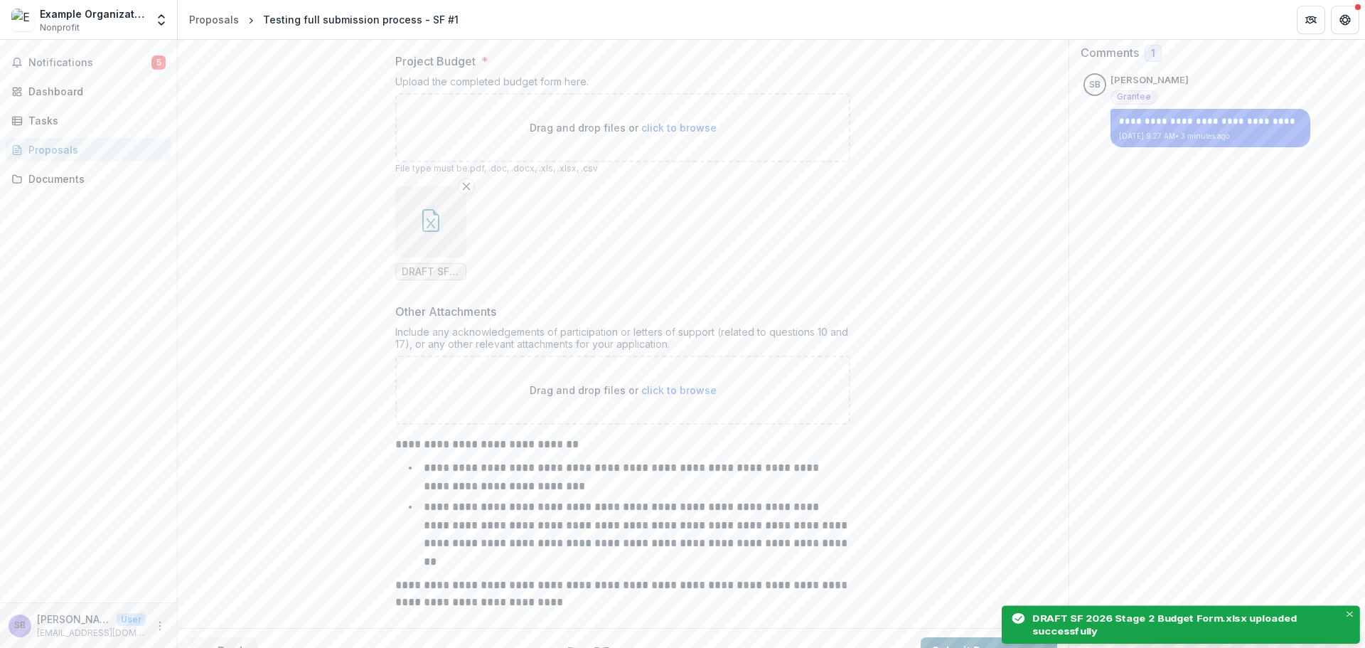
scroll to position [377, 0]
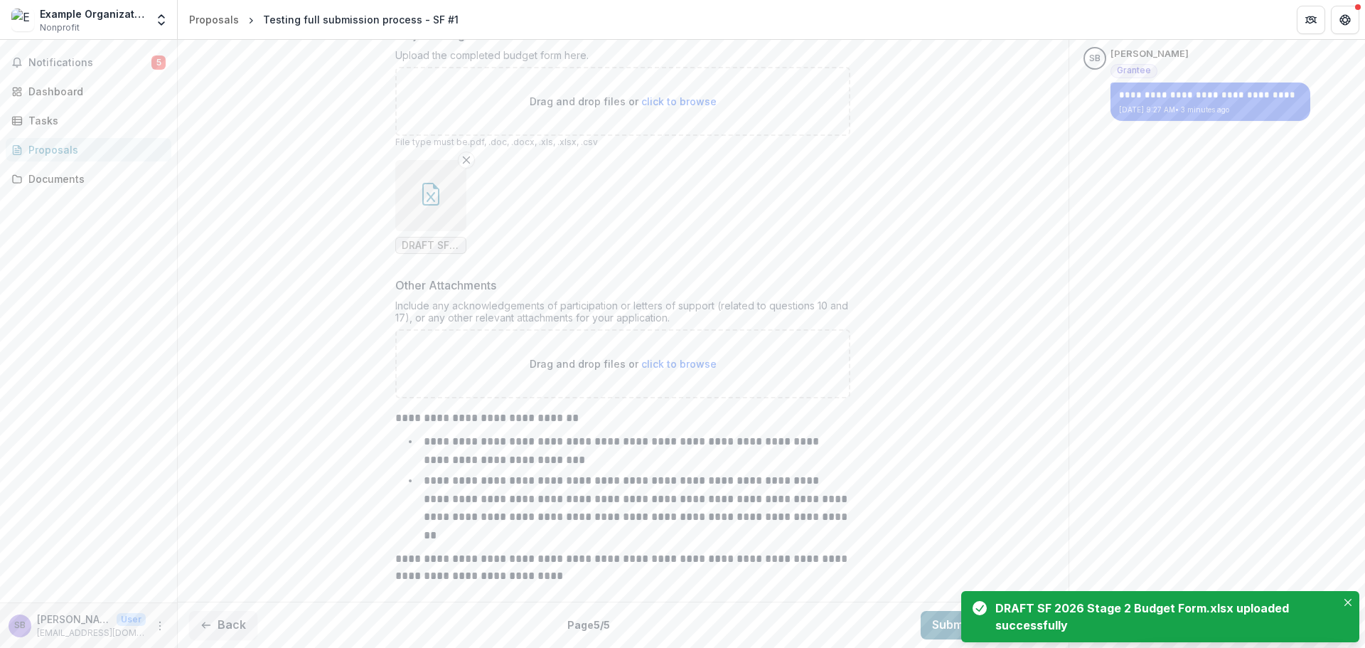
click at [950, 631] on button "Submit Response" at bounding box center [989, 625] width 137 height 28
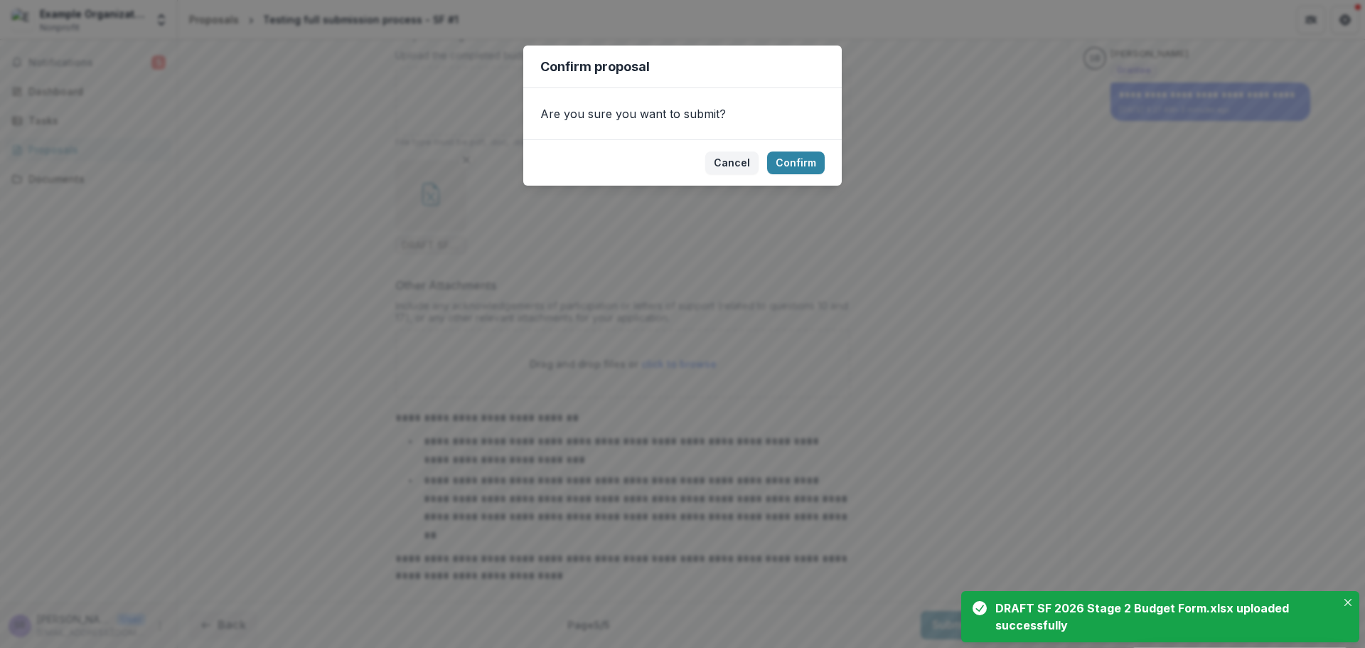
click at [804, 145] on footer "Cancel Confirm" at bounding box center [682, 162] width 319 height 46
click at [804, 161] on button "Confirm" at bounding box center [796, 162] width 58 height 23
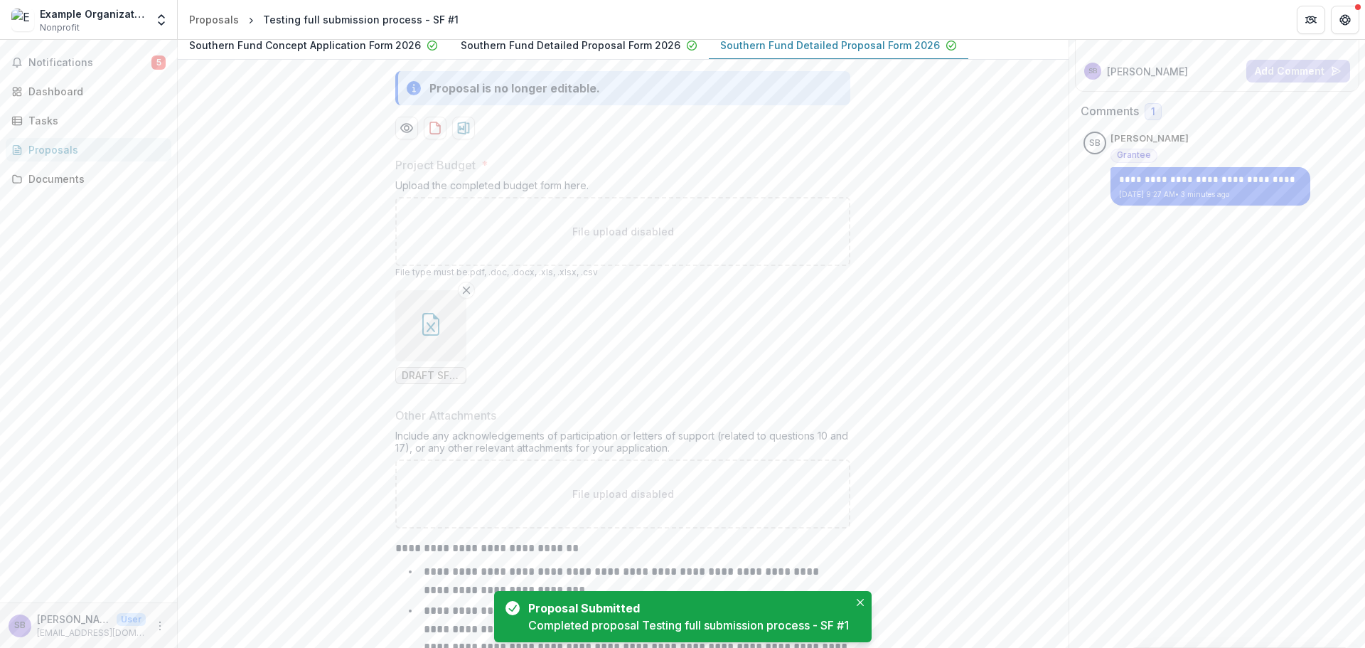
scroll to position [0, 0]
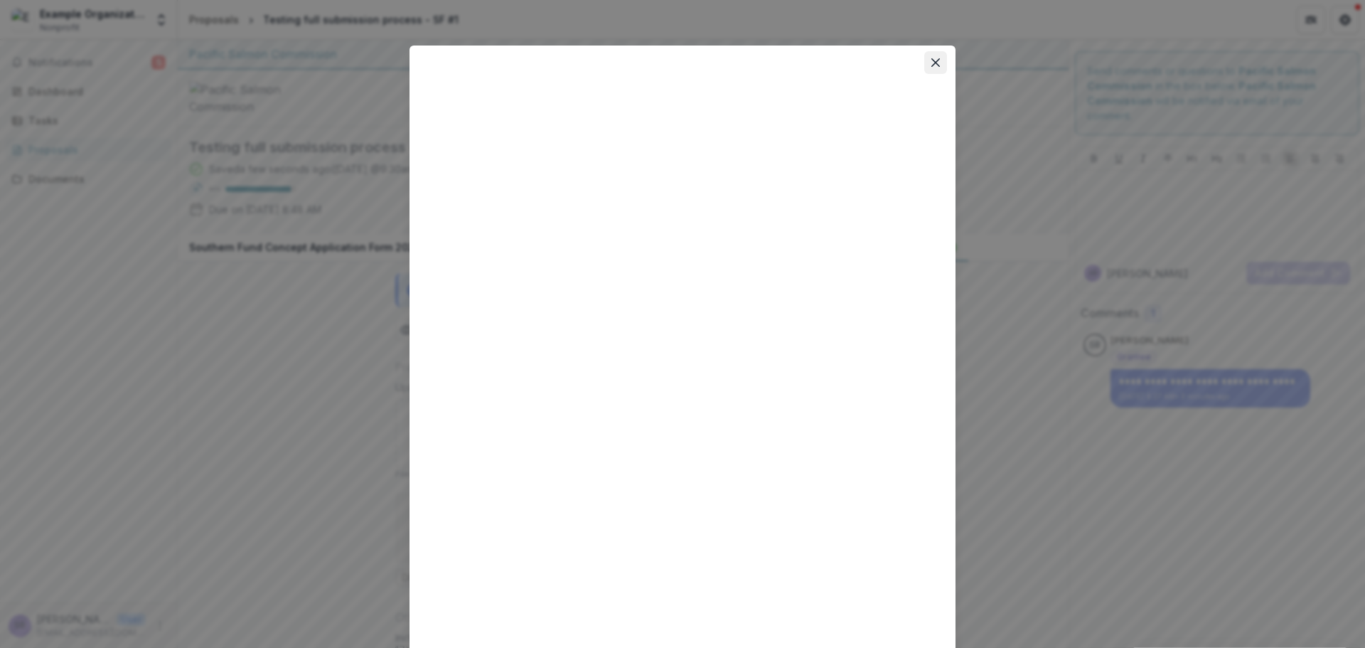
click at [935, 64] on icon "Close" at bounding box center [935, 62] width 9 height 9
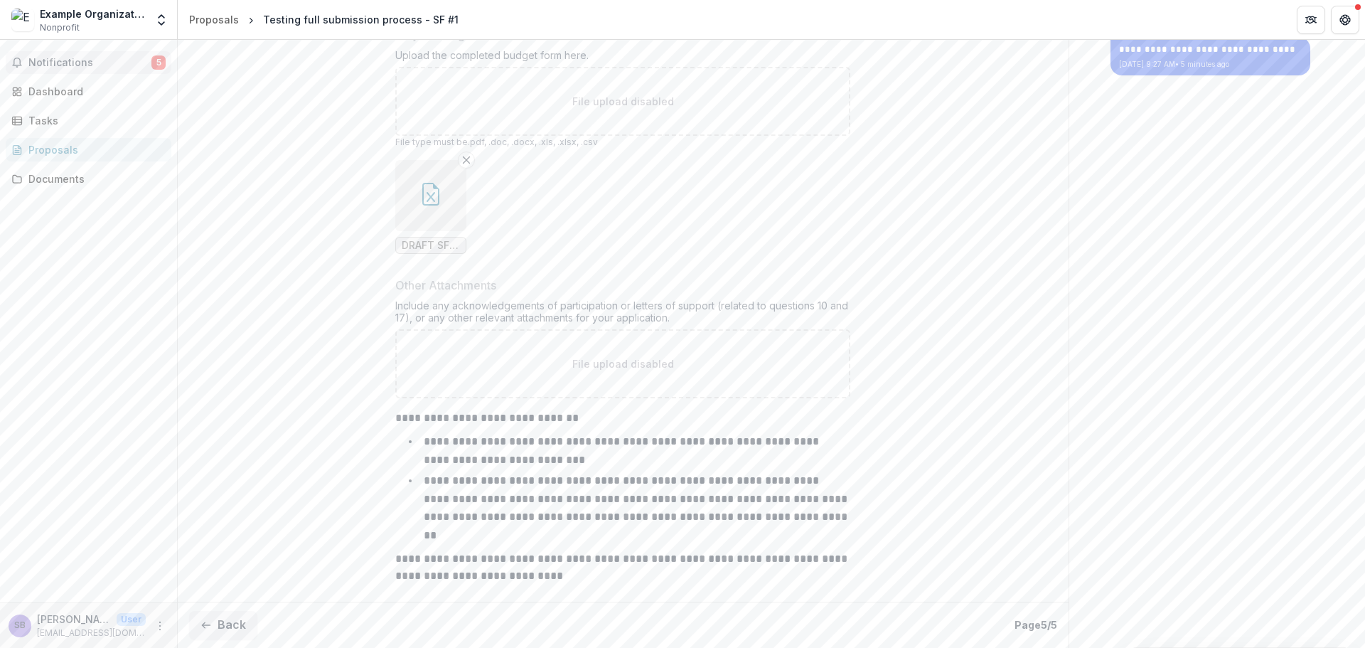
click at [119, 58] on span "Notifications" at bounding box center [89, 63] width 123 height 12
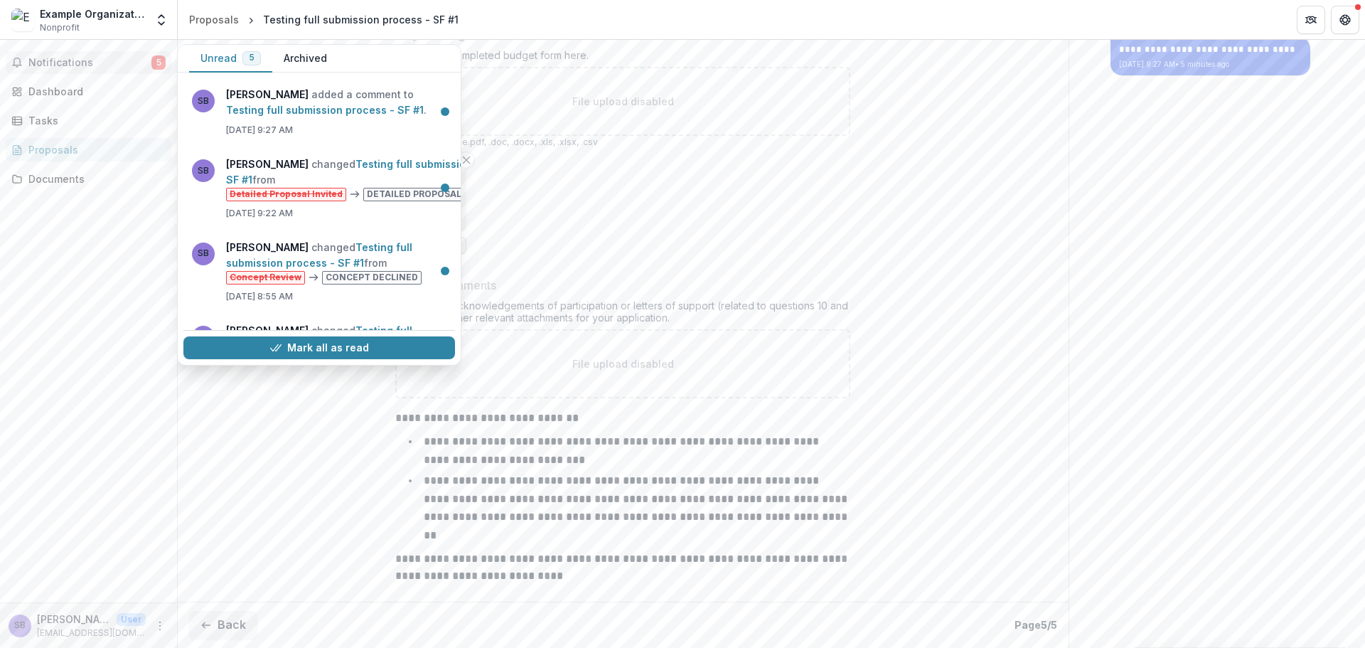
click at [119, 58] on span "Notifications" at bounding box center [89, 63] width 123 height 12
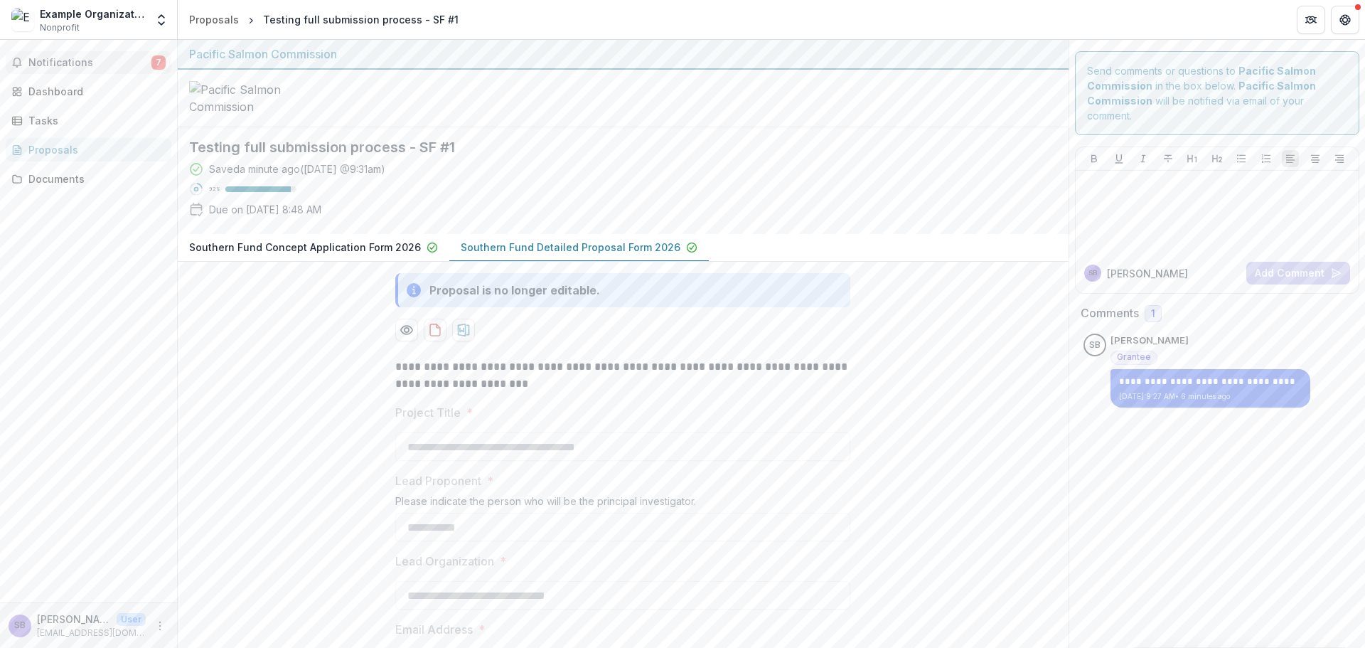
click at [117, 61] on span "Notifications" at bounding box center [89, 63] width 123 height 12
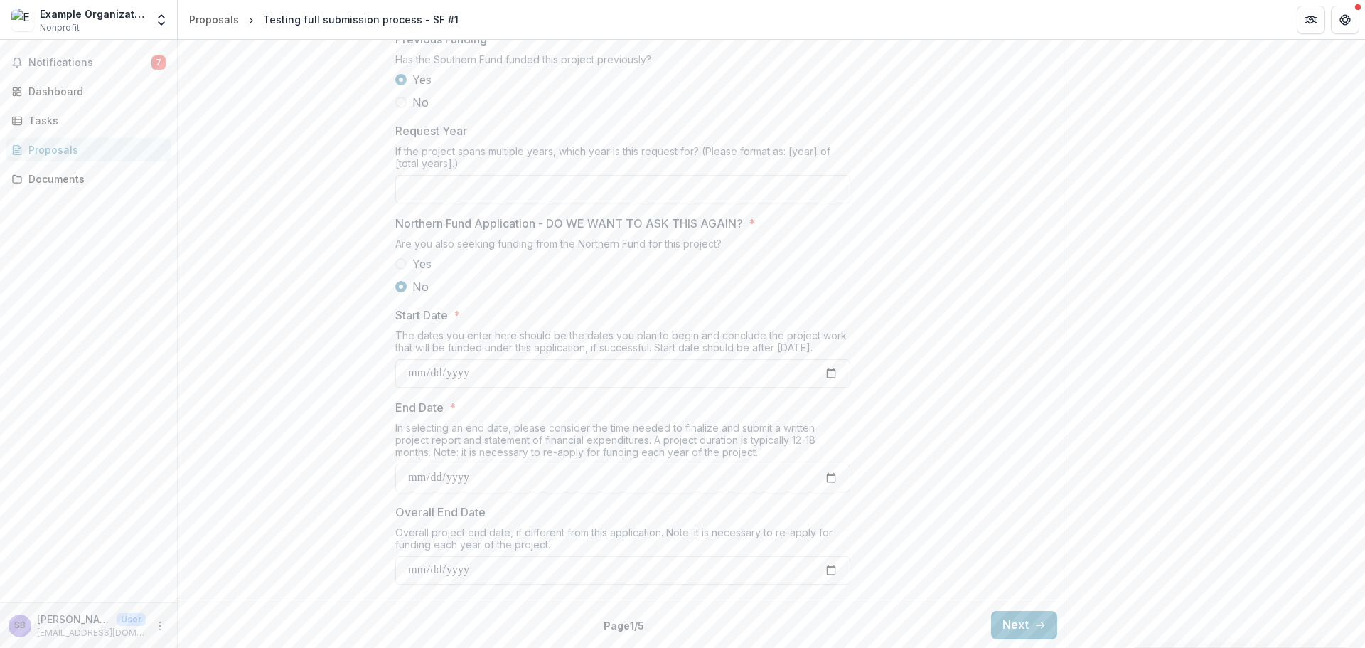
scroll to position [1555, 0]
click at [1005, 619] on button "Next" at bounding box center [1024, 625] width 66 height 28
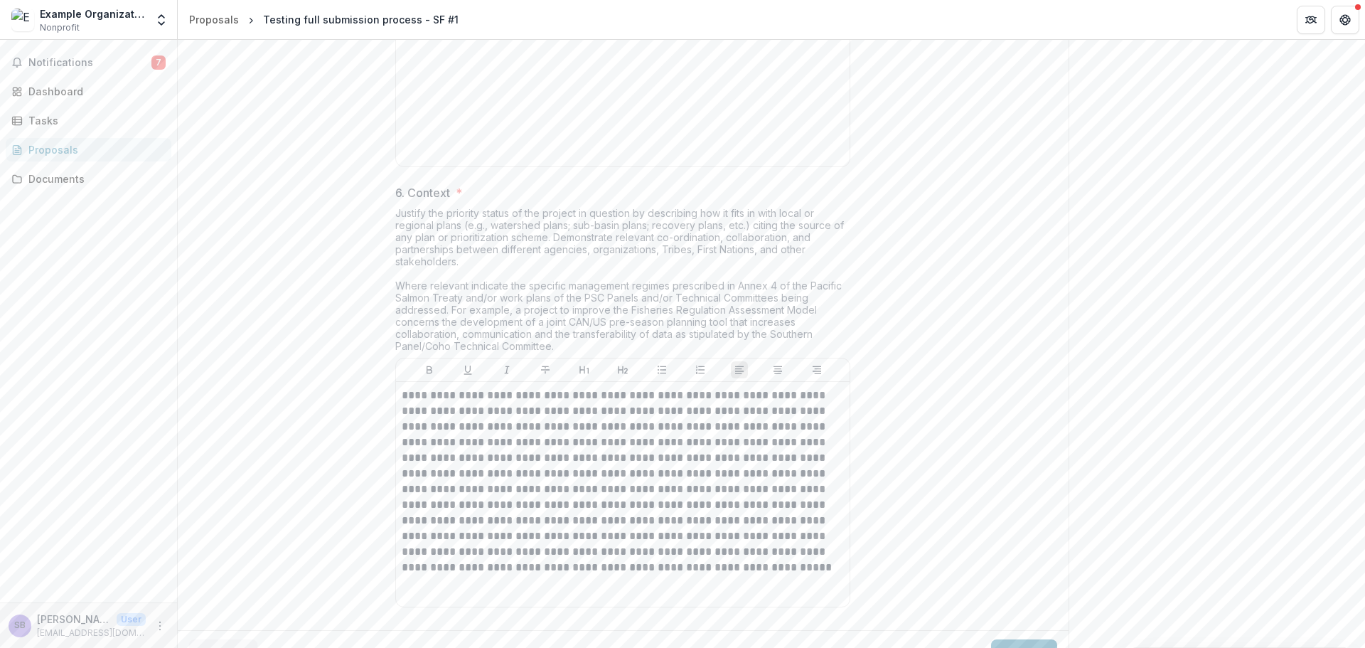
scroll to position [2019, 0]
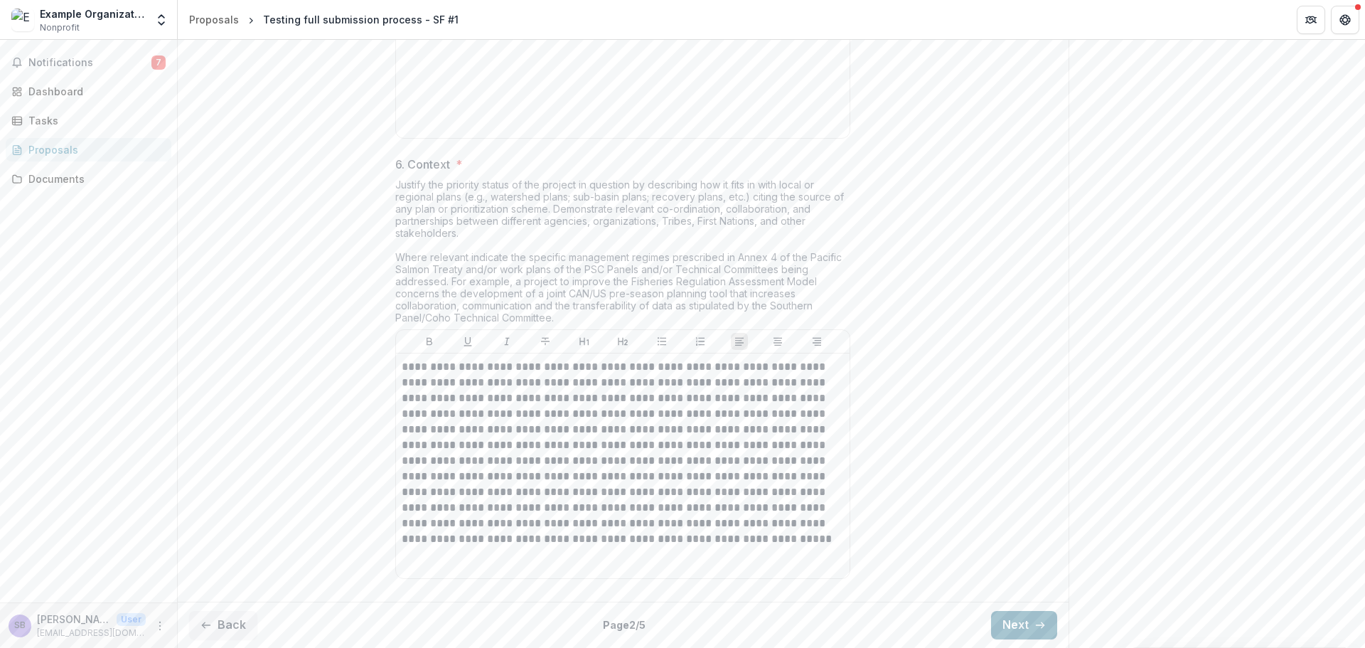
click at [1007, 618] on button "Next" at bounding box center [1024, 625] width 66 height 28
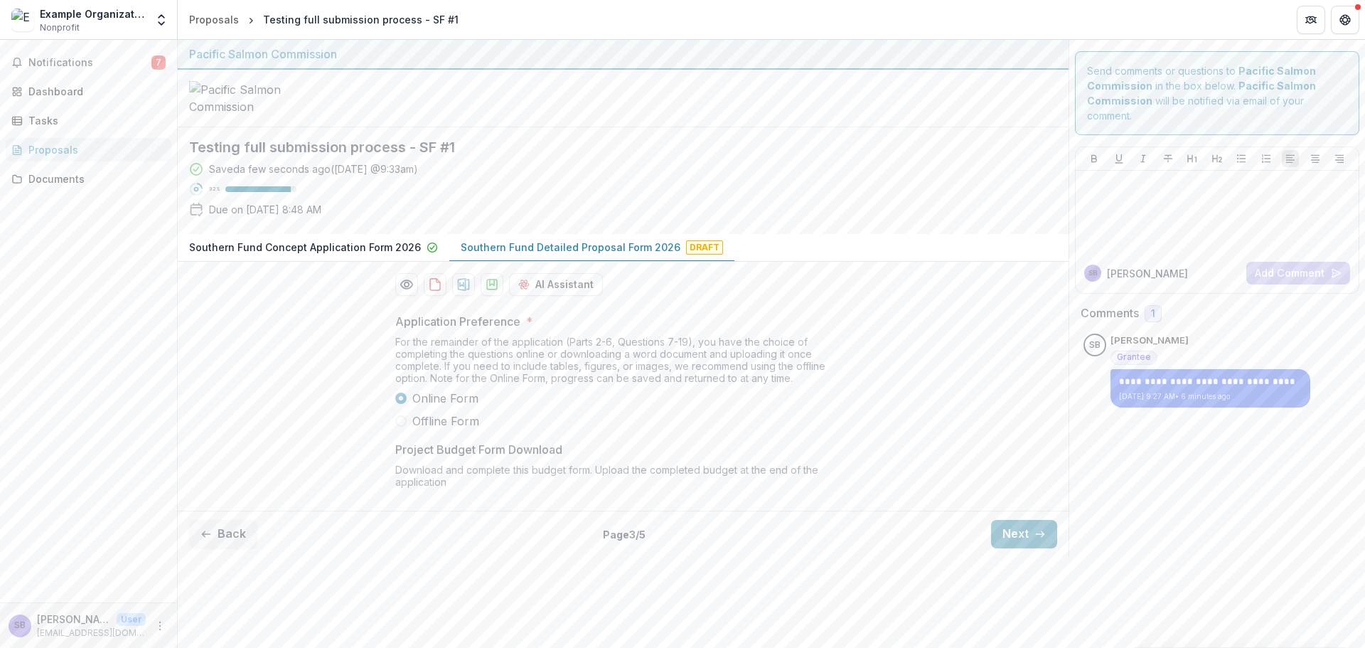
click at [429, 429] on span "Offline Form" at bounding box center [445, 420] width 67 height 17
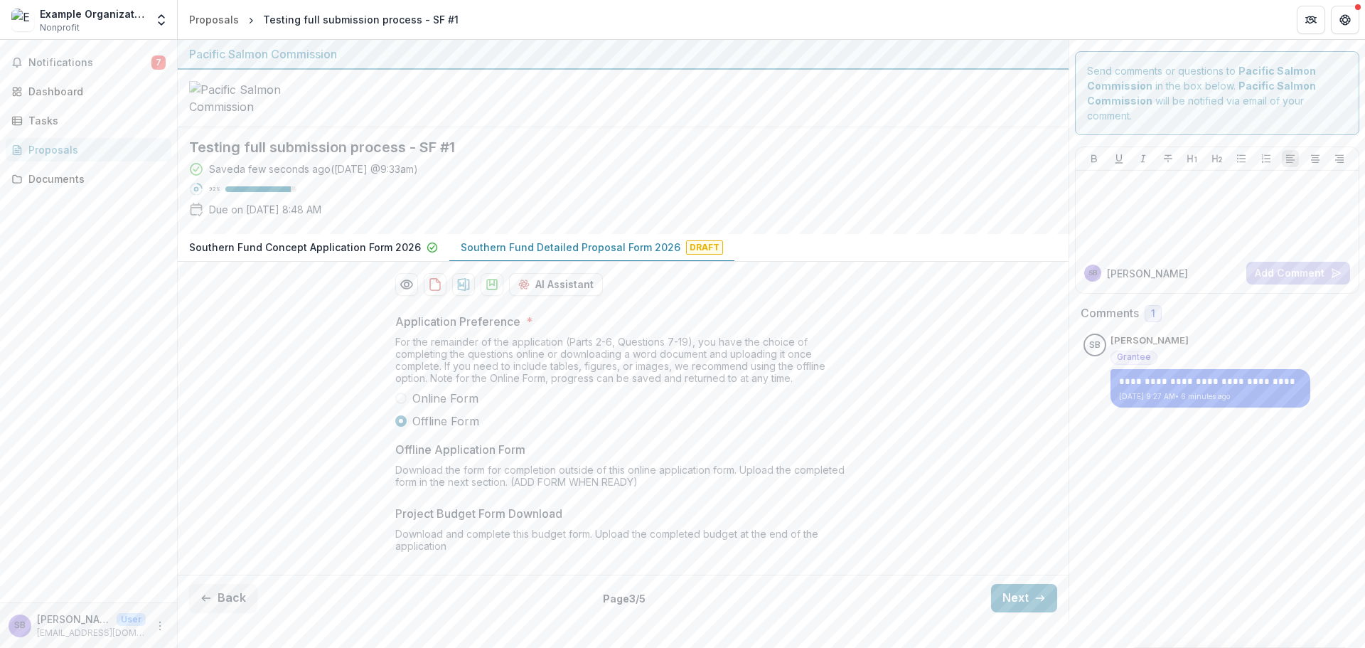
scroll to position [82, 0]
click at [997, 612] on button "Next" at bounding box center [1024, 598] width 66 height 28
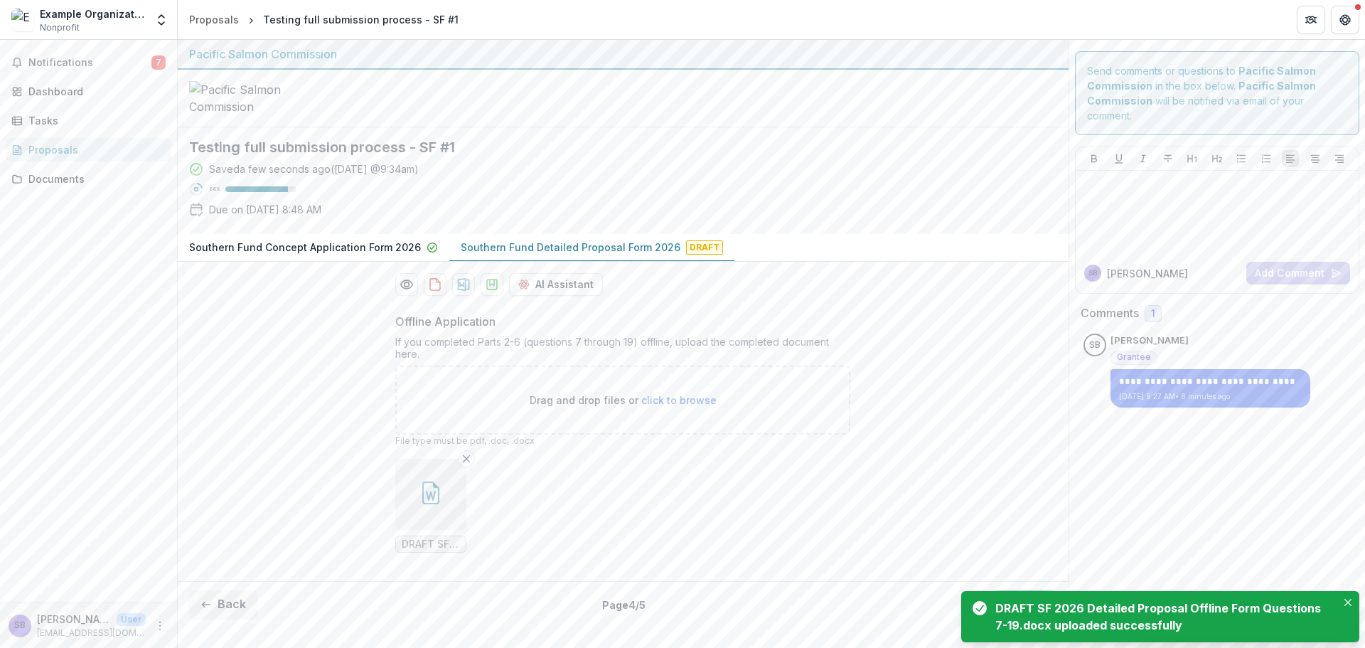
scroll to position [88, 0]
click at [1344, 600] on button "Close" at bounding box center [1348, 602] width 17 height 17
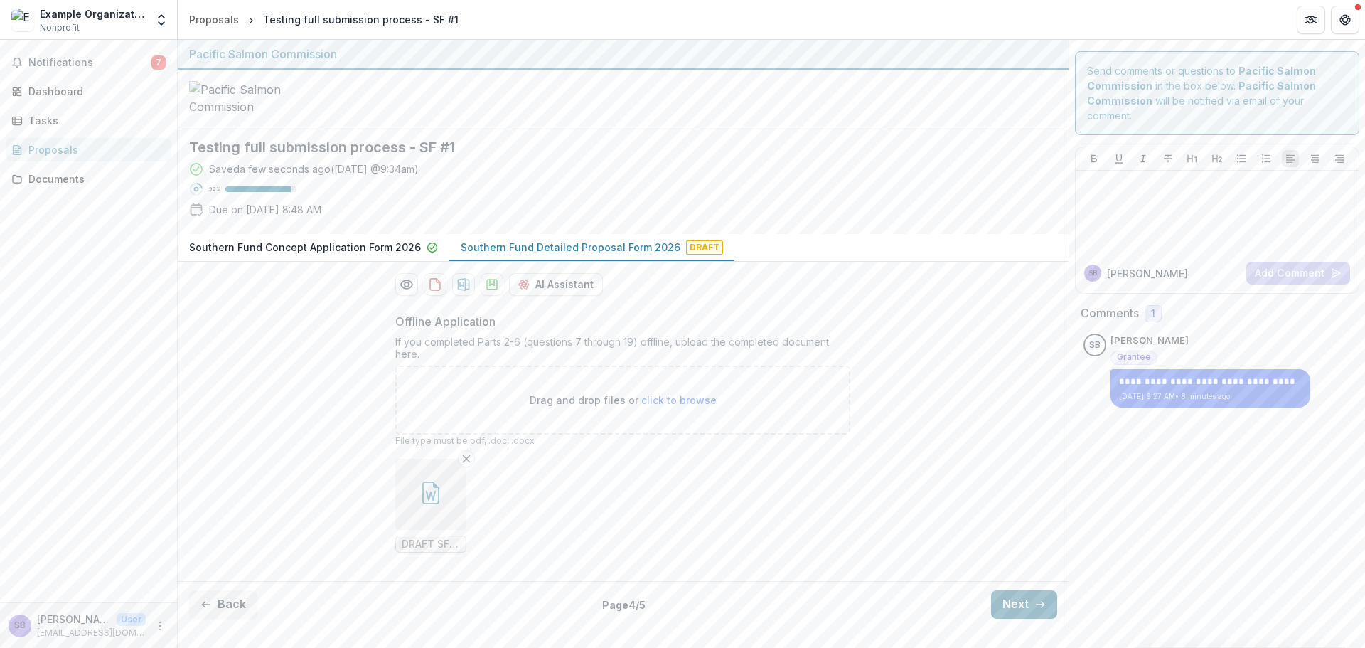
click at [1006, 619] on button "Next" at bounding box center [1024, 604] width 66 height 28
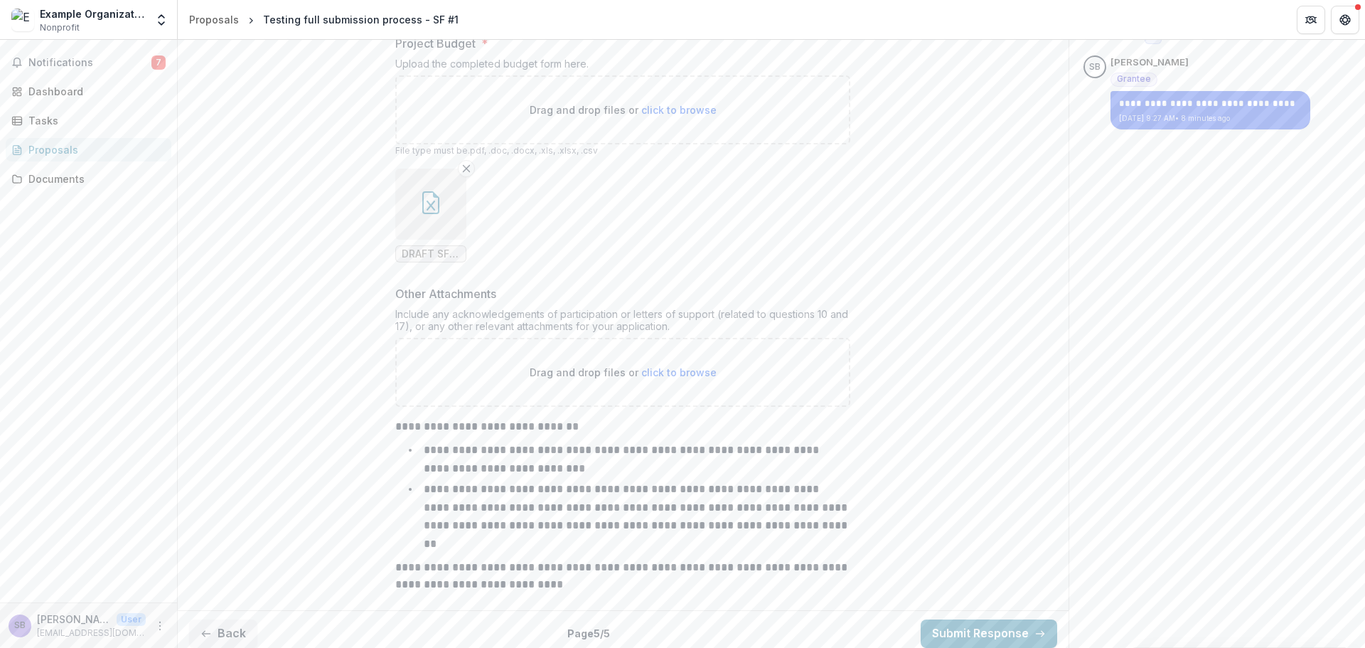
scroll to position [377, 0]
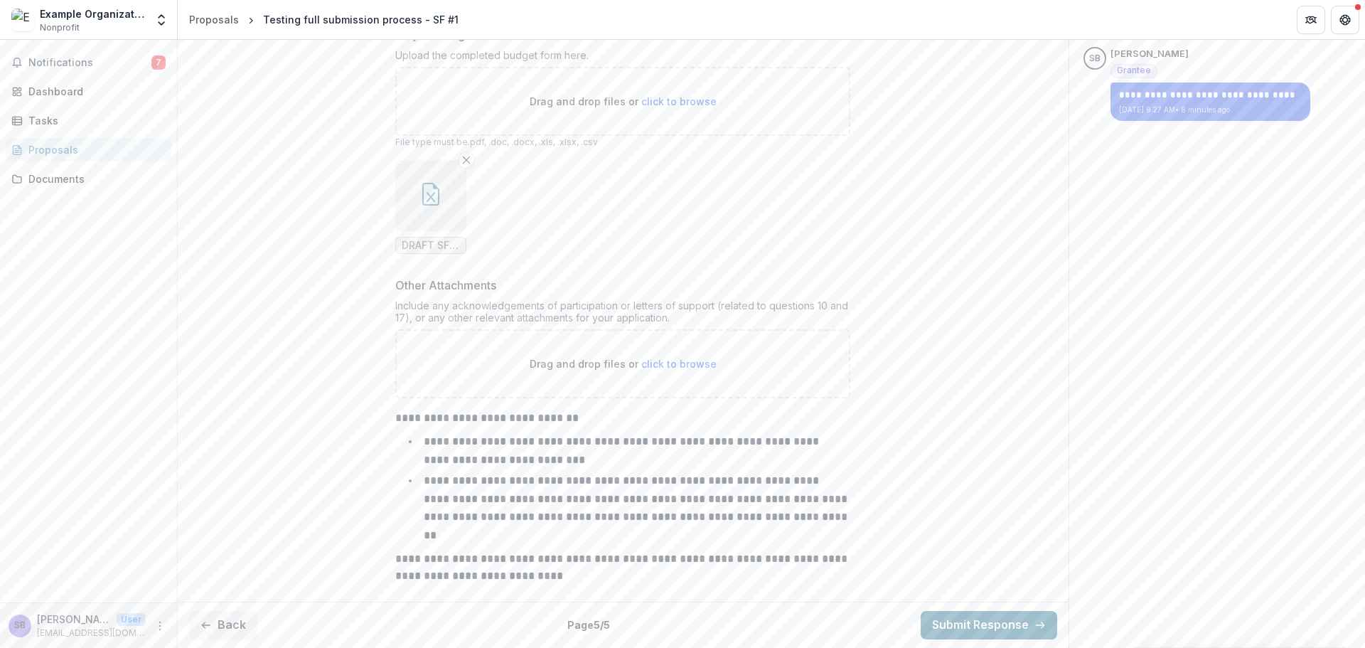
click at [954, 625] on button "Submit Response" at bounding box center [989, 625] width 137 height 28
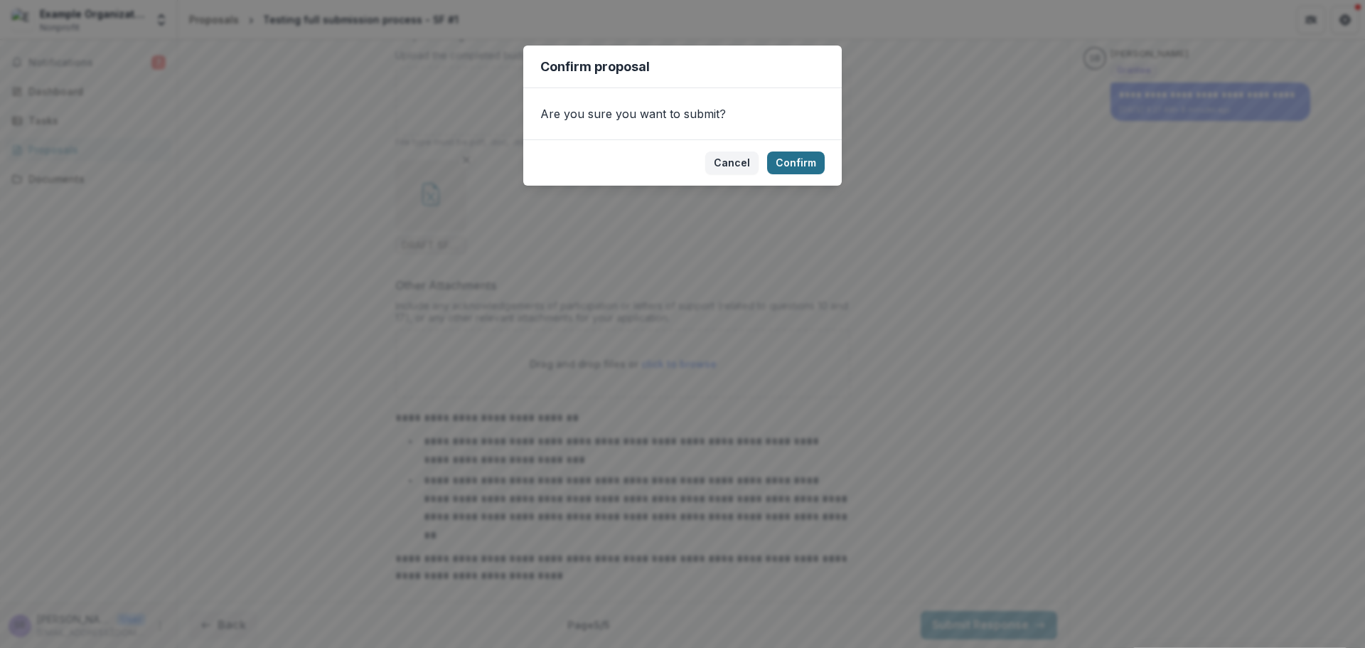
click at [803, 162] on button "Confirm" at bounding box center [796, 162] width 58 height 23
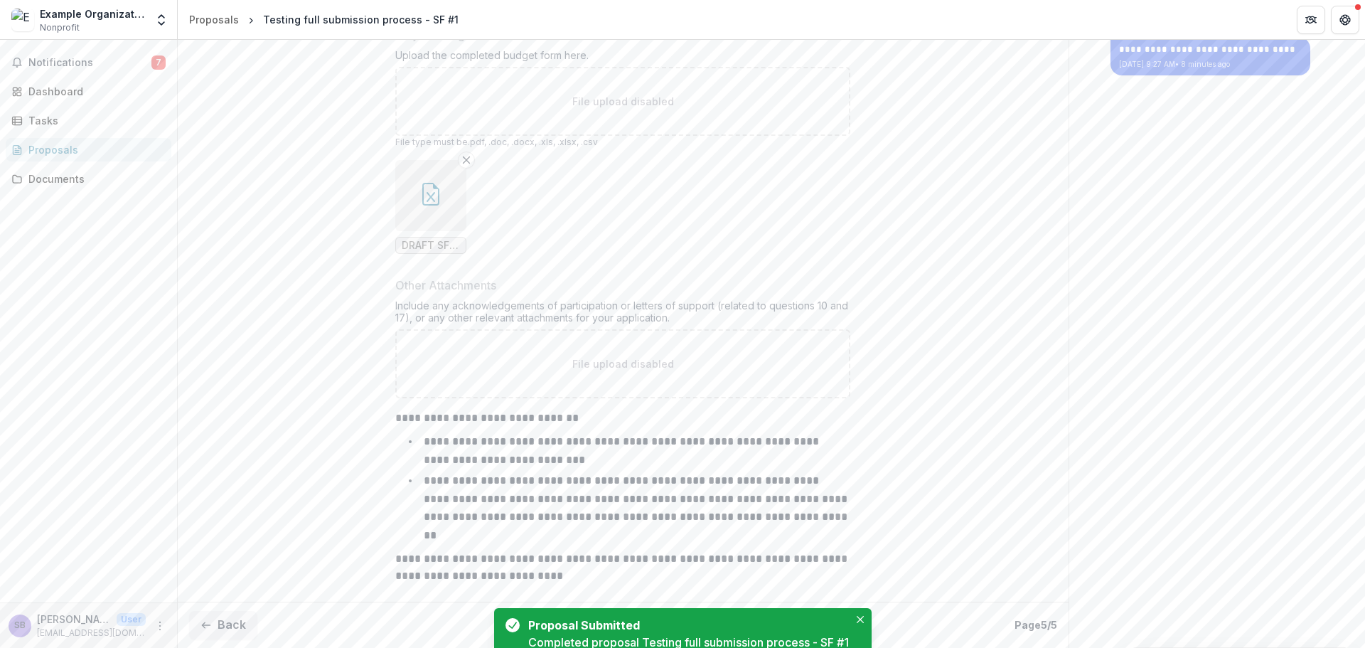
scroll to position [422, 0]
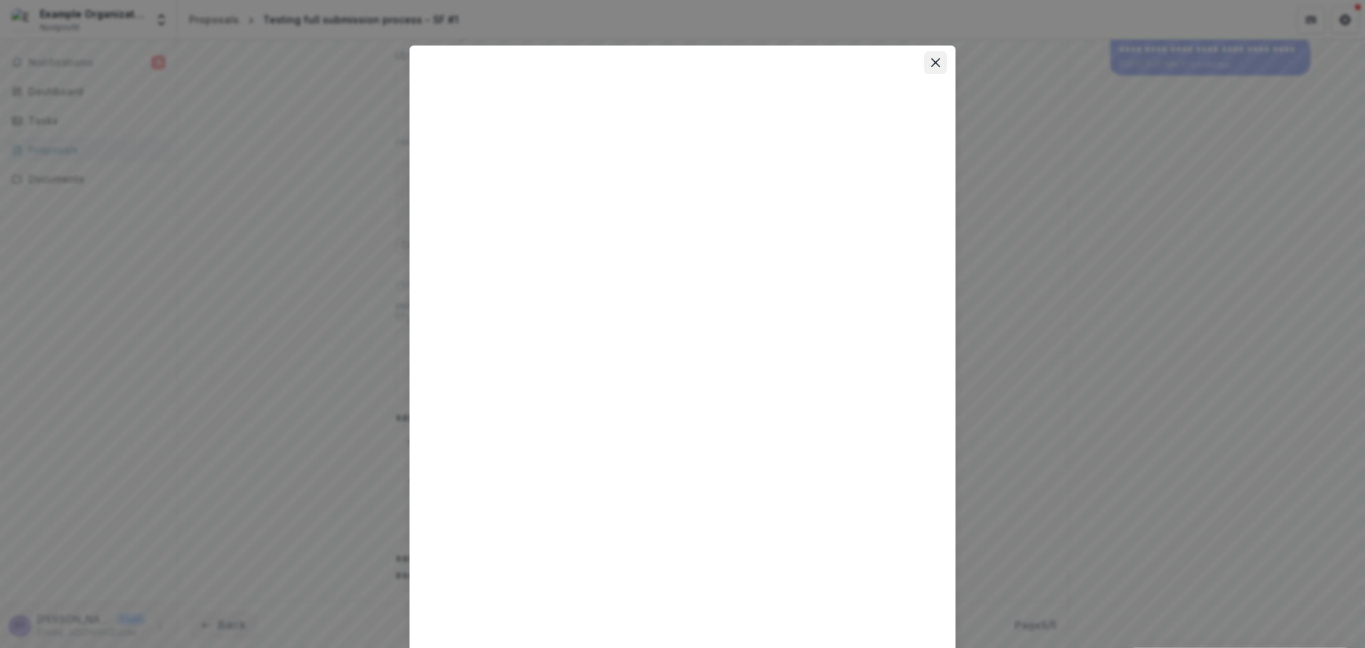
click at [939, 61] on button "Close" at bounding box center [935, 62] width 23 height 23
